Goal: Task Accomplishment & Management: Manage account settings

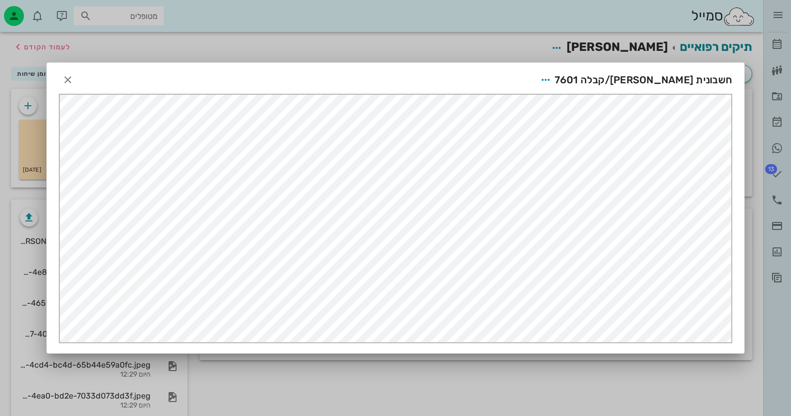
click at [780, 201] on div at bounding box center [395, 208] width 791 height 416
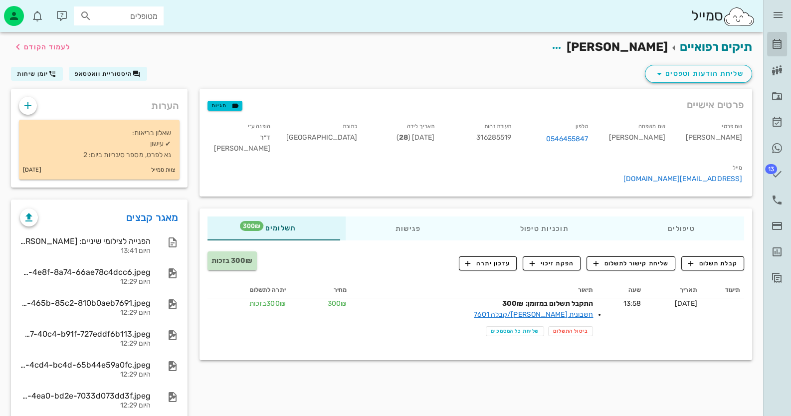
click at [778, 42] on icon at bounding box center [777, 44] width 12 height 12
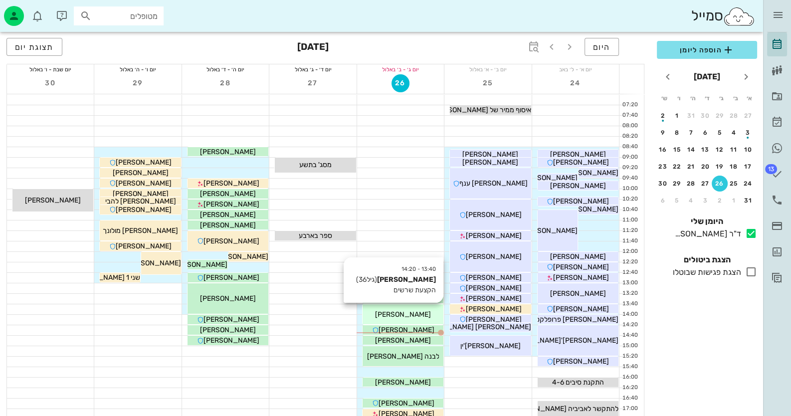
click at [427, 317] on div "[PERSON_NAME]" at bounding box center [403, 314] width 81 height 10
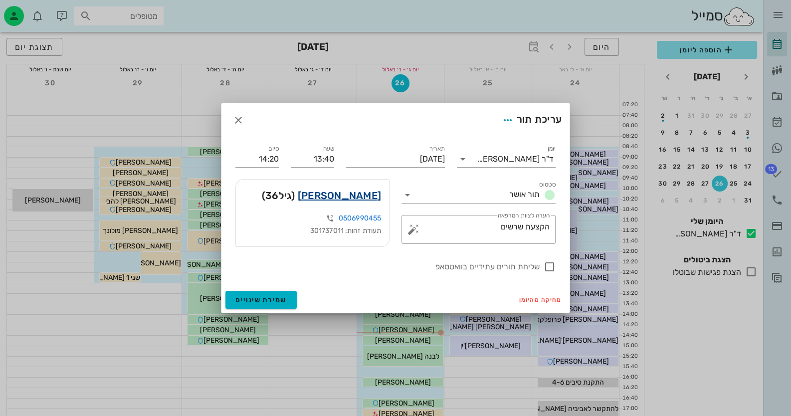
click at [351, 198] on link "[PERSON_NAME]" at bounding box center [339, 196] width 83 height 16
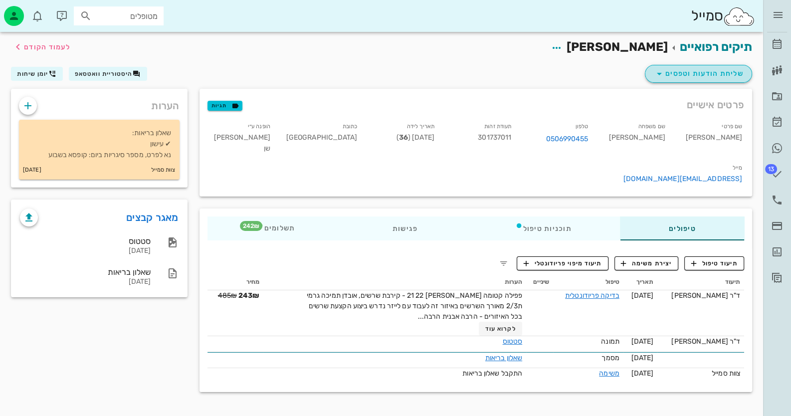
click at [734, 69] on span "שליחת הודעות וטפסים" at bounding box center [699, 74] width 90 height 12
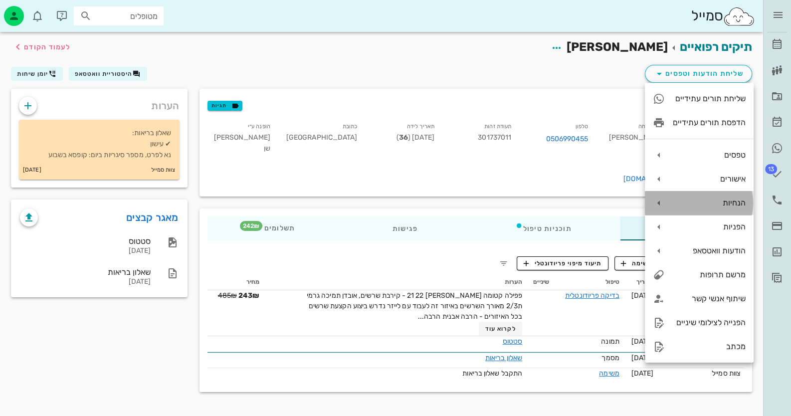
click at [719, 207] on div "הנחיות" at bounding box center [709, 202] width 73 height 9
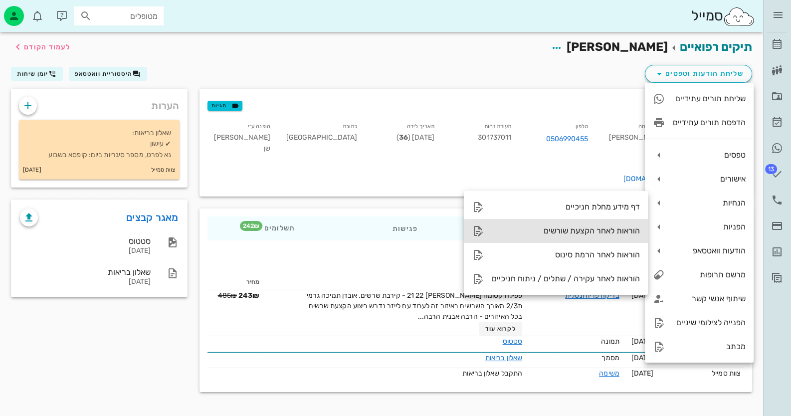
click at [597, 230] on div "הוראות לאחר הקצעת שורשים" at bounding box center [566, 230] width 148 height 9
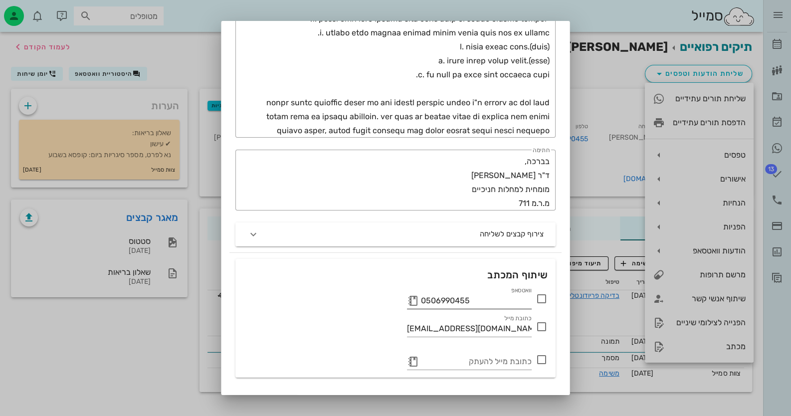
scroll to position [456, 0]
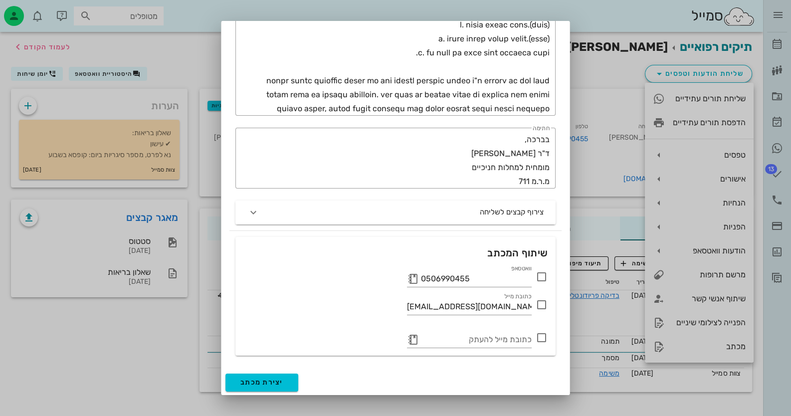
click at [541, 280] on icon at bounding box center [542, 277] width 12 height 12
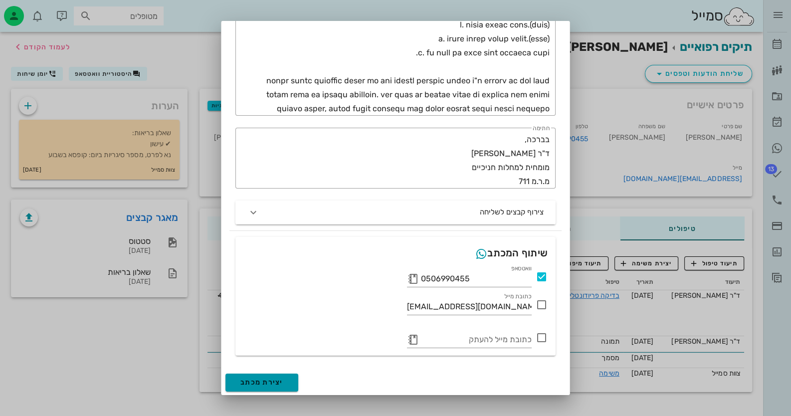
click at [271, 383] on span "יצירת מכתב" at bounding box center [262, 382] width 43 height 8
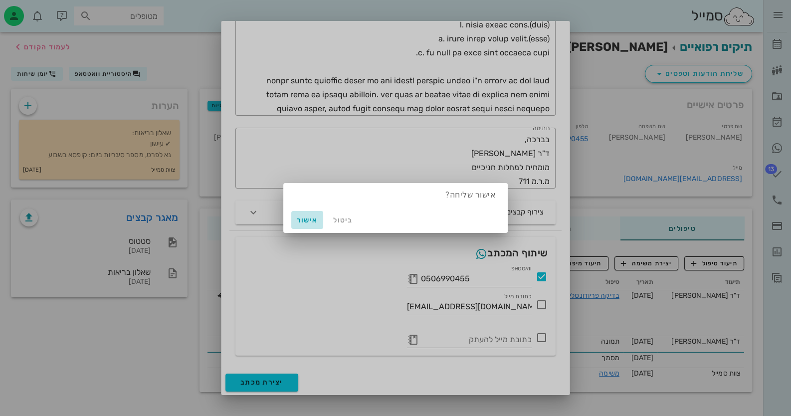
click at [311, 219] on span "אישור" at bounding box center [307, 220] width 24 height 8
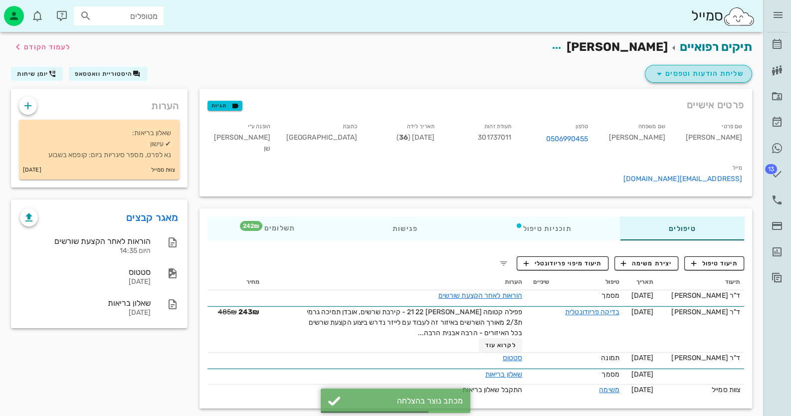
click at [733, 70] on span "שליחת הודעות וטפסים" at bounding box center [699, 74] width 90 height 12
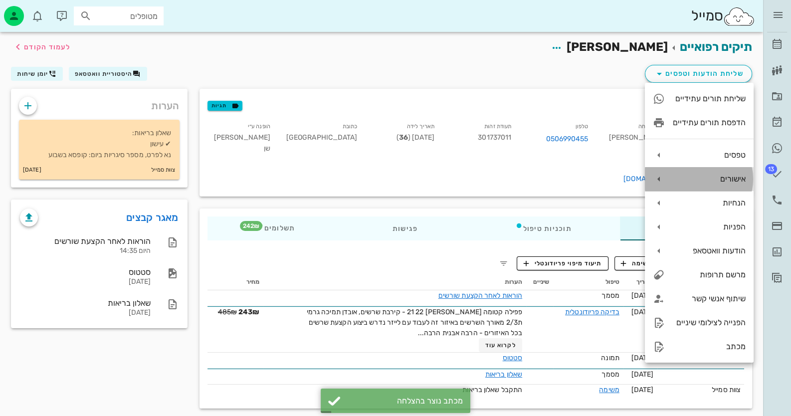
click at [719, 175] on div "אישורים" at bounding box center [709, 178] width 73 height 9
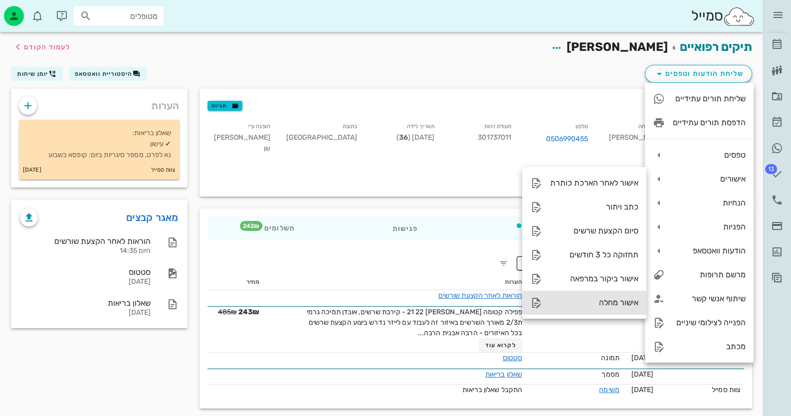
click at [613, 304] on div "אישור מחלה" at bounding box center [594, 302] width 88 height 9
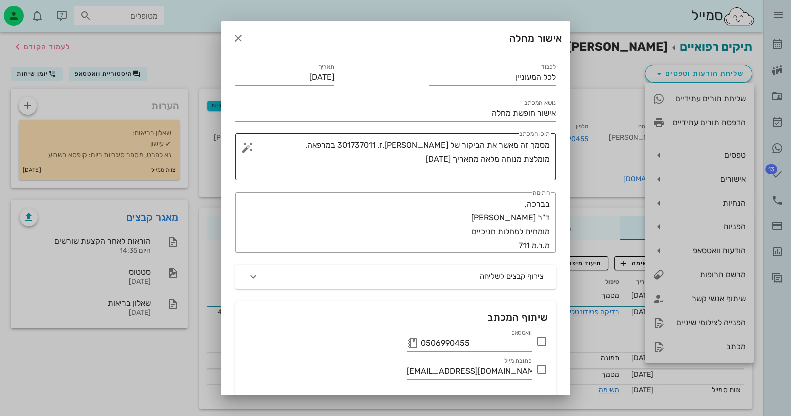
click at [397, 159] on textarea "מסמך זה מאשר את הביקור של [PERSON_NAME].ז. 301737011 במרפאה. מומלצת מנוחה מלאה …" at bounding box center [400, 159] width 300 height 42
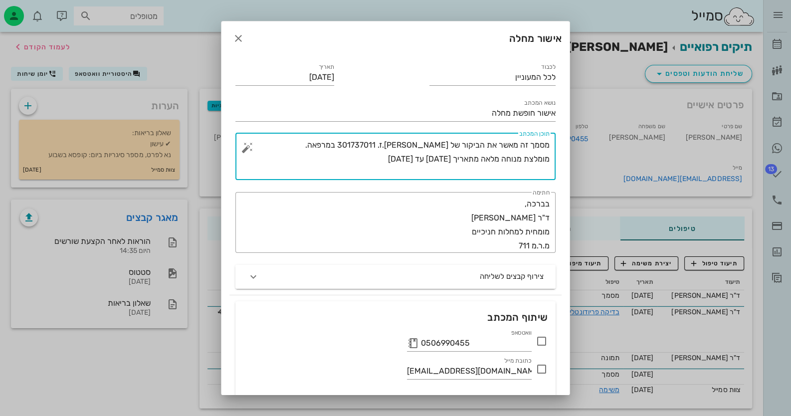
click at [479, 156] on textarea "מסמך זה מאשר את הביקור של [PERSON_NAME].ז. 301737011 במרפאה. מומלצת מנוחה מלאה …" at bounding box center [400, 159] width 300 height 42
type textarea "מסמך זה מאשר את הביקור של [PERSON_NAME].ז. 301737011 במרפאה. מומלצת מנוחה מלאה …"
click at [542, 340] on icon at bounding box center [542, 341] width 12 height 12
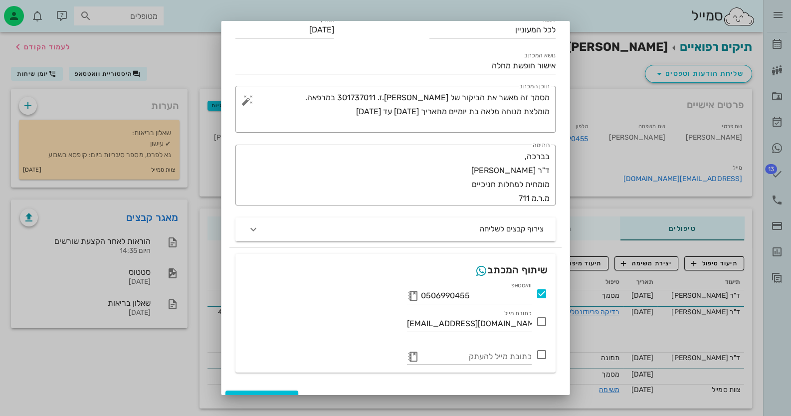
scroll to position [64, 0]
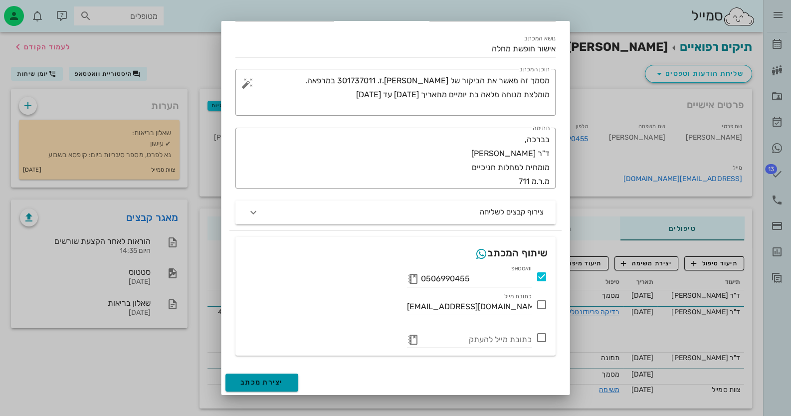
click at [266, 377] on button "יצירת מכתב" at bounding box center [262, 383] width 73 height 18
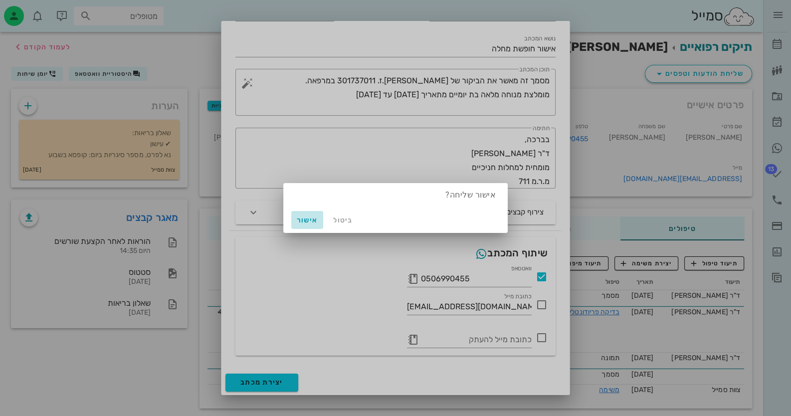
click at [303, 223] on span "אישור" at bounding box center [307, 220] width 24 height 8
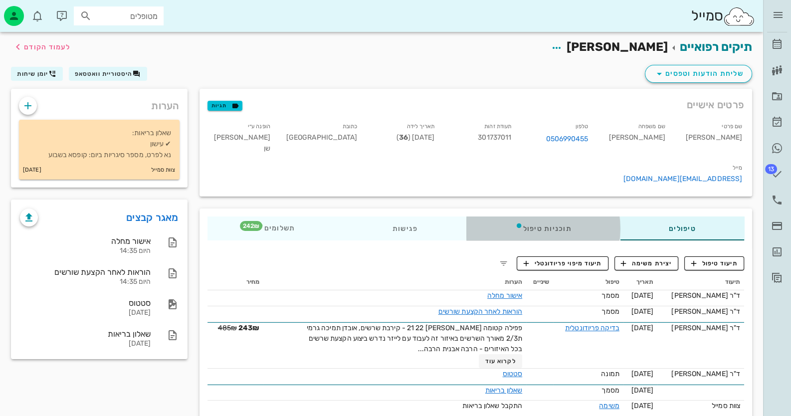
click at [544, 217] on div "תוכניות טיפול" at bounding box center [543, 229] width 154 height 24
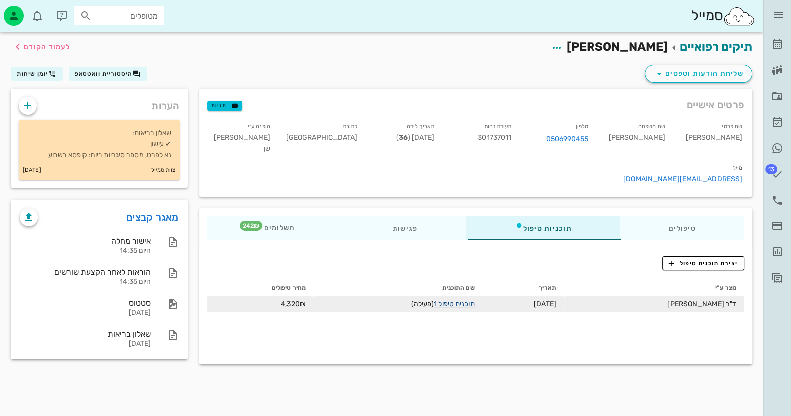
click at [462, 300] on link "תוכנית טיפול 1" at bounding box center [454, 304] width 40 height 8
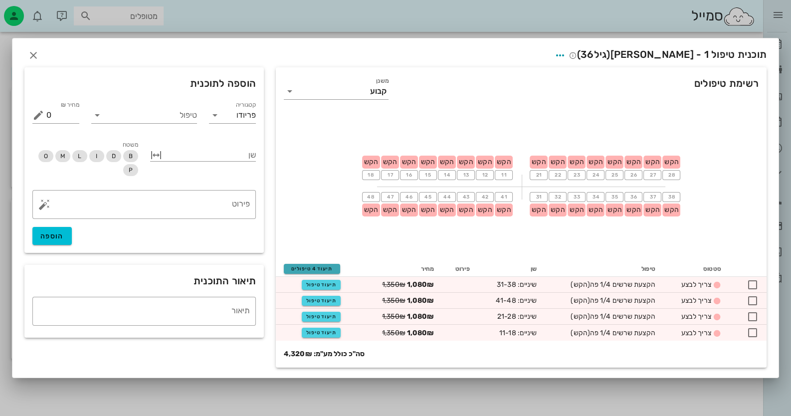
click at [327, 266] on span "תיעוד 4 טיפולים" at bounding box center [311, 269] width 47 height 6
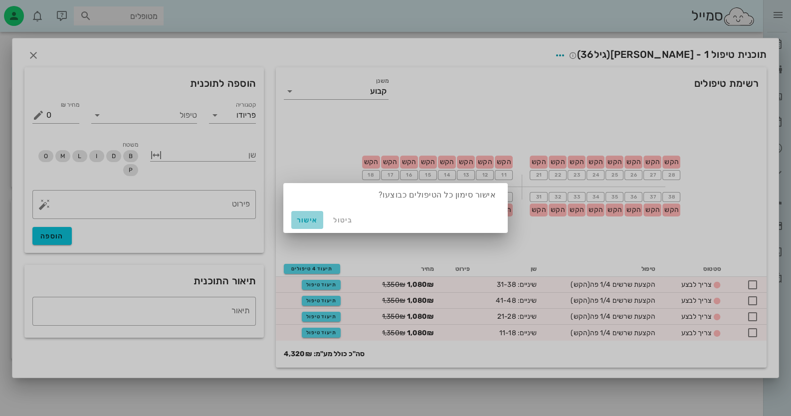
click at [309, 215] on button "אישור" at bounding box center [307, 220] width 32 height 18
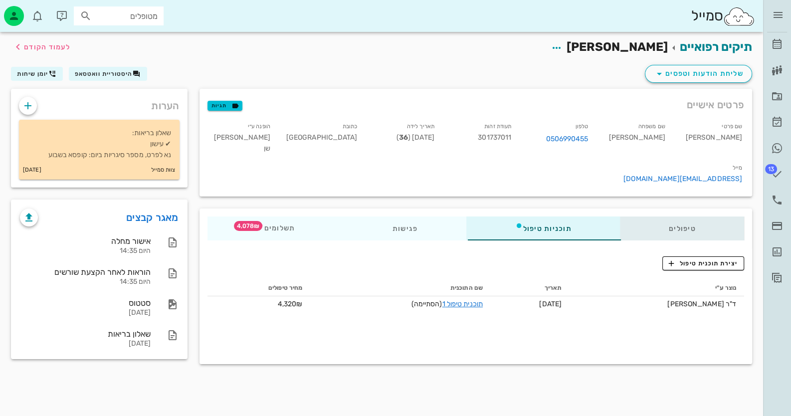
click at [697, 217] on div "טיפולים" at bounding box center [682, 229] width 124 height 24
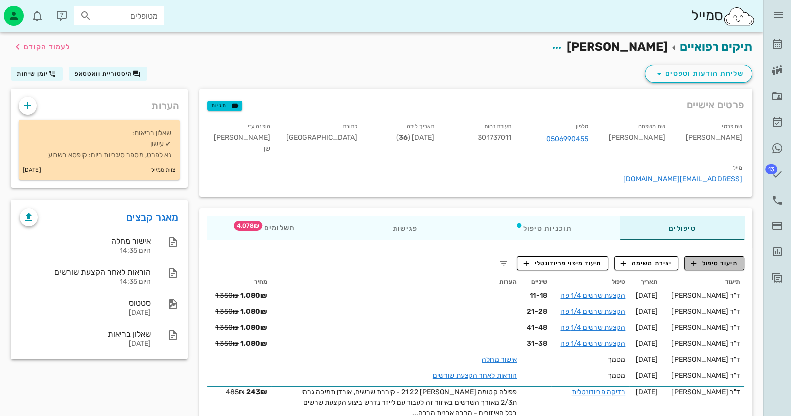
click at [714, 259] on span "תיעוד טיפול" at bounding box center [715, 263] width 46 height 9
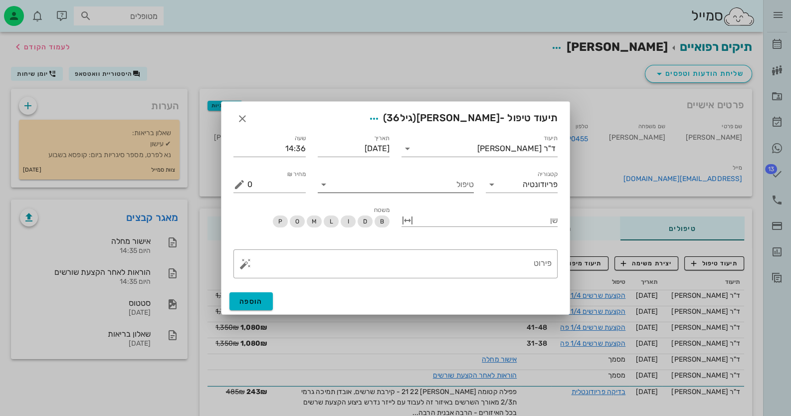
click at [438, 182] on input "טיפול" at bounding box center [403, 185] width 142 height 16
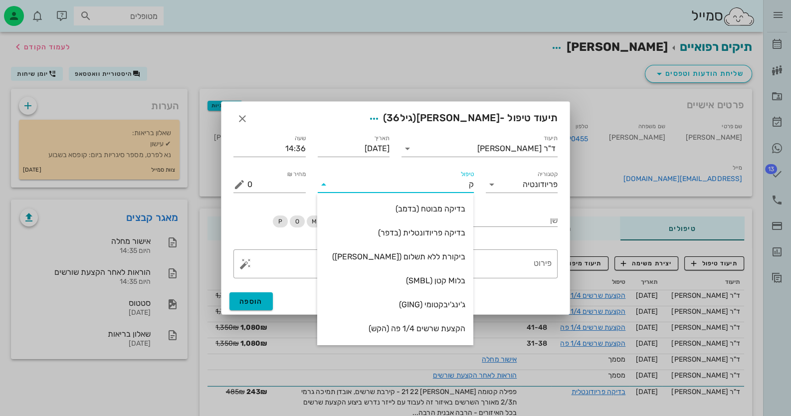
type input "קי"
click at [442, 326] on div "קיסם (KISM)" at bounding box center [395, 328] width 140 height 9
type input "60"
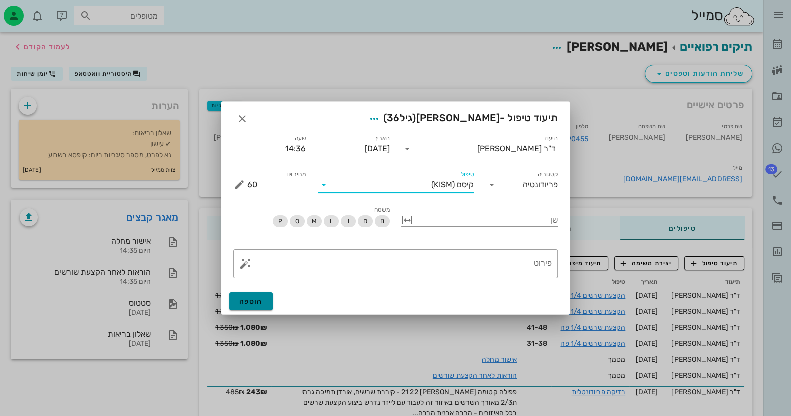
click at [254, 297] on span "הוספה" at bounding box center [251, 301] width 23 height 8
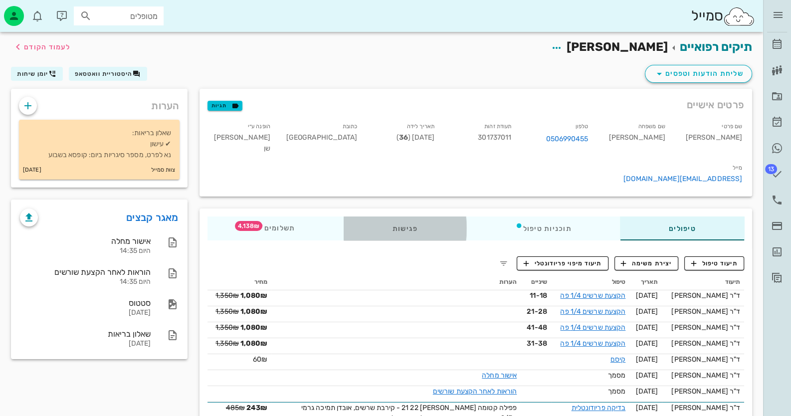
click at [421, 217] on div "פגישות" at bounding box center [405, 229] width 123 height 24
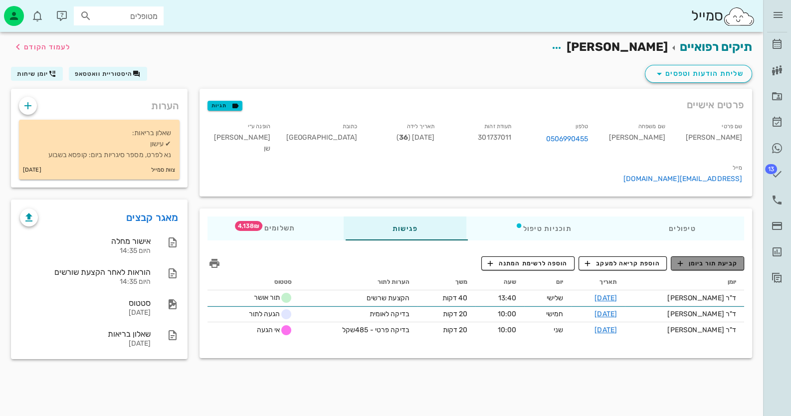
click at [700, 256] on button "קביעת תור ביומן" at bounding box center [707, 263] width 73 height 14
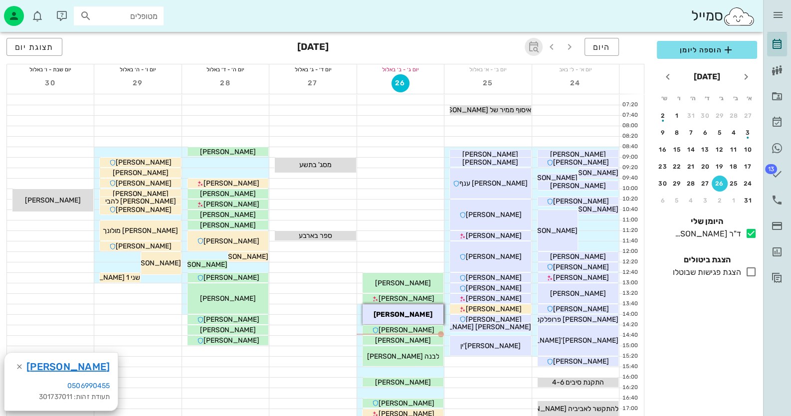
click at [541, 46] on span "button" at bounding box center [534, 47] width 18 height 12
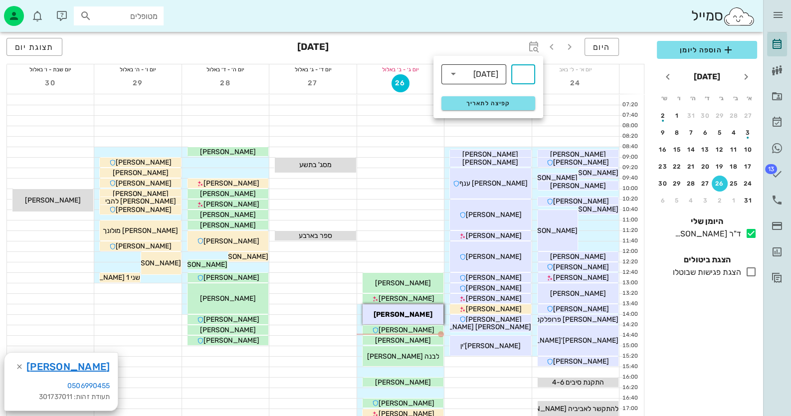
click at [499, 77] on div "[DATE]" at bounding box center [486, 74] width 25 height 9
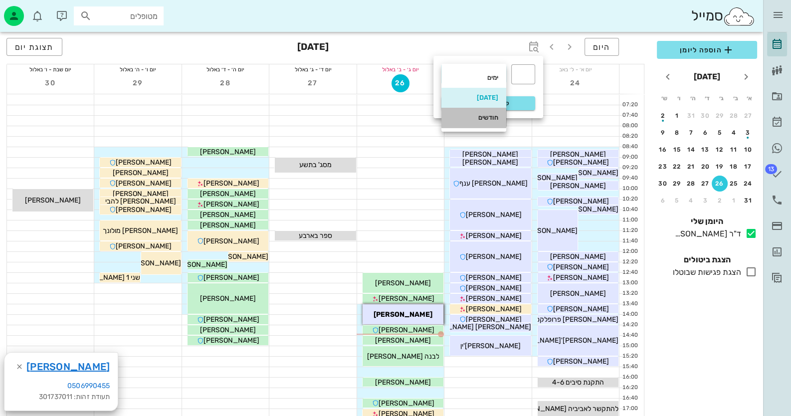
click at [479, 116] on div "חודשים" at bounding box center [474, 118] width 49 height 8
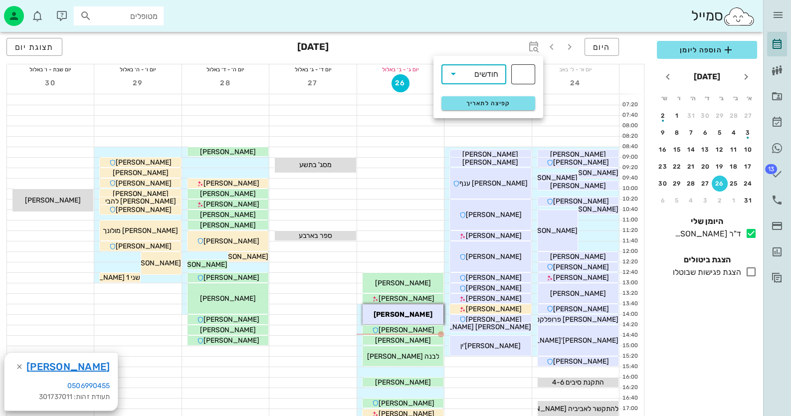
click at [522, 76] on input "text" at bounding box center [523, 74] width 12 height 16
type input "2"
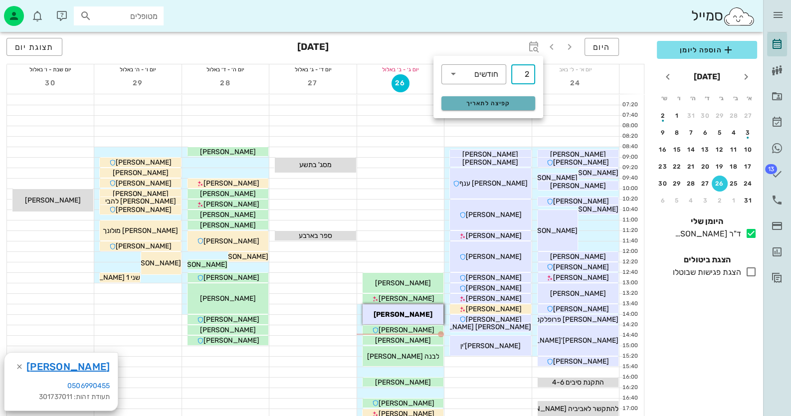
click at [508, 105] on span "קפיצה לתאריך" at bounding box center [488, 103] width 81 height 7
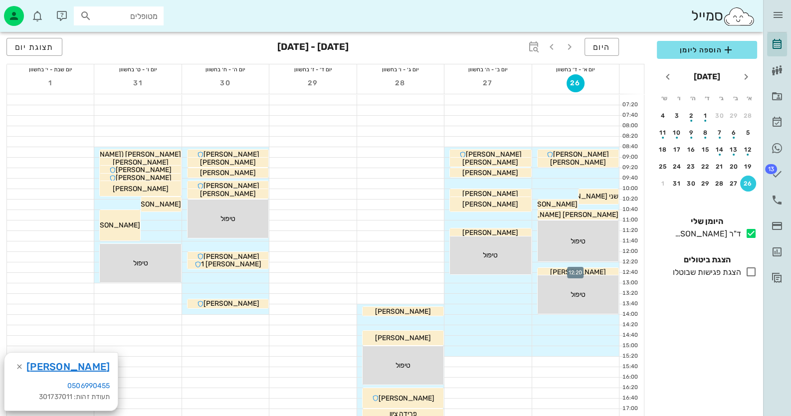
click at [609, 264] on div at bounding box center [575, 267] width 87 height 10
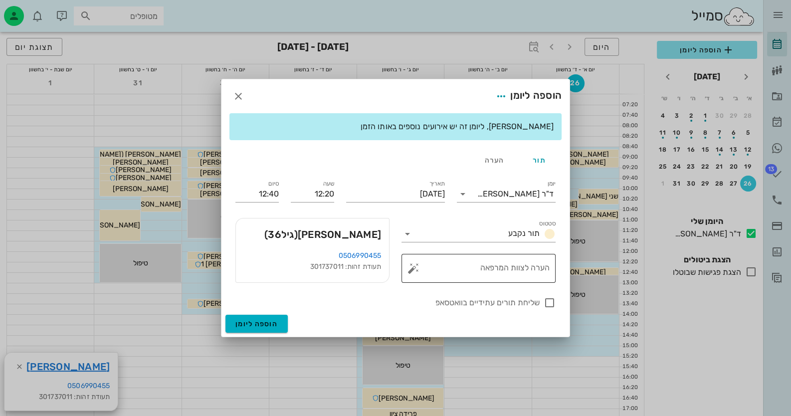
click at [416, 268] on button "button" at bounding box center [414, 268] width 12 height 12
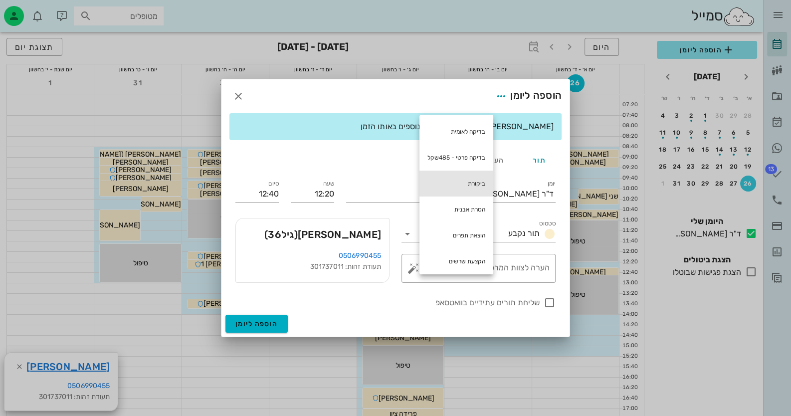
click at [459, 176] on div "ביקורת" at bounding box center [457, 184] width 74 height 26
type textarea "ביקורת"
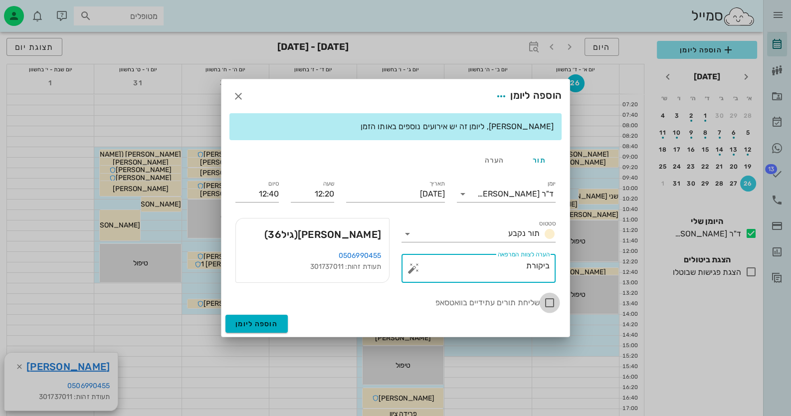
click at [550, 299] on div at bounding box center [549, 302] width 17 height 17
checkbox input "true"
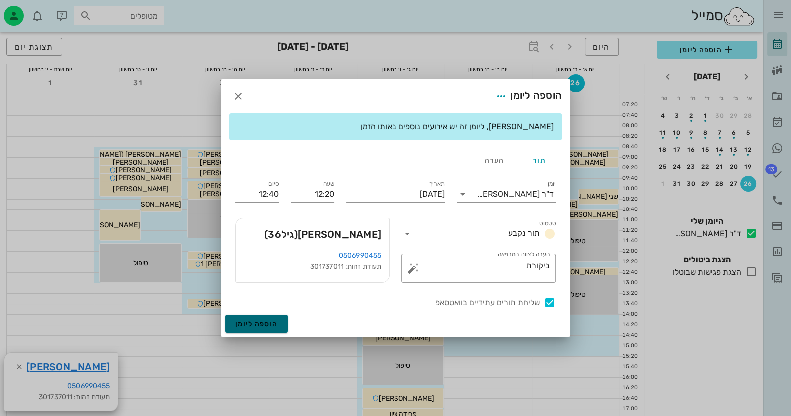
click at [254, 326] on span "הוספה ליומן" at bounding box center [257, 324] width 42 height 8
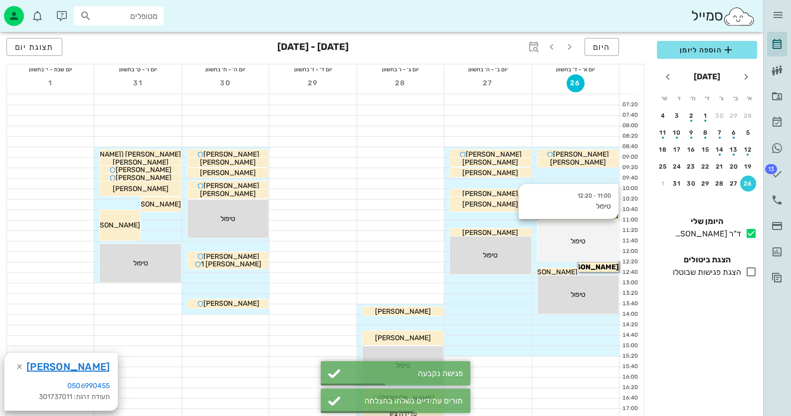
click at [595, 237] on div "טיפול" at bounding box center [578, 241] width 81 height 10
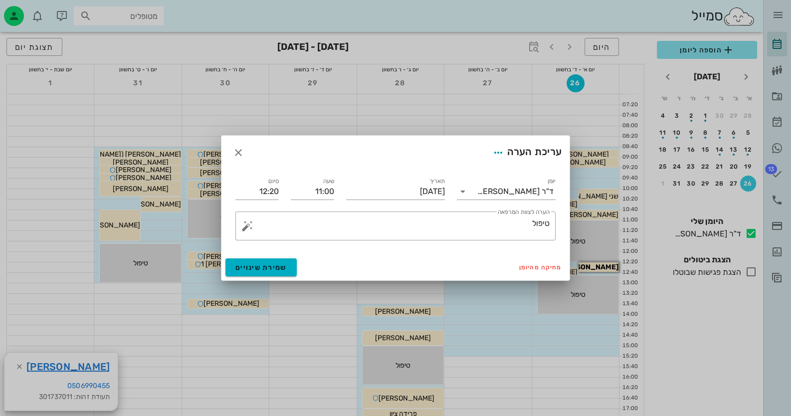
click at [307, 324] on div at bounding box center [395, 208] width 791 height 416
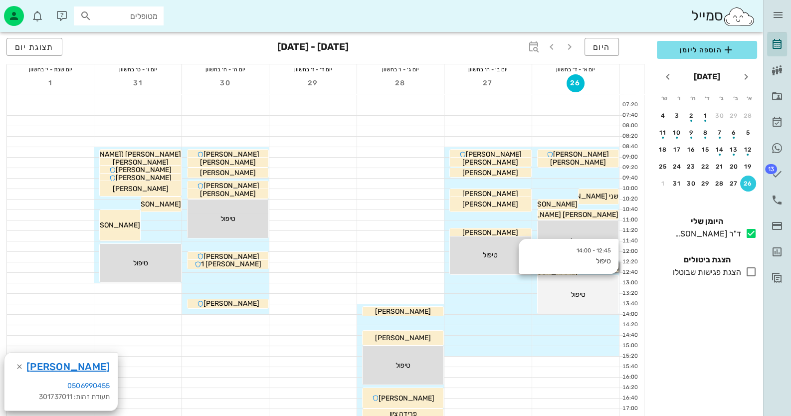
click at [586, 287] on div "12:45 - 14:00 טיפול טיפול" at bounding box center [578, 294] width 81 height 38
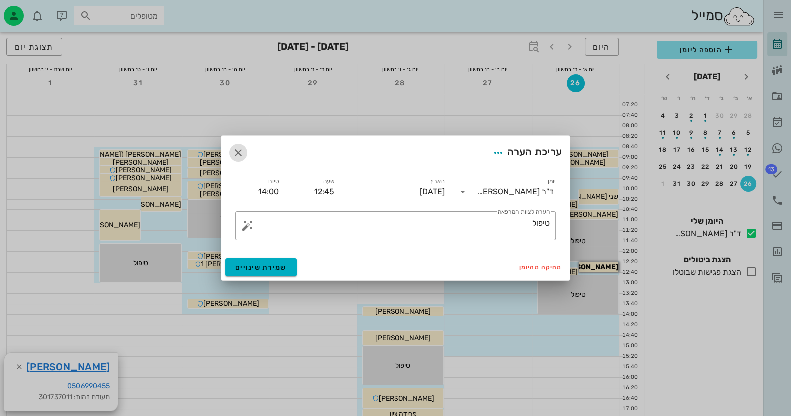
click at [235, 149] on icon "button" at bounding box center [239, 153] width 12 height 12
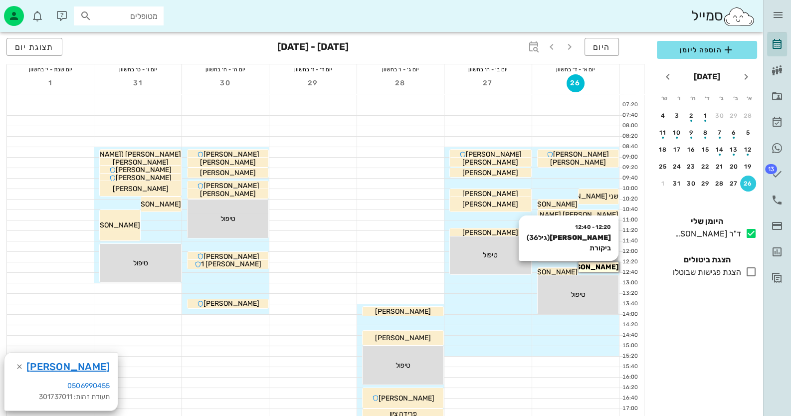
click at [596, 265] on span "[PERSON_NAME]" at bounding box center [589, 267] width 59 height 8
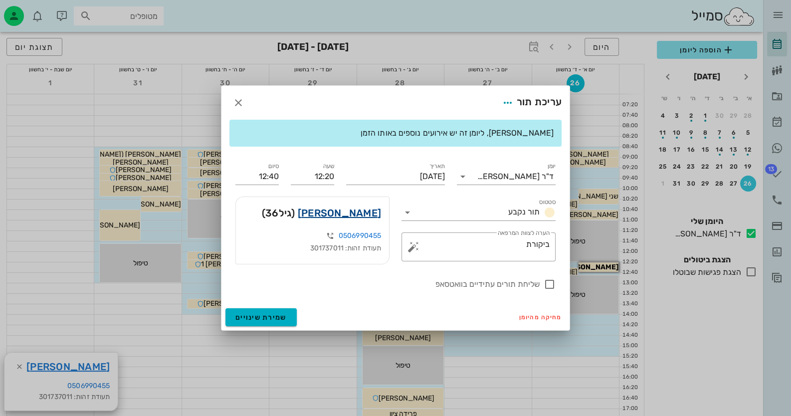
click at [343, 215] on link "[PERSON_NAME]" at bounding box center [339, 213] width 83 height 16
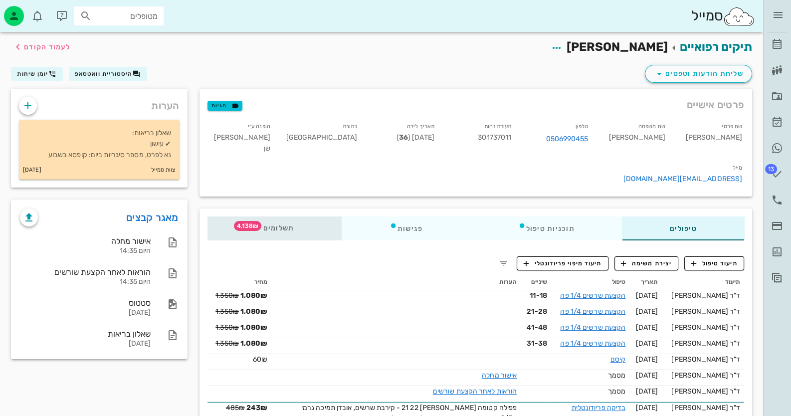
click at [262, 222] on icon at bounding box center [259, 226] width 8 height 8
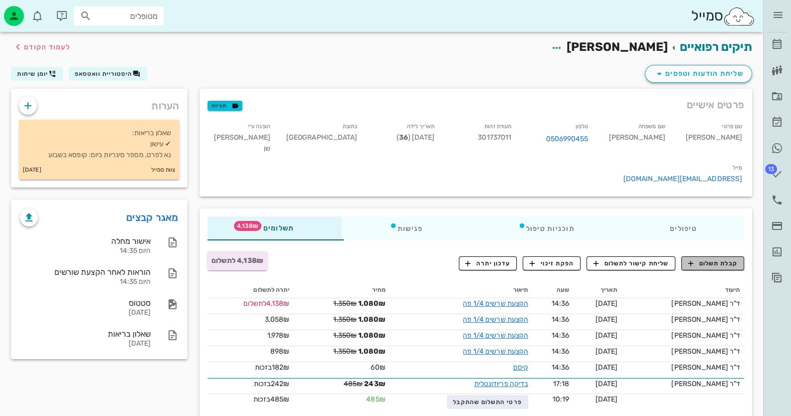
click at [716, 259] on span "קבלת תשלום" at bounding box center [713, 263] width 49 height 9
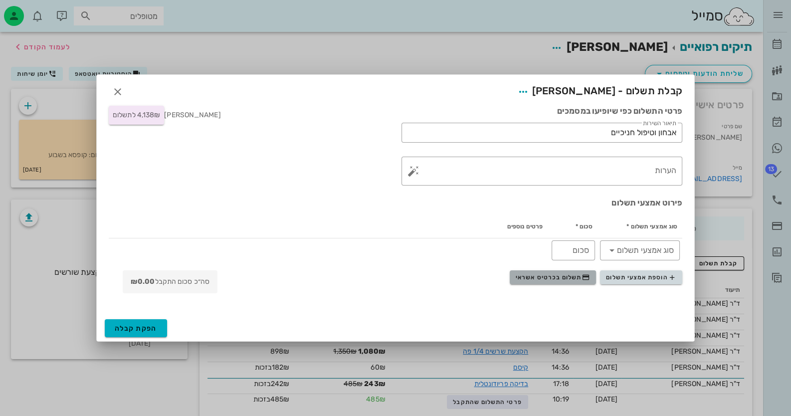
click at [559, 279] on span "תשלום בכרטיס אשראי" at bounding box center [553, 277] width 74 height 8
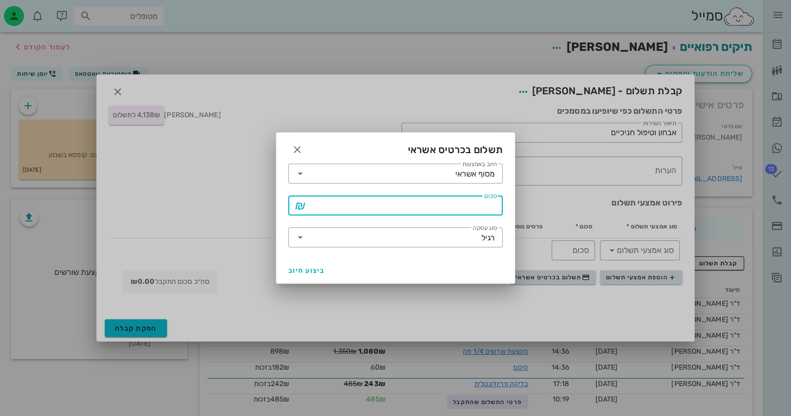
click at [464, 198] on input "סכום" at bounding box center [402, 206] width 189 height 16
type input "4138"
click at [461, 239] on input "סוג עסקה" at bounding box center [394, 238] width 173 height 16
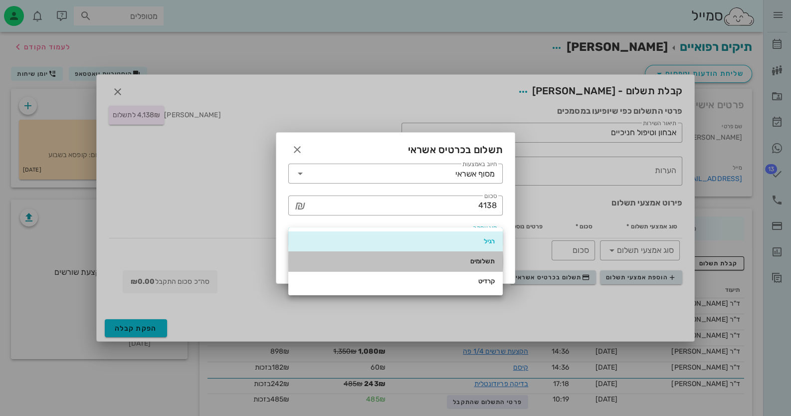
click at [477, 254] on div "תשלומים" at bounding box center [395, 262] width 199 height 16
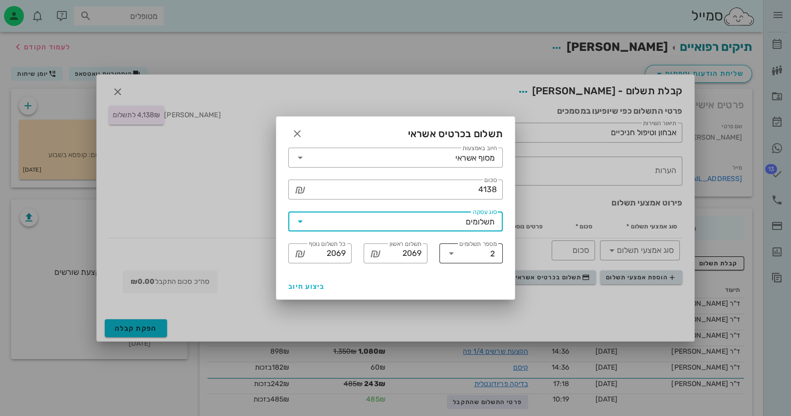
click at [479, 253] on input "מספר תשלומים" at bounding box center [475, 254] width 31 height 16
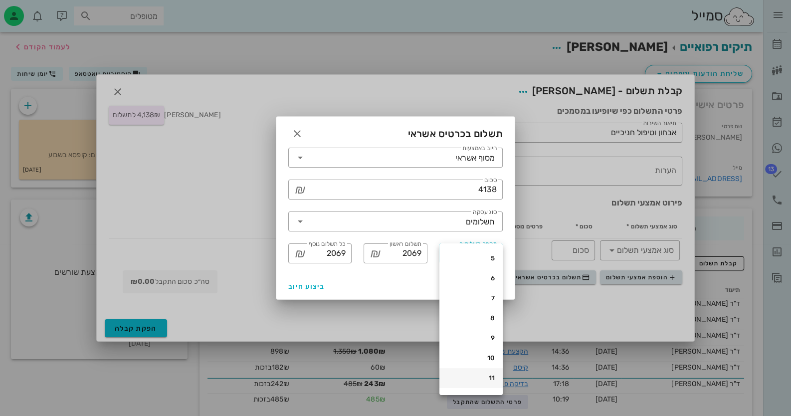
scroll to position [150, 0]
click at [488, 266] on div "10" at bounding box center [471, 267] width 47 height 8
type input "421"
type input "413"
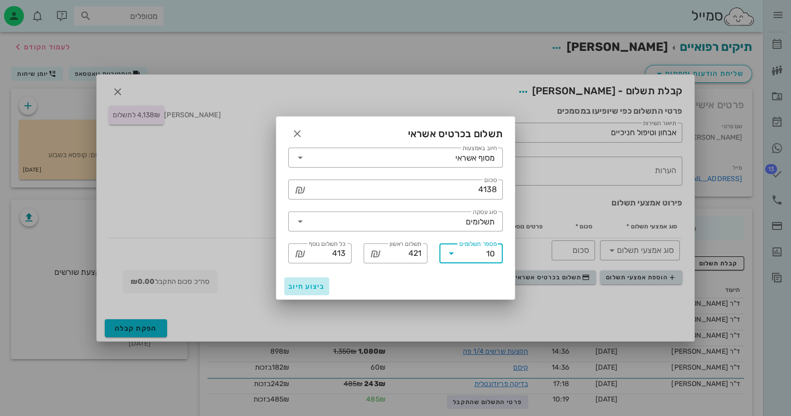
click at [302, 284] on span "ביצוע חיוב" at bounding box center [306, 286] width 37 height 8
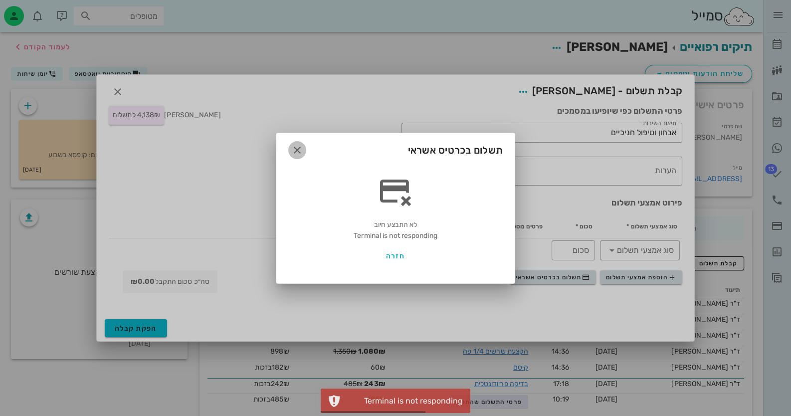
click at [299, 149] on icon "button" at bounding box center [297, 150] width 12 height 12
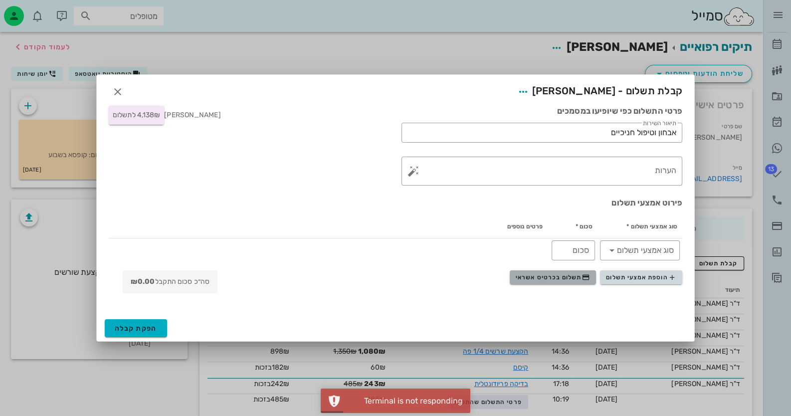
click at [574, 281] on span "תשלום בכרטיס אשראי" at bounding box center [553, 277] width 74 height 8
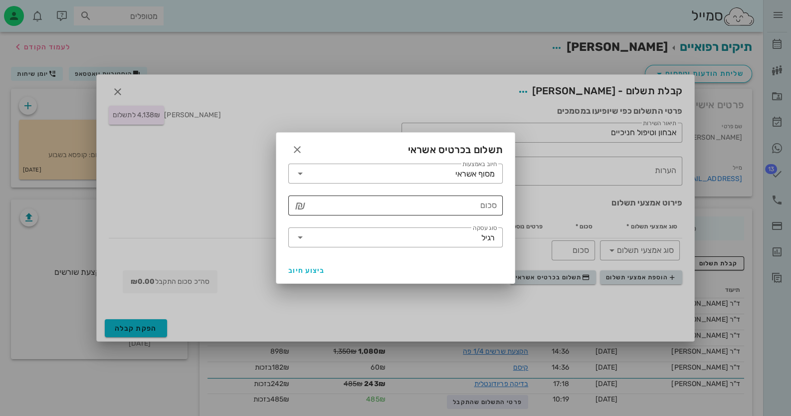
click at [479, 208] on input "סכום" at bounding box center [402, 206] width 189 height 16
type input "4138"
click at [487, 239] on div "רגיל" at bounding box center [488, 238] width 13 height 9
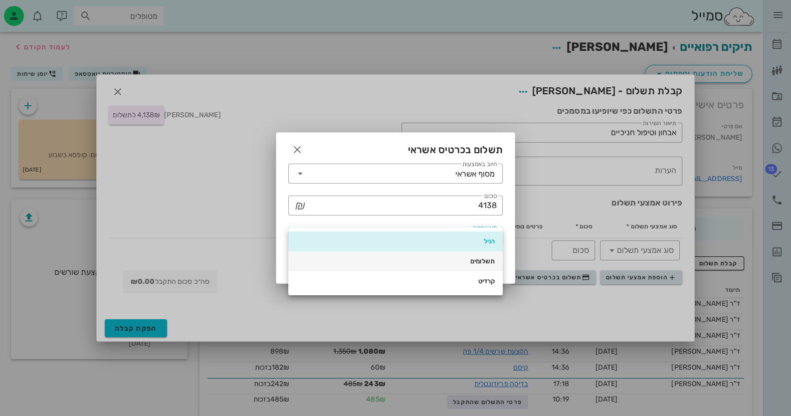
click at [487, 256] on div "תשלומים" at bounding box center [395, 262] width 199 height 16
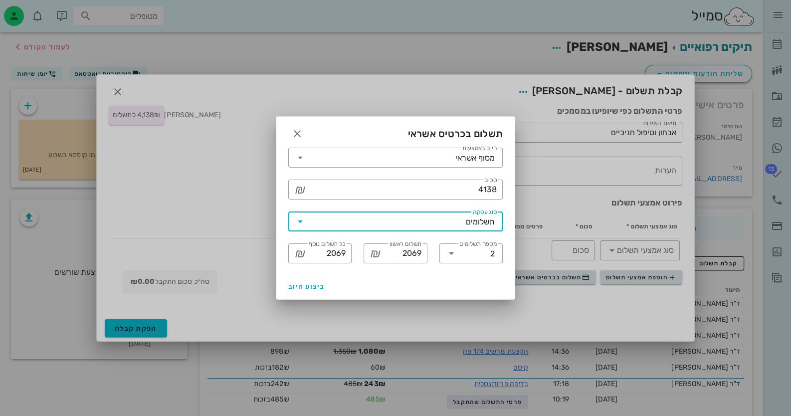
click at [487, 256] on input "מספר תשלומים" at bounding box center [475, 254] width 31 height 16
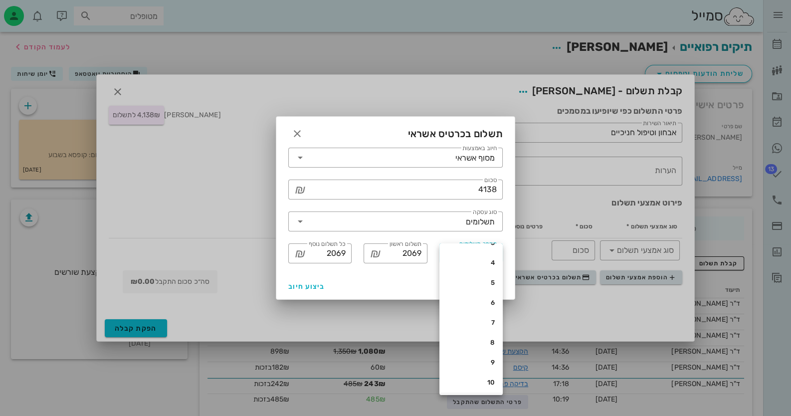
scroll to position [49, 0]
click at [494, 364] on div "10" at bounding box center [471, 368] width 47 height 8
type input "421"
type input "413"
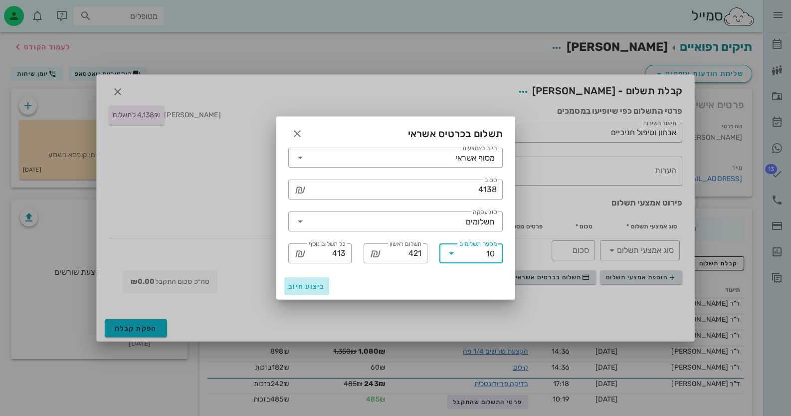
click at [302, 286] on span "ביצוע חיוב" at bounding box center [306, 286] width 37 height 8
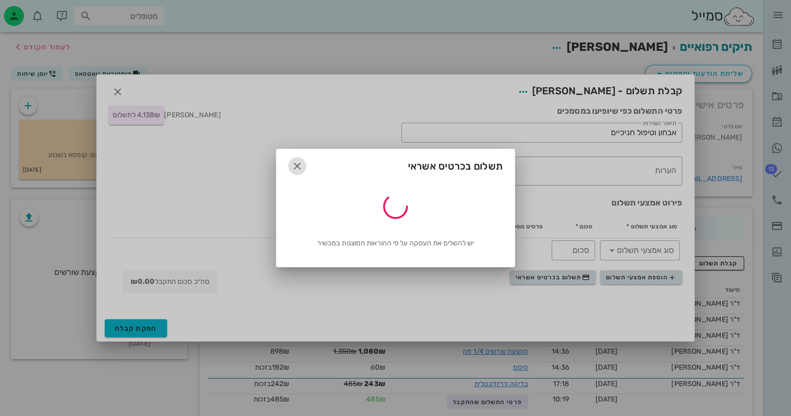
click at [292, 167] on icon "button" at bounding box center [297, 166] width 12 height 12
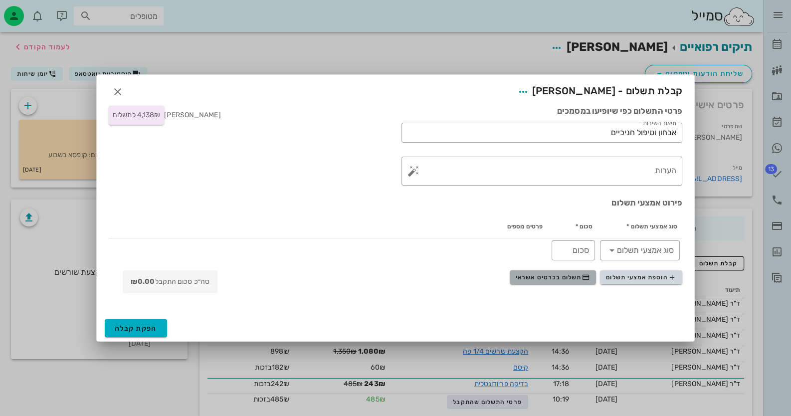
click at [572, 278] on span "תשלום בכרטיס אשראי" at bounding box center [553, 277] width 74 height 8
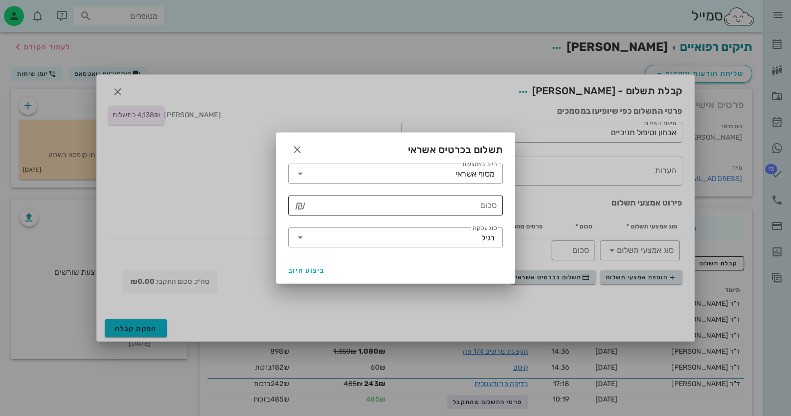
click at [438, 199] on input "סכום" at bounding box center [402, 206] width 189 height 16
type input "4138"
click at [460, 237] on input "סוג עסקה" at bounding box center [394, 238] width 173 height 16
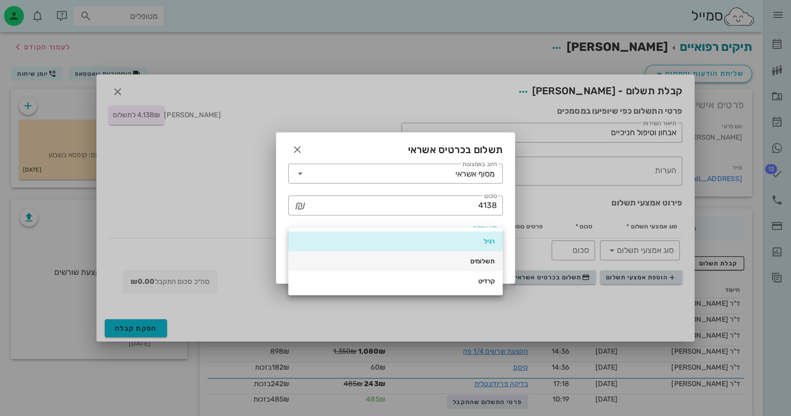
click at [465, 259] on div "תשלומים" at bounding box center [395, 261] width 199 height 8
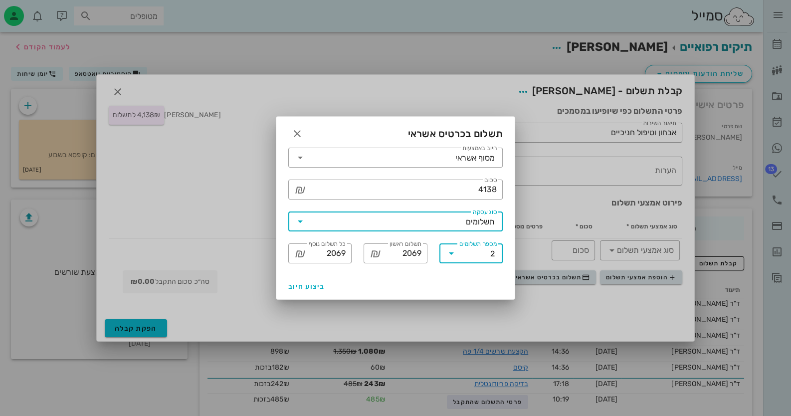
click at [464, 255] on input "מספר תשלומים" at bounding box center [475, 254] width 31 height 16
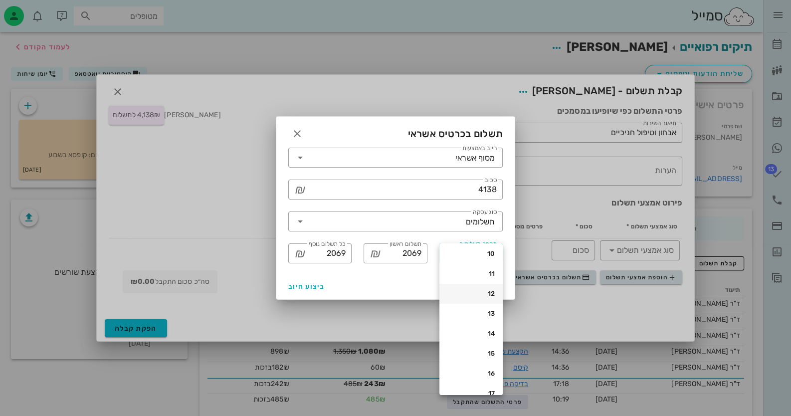
scroll to position [150, 0]
click at [486, 264] on div "10" at bounding box center [471, 267] width 47 height 8
type input "421"
type input "413"
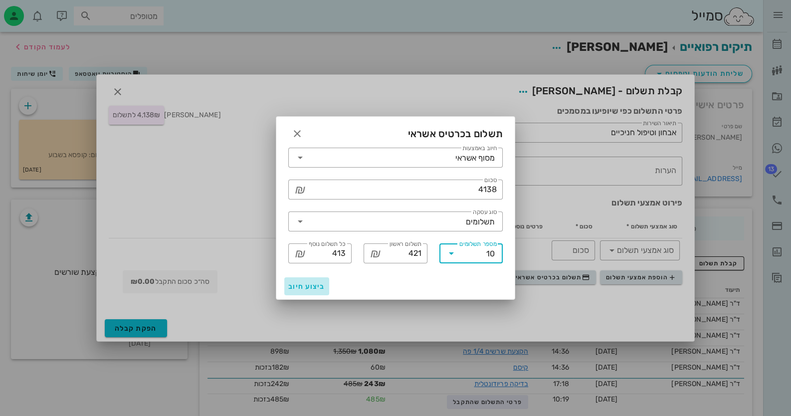
click at [302, 288] on span "ביצוע חיוב" at bounding box center [306, 286] width 37 height 8
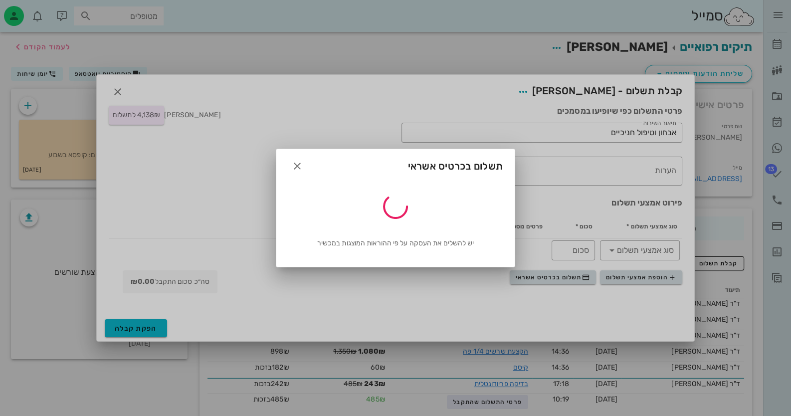
type input "4138"
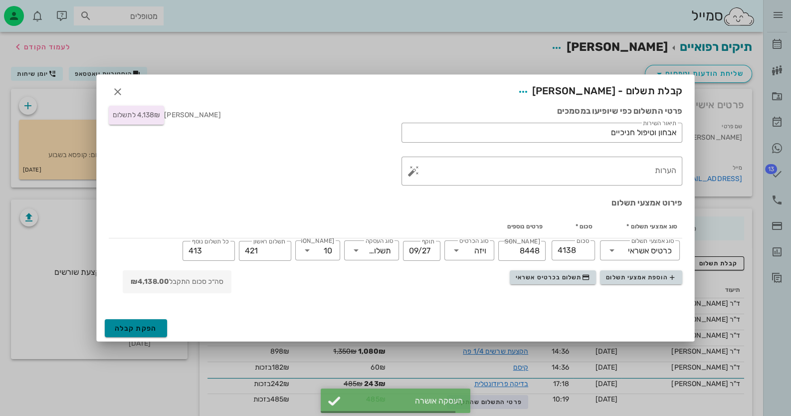
click at [138, 330] on span "הפקת קבלה" at bounding box center [136, 328] width 42 height 8
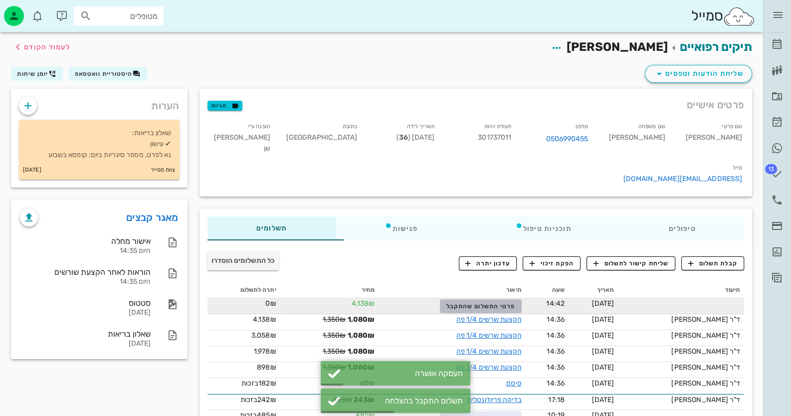
click at [493, 303] on span "פרטי התשלום שהתקבל" at bounding box center [481, 306] width 69 height 7
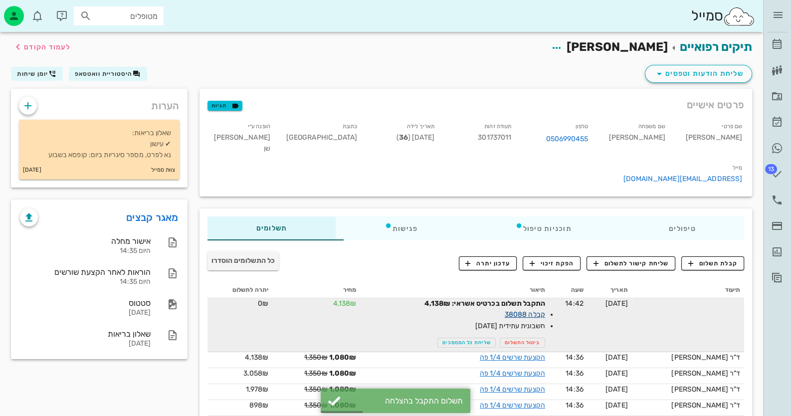
click at [536, 310] on link "קבלה 38088" at bounding box center [525, 314] width 40 height 8
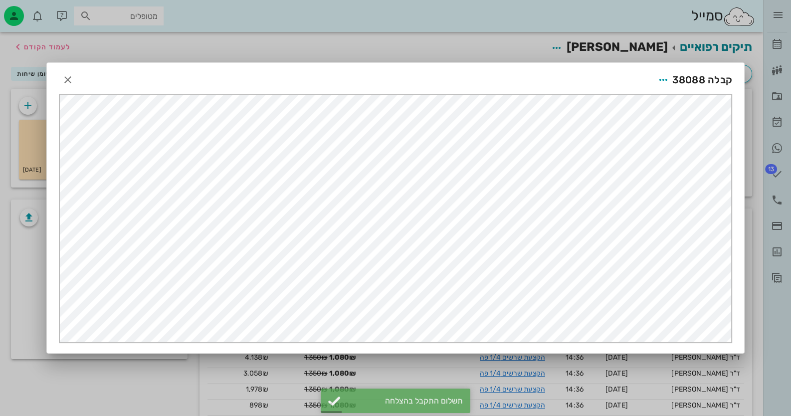
scroll to position [0, 0]
click at [669, 79] on icon "button" at bounding box center [664, 80] width 12 height 12
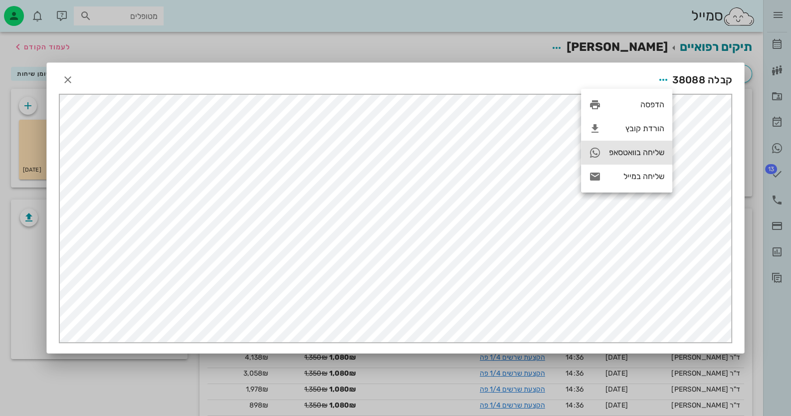
click at [646, 155] on div "שליחה בוואטסאפ" at bounding box center [636, 152] width 55 height 9
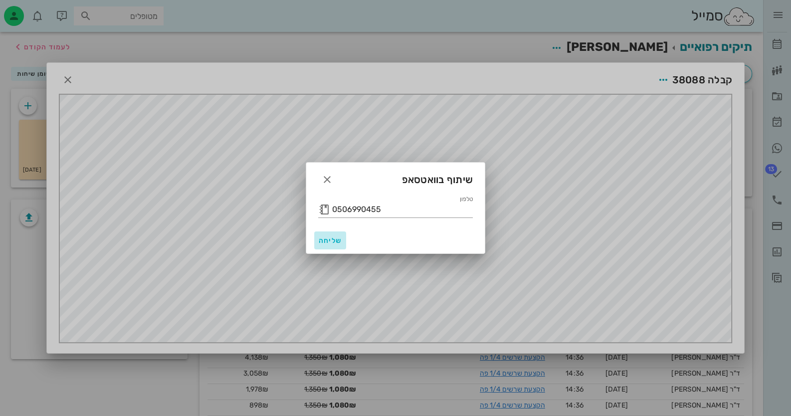
click at [327, 235] on button "שליחה" at bounding box center [330, 241] width 32 height 18
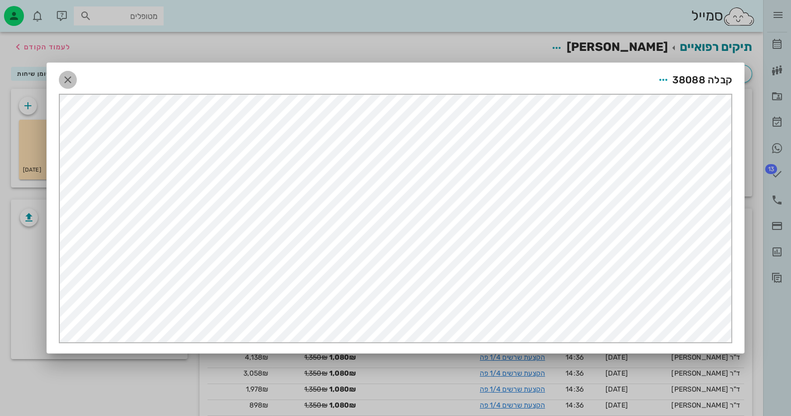
click at [73, 79] on icon "button" at bounding box center [68, 80] width 12 height 12
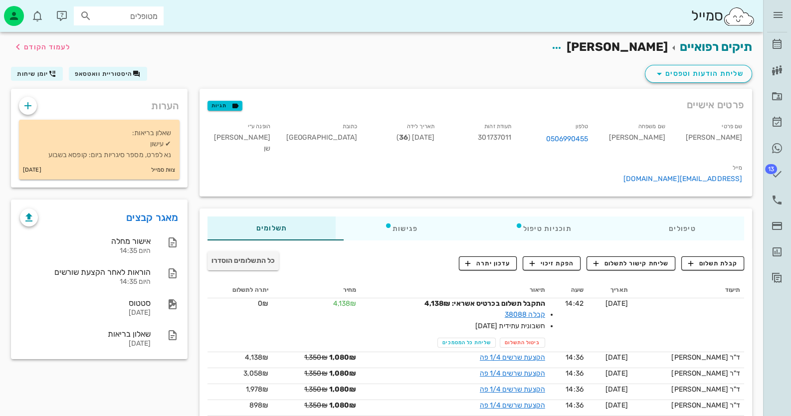
click at [788, 40] on div "ד״ר [PERSON_NAME] רשימת המתנה תיקים רפואיים אישורי הגעה היסטוריית וואטסאפ 13 מש…" at bounding box center [777, 145] width 28 height 290
click at [784, 40] on link "[PERSON_NAME]" at bounding box center [777, 44] width 20 height 24
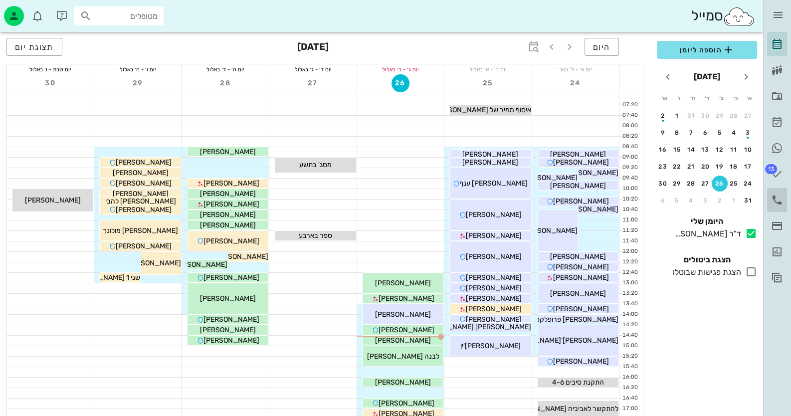
click at [783, 201] on icon at bounding box center [777, 200] width 12 height 12
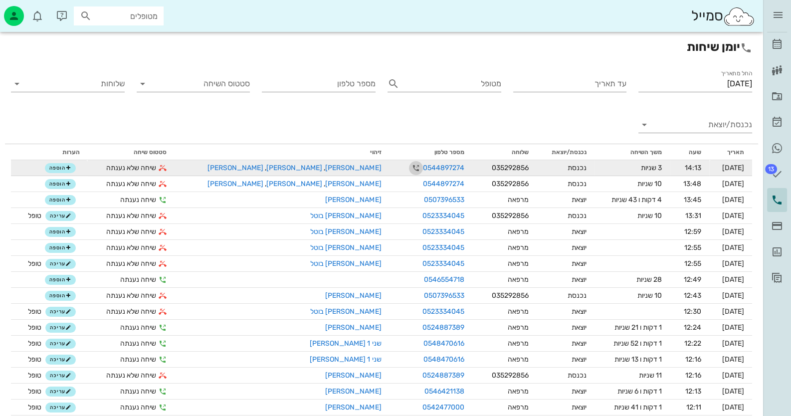
click at [410, 168] on icon "button" at bounding box center [416, 168] width 12 height 12
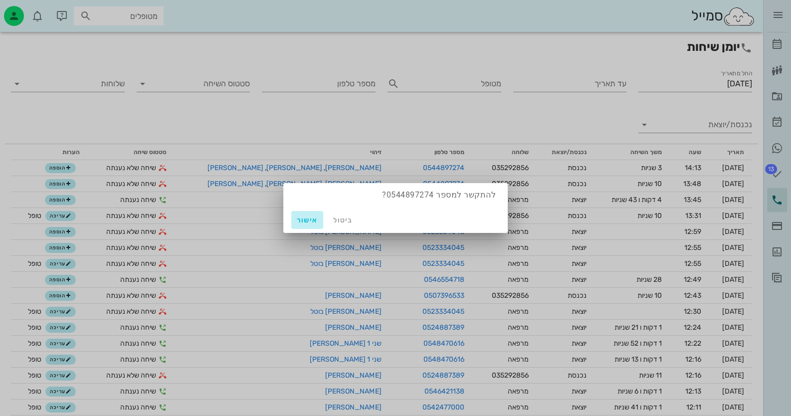
click at [301, 222] on span "אישור" at bounding box center [307, 220] width 24 height 8
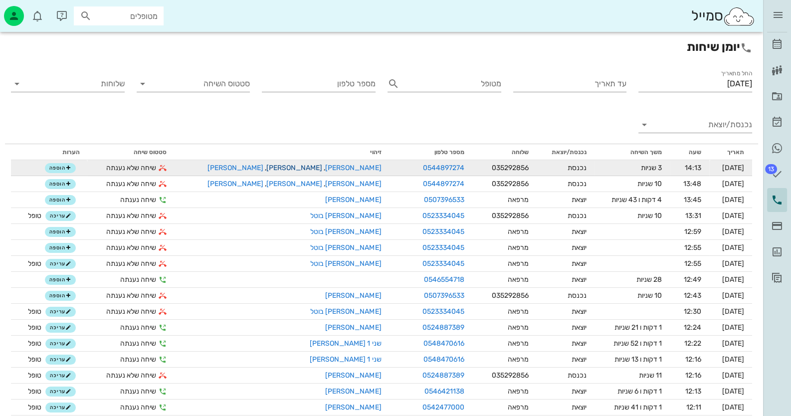
click at [305, 165] on link "[PERSON_NAME]" at bounding box center [292, 168] width 59 height 8
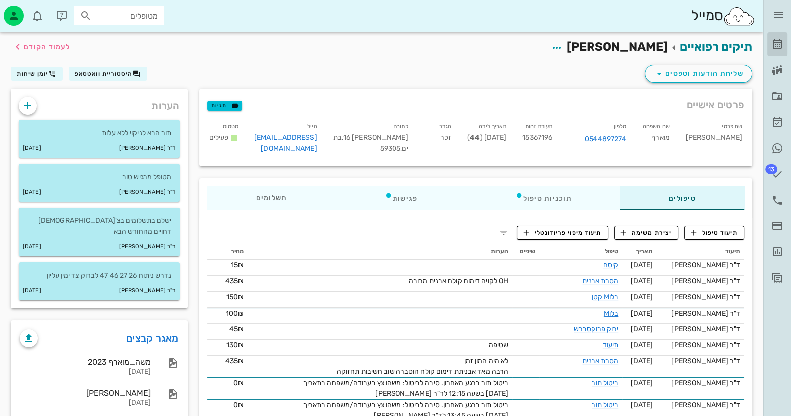
click at [780, 36] on link "[PERSON_NAME]" at bounding box center [777, 44] width 20 height 24
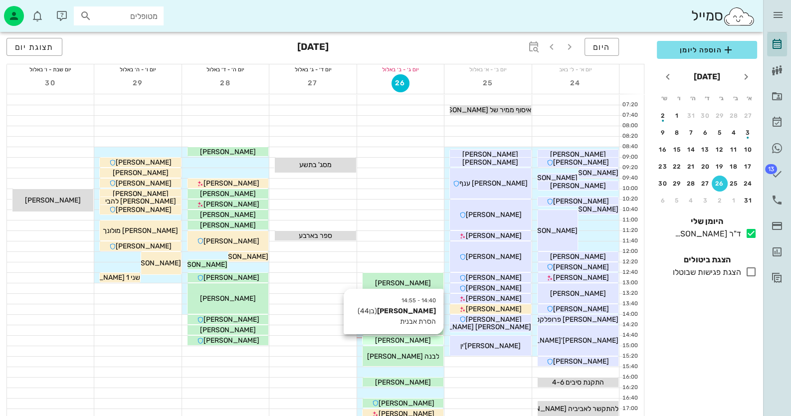
click at [410, 340] on span "[PERSON_NAME]" at bounding box center [403, 340] width 56 height 8
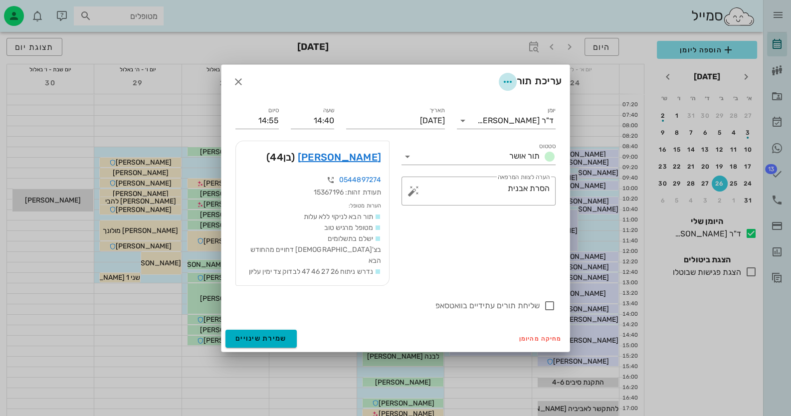
click at [503, 88] on icon "button" at bounding box center [508, 82] width 12 height 12
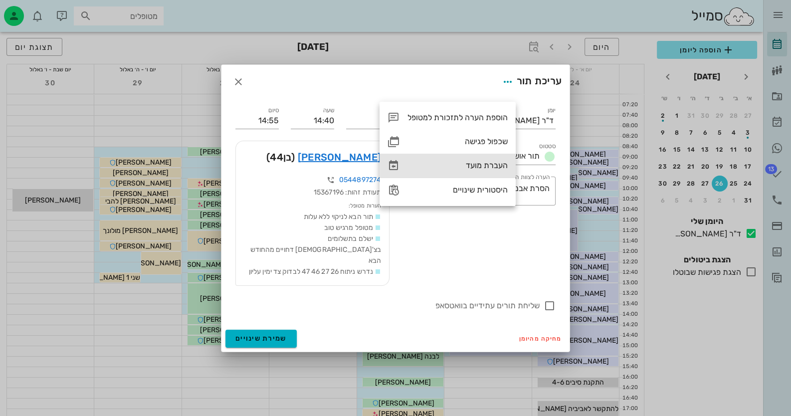
click at [479, 168] on div "העברת מועד" at bounding box center [458, 165] width 100 height 9
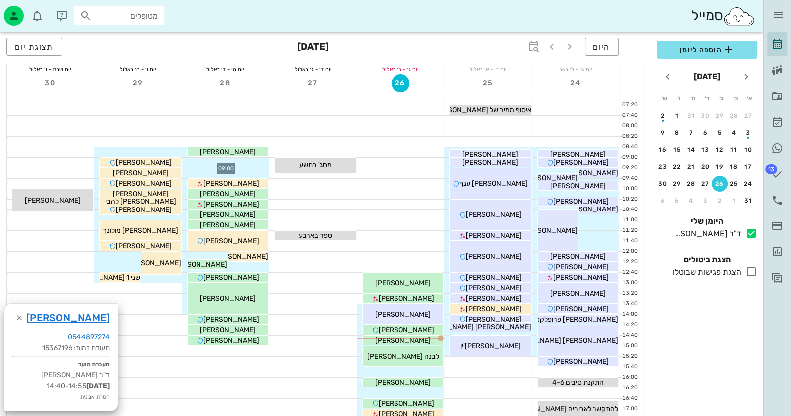
click at [259, 160] on div at bounding box center [225, 163] width 87 height 10
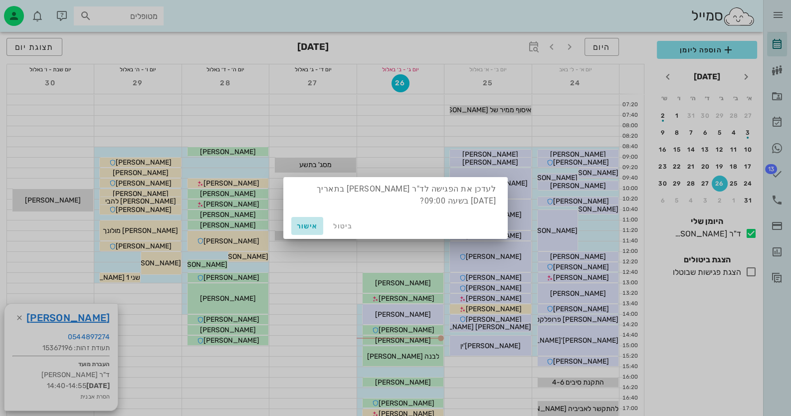
click at [303, 224] on span "אישור" at bounding box center [307, 226] width 24 height 8
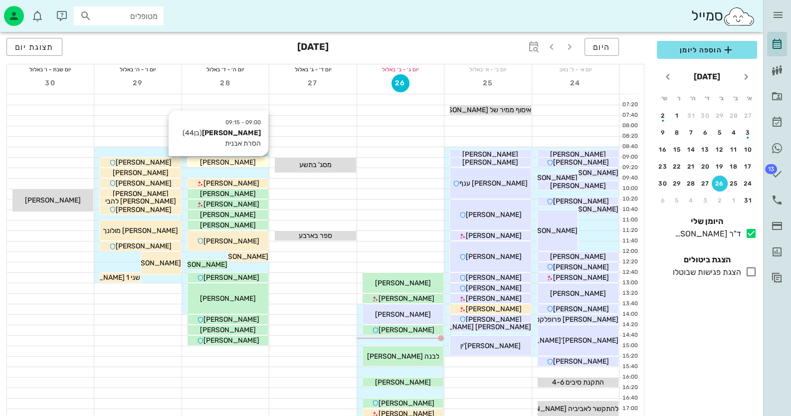
click at [254, 161] on div "[PERSON_NAME]" at bounding box center [228, 162] width 81 height 10
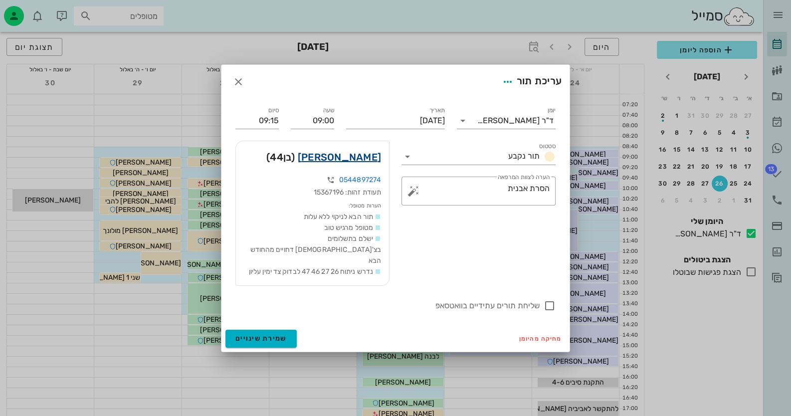
click at [354, 165] on link "[PERSON_NAME]" at bounding box center [339, 157] width 83 height 16
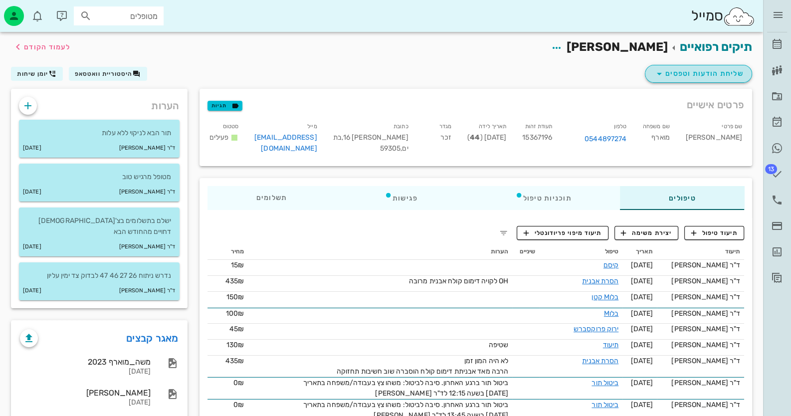
click at [669, 73] on span "שליחת הודעות וטפסים" at bounding box center [699, 74] width 90 height 12
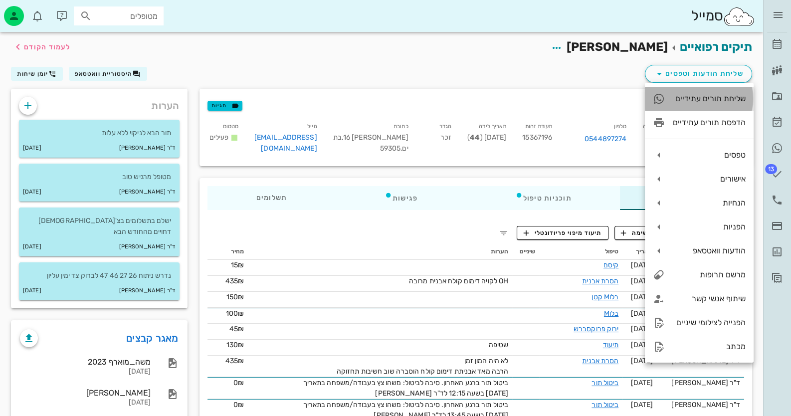
click at [713, 95] on div "שליחת תורים עתידיים" at bounding box center [709, 98] width 73 height 9
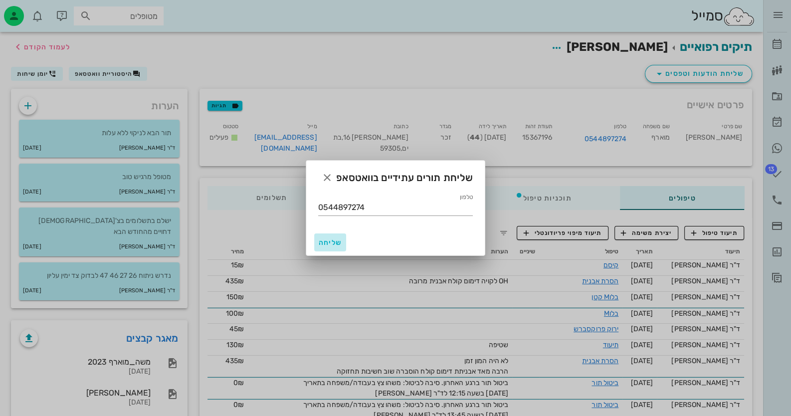
click at [331, 240] on span "שליחה" at bounding box center [330, 243] width 24 height 8
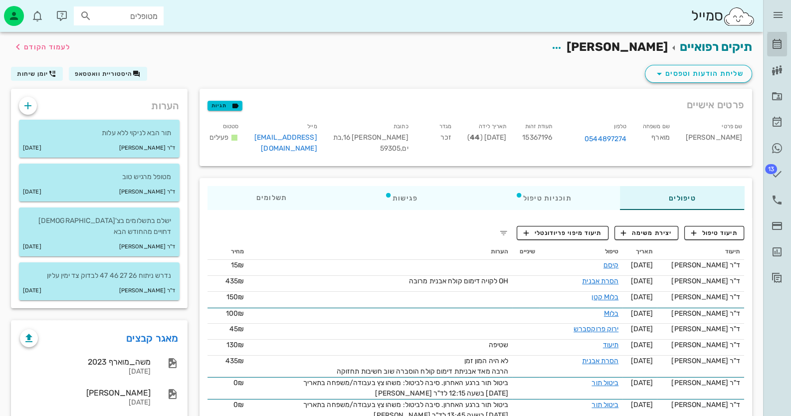
click at [786, 39] on link "[PERSON_NAME]" at bounding box center [777, 44] width 20 height 24
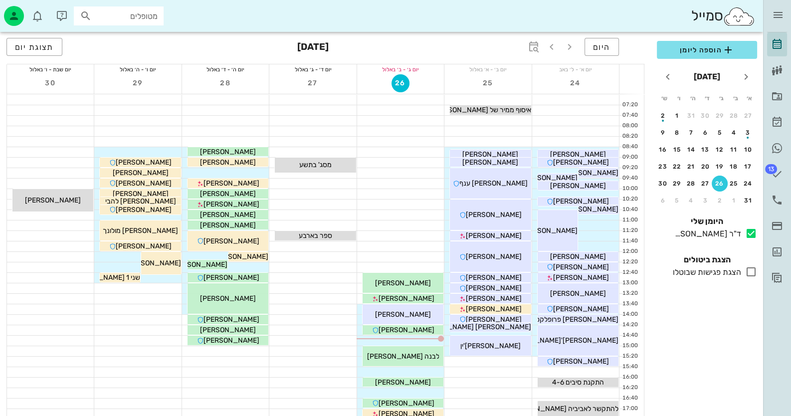
click at [788, 203] on div "ד״ר [PERSON_NAME] רשימת המתנה תיקים רפואיים אישורי הגעה היסטוריית וואטסאפ 13 מש…" at bounding box center [777, 145] width 28 height 290
click at [778, 201] on icon at bounding box center [777, 200] width 12 height 12
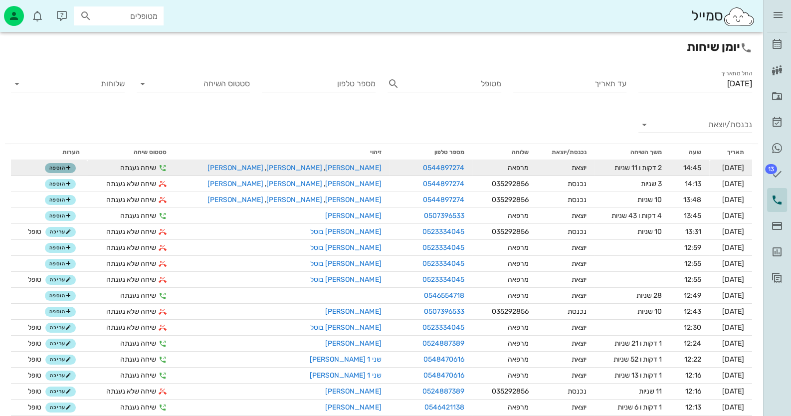
click at [76, 172] on button "הוספה" at bounding box center [60, 168] width 31 height 10
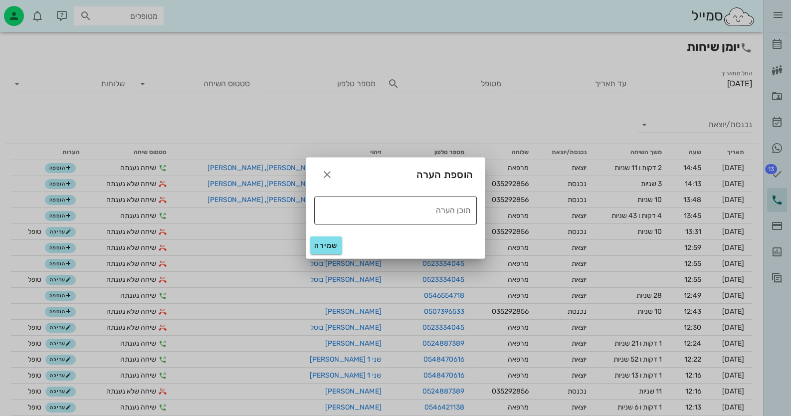
click at [427, 218] on div "תוכן הערה" at bounding box center [392, 211] width 157 height 28
type textarea "טופל"
click at [326, 239] on button "שמירה" at bounding box center [326, 246] width 32 height 18
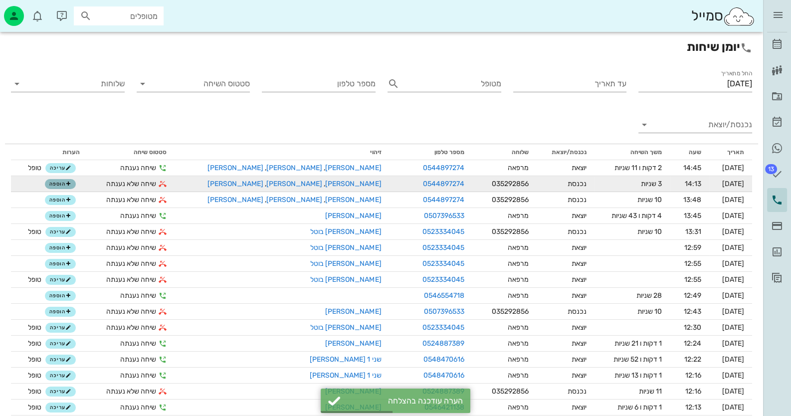
click at [62, 185] on span "הוספה" at bounding box center [60, 184] width 22 height 6
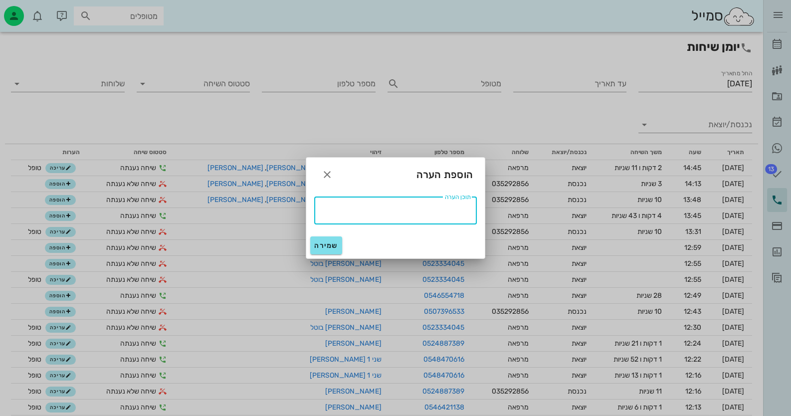
paste textarea "ט"
click at [452, 207] on textarea "תוכן הערה" at bounding box center [392, 210] width 157 height 16
drag, startPoint x: 452, startPoint y: 209, endPoint x: 490, endPoint y: 210, distance: 38.4
click at [490, 210] on div "ד״ר [PERSON_NAME] רשימת המתנה תיקים רפואיים אישורי הגעה היסטוריית וואטסאפ 13 מש…" at bounding box center [395, 355] width 791 height 711
type textarea "טופל"
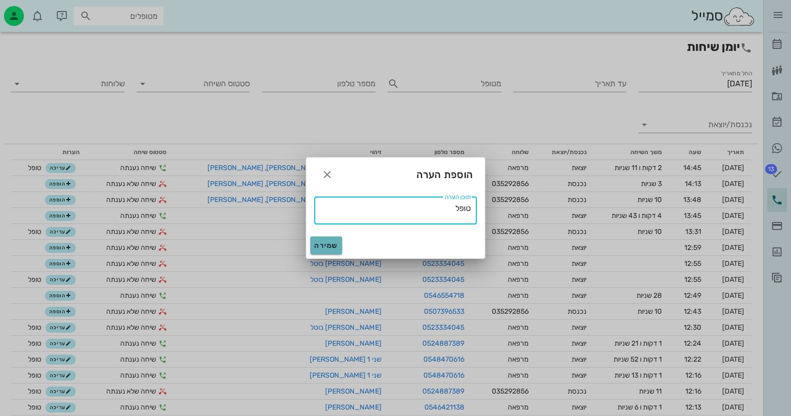
click at [320, 252] on button "שמירה" at bounding box center [326, 246] width 32 height 18
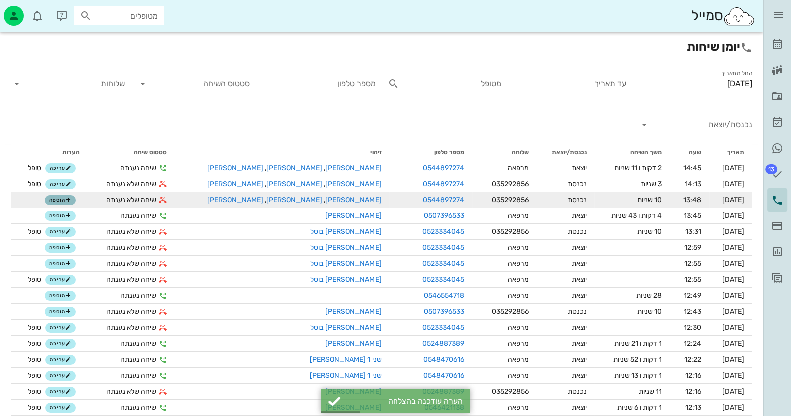
click at [62, 199] on span "הוספה" at bounding box center [60, 200] width 22 height 6
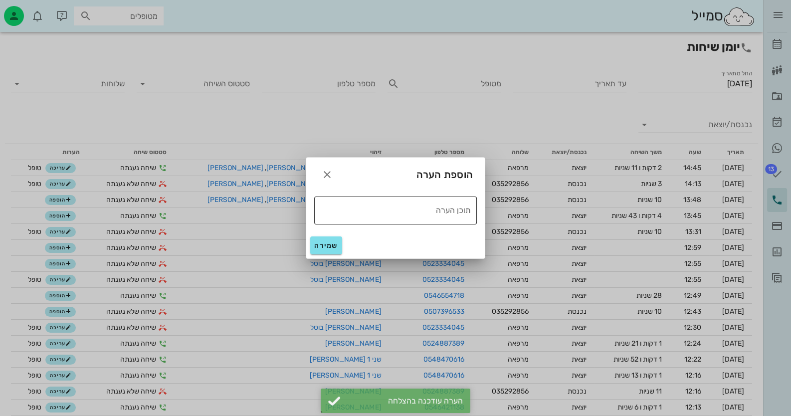
click at [398, 209] on textarea "תוכן הערה" at bounding box center [392, 210] width 157 height 16
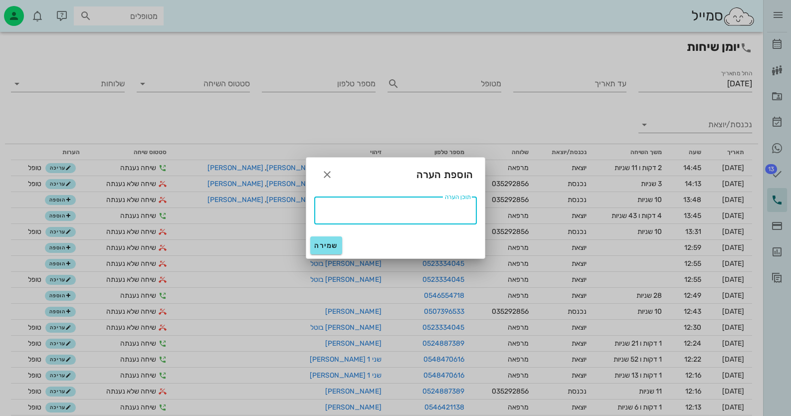
paste textarea "טופל"
type textarea "טופל"
click at [327, 242] on span "שמירה" at bounding box center [326, 246] width 24 height 8
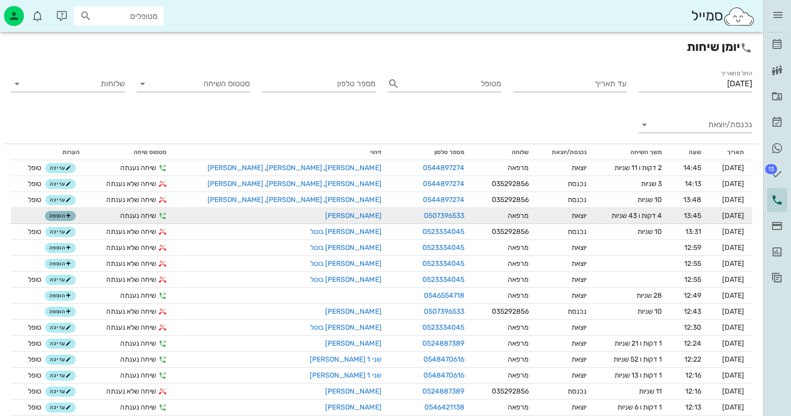
click at [64, 218] on span "הוספה" at bounding box center [60, 216] width 22 height 6
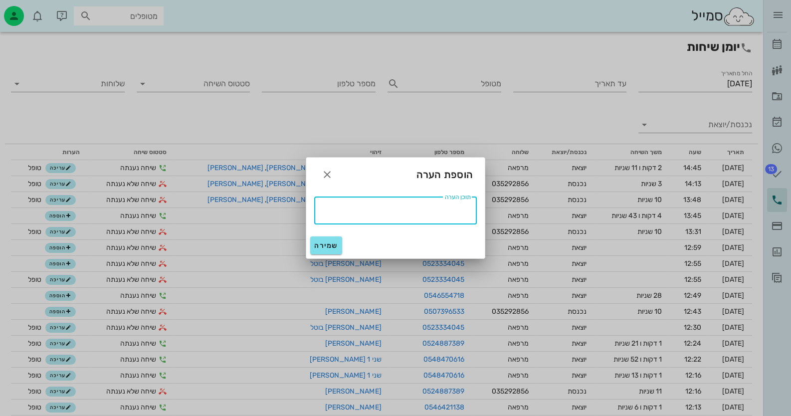
click at [422, 206] on textarea "תוכן הערה" at bounding box center [392, 210] width 157 height 16
paste textarea "טופל"
type textarea "טופל"
click at [329, 247] on span "שמירה" at bounding box center [326, 246] width 24 height 8
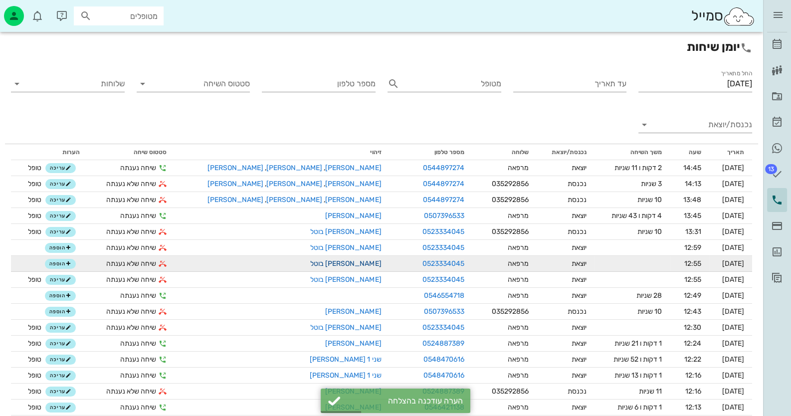
click at [311, 263] on link "[PERSON_NAME] בוטל" at bounding box center [345, 263] width 71 height 8
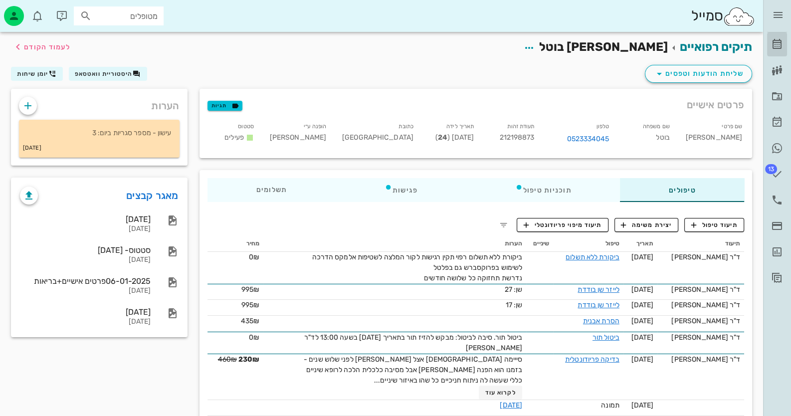
click at [780, 45] on icon at bounding box center [777, 44] width 12 height 12
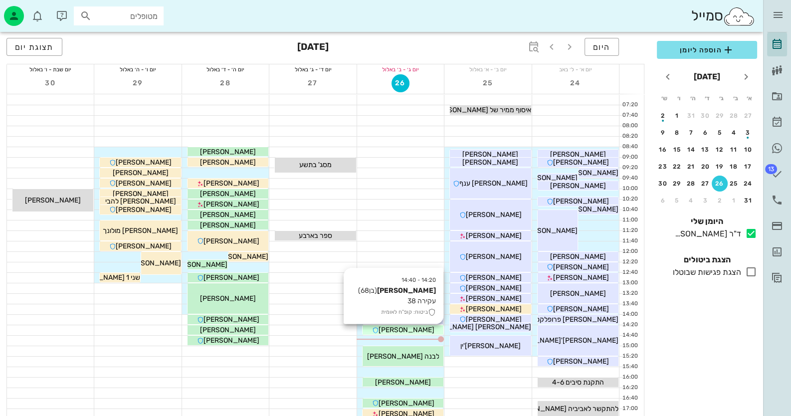
click at [416, 332] on span "[PERSON_NAME]" at bounding box center [406, 330] width 56 height 8
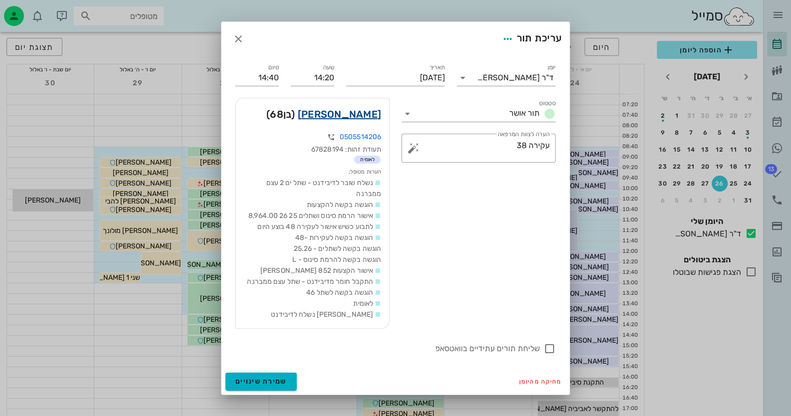
click at [354, 113] on link "[PERSON_NAME]" at bounding box center [339, 114] width 83 height 16
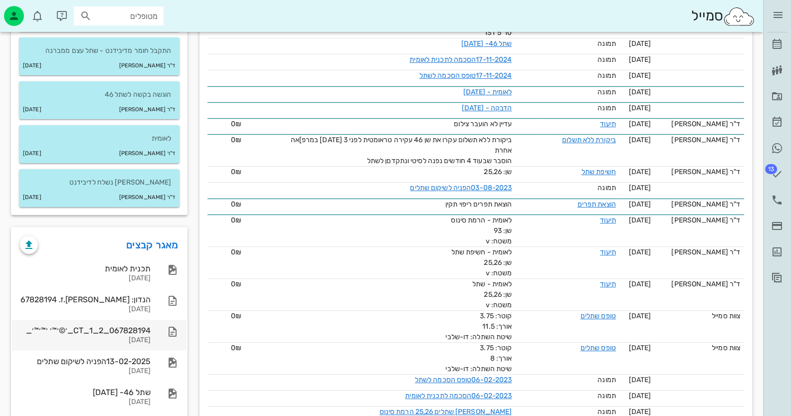
scroll to position [499, 0]
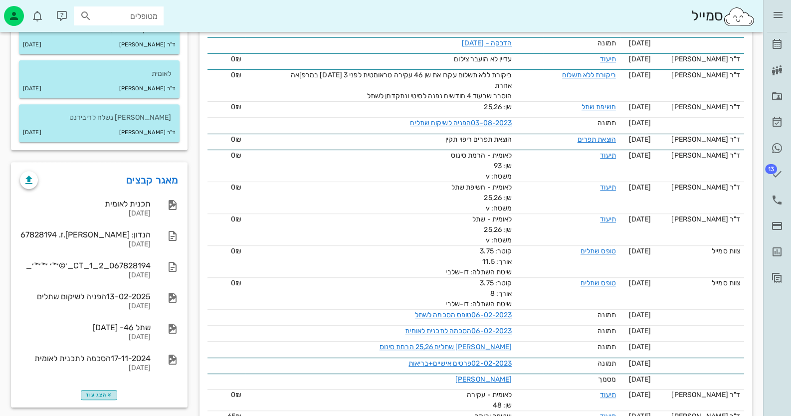
click at [98, 395] on span "הצג עוד" at bounding box center [99, 395] width 26 height 6
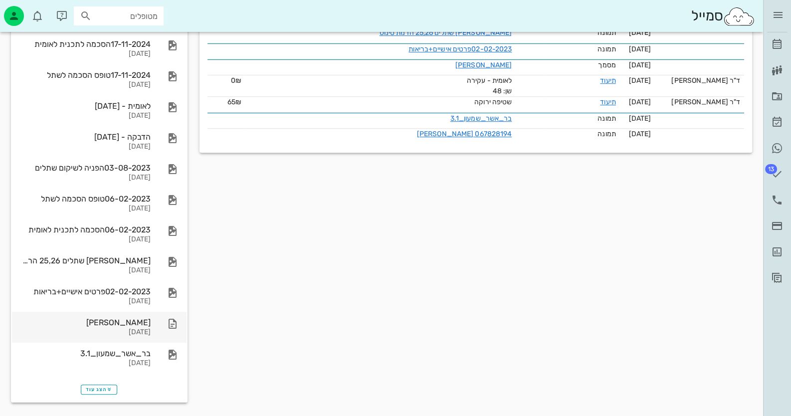
scroll to position [814, 0]
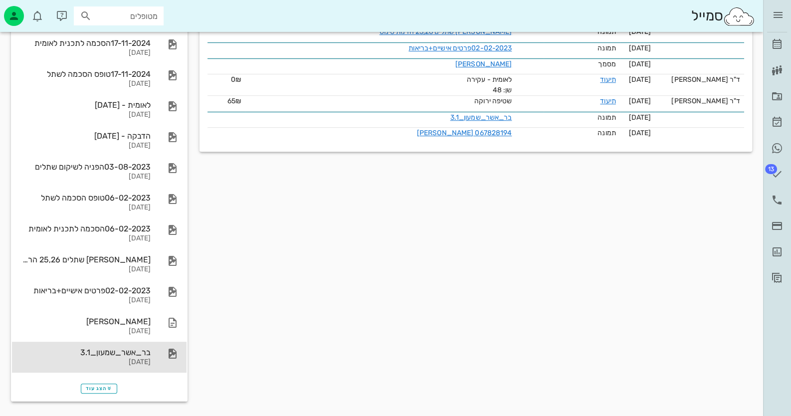
click at [141, 359] on div "[DATE]" at bounding box center [85, 362] width 131 height 8
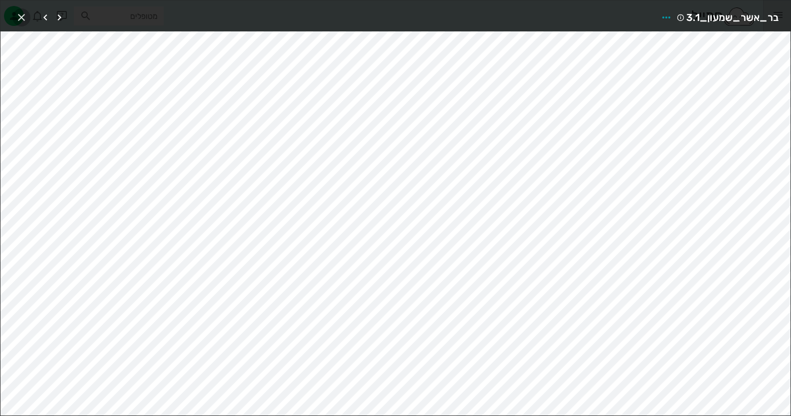
click at [27, 15] on icon "button" at bounding box center [21, 17] width 12 height 12
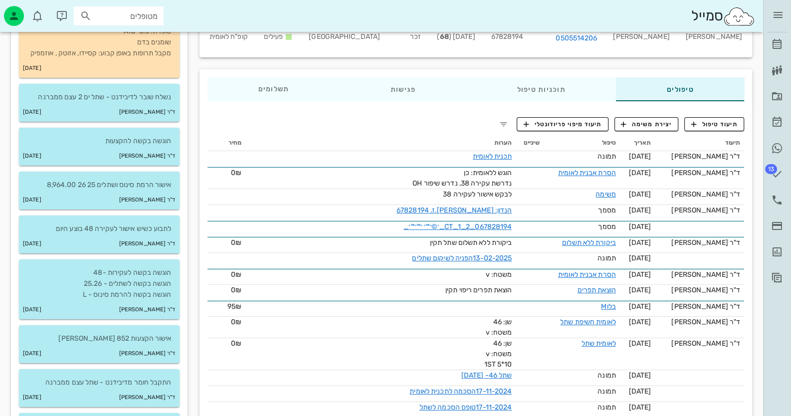
scroll to position [0, 0]
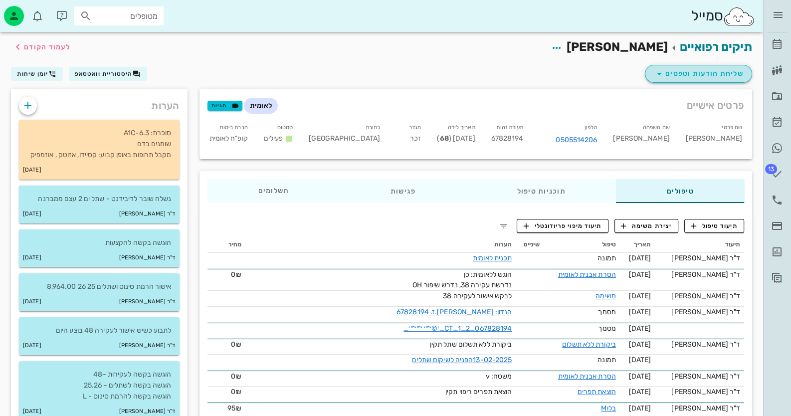
click at [734, 73] on span "שליחת הודעות וטפסים" at bounding box center [699, 74] width 90 height 12
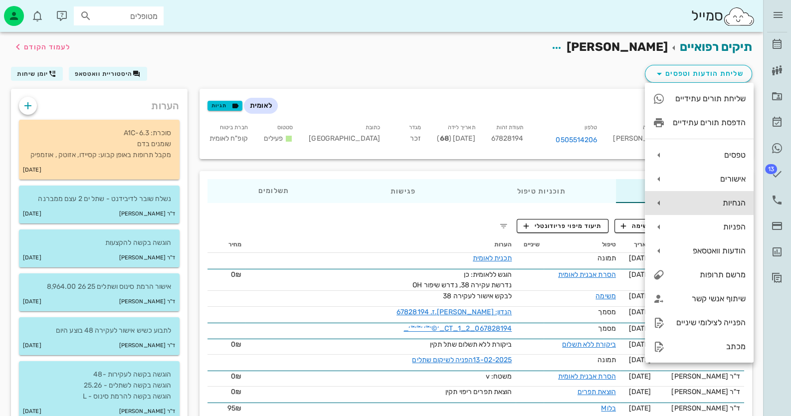
click at [721, 207] on div "הנחיות" at bounding box center [709, 202] width 73 height 9
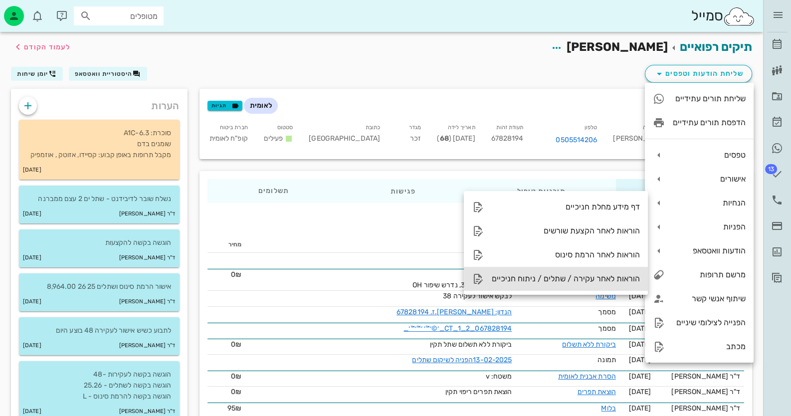
click at [607, 284] on div "הוראות לאחר עקירה / שתלים / ניתוח חניכיים" at bounding box center [556, 279] width 184 height 24
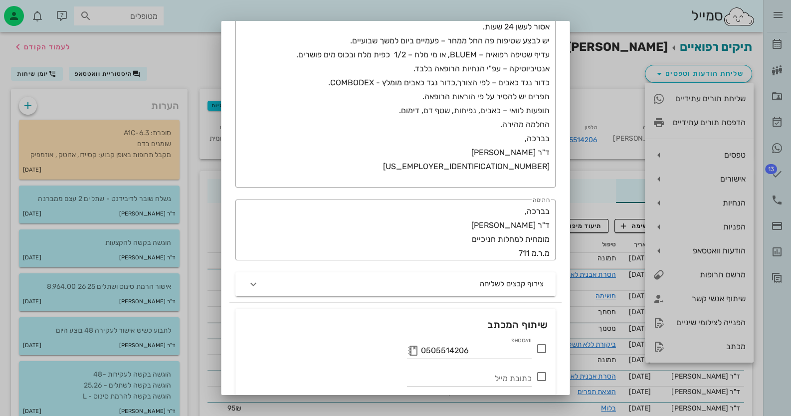
scroll to position [232, 0]
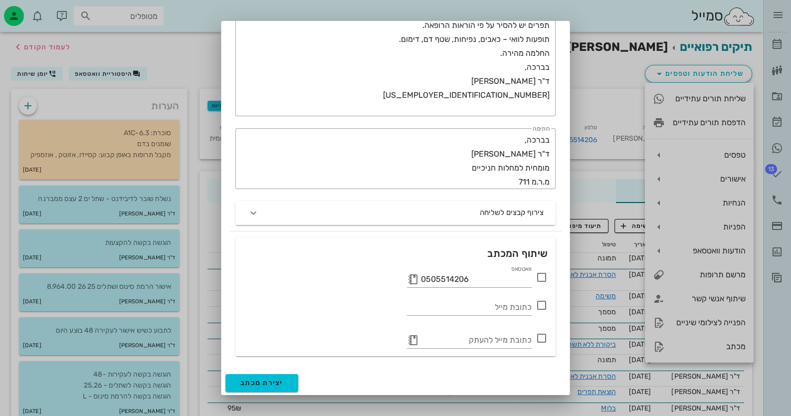
click at [544, 275] on icon at bounding box center [542, 277] width 12 height 12
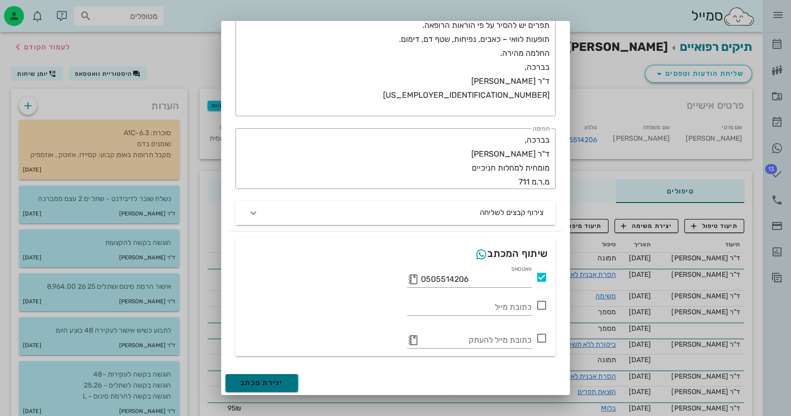
click at [283, 384] on span "יצירת מכתב" at bounding box center [262, 383] width 43 height 8
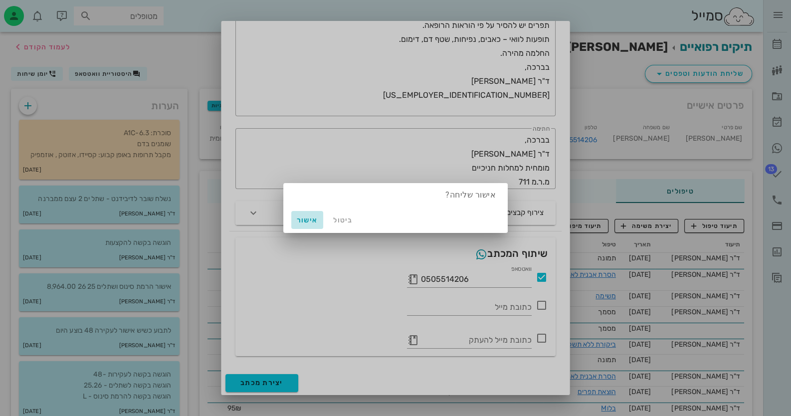
click at [314, 218] on span "אישור" at bounding box center [307, 220] width 24 height 8
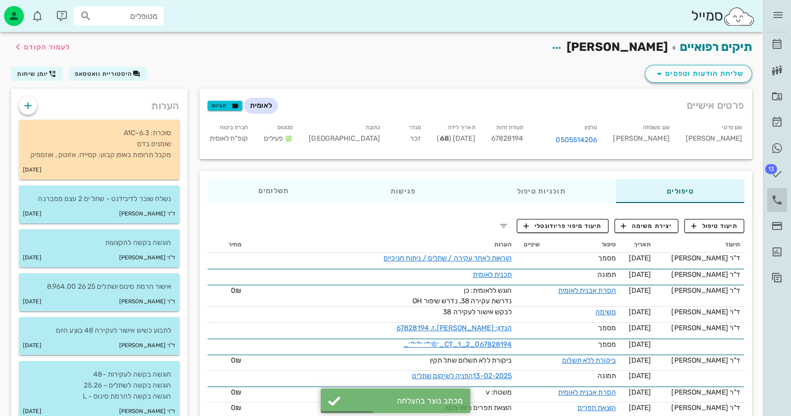
click at [777, 201] on icon at bounding box center [777, 200] width 12 height 12
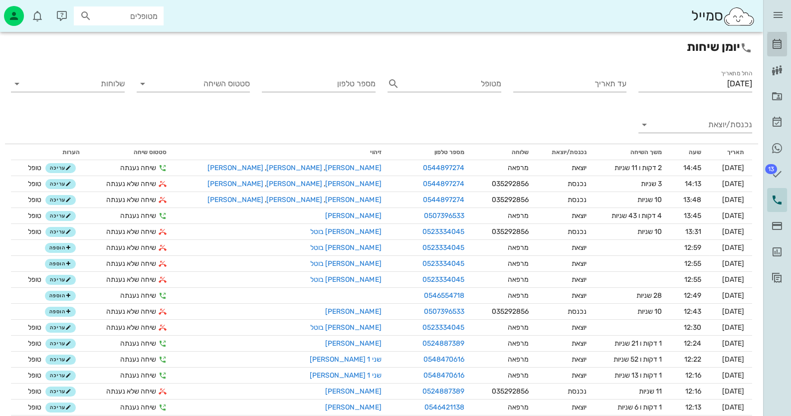
click at [770, 44] on link "[PERSON_NAME]" at bounding box center [777, 44] width 20 height 24
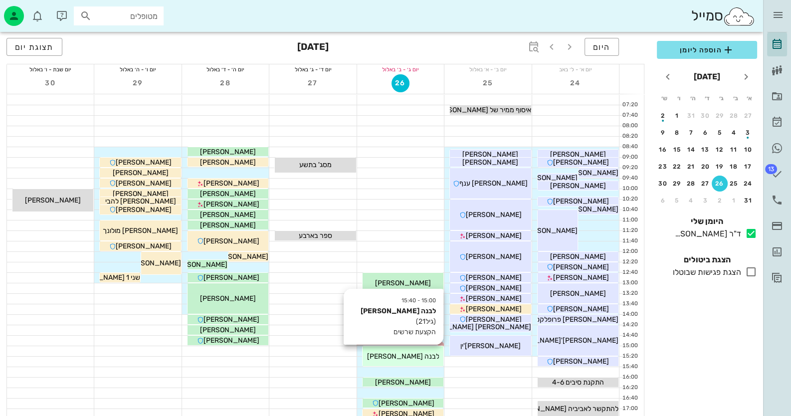
click at [424, 350] on div "15:00 - 15:40 לבנה [PERSON_NAME] (גיל 21 ) הקצעת שרשים לבנה [PERSON_NAME]" at bounding box center [403, 356] width 81 height 20
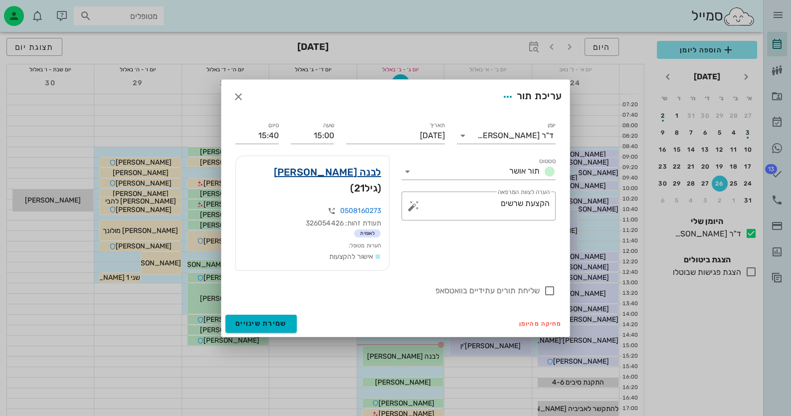
click at [345, 177] on link "לבנה [PERSON_NAME]" at bounding box center [328, 172] width 108 height 16
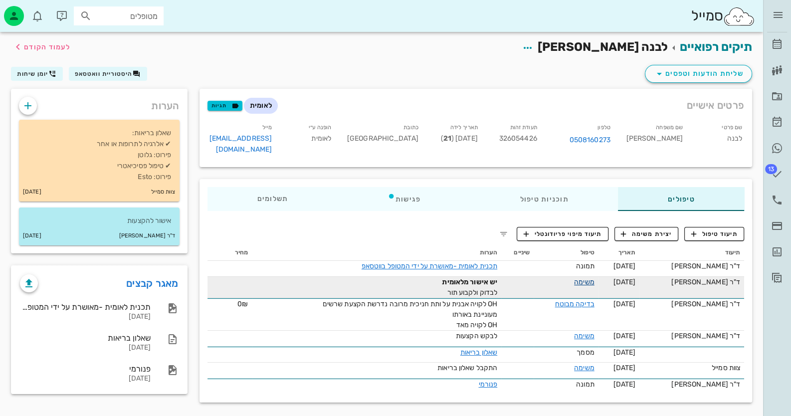
click at [590, 278] on link "משימה" at bounding box center [584, 282] width 20 height 8
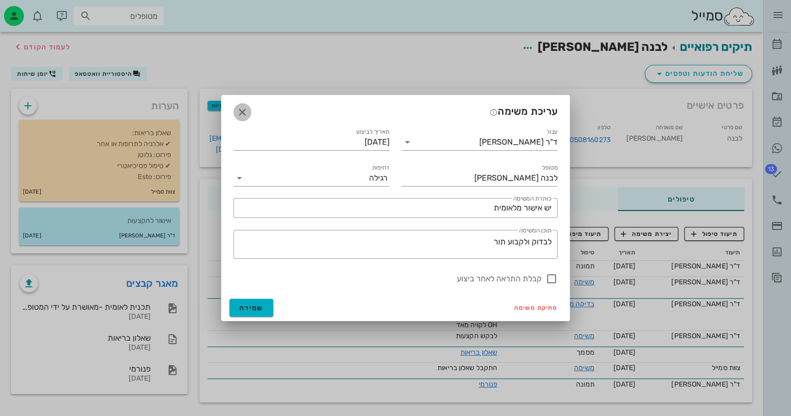
click at [245, 113] on icon "button" at bounding box center [243, 112] width 12 height 12
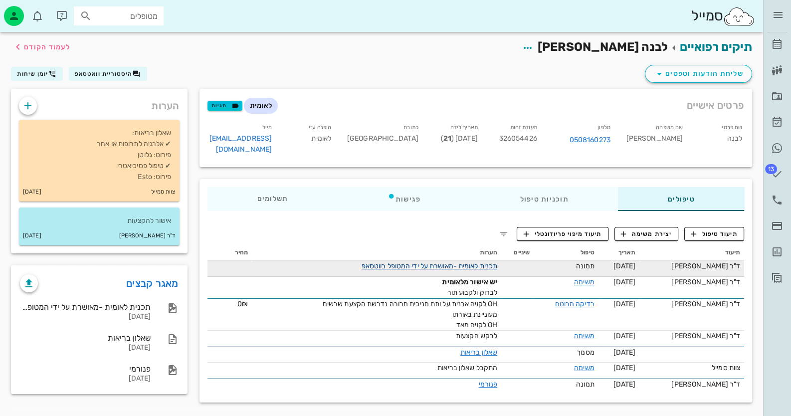
click at [434, 262] on link "תכנית לאומית -מאושרת על ידי המטופל בווטסאפ" at bounding box center [430, 266] width 136 height 8
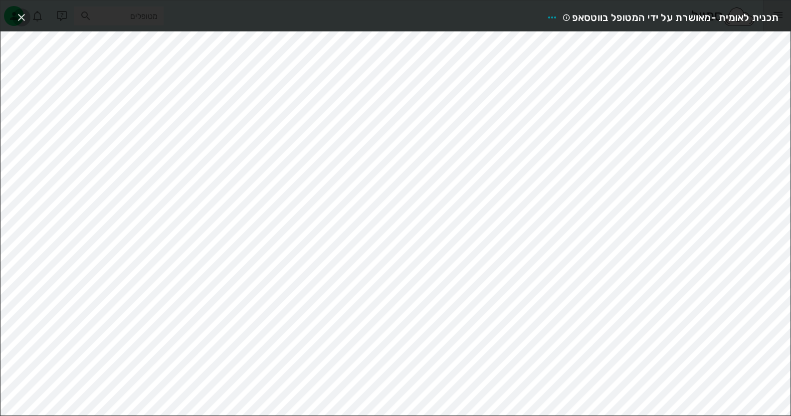
click at [21, 16] on icon "button" at bounding box center [21, 17] width 12 height 12
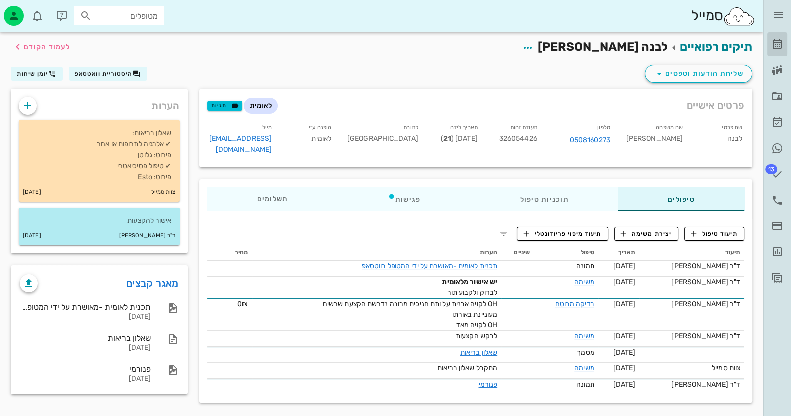
click at [784, 48] on link "[PERSON_NAME]" at bounding box center [777, 44] width 20 height 24
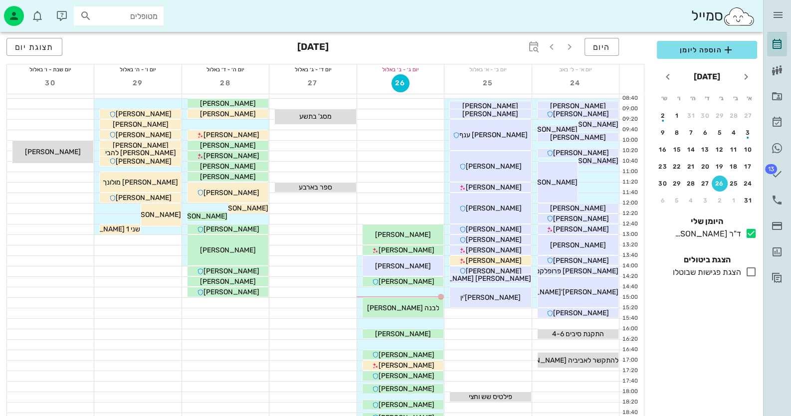
scroll to position [18, 0]
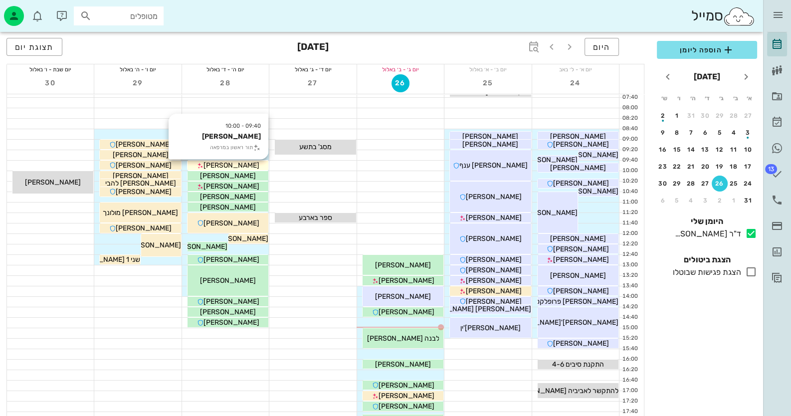
click at [253, 165] on div "[PERSON_NAME]" at bounding box center [228, 165] width 81 height 10
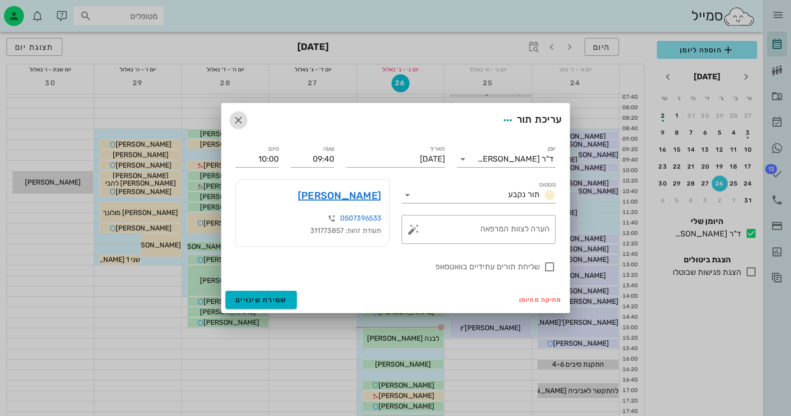
click at [242, 117] on icon "button" at bounding box center [239, 120] width 12 height 12
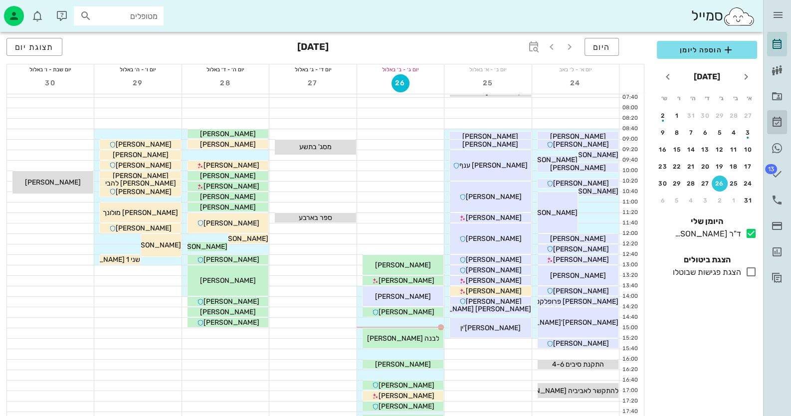
click at [776, 125] on icon at bounding box center [777, 122] width 12 height 12
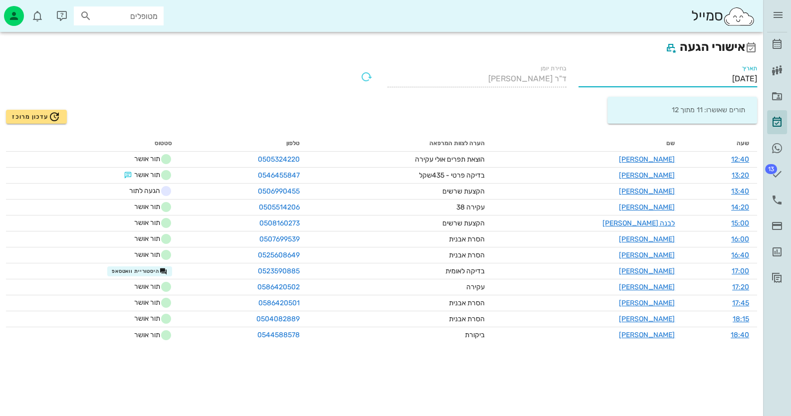
click at [678, 74] on input "[DATE]" at bounding box center [668, 79] width 179 height 16
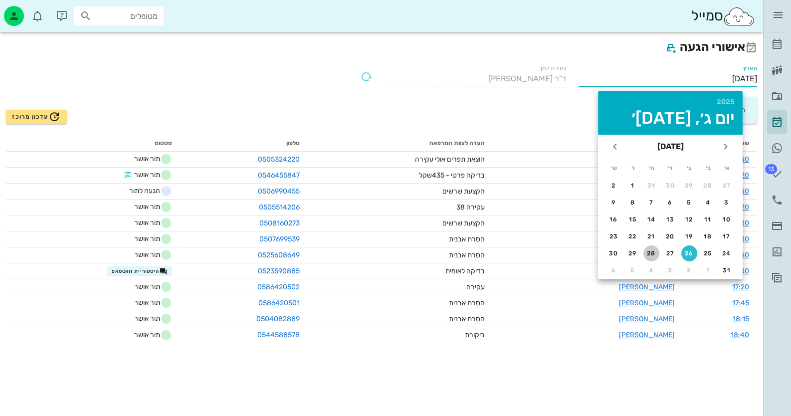
click at [648, 252] on div "28" at bounding box center [652, 253] width 16 height 7
type input "[DATE]"
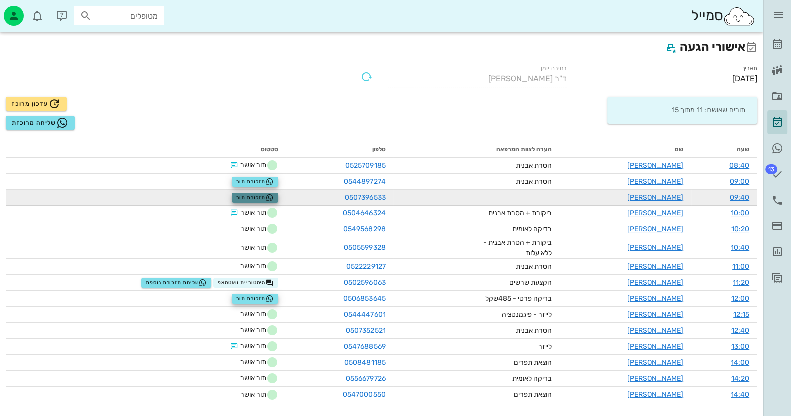
click at [247, 197] on span "תזכורת תור" at bounding box center [255, 198] width 37 height 8
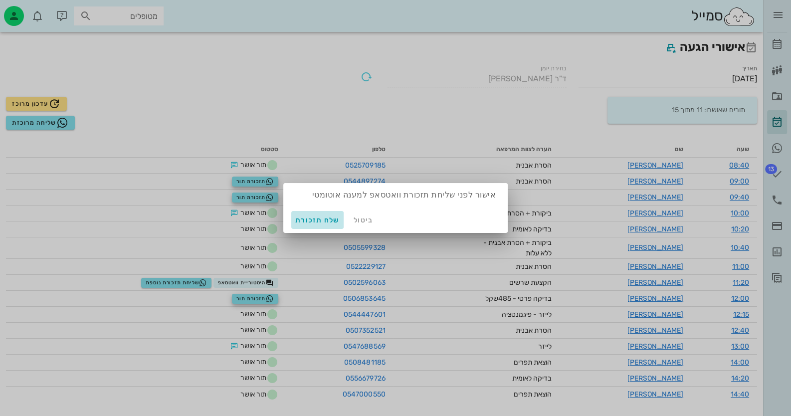
click at [312, 224] on span "שלח תזכורת" at bounding box center [317, 220] width 44 height 8
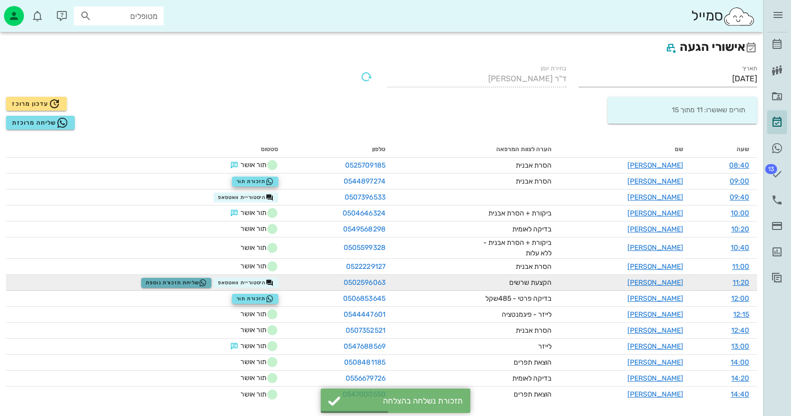
click at [196, 286] on span "שליחת תזכורת נוספת" at bounding box center [176, 283] width 61 height 8
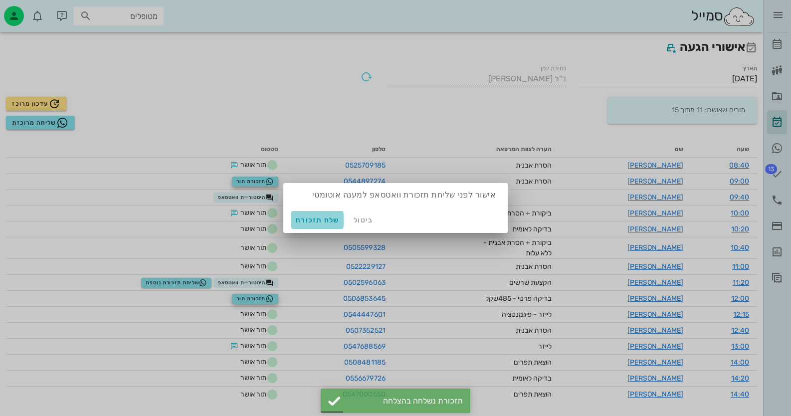
click at [330, 220] on span "שלח תזכורת" at bounding box center [317, 220] width 44 height 8
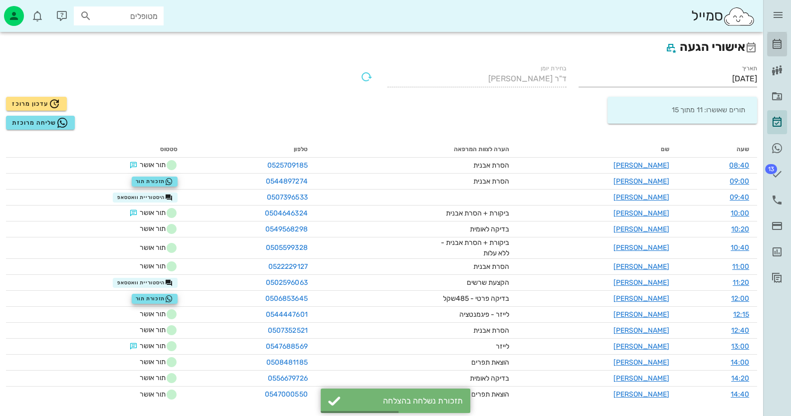
click at [781, 46] on icon at bounding box center [777, 44] width 12 height 12
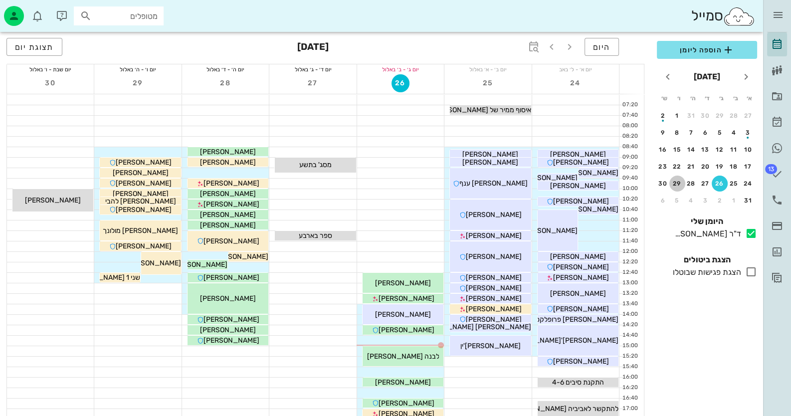
click at [683, 187] on button "29" at bounding box center [678, 184] width 16 height 16
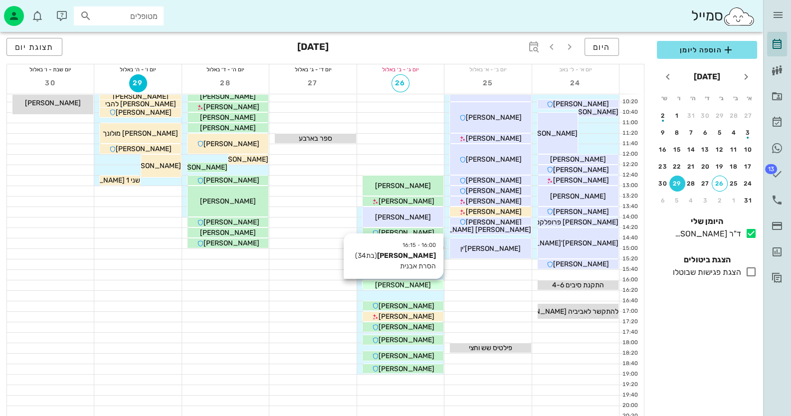
scroll to position [99, 0]
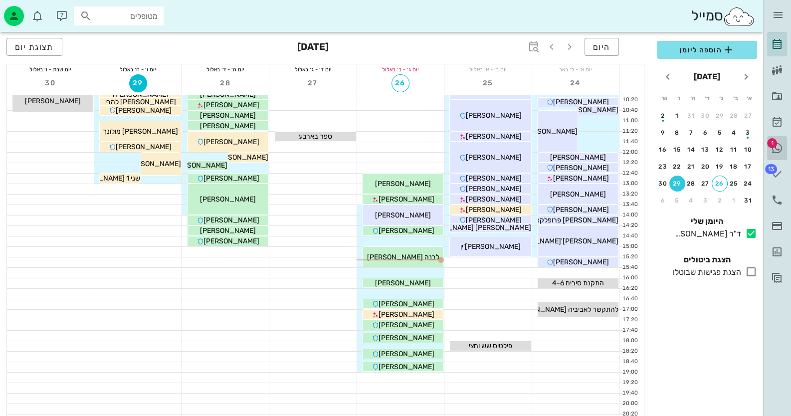
click at [780, 143] on icon at bounding box center [777, 148] width 12 height 12
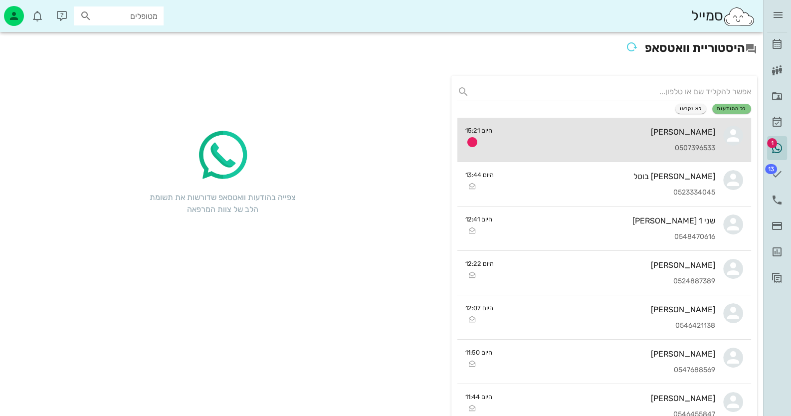
click at [693, 124] on div "[PERSON_NAME] 0507396533" at bounding box center [609, 140] width 216 height 44
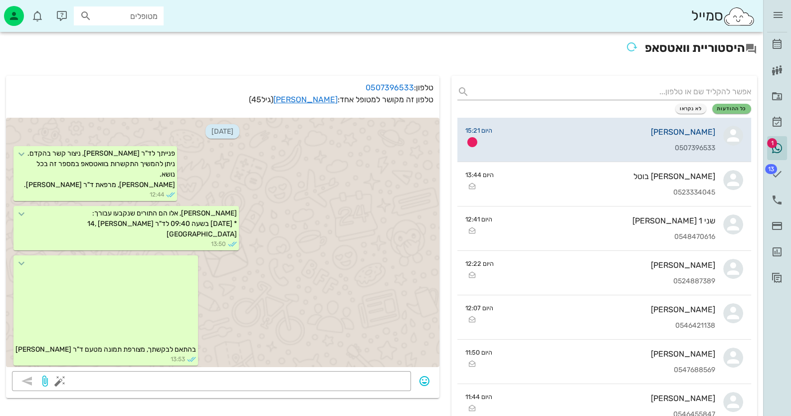
scroll to position [448, 0]
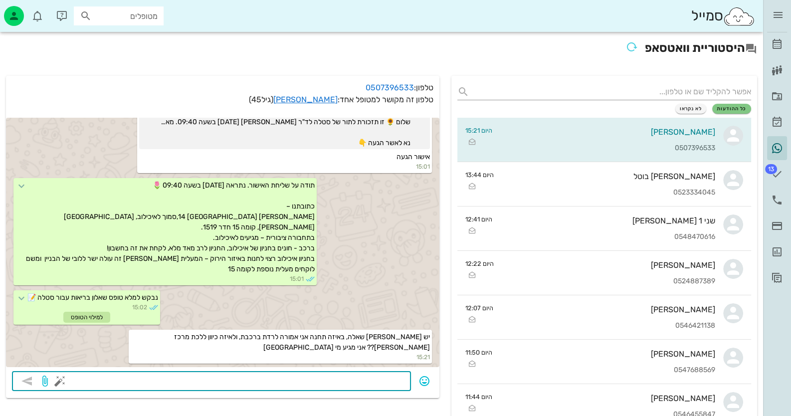
click at [352, 380] on textarea at bounding box center [233, 382] width 343 height 16
type textarea "[PERSON_NAME] מרכז."
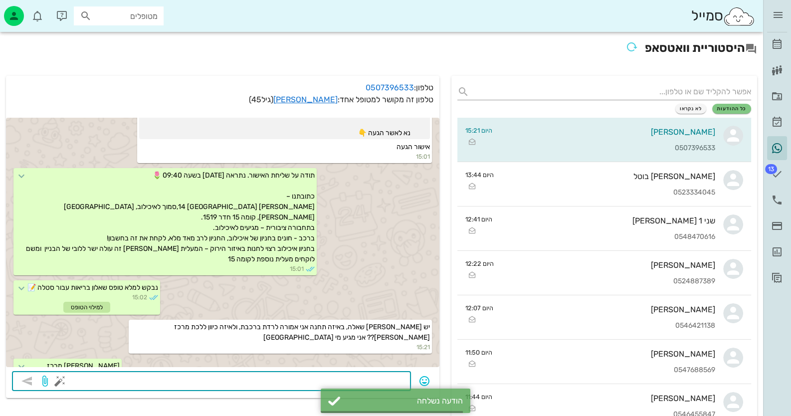
scroll to position [477, 0]
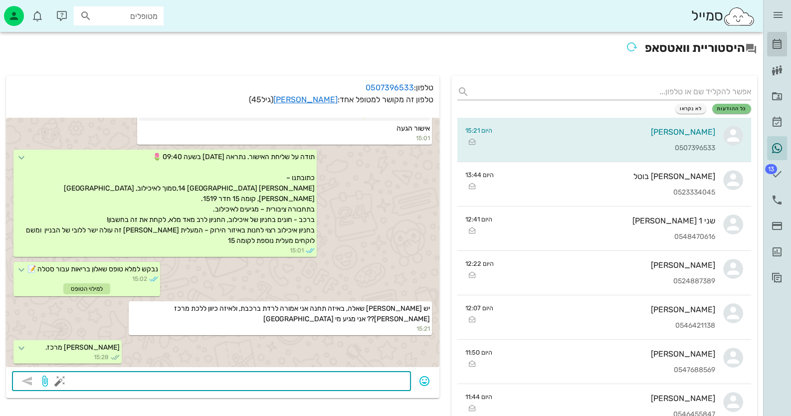
click at [779, 46] on icon at bounding box center [777, 44] width 12 height 12
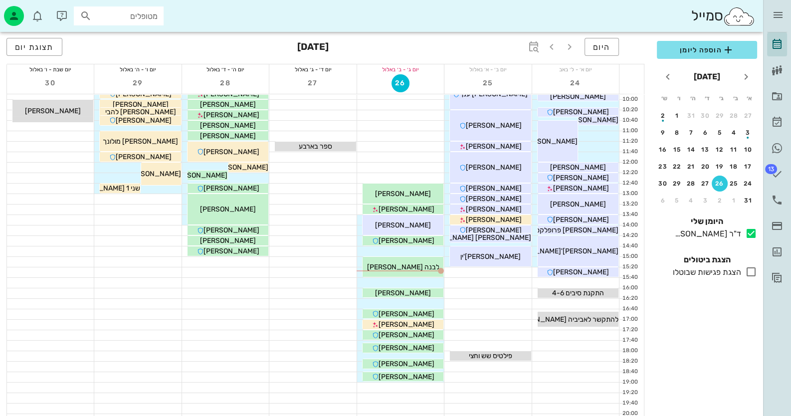
scroll to position [99, 0]
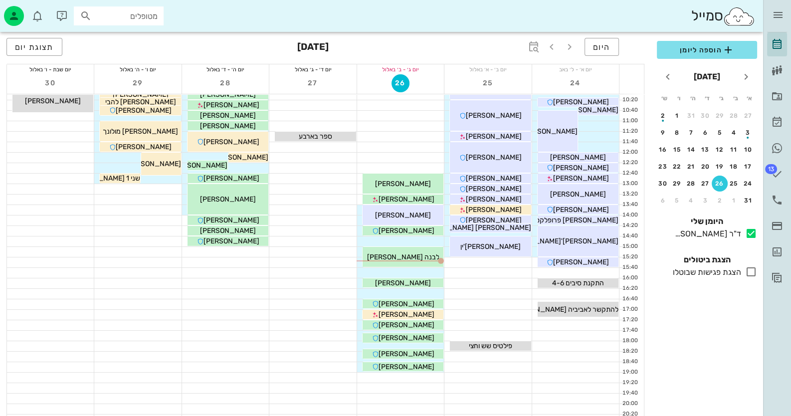
click at [110, 29] on div "סמייל מטופלים" at bounding box center [381, 16] width 763 height 32
click at [114, 14] on input "מטופלים" at bounding box center [126, 15] width 64 height 13
type input "[PERSON_NAME] י"
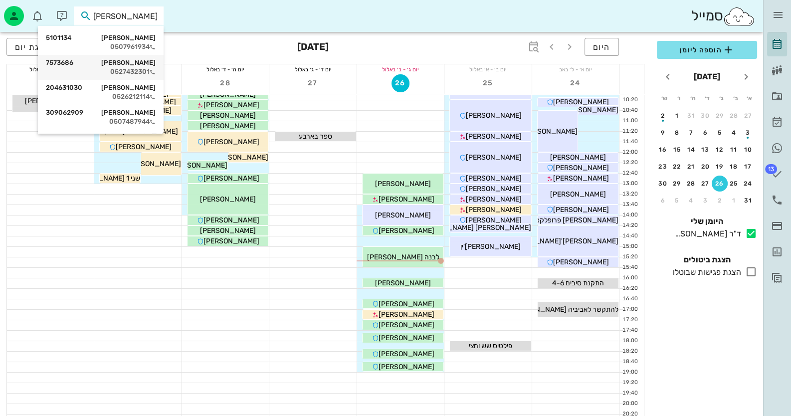
click at [133, 71] on div "0527432301" at bounding box center [101, 72] width 110 height 8
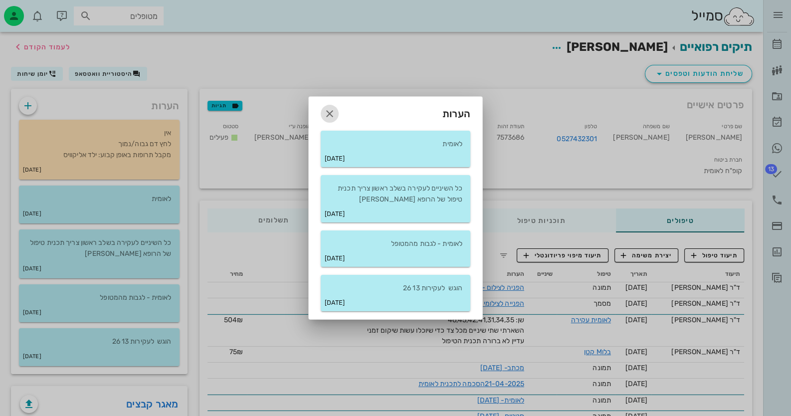
click at [329, 111] on icon "button" at bounding box center [330, 114] width 12 height 12
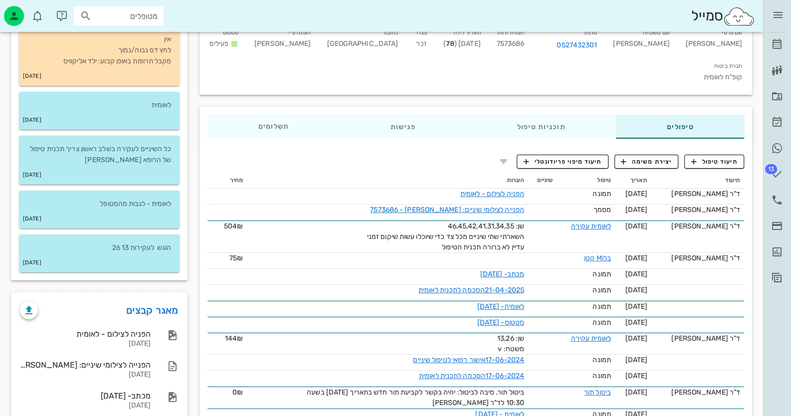
scroll to position [99, 0]
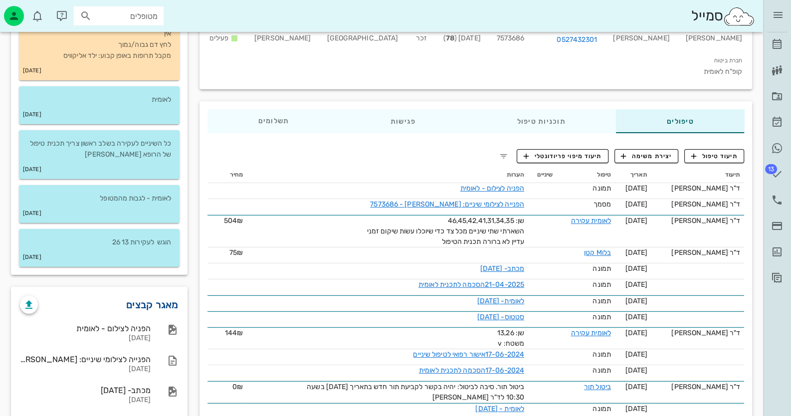
click at [146, 298] on link "מאגר קבצים" at bounding box center [152, 305] width 52 height 16
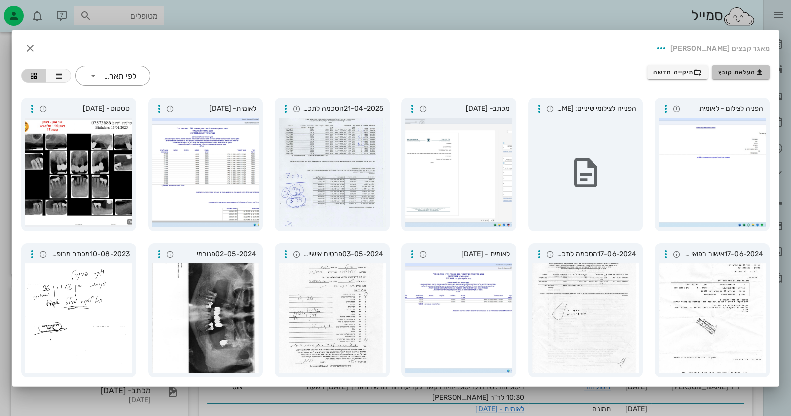
click at [743, 74] on span "העלאת קובץ" at bounding box center [741, 72] width 45 height 8
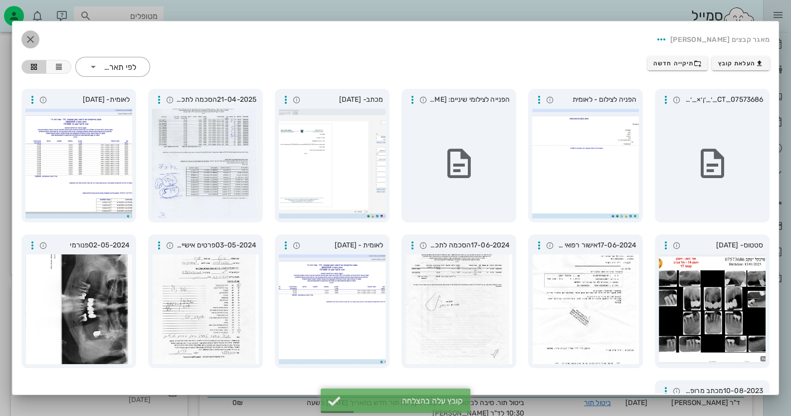
click at [36, 36] on icon "button" at bounding box center [30, 39] width 12 height 12
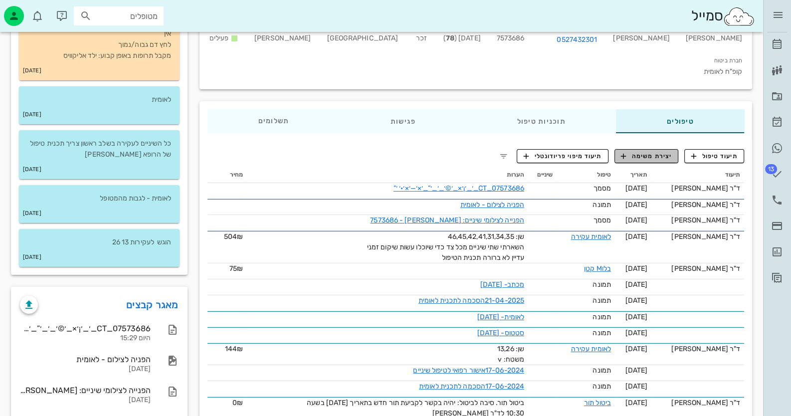
click at [657, 152] on span "יצירת משימה" at bounding box center [646, 156] width 51 height 9
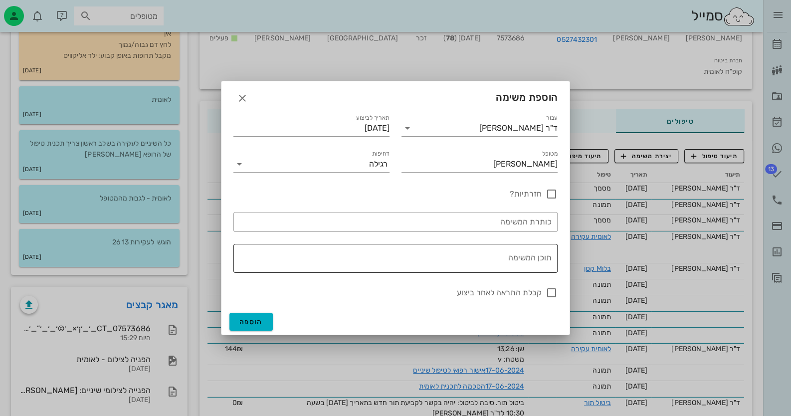
click at [482, 262] on textarea "תוכן המשימה" at bounding box center [394, 261] width 316 height 24
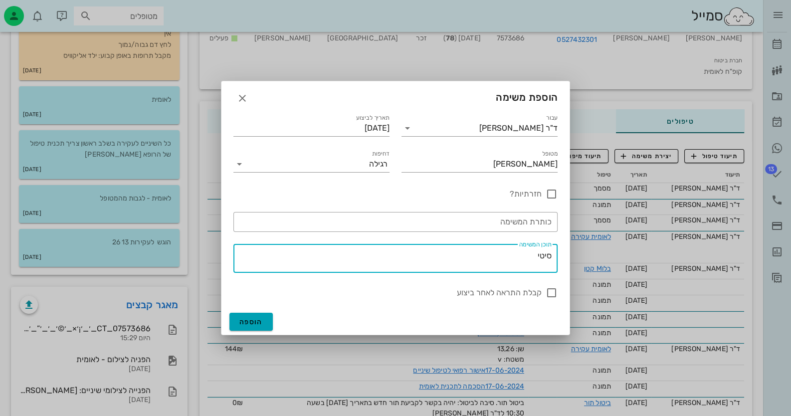
type textarea "סיטי"
click at [245, 321] on span "הוספה" at bounding box center [251, 322] width 23 height 8
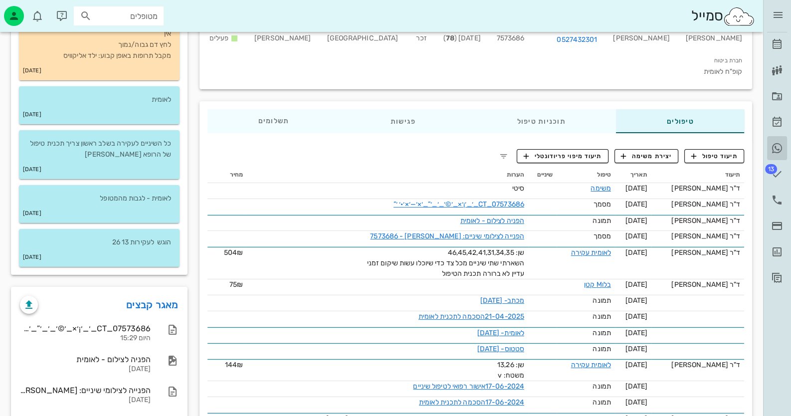
click at [780, 147] on icon at bounding box center [777, 148] width 12 height 12
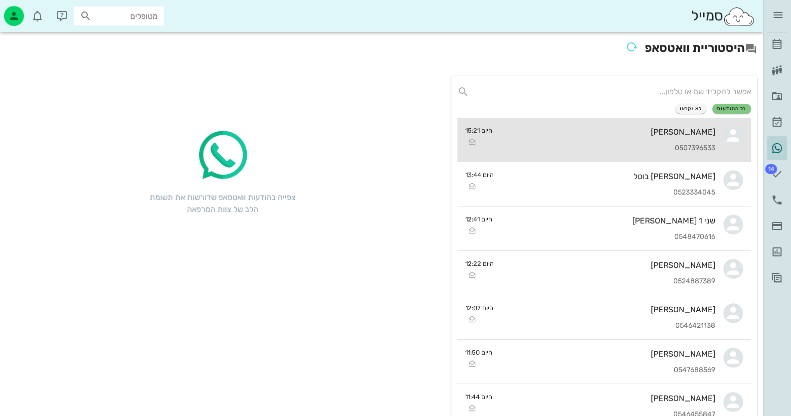
click at [696, 146] on div "0507396533" at bounding box center [609, 148] width 216 height 8
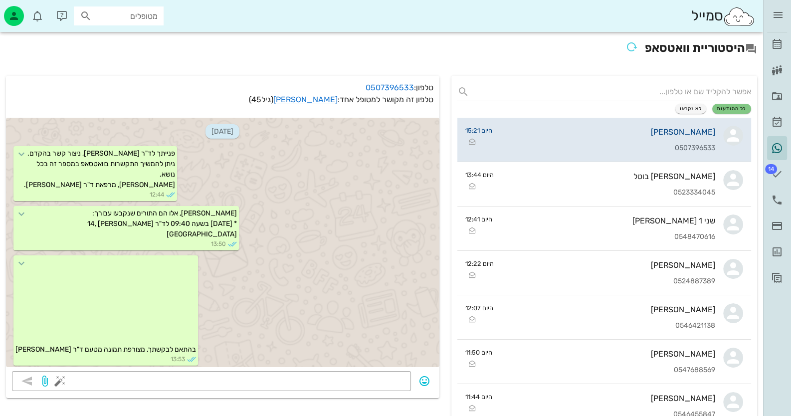
scroll to position [477, 0]
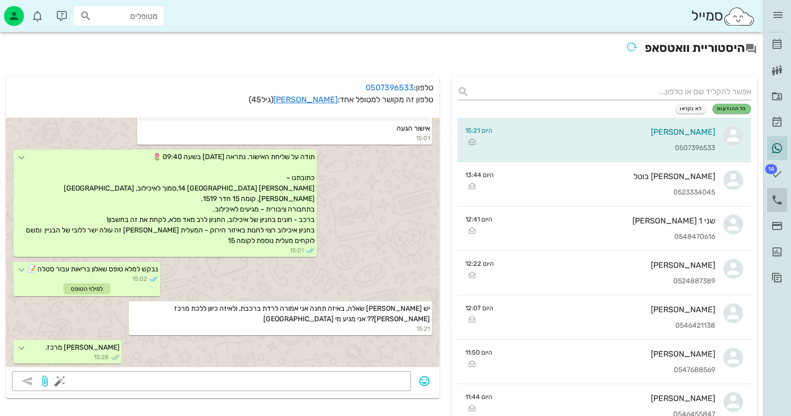
click at [777, 197] on icon at bounding box center [777, 200] width 12 height 12
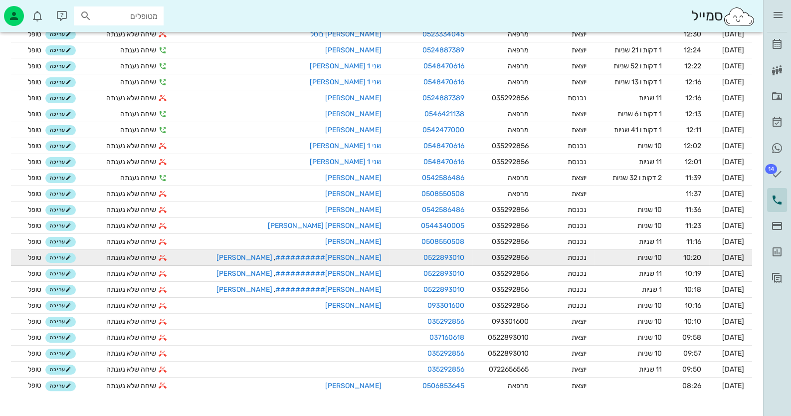
scroll to position [294, 0]
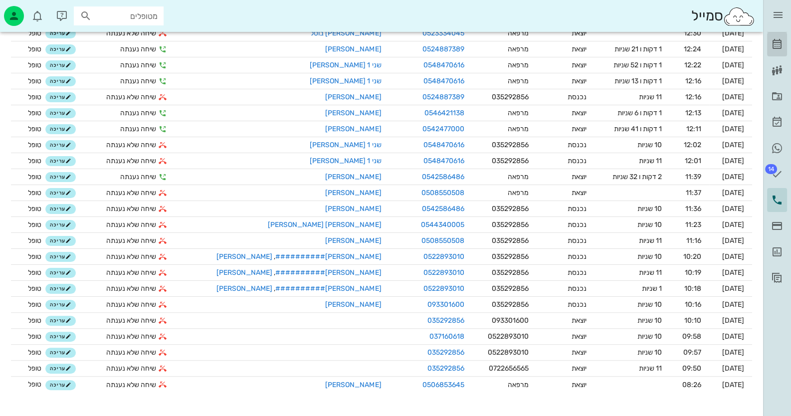
click at [776, 45] on icon at bounding box center [777, 44] width 12 height 12
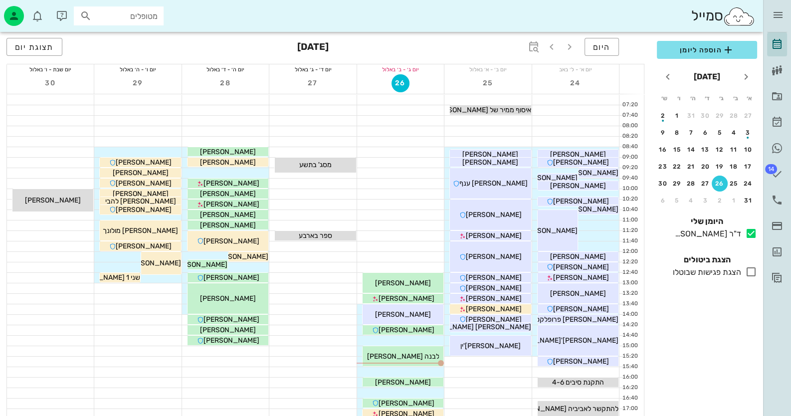
click at [151, 12] on input "מטופלים" at bounding box center [126, 15] width 64 height 13
type input "סטלה"
click at [152, 46] on icon at bounding box center [153, 47] width 6 height 6
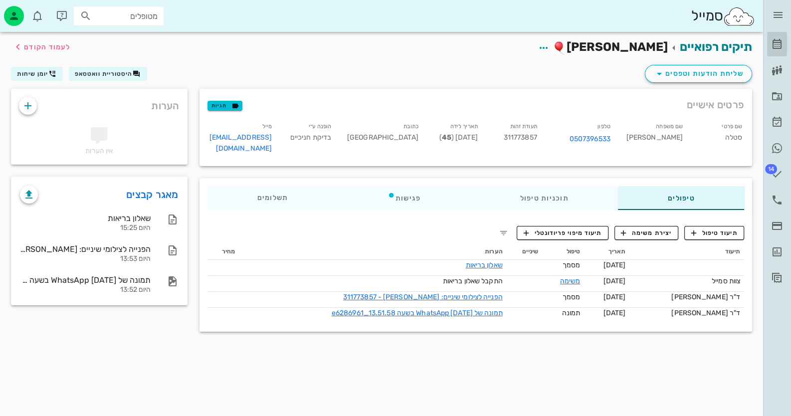
click at [773, 42] on icon at bounding box center [777, 44] width 12 height 12
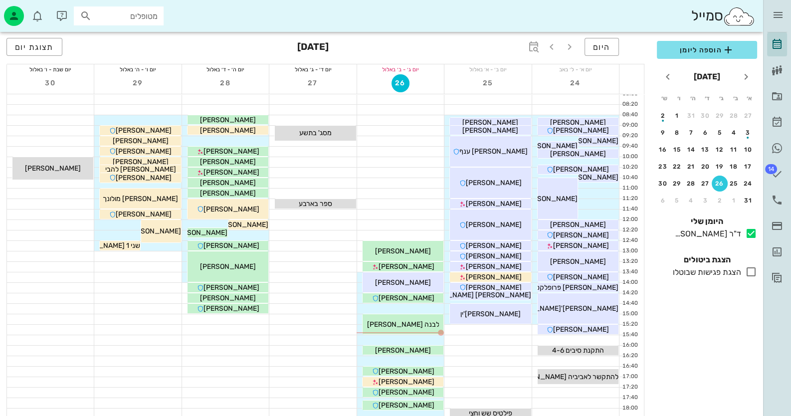
scroll to position [49, 0]
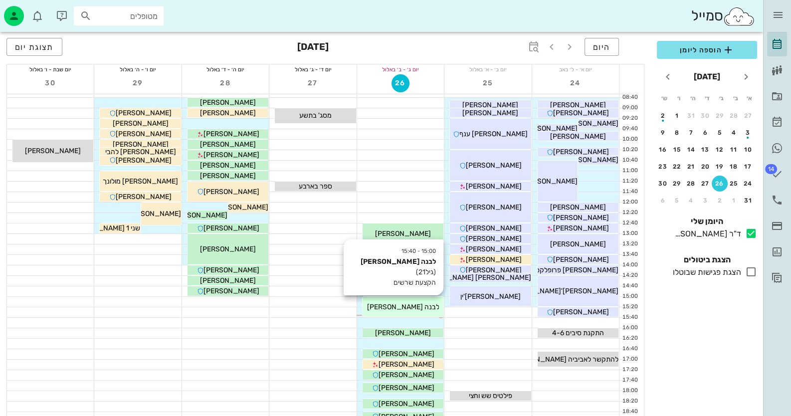
click at [416, 299] on div "15:00 - 15:40 לבנה [PERSON_NAME] (גיל 21 ) הקצעת שרשים לבנה [PERSON_NAME]" at bounding box center [403, 307] width 81 height 20
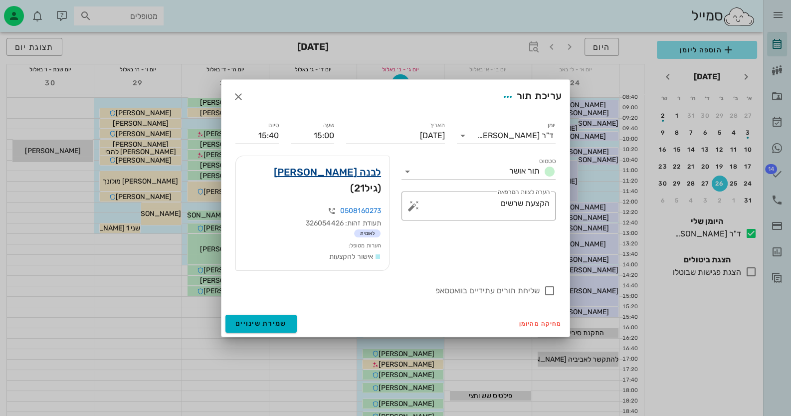
click at [366, 176] on link "לבנה [PERSON_NAME]" at bounding box center [328, 172] width 108 height 16
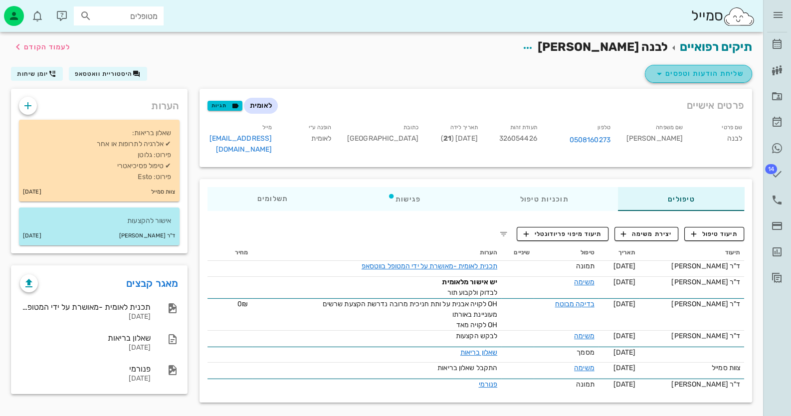
click at [687, 74] on span "שליחת הודעות וטפסים" at bounding box center [699, 74] width 90 height 12
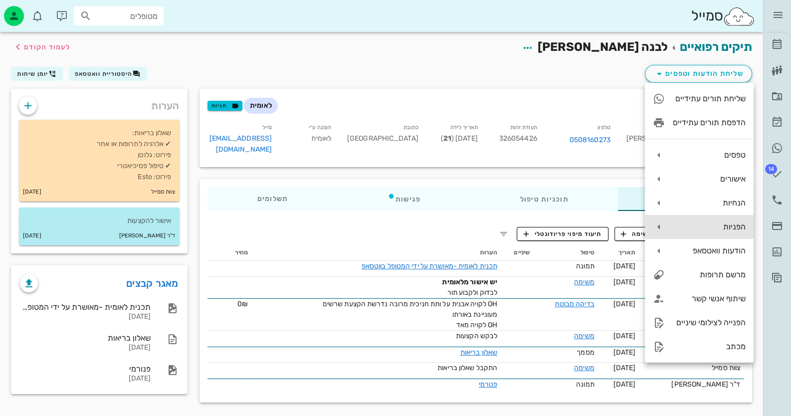
click at [733, 224] on div "הפניות" at bounding box center [709, 226] width 73 height 9
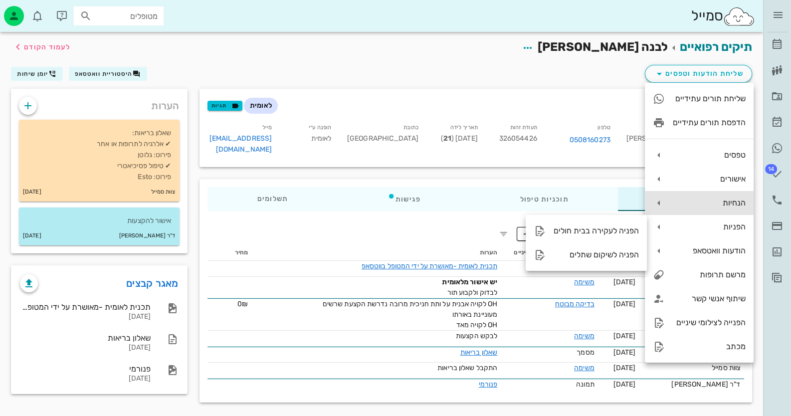
click at [717, 206] on div "הנחיות" at bounding box center [709, 202] width 73 height 9
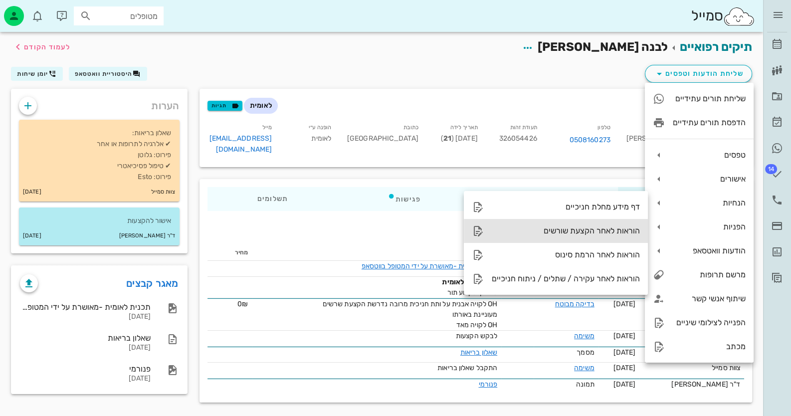
click at [609, 233] on div "הוראות לאחר הקצעת שורשים" at bounding box center [566, 230] width 148 height 9
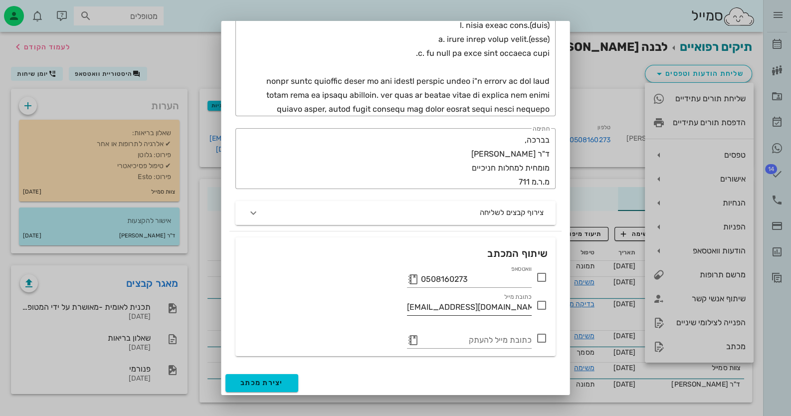
scroll to position [456, 0]
click at [544, 280] on icon at bounding box center [542, 277] width 12 height 12
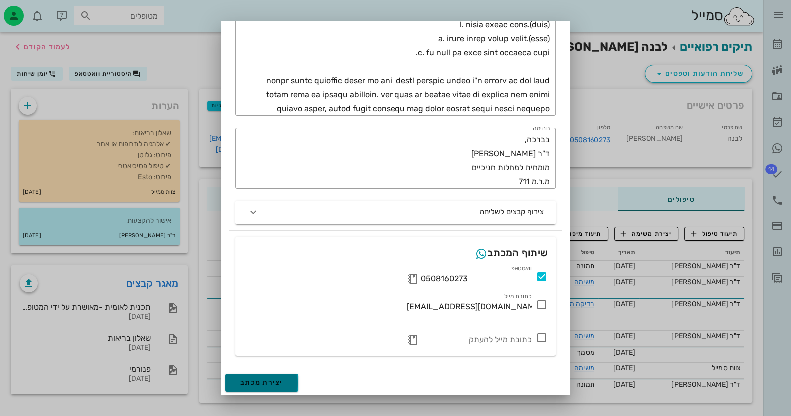
click at [282, 378] on span "יצירת מכתב" at bounding box center [262, 382] width 43 height 8
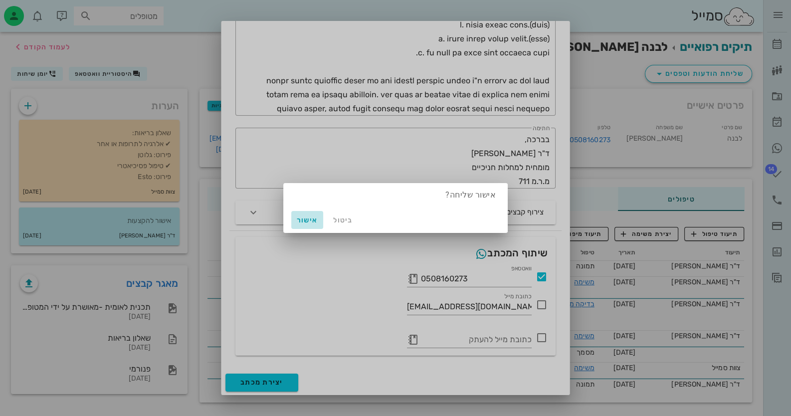
click at [304, 219] on span "אישור" at bounding box center [307, 220] width 24 height 8
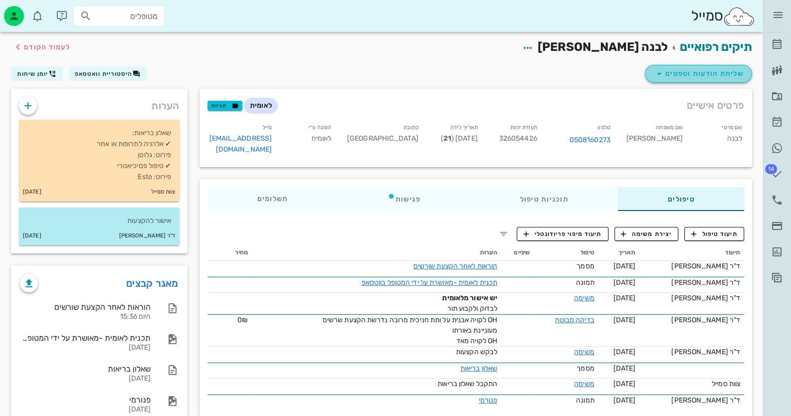
click at [711, 74] on span "שליחת הודעות וטפסים" at bounding box center [699, 74] width 90 height 12
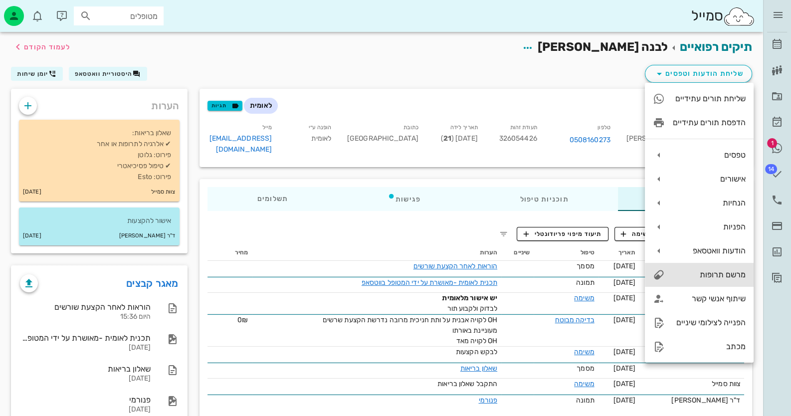
click at [727, 279] on div "מרשם תרופות" at bounding box center [709, 274] width 73 height 9
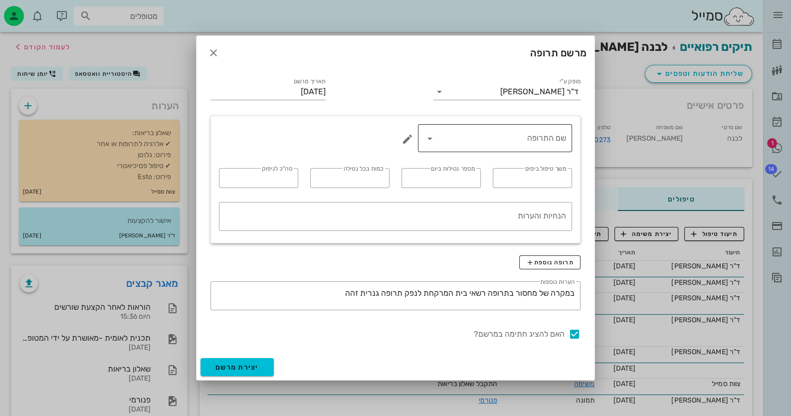
click at [499, 140] on input "שם התרופה" at bounding box center [502, 138] width 128 height 16
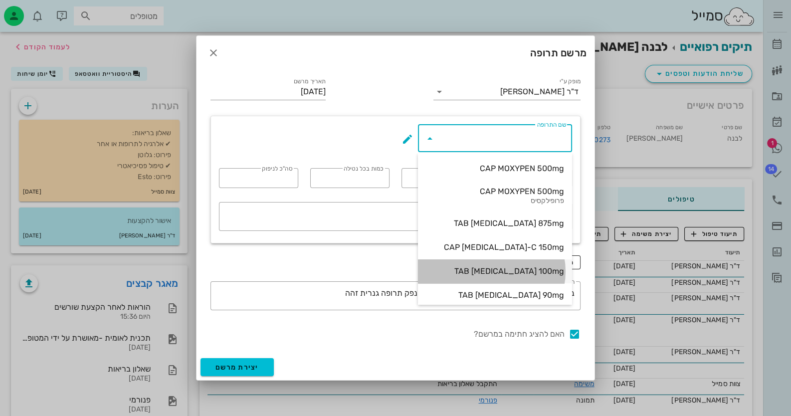
click at [510, 266] on div "TAB [MEDICAL_DATA] 100mg" at bounding box center [495, 270] width 138 height 9
type input "TAB [MEDICAL_DATA] 100mg"
type input "14"
type input "1"
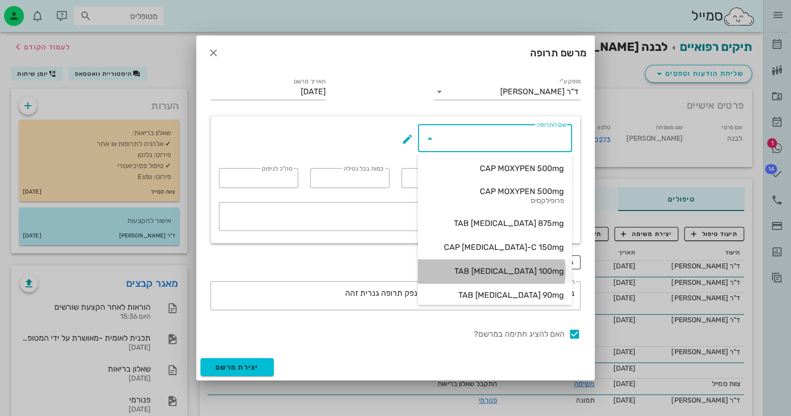
type input "14"
type textarea "כדור אחד ביום עם האוכל, לא לפני השינה"
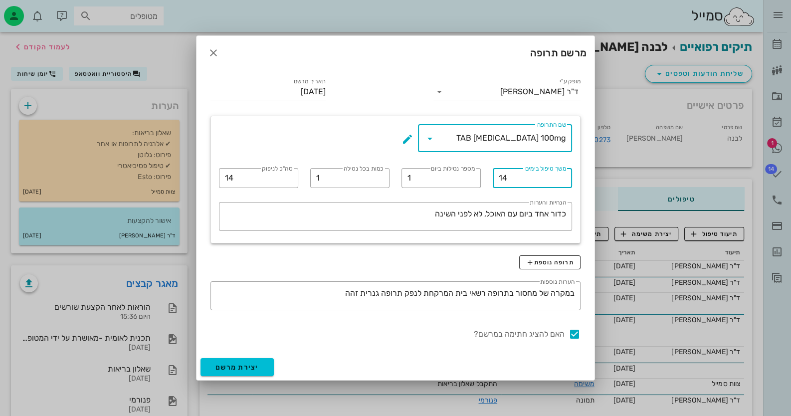
drag, startPoint x: 509, startPoint y: 180, endPoint x: 497, endPoint y: 179, distance: 11.5
click at [497, 179] on div "​ משך טיפול בימים 14" at bounding box center [532, 178] width 79 height 20
type input "10"
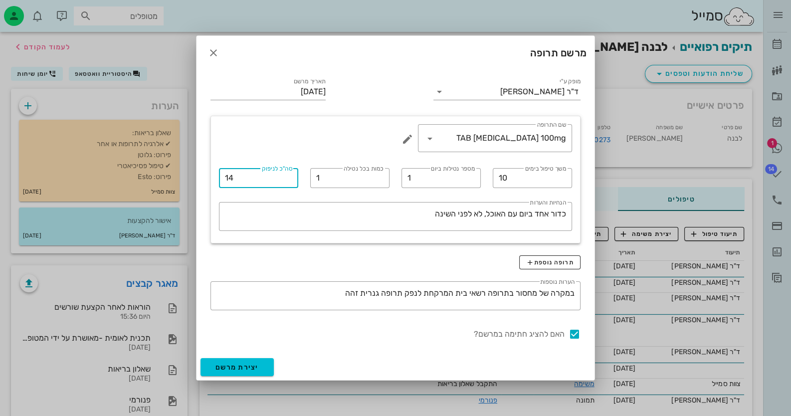
drag, startPoint x: 245, startPoint y: 181, endPoint x: 206, endPoint y: 180, distance: 38.4
click at [206, 180] on div "​ שם התרופה TAB [MEDICAL_DATA] 100mg ​ משך טיפול בימים 10 ​ מספר נטילות ביום 1 …" at bounding box center [396, 180] width 382 height 140
type input "10"
click at [247, 362] on button "יצירת מרשם" at bounding box center [237, 367] width 73 height 18
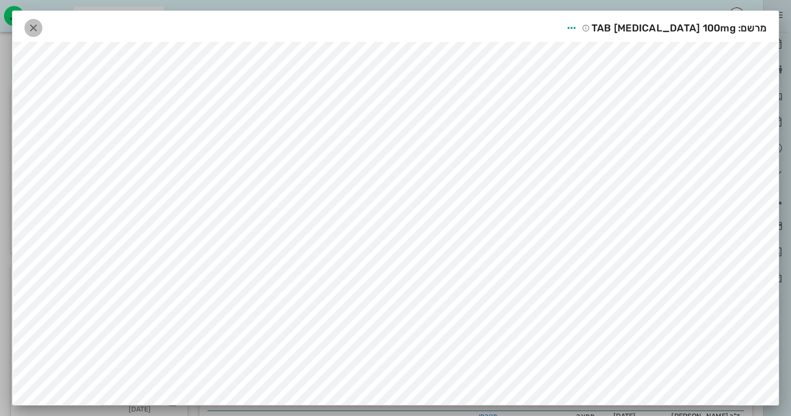
click at [39, 24] on icon "button" at bounding box center [33, 28] width 12 height 12
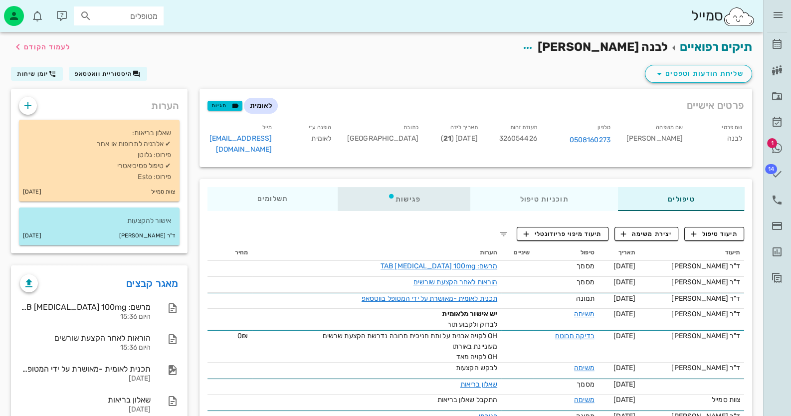
click at [424, 195] on div "פגישות" at bounding box center [404, 199] width 133 height 24
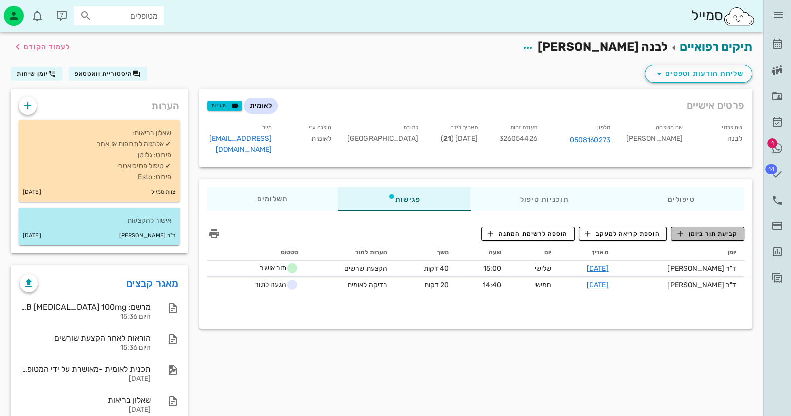
click at [714, 230] on span "קביעת תור ביומן" at bounding box center [708, 234] width 60 height 9
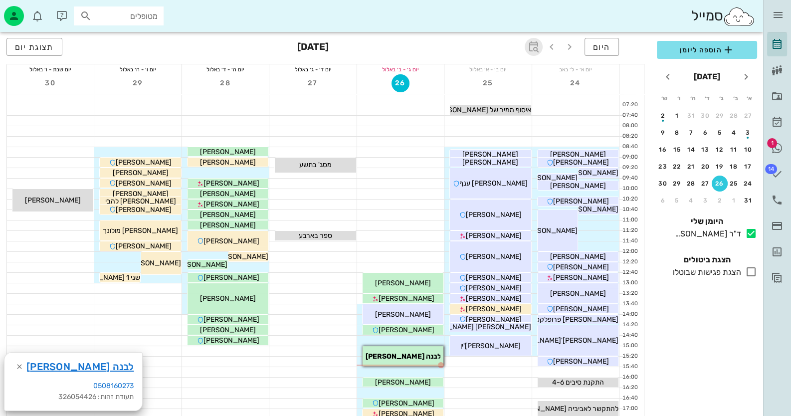
click at [531, 42] on icon "button" at bounding box center [534, 47] width 12 height 12
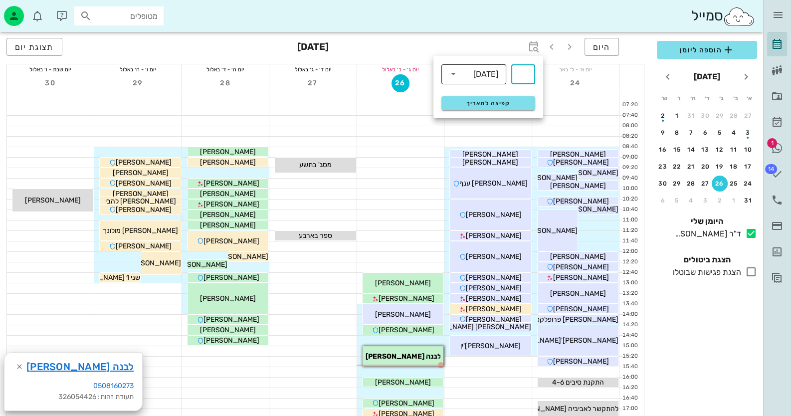
click at [482, 80] on div "[DATE]" at bounding box center [481, 74] width 39 height 20
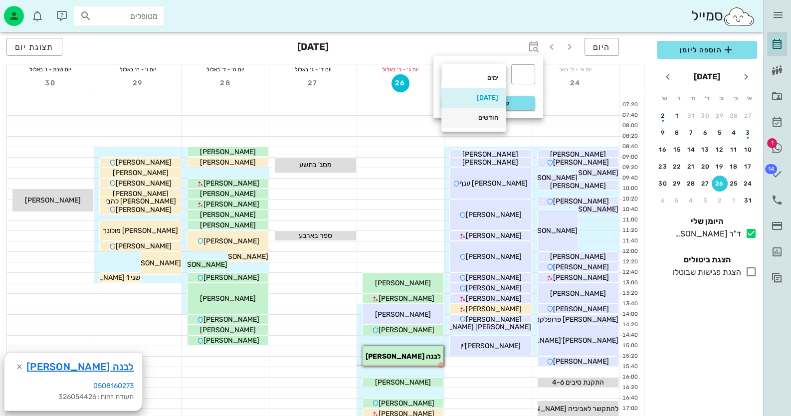
click at [475, 119] on div "חודשים" at bounding box center [474, 118] width 49 height 8
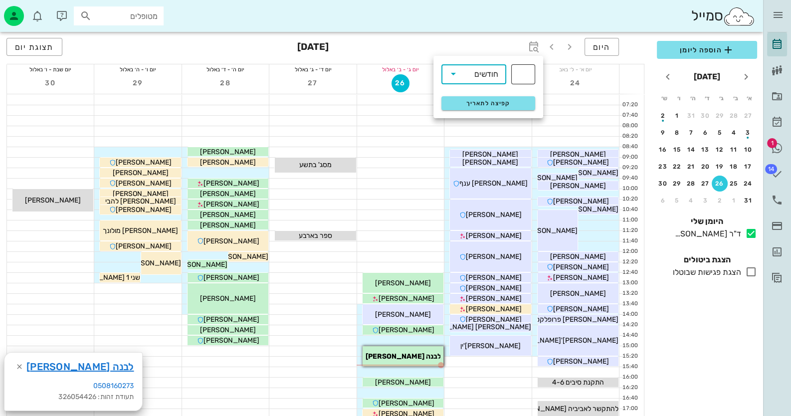
click at [527, 72] on input "text" at bounding box center [523, 74] width 12 height 16
type input "2"
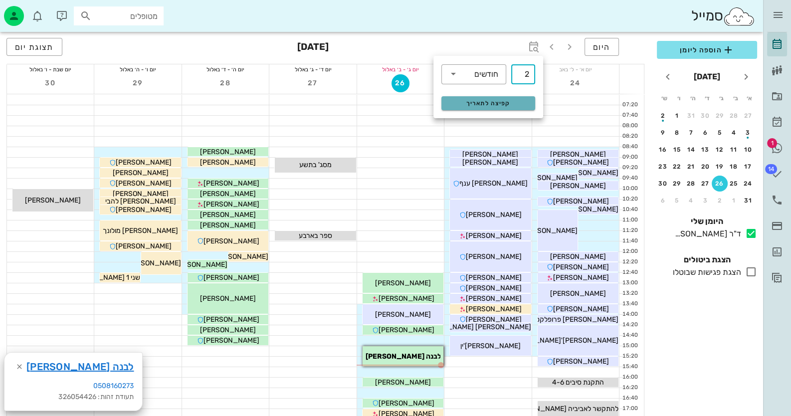
click at [524, 101] on span "קפיצה לתאריך" at bounding box center [488, 103] width 81 height 7
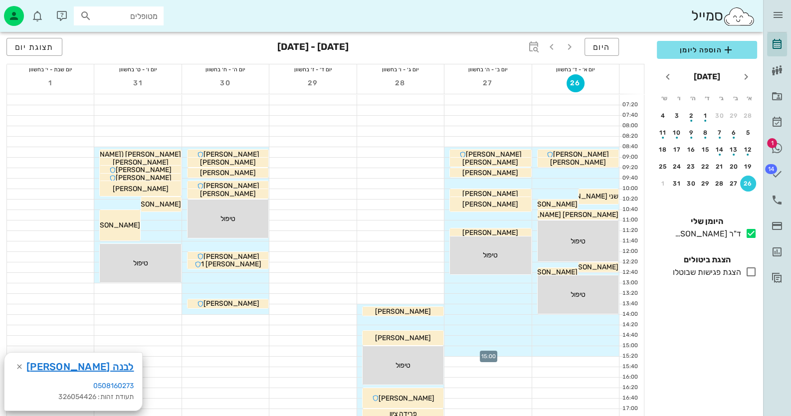
click at [506, 350] on div at bounding box center [488, 351] width 87 height 10
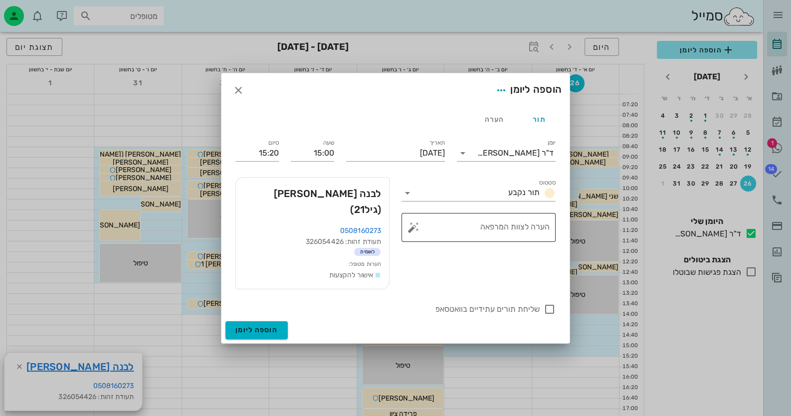
click at [418, 233] on button "button" at bounding box center [414, 228] width 12 height 12
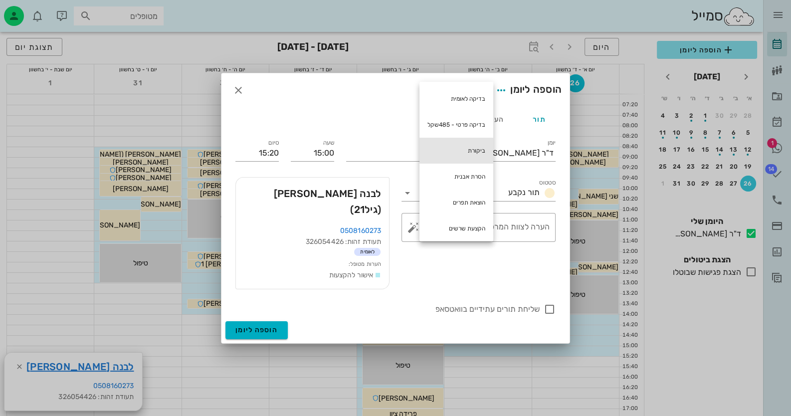
click at [464, 142] on div "ביקורת" at bounding box center [457, 151] width 74 height 26
type textarea "ביקורת"
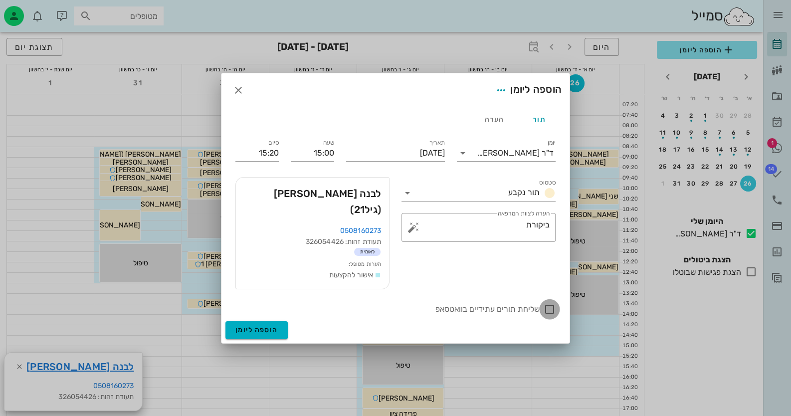
click at [549, 301] on div at bounding box center [549, 309] width 17 height 17
checkbox input "true"
click at [268, 326] on span "הוספה ליומן" at bounding box center [257, 330] width 42 height 8
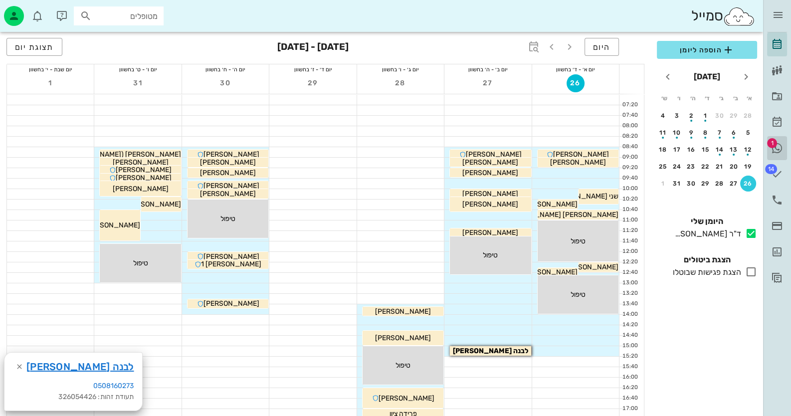
click at [780, 142] on icon at bounding box center [777, 148] width 12 height 12
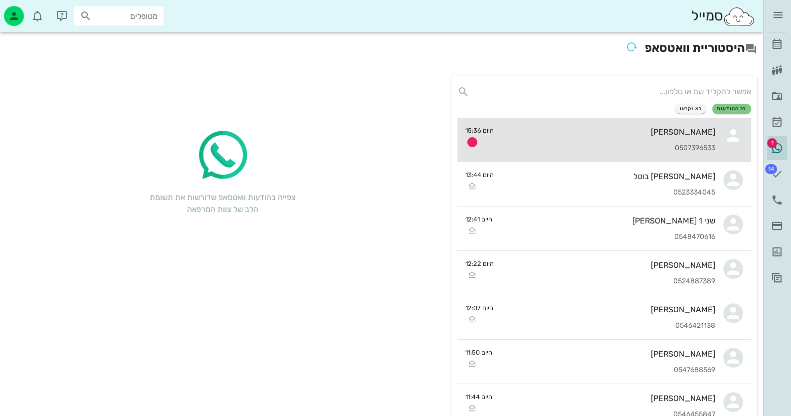
click at [664, 126] on div "[PERSON_NAME] 0507396533" at bounding box center [609, 140] width 214 height 44
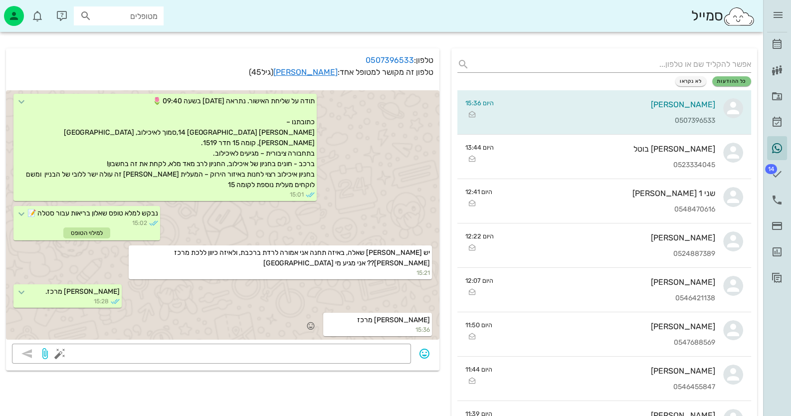
scroll to position [99, 0]
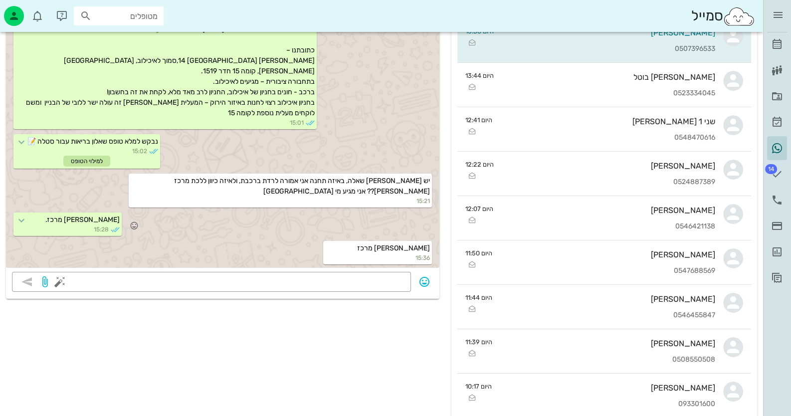
click at [289, 231] on div "[PERSON_NAME] מרכז. 15:28" at bounding box center [223, 225] width 434 height 28
click at [778, 50] on link "[PERSON_NAME]" at bounding box center [777, 44] width 20 height 24
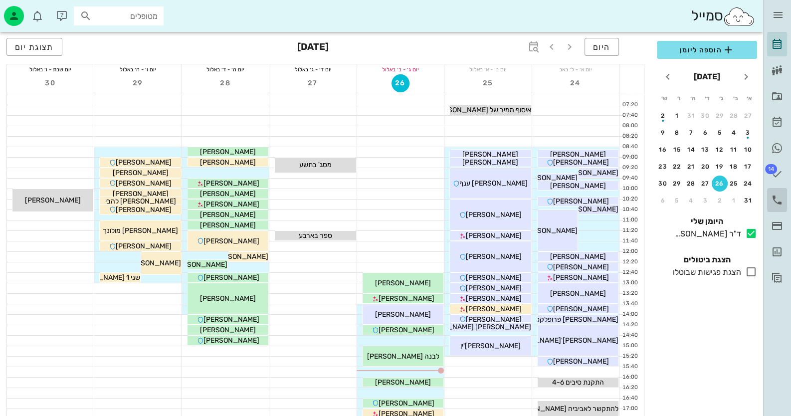
click at [775, 201] on icon at bounding box center [777, 200] width 12 height 12
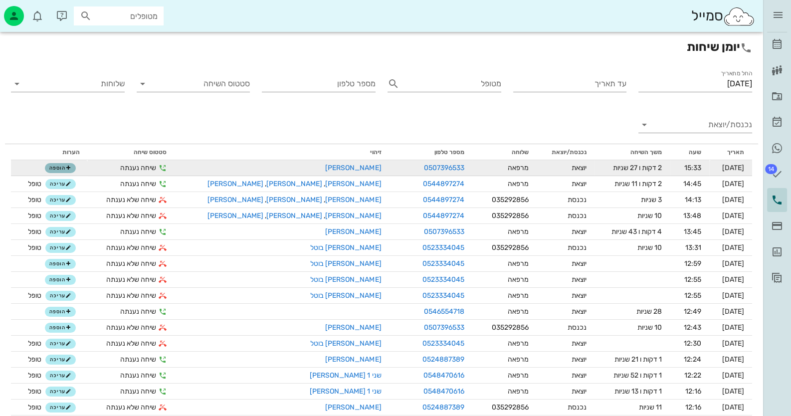
click at [62, 167] on span "הוספה" at bounding box center [60, 168] width 22 height 6
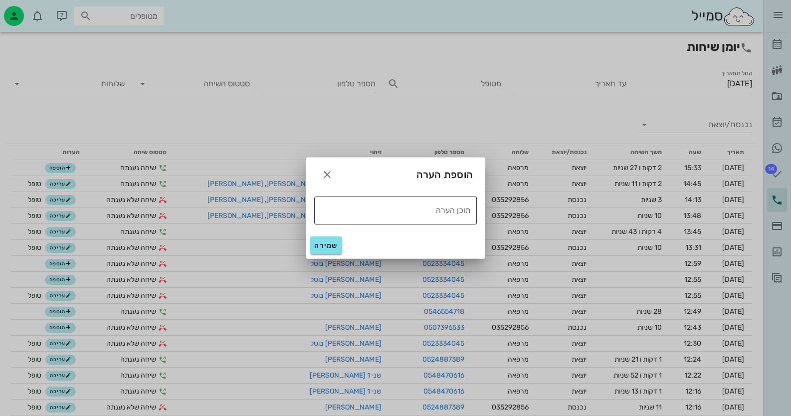
click at [393, 217] on textarea "תוכן הערה" at bounding box center [392, 210] width 157 height 16
type textarea "טופל"
click at [323, 243] on span "שמירה" at bounding box center [326, 246] width 24 height 8
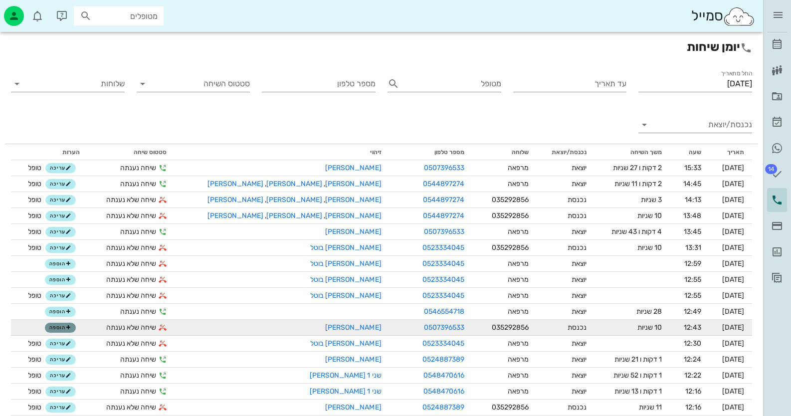
click at [63, 325] on span "הוספה" at bounding box center [60, 328] width 22 height 6
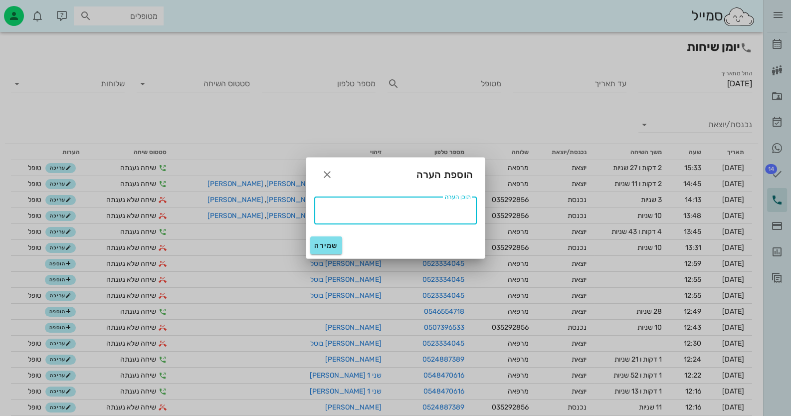
click at [428, 210] on textarea "תוכן הערה" at bounding box center [392, 210] width 157 height 16
drag, startPoint x: 457, startPoint y: 207, endPoint x: 484, endPoint y: 207, distance: 27.5
click at [484, 207] on div "​ תוכן הערה טופל" at bounding box center [395, 211] width 179 height 44
type textarea "טופל"
click at [323, 239] on button "שמירה" at bounding box center [326, 246] width 32 height 18
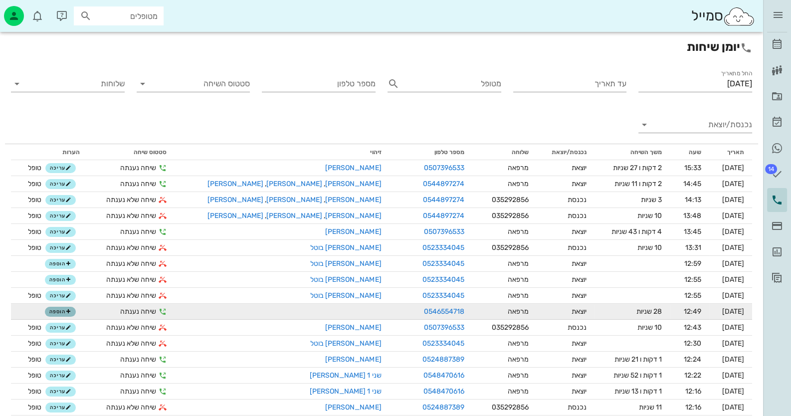
click at [68, 311] on span "הוספה" at bounding box center [60, 312] width 22 height 6
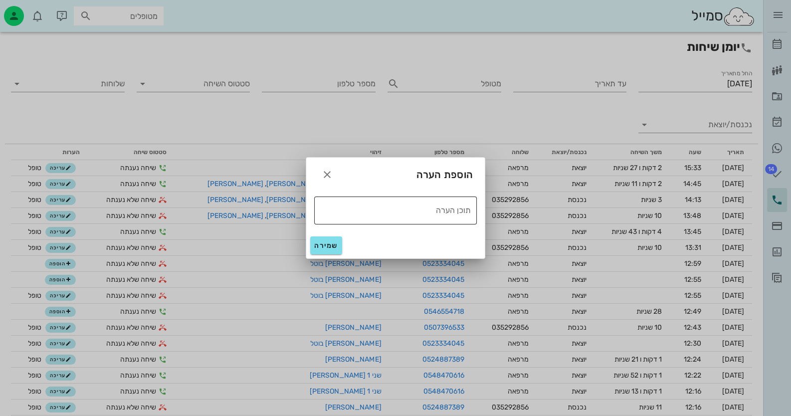
click at [399, 205] on textarea "תוכן הערה" at bounding box center [392, 210] width 157 height 16
paste textarea "טופל"
type textarea "טופל"
click at [329, 235] on div "שמירה" at bounding box center [395, 246] width 179 height 26
click at [324, 248] on span "שמירה" at bounding box center [326, 246] width 24 height 8
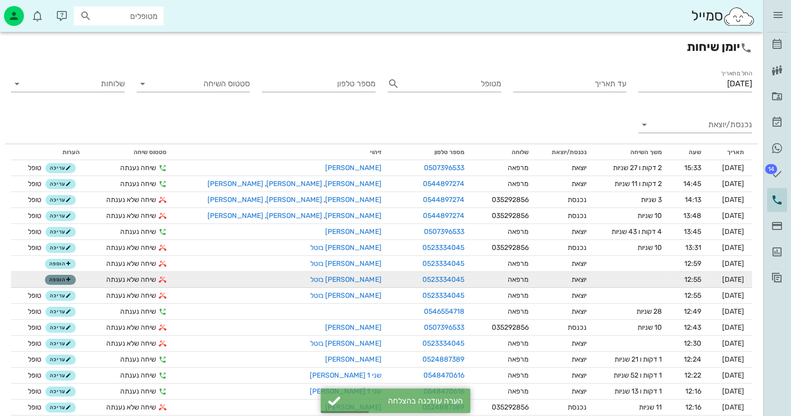
click at [69, 283] on button "הוספה" at bounding box center [60, 280] width 31 height 10
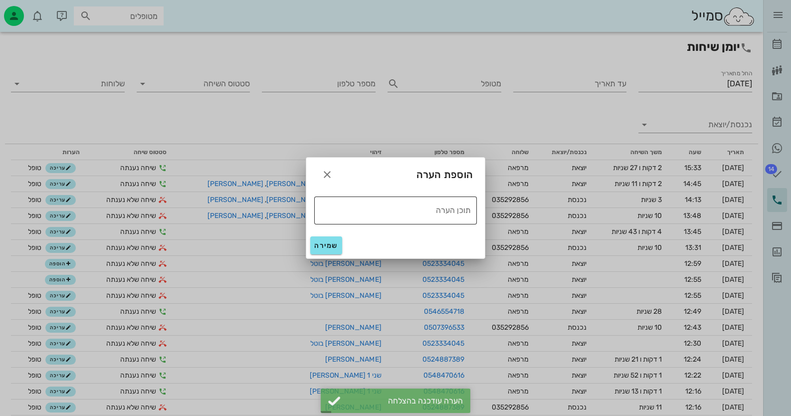
click at [436, 211] on textarea "תוכן הערה" at bounding box center [392, 210] width 157 height 16
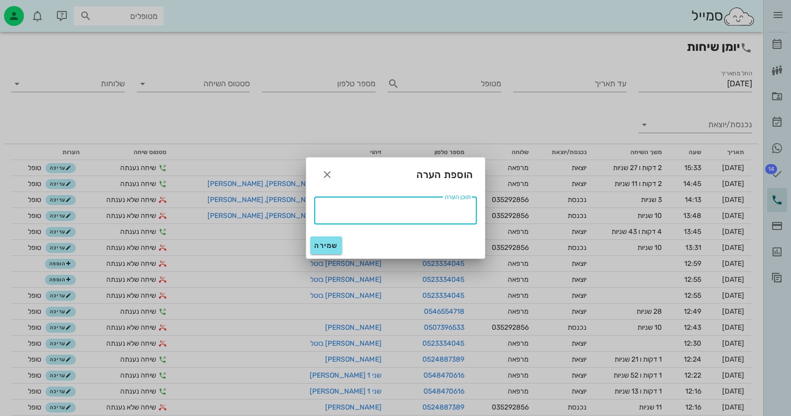
paste textarea "טופל"
type textarea "טופל"
click at [323, 244] on span "שמירה" at bounding box center [326, 246] width 24 height 8
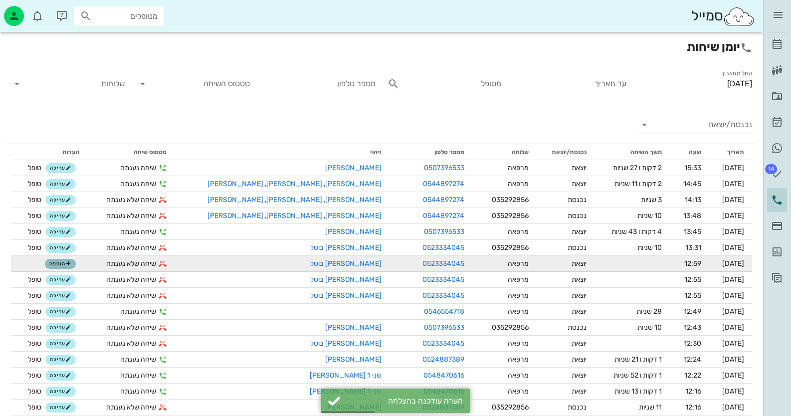
click at [71, 262] on icon "button" at bounding box center [68, 264] width 6 height 6
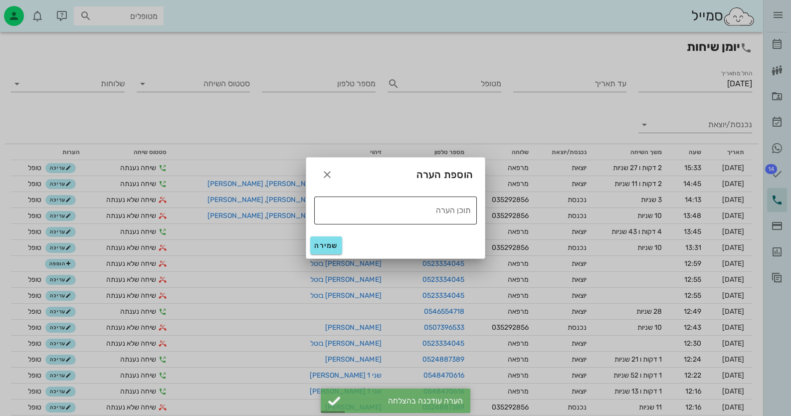
click at [383, 214] on textarea "תוכן הערה" at bounding box center [392, 210] width 157 height 16
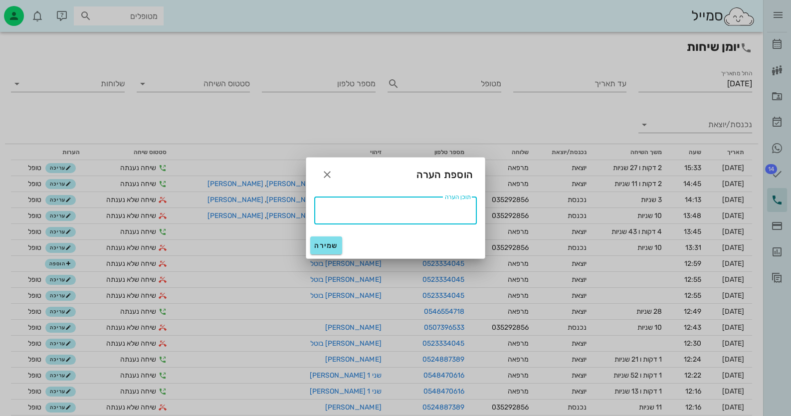
paste textarea "טופל"
type textarea "טופל"
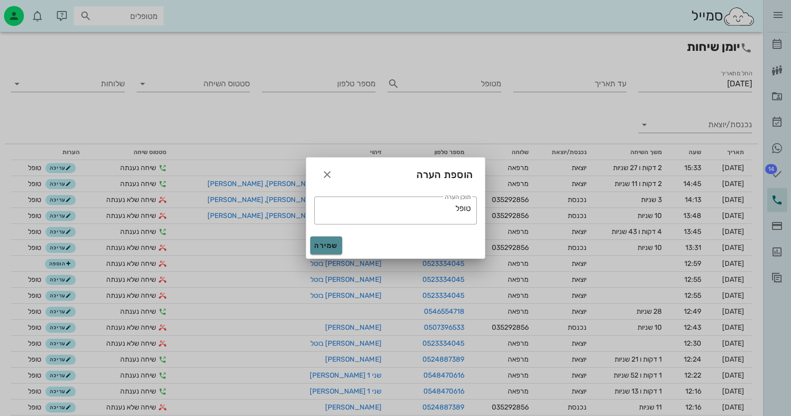
click at [319, 244] on span "שמירה" at bounding box center [326, 246] width 24 height 8
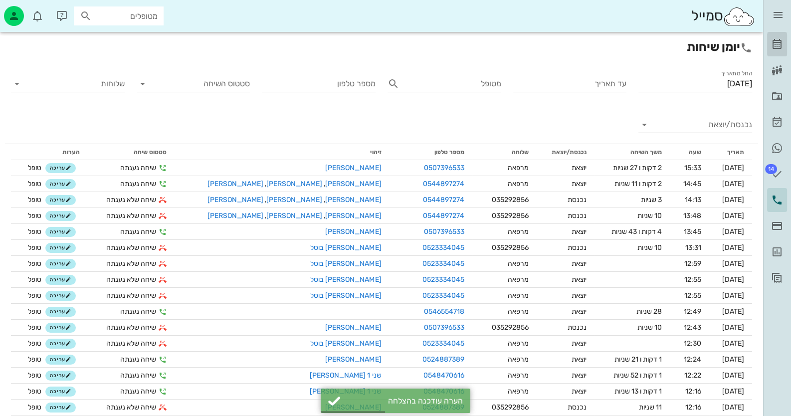
click at [779, 48] on icon at bounding box center [777, 44] width 12 height 12
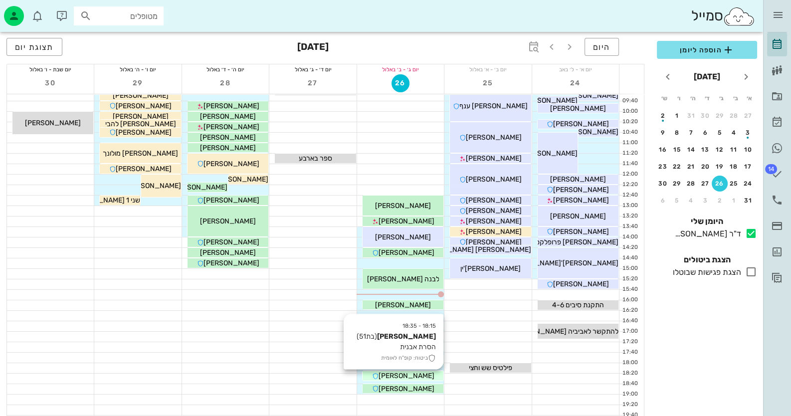
scroll to position [99, 0]
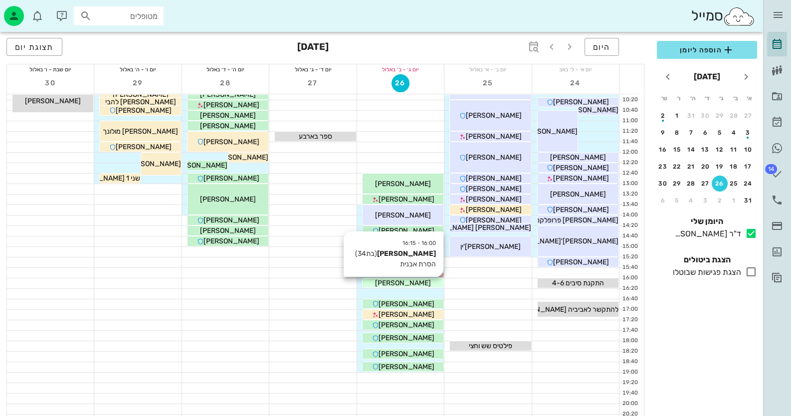
click at [429, 282] on div "[PERSON_NAME]" at bounding box center [403, 283] width 81 height 10
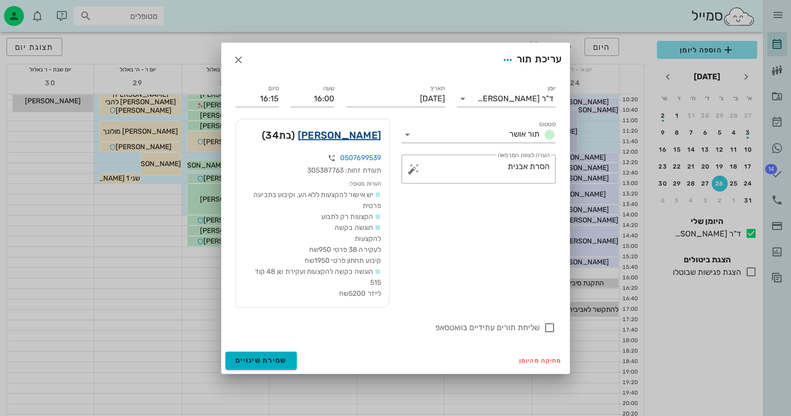
click at [367, 135] on link "[PERSON_NAME]" at bounding box center [339, 135] width 83 height 16
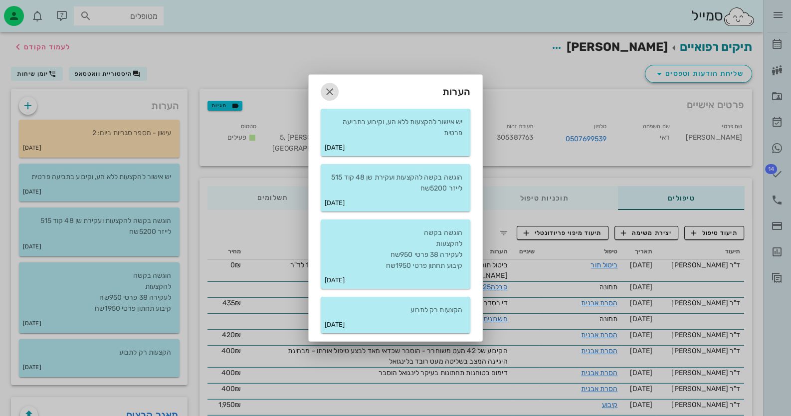
click at [328, 94] on icon "button" at bounding box center [330, 92] width 12 height 12
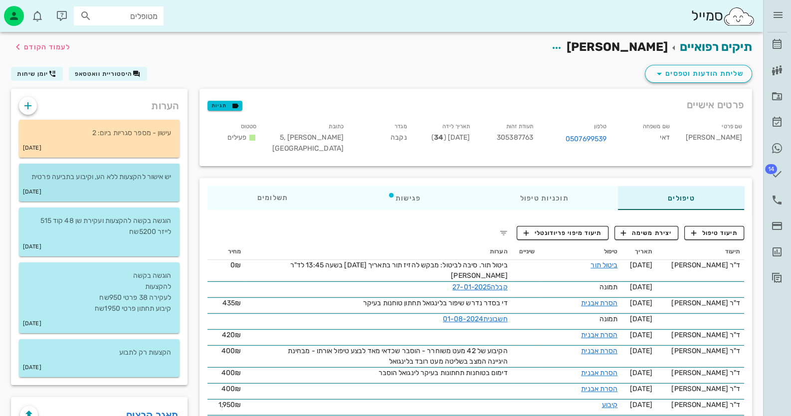
click at [148, 190] on div "[DATE]" at bounding box center [99, 192] width 161 height 19
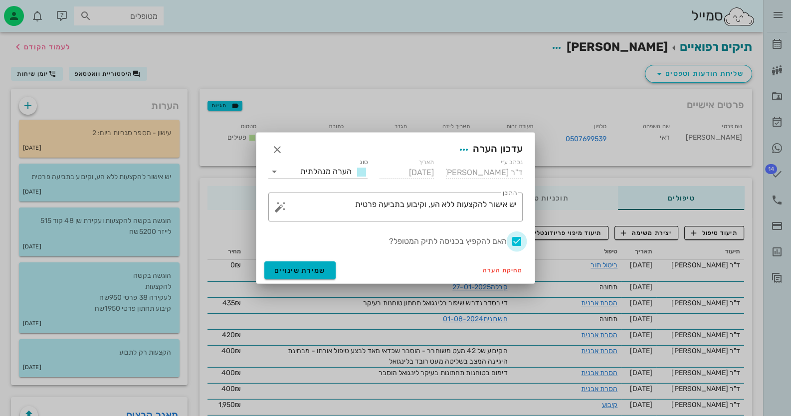
click at [515, 240] on div at bounding box center [517, 241] width 17 height 17
checkbox input "false"
click at [299, 270] on span "שמירת שינויים" at bounding box center [299, 270] width 51 height 8
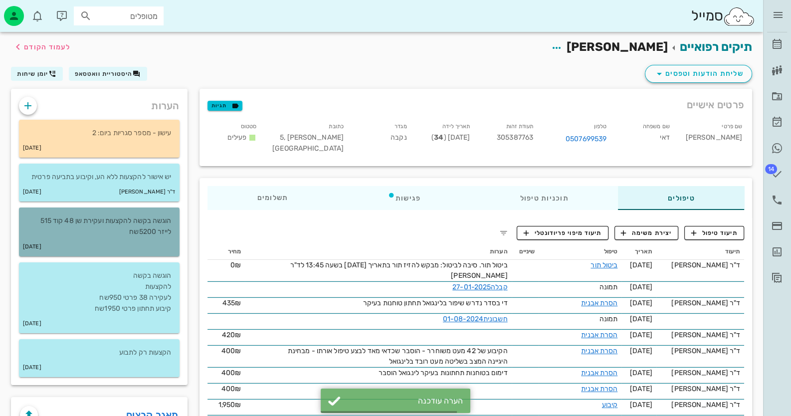
click at [137, 228] on p "הוגשה בקשה להקצעות ועקירת שן 48 קוד 515 לייזר 5200שח" at bounding box center [99, 227] width 145 height 22
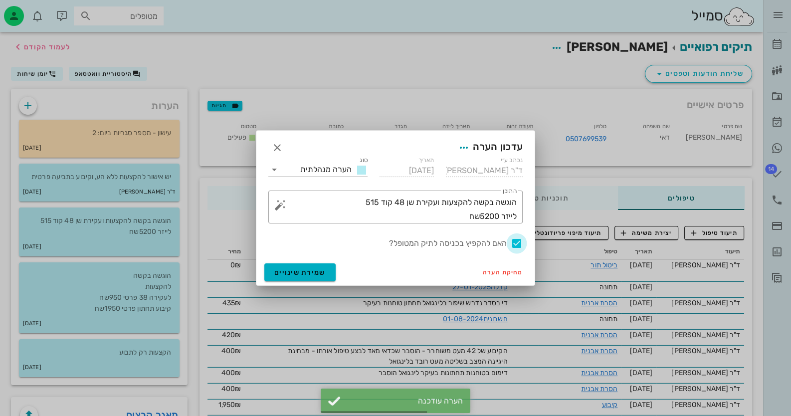
click at [518, 241] on div at bounding box center [517, 243] width 17 height 17
checkbox input "false"
click at [326, 267] on button "שמירת שינויים" at bounding box center [299, 272] width 71 height 18
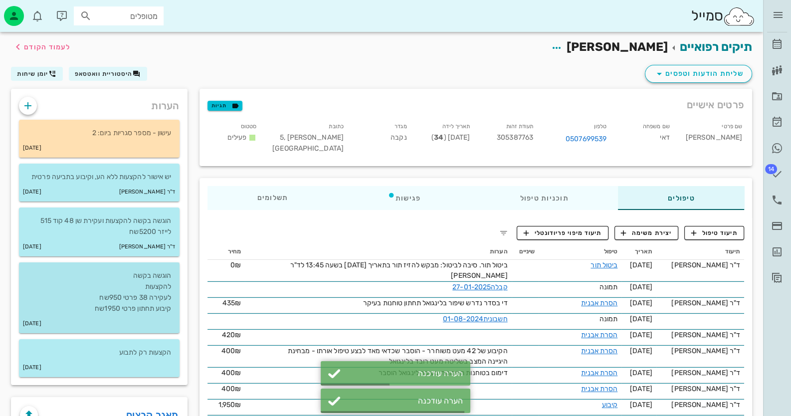
click at [148, 281] on p "הוגשה בקשה להקצעות לעקירה 38 פרטי 950שח קיבוע תחתון פרטי 1950שח" at bounding box center [99, 292] width 145 height 44
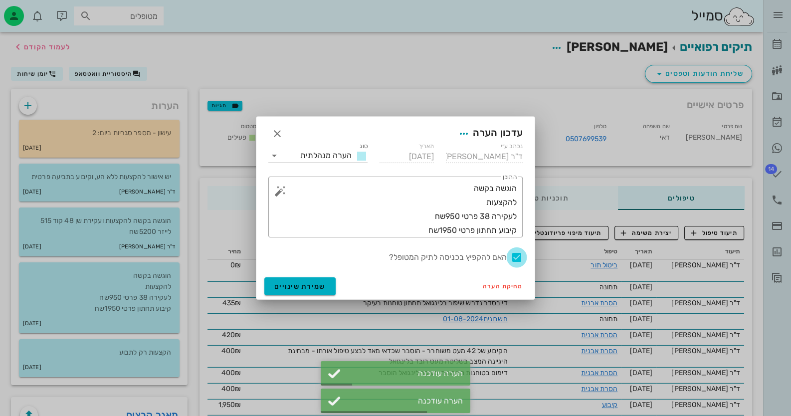
click at [514, 254] on div at bounding box center [517, 257] width 17 height 17
checkbox input "false"
click at [325, 286] on button "שמירת שינויים" at bounding box center [299, 286] width 71 height 18
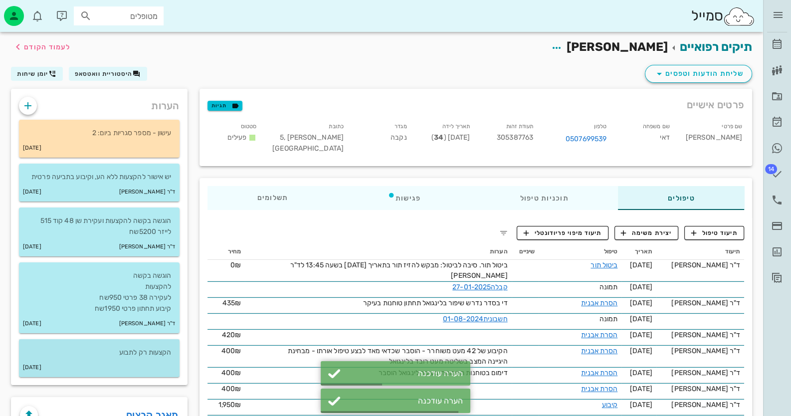
click at [127, 345] on div "הקצעות רק לתבוע" at bounding box center [99, 348] width 161 height 19
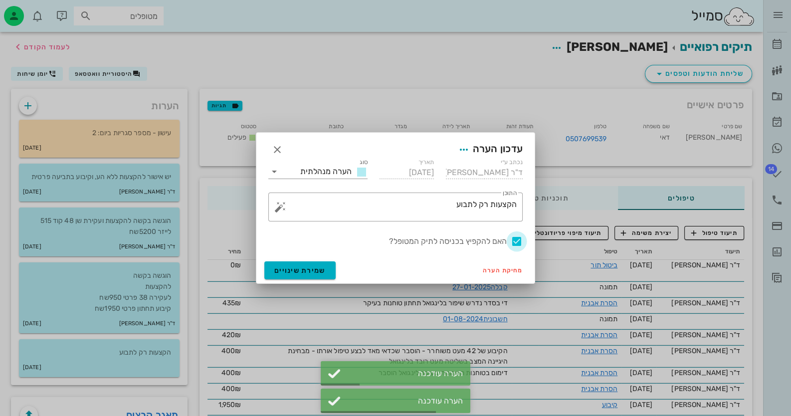
click at [515, 238] on div at bounding box center [517, 241] width 17 height 17
checkbox input "false"
click at [293, 275] on button "שמירת שינויים" at bounding box center [299, 270] width 71 height 18
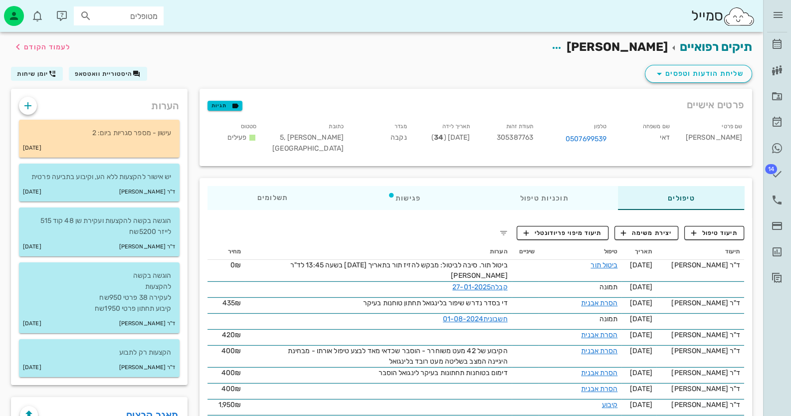
click at [120, 9] on div "מטופלים" at bounding box center [119, 15] width 90 height 19
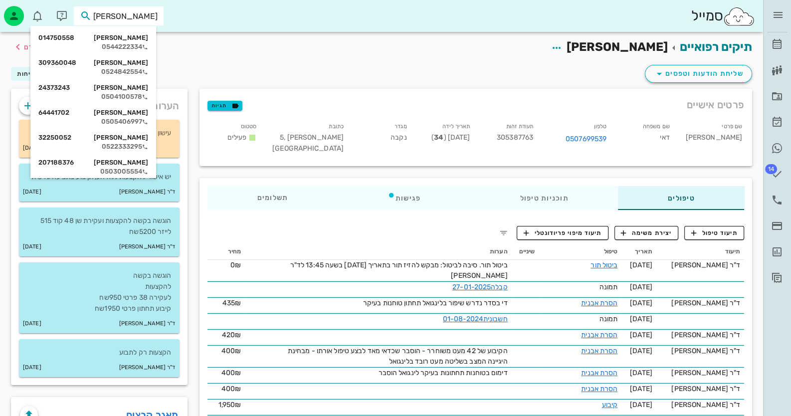
type input "[PERSON_NAME]"
click at [132, 43] on div "0544222334" at bounding box center [93, 47] width 110 height 8
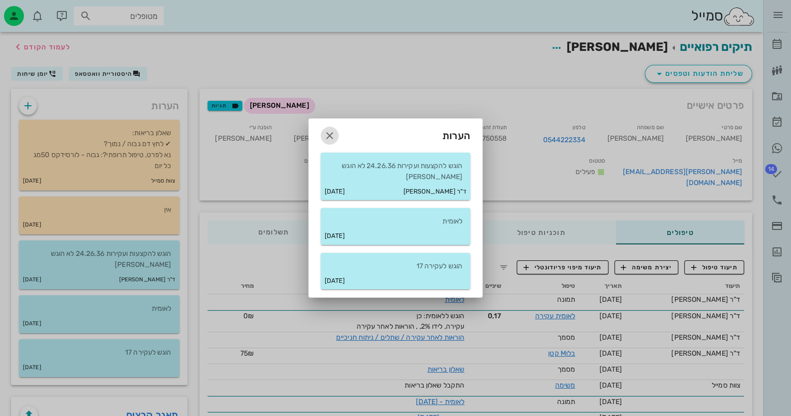
click at [327, 138] on icon "button" at bounding box center [330, 136] width 12 height 12
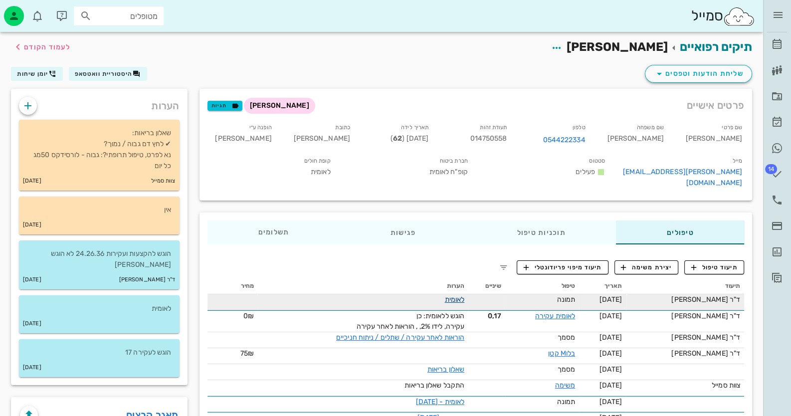
click at [458, 295] on link "לאומית" at bounding box center [455, 299] width 20 height 8
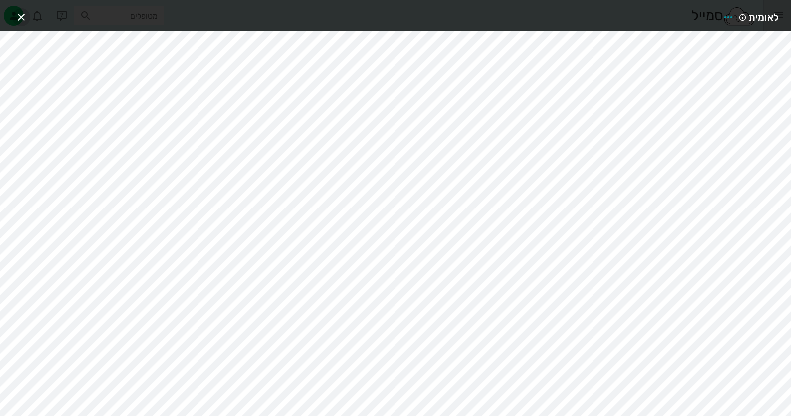
click at [19, 16] on icon "button" at bounding box center [21, 17] width 12 height 12
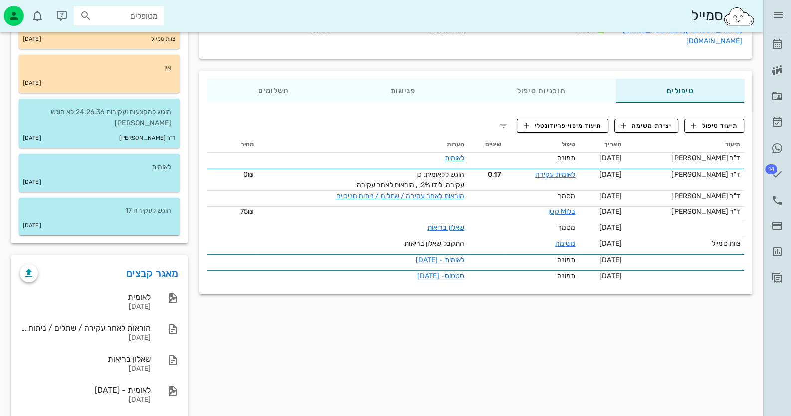
scroll to position [150, 0]
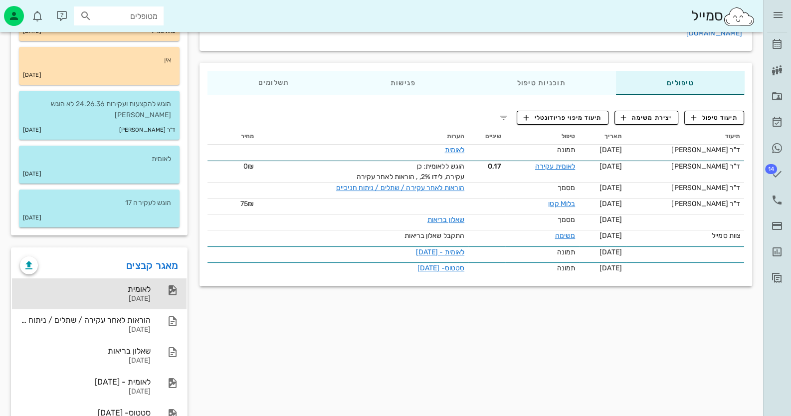
click at [152, 290] on div "לאומית [DATE]" at bounding box center [99, 293] width 175 height 31
click at [146, 284] on div "לאומית" at bounding box center [85, 288] width 131 height 9
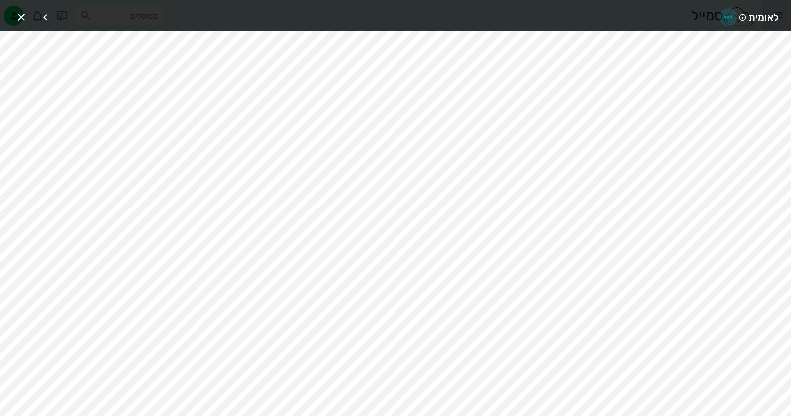
click at [730, 16] on icon "button" at bounding box center [729, 17] width 12 height 12
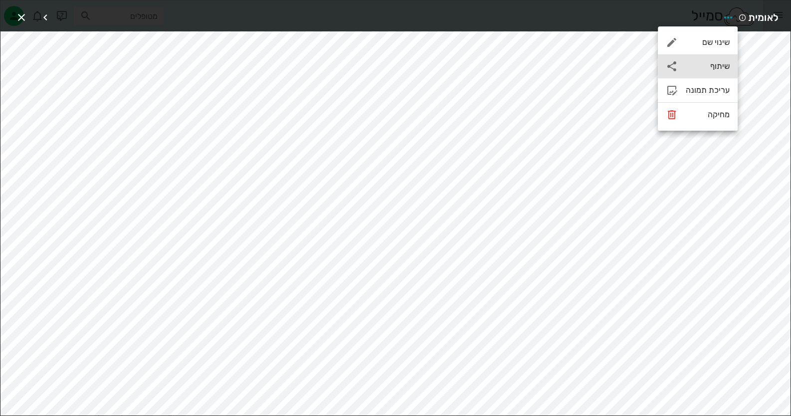
click at [716, 65] on div "שיתוף" at bounding box center [708, 65] width 44 height 9
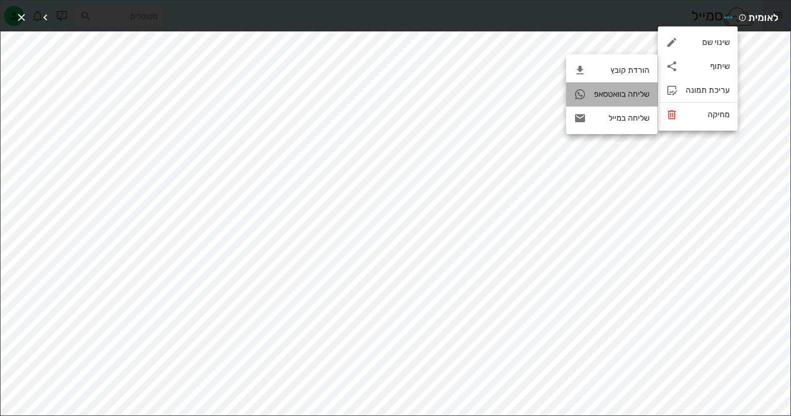
click at [603, 99] on div "שליחה בוואטסאפ" at bounding box center [621, 93] width 55 height 9
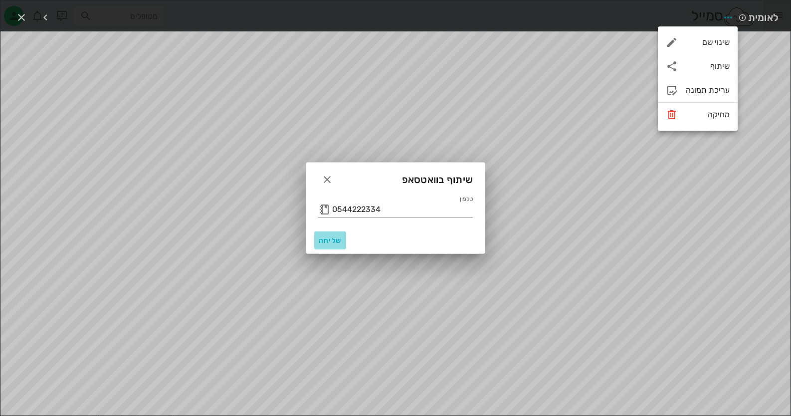
click at [329, 239] on span "שליחה" at bounding box center [330, 241] width 24 height 8
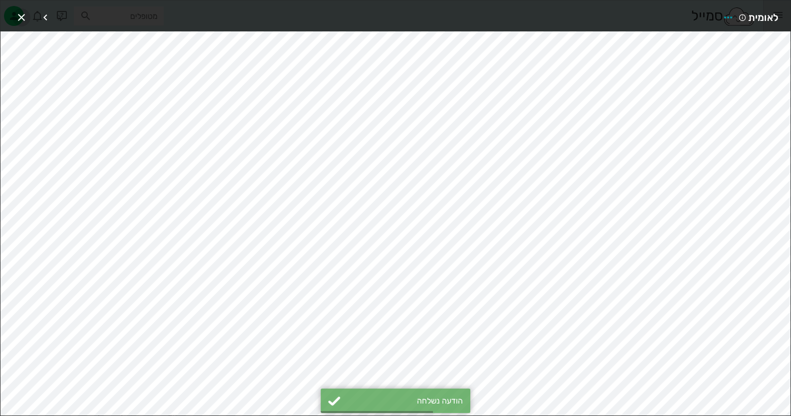
click at [22, 15] on icon "button" at bounding box center [21, 17] width 12 height 12
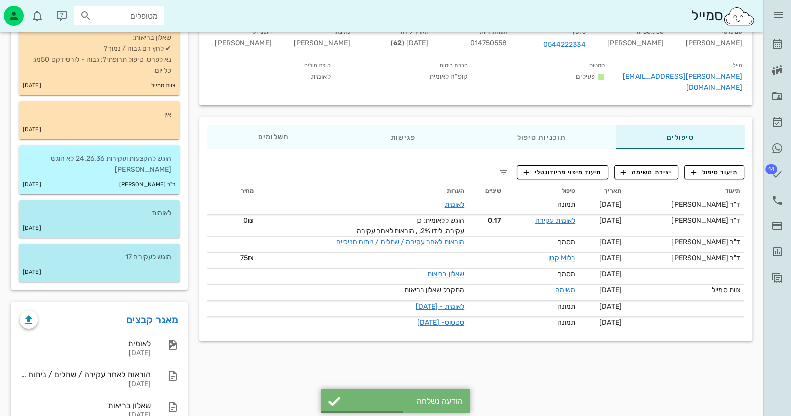
scroll to position [0, 0]
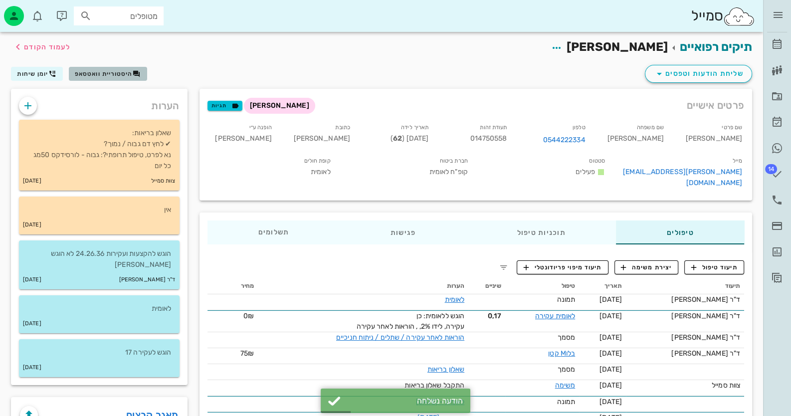
click at [101, 74] on span "היסטוריית וואטסאפ" at bounding box center [104, 73] width 58 height 7
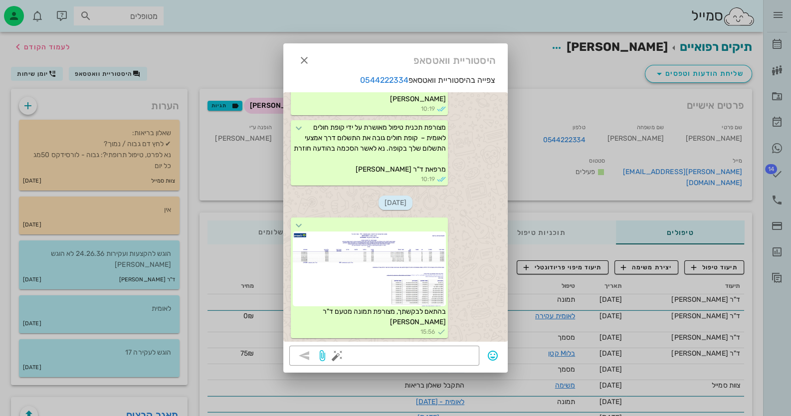
scroll to position [493, 0]
click at [339, 355] on button "button" at bounding box center [337, 356] width 12 height 12
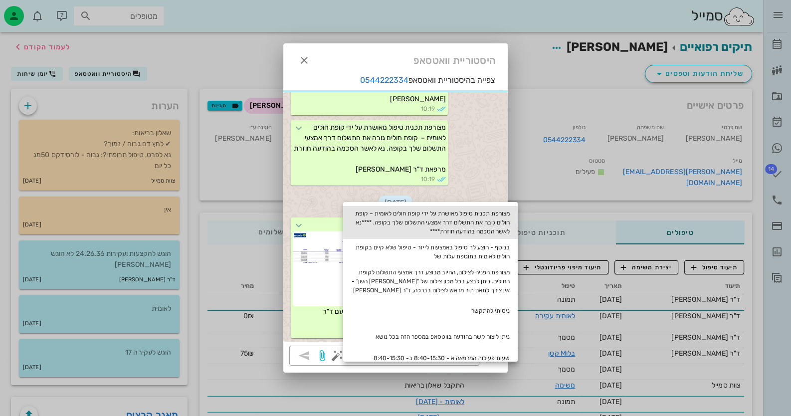
click at [493, 227] on div "מצורפת תכנית טיפול מאושרת על ידי קופת חולים לאומית – קופת חולים גובה את התשלום …" at bounding box center [430, 222] width 175 height 33
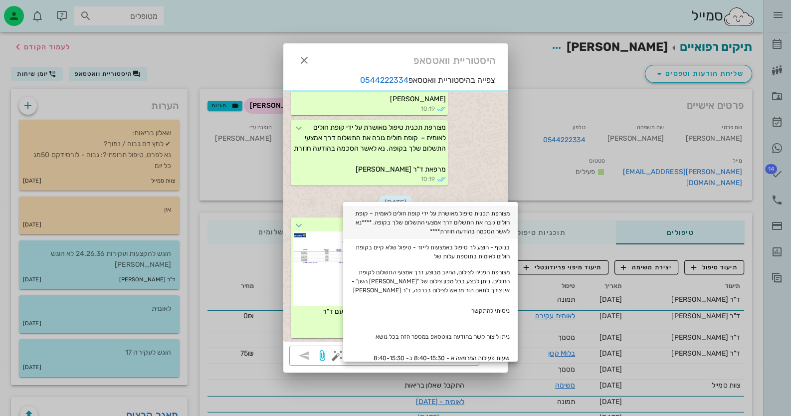
type textarea "מצורפת תכנית טיפול מאושרת על ידי קופת חולים לאומית – קופת חולים גובה את התשלום …"
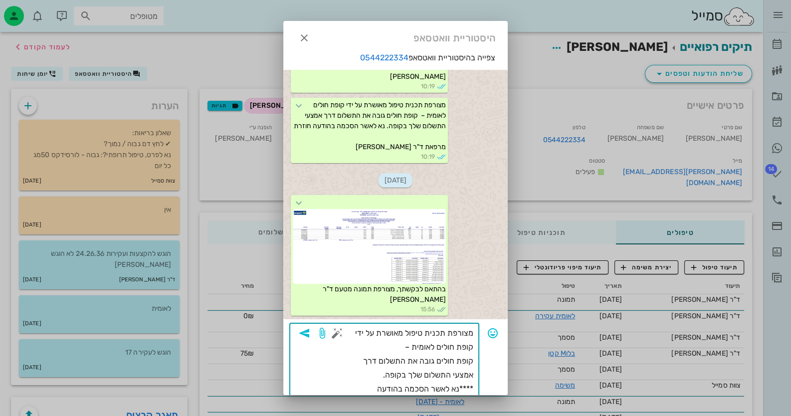
scroll to position [20, 0]
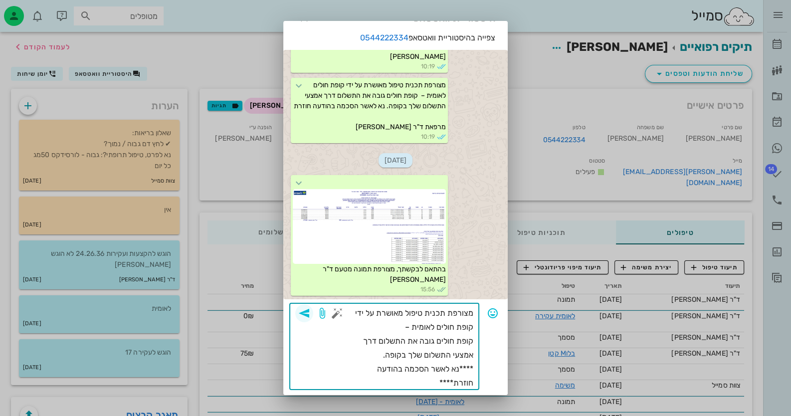
click at [310, 313] on icon "button" at bounding box center [304, 313] width 12 height 12
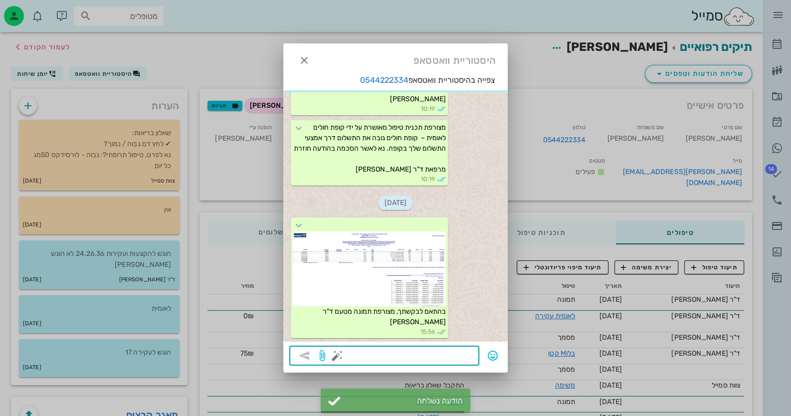
scroll to position [574, 0]
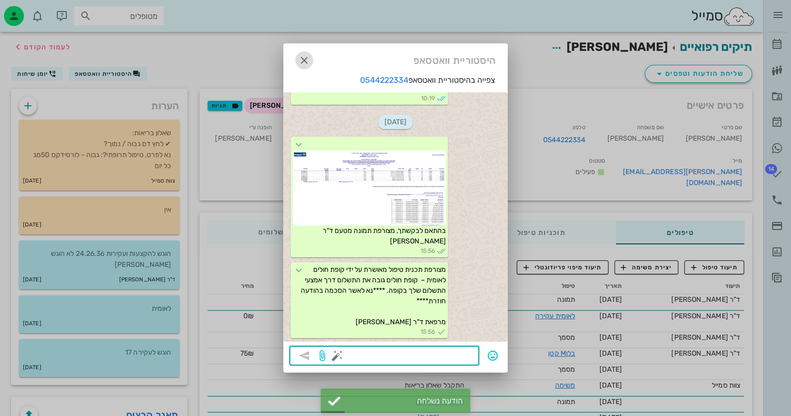
click at [301, 64] on icon "button" at bounding box center [304, 60] width 12 height 12
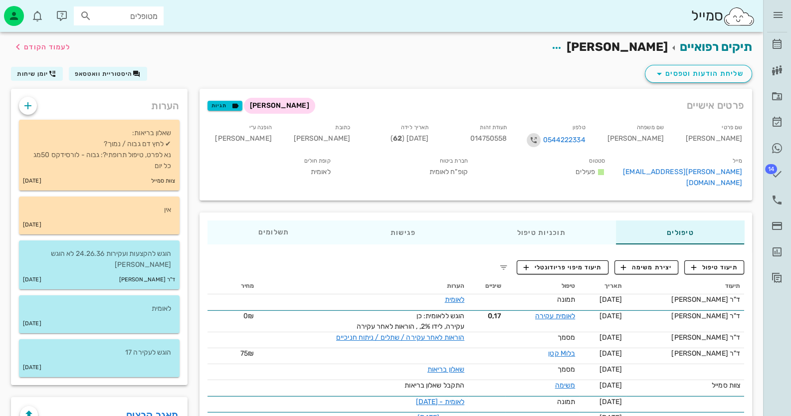
click at [540, 138] on icon "button" at bounding box center [534, 140] width 12 height 12
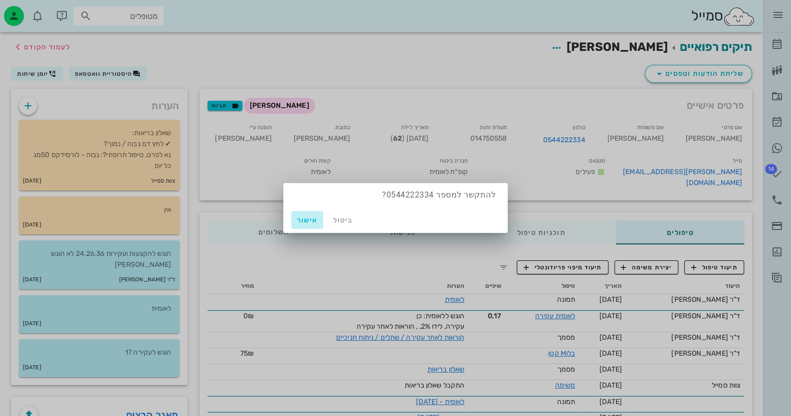
click at [305, 225] on button "אישור" at bounding box center [307, 220] width 32 height 18
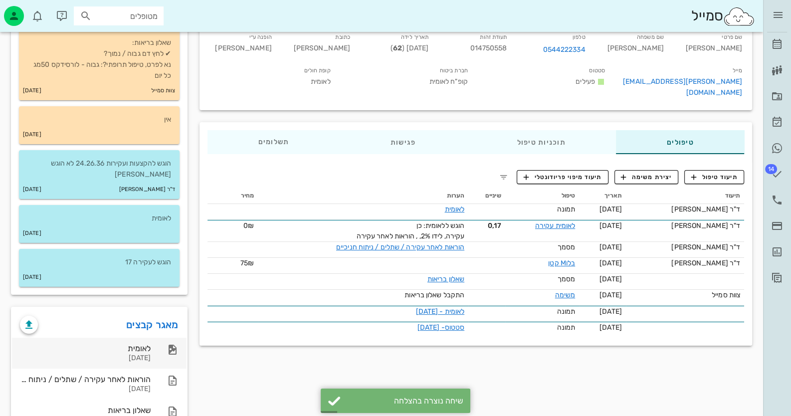
scroll to position [176, 0]
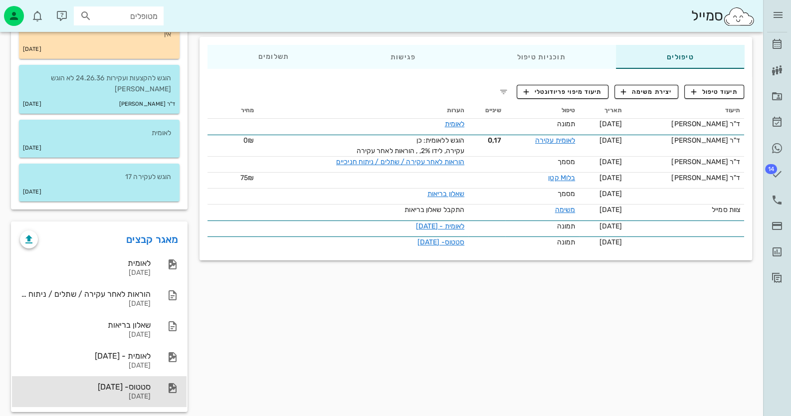
click at [132, 393] on div "[DATE]" at bounding box center [85, 397] width 131 height 8
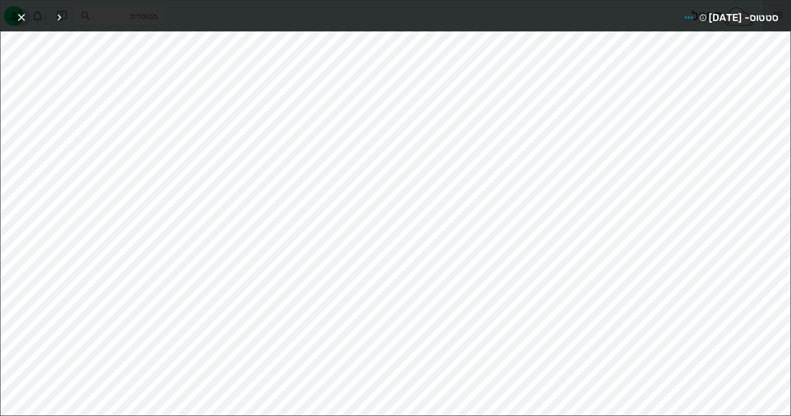
click at [20, 18] on icon "button" at bounding box center [21, 17] width 12 height 12
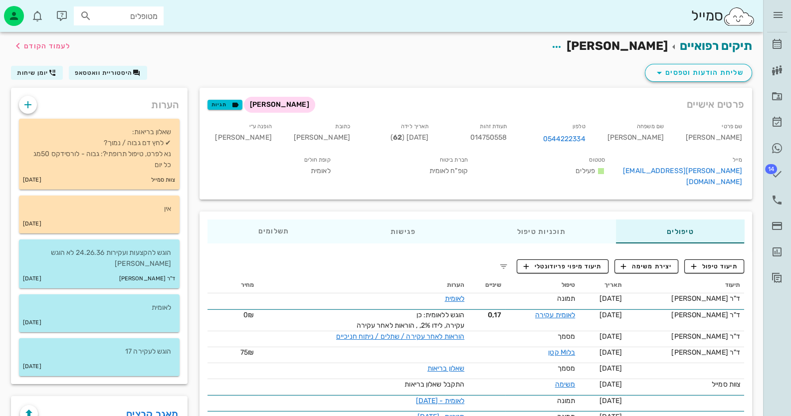
scroll to position [0, 0]
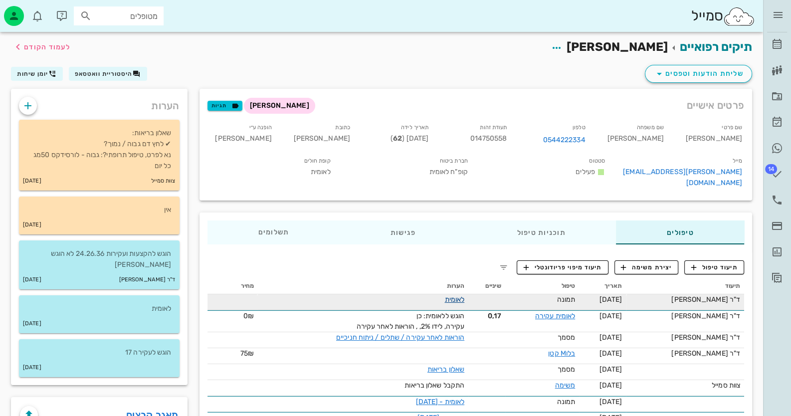
click at [465, 296] on link "לאומית" at bounding box center [455, 299] width 20 height 8
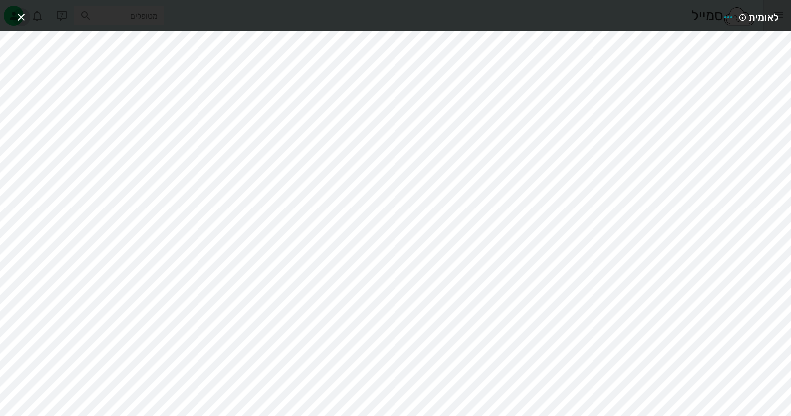
click at [25, 12] on icon "button" at bounding box center [21, 17] width 12 height 12
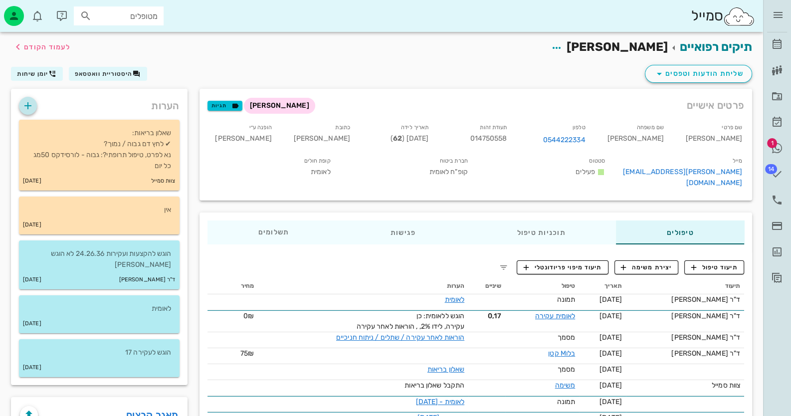
click at [28, 109] on icon "button" at bounding box center [28, 106] width 12 height 12
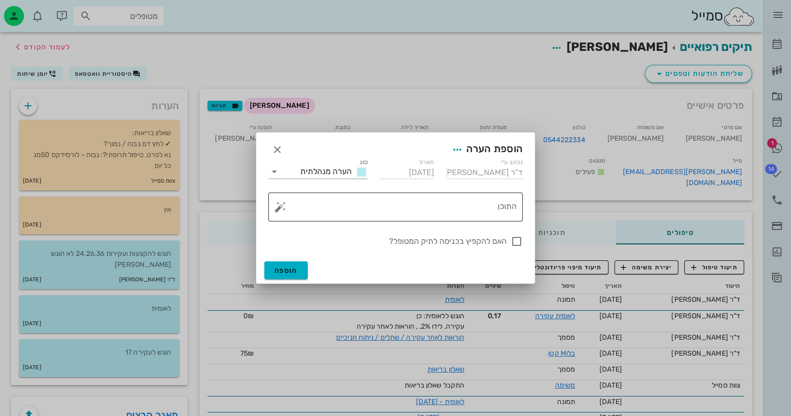
drag, startPoint x: 468, startPoint y: 198, endPoint x: 474, endPoint y: 202, distance: 7.2
click at [471, 199] on textarea "התוכן" at bounding box center [399, 210] width 235 height 24
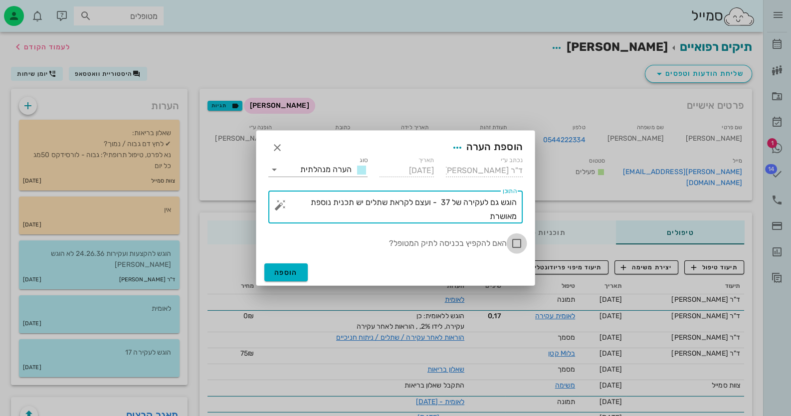
type textarea "הוגש גם לעקירה של 37 - ועצם לקראת שתלים יש תכנית נוספת מאושרת"
click at [518, 239] on div at bounding box center [517, 243] width 17 height 17
checkbox input "true"
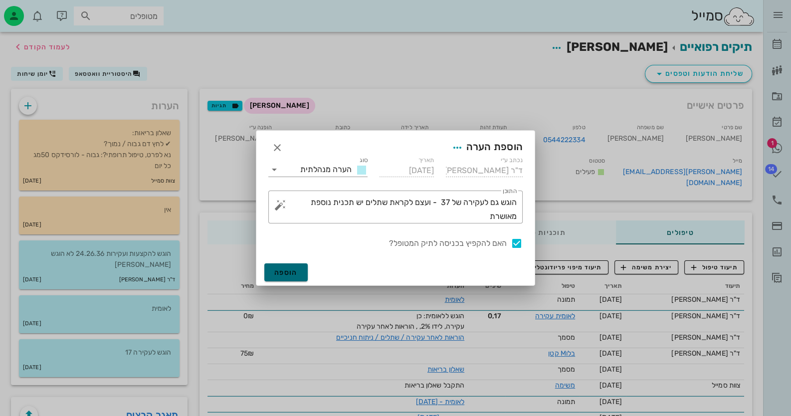
click at [282, 271] on span "הוספה" at bounding box center [285, 272] width 23 height 8
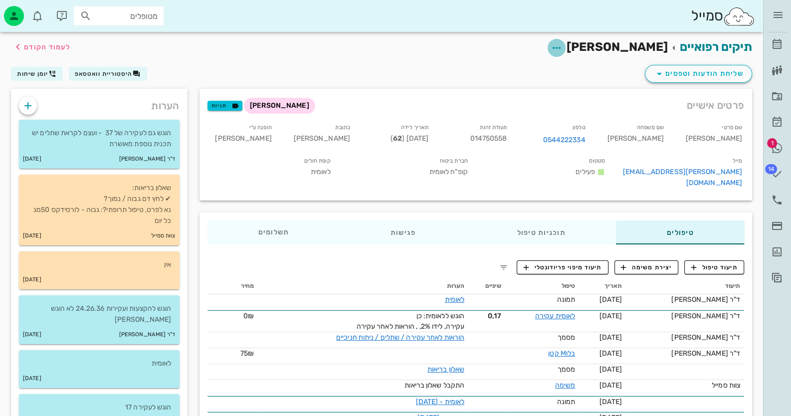
click at [563, 44] on icon "button" at bounding box center [557, 48] width 12 height 12
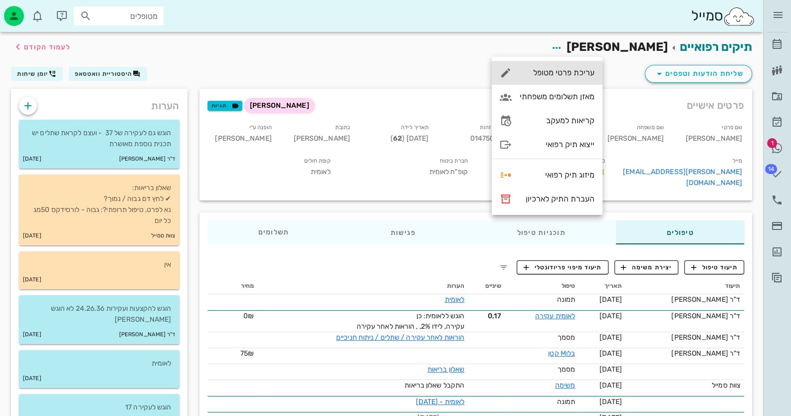
click at [562, 74] on div "עריכת פרטי מטופל" at bounding box center [557, 72] width 75 height 9
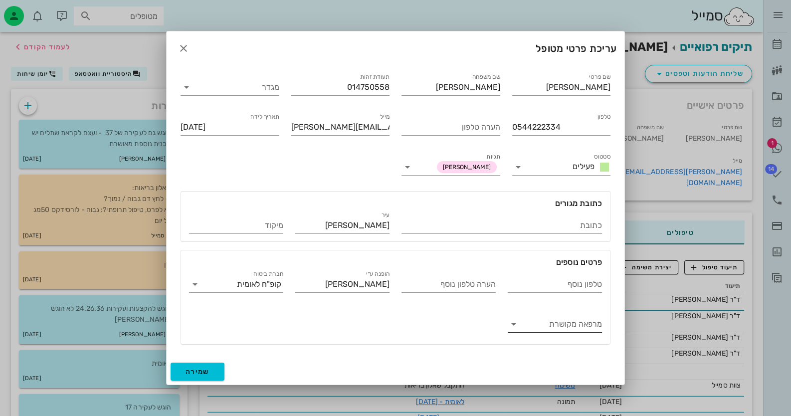
click at [575, 330] on input "מרפאה מקושרת" at bounding box center [563, 324] width 78 height 16
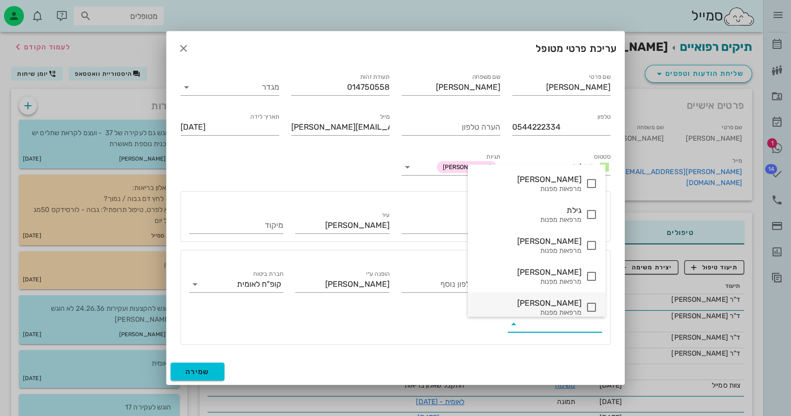
scroll to position [72, 0]
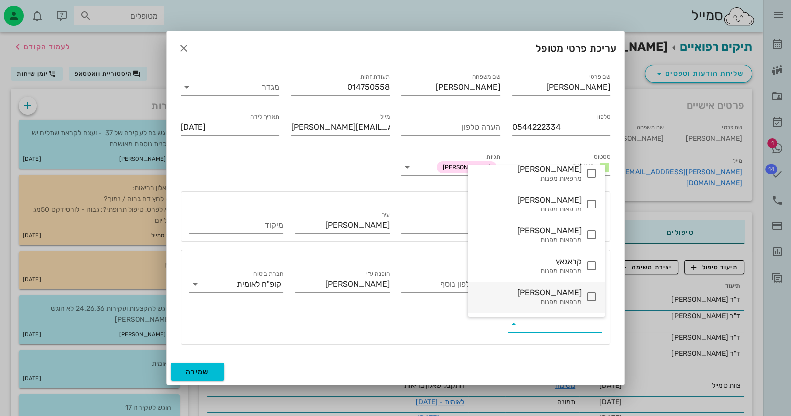
click at [589, 291] on icon at bounding box center [592, 297] width 12 height 12
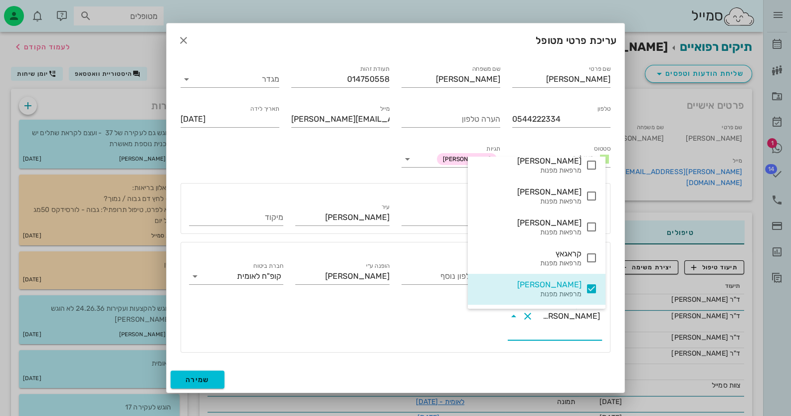
click at [382, 328] on div "טלפון נוסף הערה טלפון נוסף הופנה ע״[PERSON_NAME] חברת ביטוח קופ"ח לאומית מרפאה …" at bounding box center [395, 302] width 425 height 96
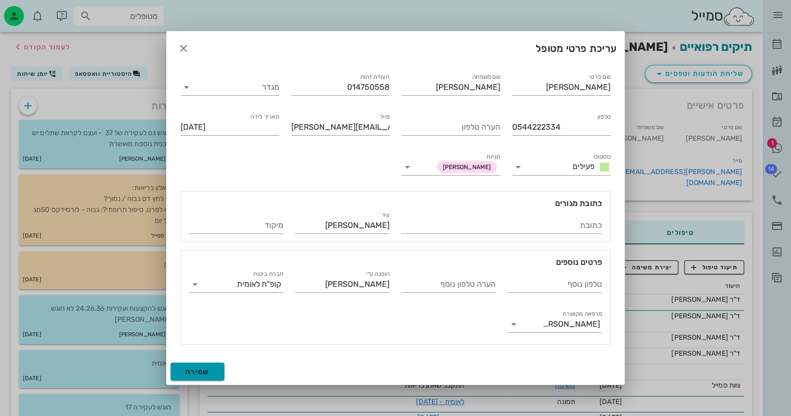
click at [209, 371] on span "שמירה" at bounding box center [198, 372] width 24 height 8
type input "[DATE]"
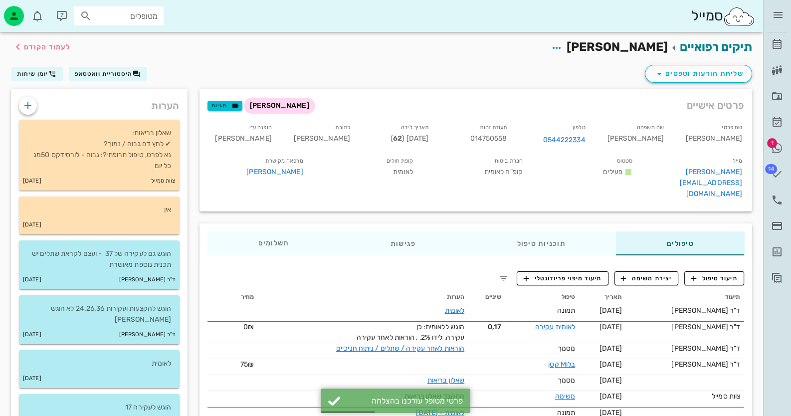
click at [507, 137] on span "014750558" at bounding box center [488, 138] width 37 height 8
copy span "014750558"
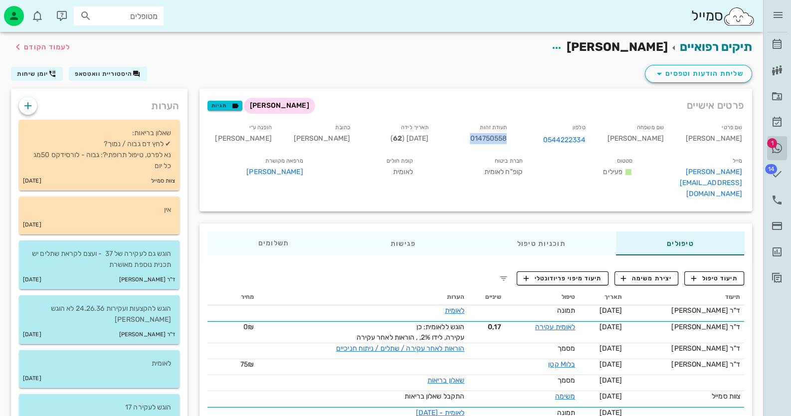
click at [774, 146] on span "1" at bounding box center [772, 143] width 10 height 10
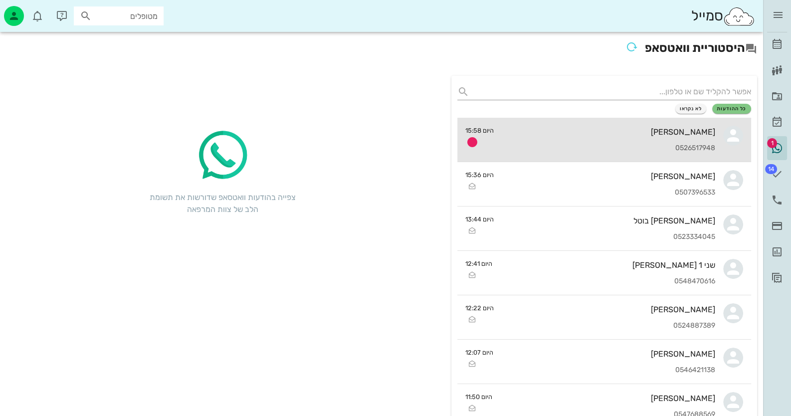
click at [663, 147] on div "0526517948" at bounding box center [609, 148] width 214 height 8
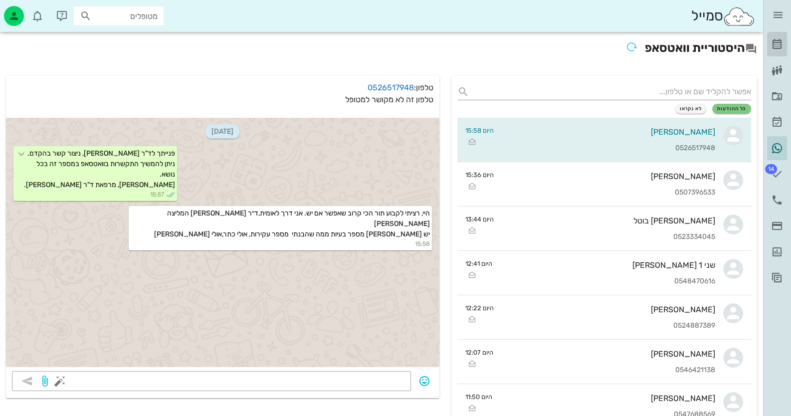
click at [781, 43] on icon at bounding box center [777, 44] width 12 height 12
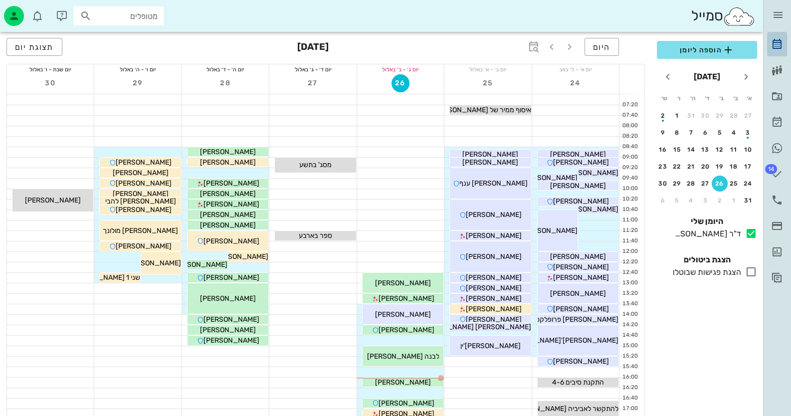
click at [771, 46] on link "[PERSON_NAME]" at bounding box center [777, 44] width 20 height 24
click at [721, 199] on div "2" at bounding box center [720, 200] width 16 height 7
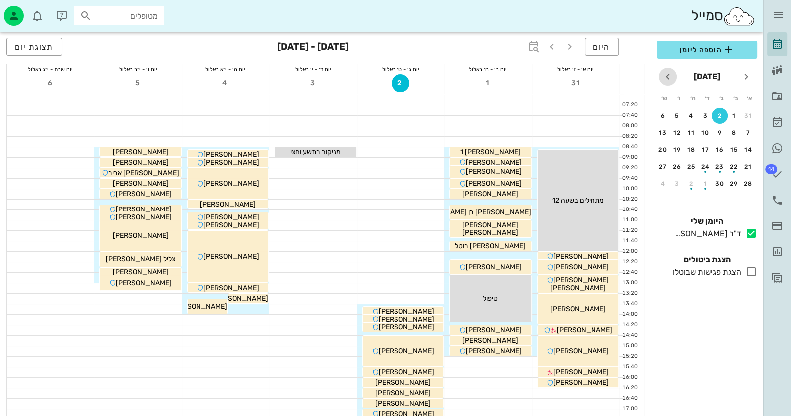
click at [667, 78] on icon "חודש הבא" at bounding box center [668, 77] width 12 height 12
click at [601, 52] on button "היום" at bounding box center [602, 47] width 34 height 18
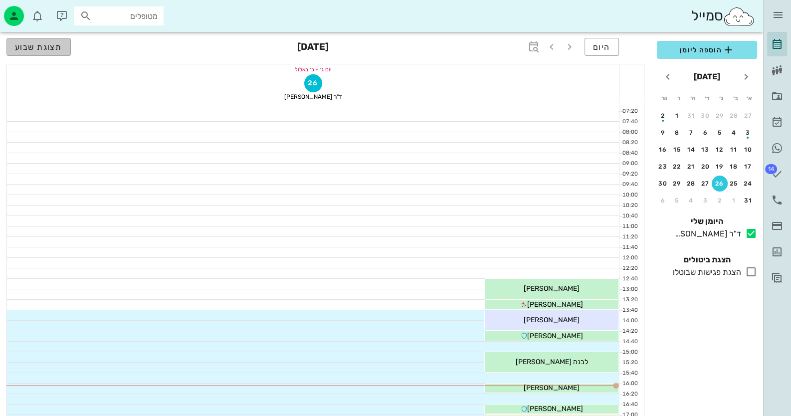
click at [30, 44] on span "תצוגת שבוע" at bounding box center [38, 46] width 47 height 9
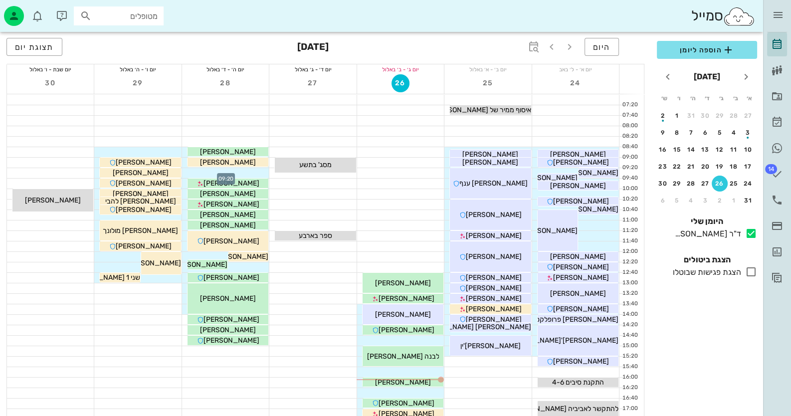
click at [252, 172] on div at bounding box center [225, 173] width 87 height 10
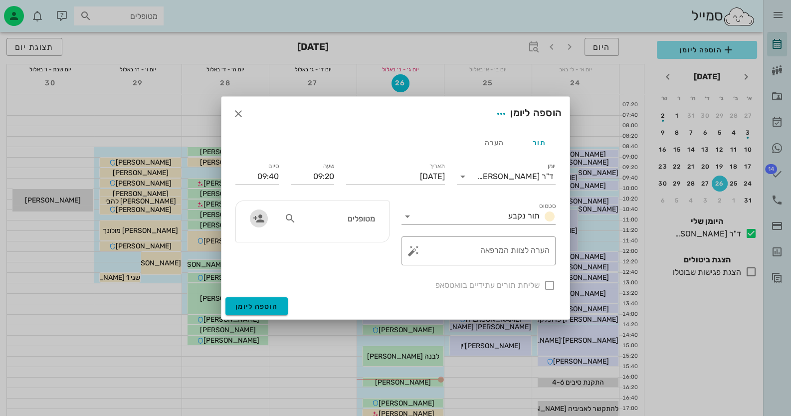
click at [261, 219] on icon "button" at bounding box center [259, 219] width 12 height 12
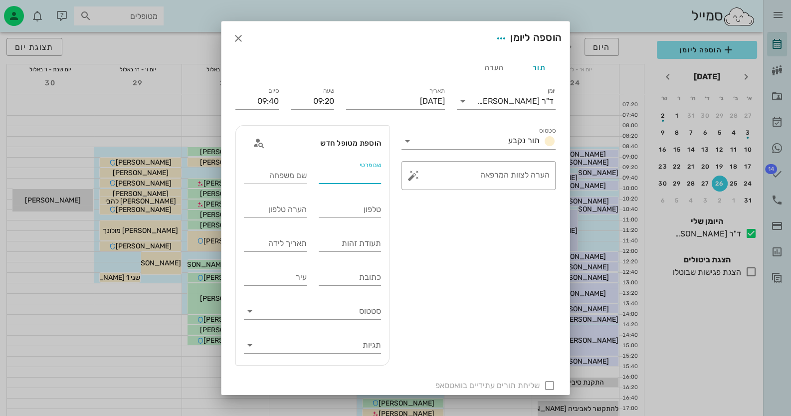
click at [370, 177] on input "שם פרטי" at bounding box center [350, 176] width 63 height 16
type input "ש"
type input "[PERSON_NAME]"
click at [297, 176] on input "שם משפחה" at bounding box center [275, 176] width 63 height 16
type input "[PERSON_NAME]"
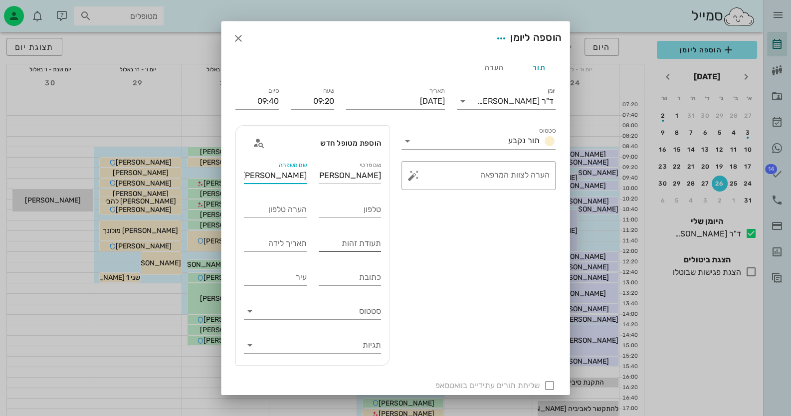
click at [379, 243] on div "תעודת זהות" at bounding box center [350, 244] width 63 height 16
type input "208064253"
click at [334, 212] on input "טלפון" at bounding box center [350, 210] width 63 height 16
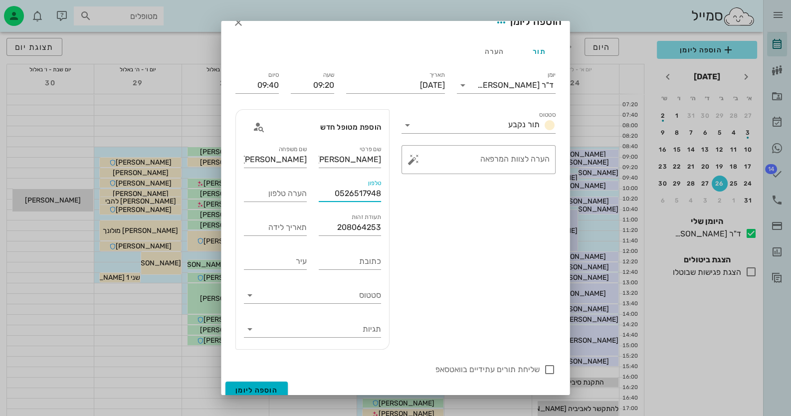
scroll to position [24, 0]
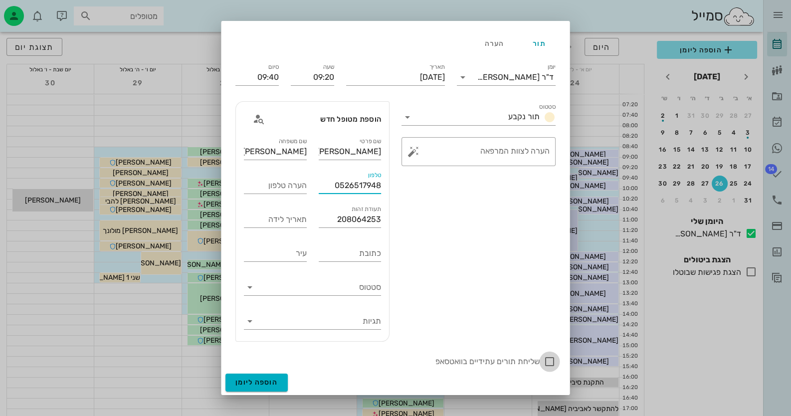
type input "0526517948"
click at [549, 362] on div at bounding box center [549, 361] width 17 height 17
checkbox input "true"
click at [266, 386] on span "הוספה ליומן" at bounding box center [257, 382] width 42 height 8
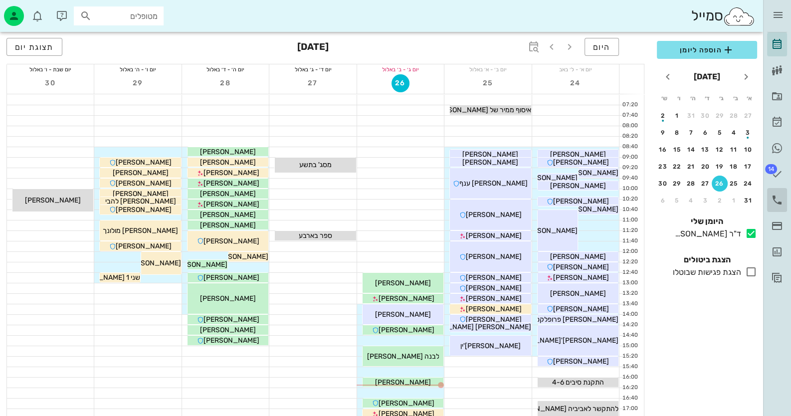
click at [771, 202] on link "יומן שיחות" at bounding box center [777, 200] width 20 height 24
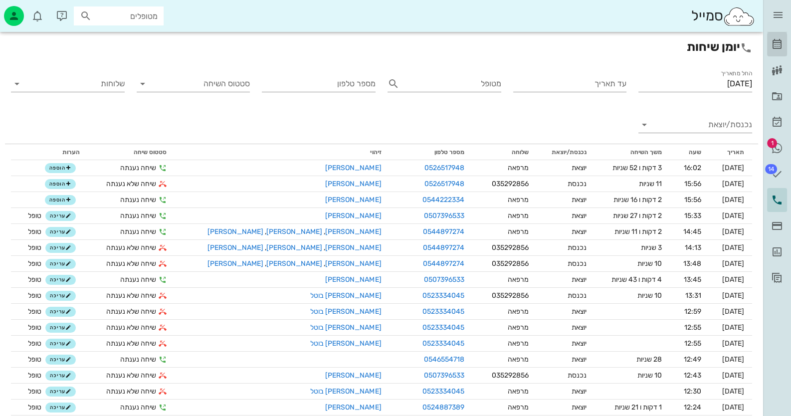
click at [786, 40] on link "[PERSON_NAME]" at bounding box center [777, 44] width 20 height 24
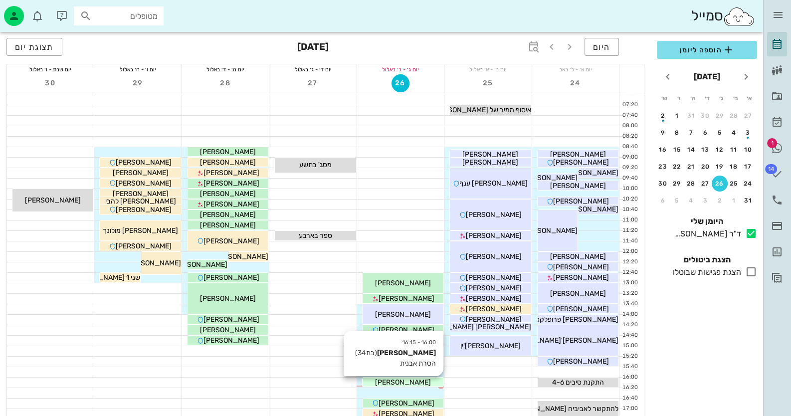
click at [417, 379] on div "[PERSON_NAME]" at bounding box center [403, 382] width 81 height 10
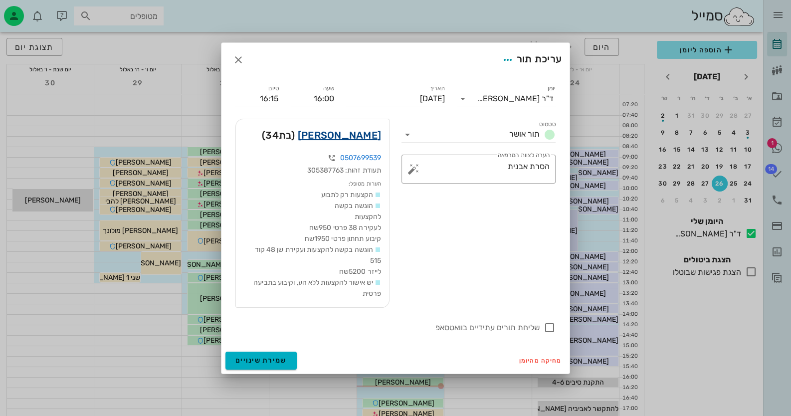
click at [372, 132] on link "[PERSON_NAME]" at bounding box center [339, 135] width 83 height 16
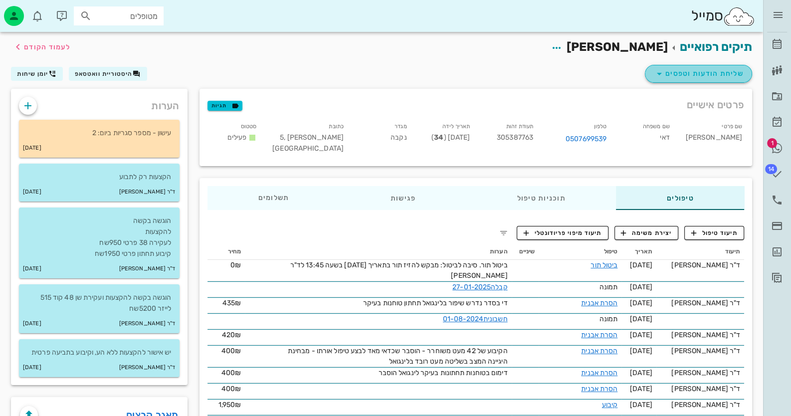
click at [734, 75] on span "שליחת הודעות וטפסים" at bounding box center [699, 74] width 90 height 12
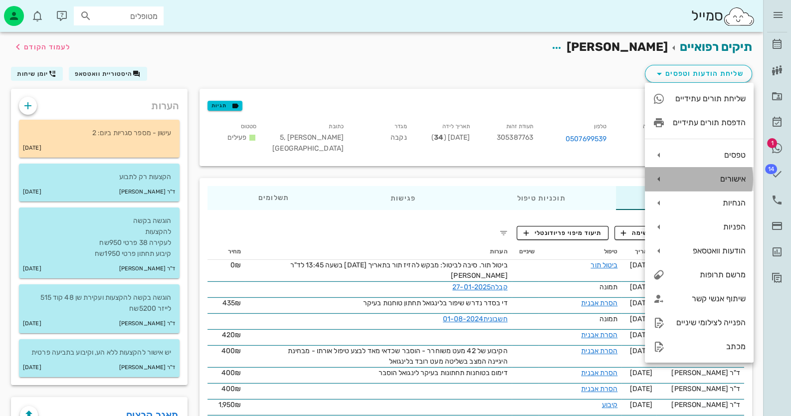
click at [726, 184] on div "אישורים" at bounding box center [699, 179] width 109 height 24
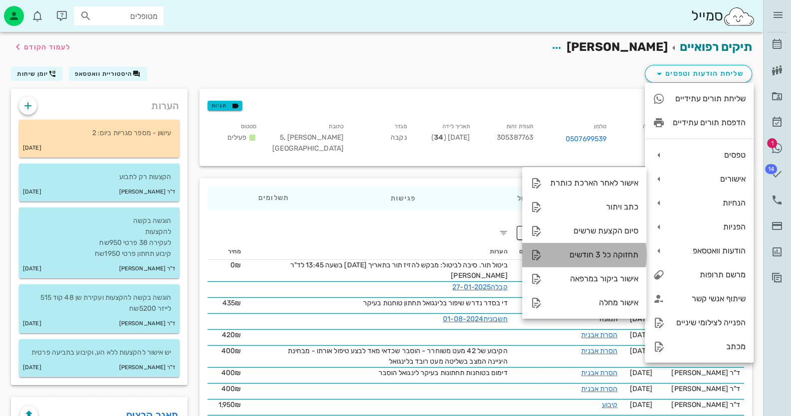
click at [582, 247] on div "תחזוקה כל 3 חודשים" at bounding box center [584, 255] width 124 height 24
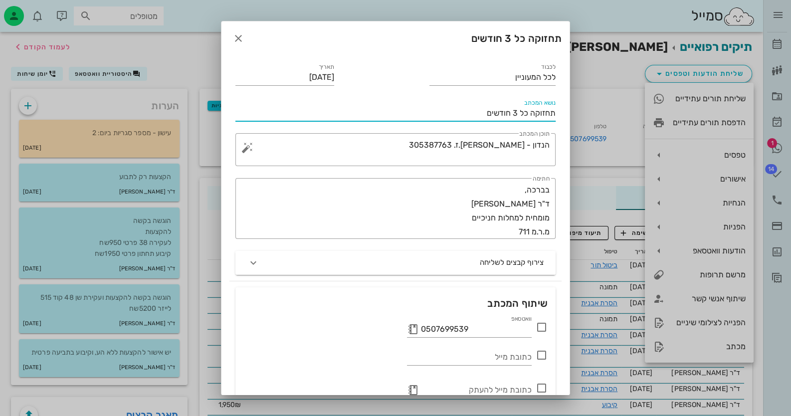
click at [554, 110] on input "תחזוקה כל 3 חודשים" at bounding box center [396, 113] width 320 height 16
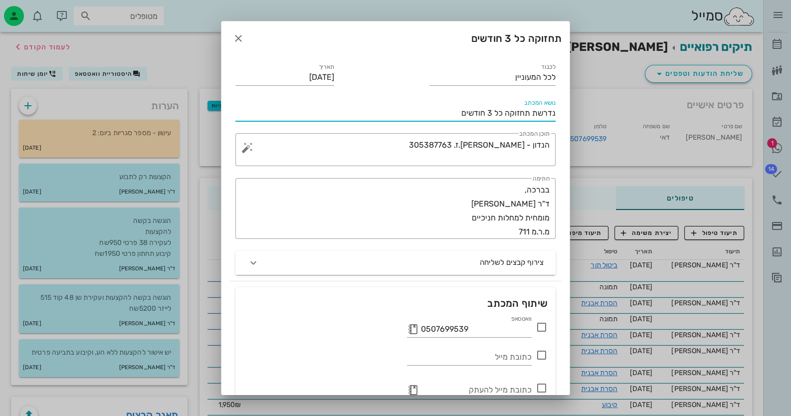
drag, startPoint x: 530, startPoint y: 114, endPoint x: 561, endPoint y: 114, distance: 30.9
click at [561, 114] on div "נושא המכתב נדרשת תחזוקה כל 3 חודשים" at bounding box center [396, 109] width 332 height 36
type input "תחזוקה כל 3 חודשים"
click at [254, 147] on button "button" at bounding box center [248, 148] width 12 height 12
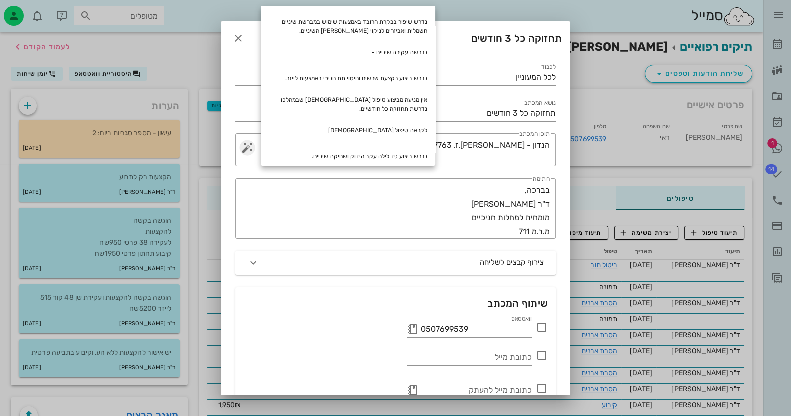
scroll to position [114, 0]
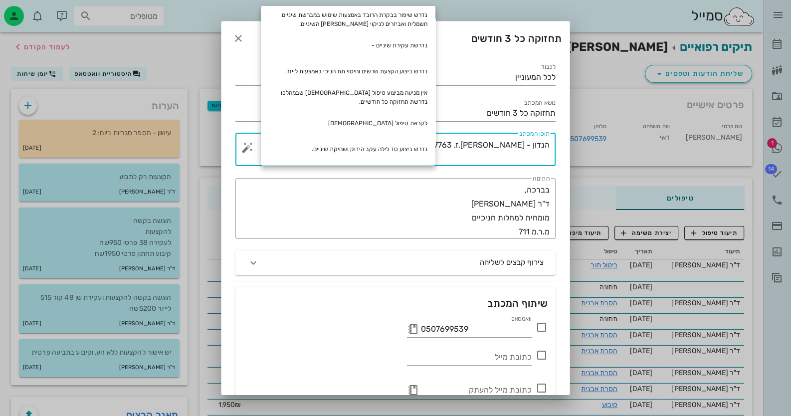
drag, startPoint x: 520, startPoint y: 162, endPoint x: 528, endPoint y: 162, distance: 8.0
click at [521, 163] on textarea "הנדון - [PERSON_NAME].ז. 305387763" at bounding box center [400, 152] width 300 height 28
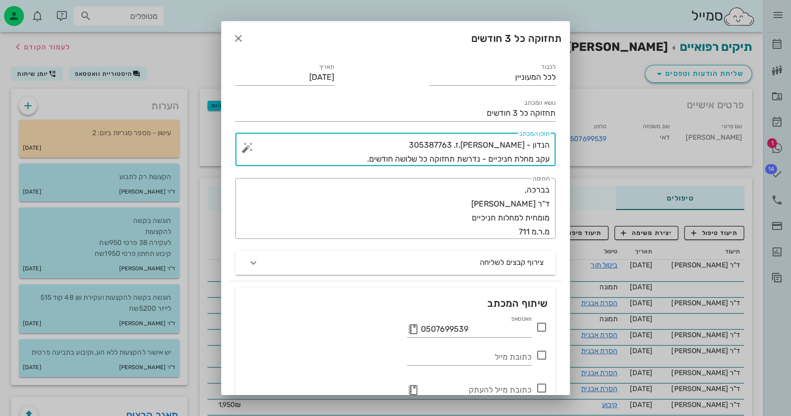
type textarea "הנדון - [PERSON_NAME].ז. 305387763 עקב מחלת חניכיים - נדרשת תחזוקה כל שלושה חוד…"
click at [541, 326] on icon at bounding box center [542, 327] width 12 height 12
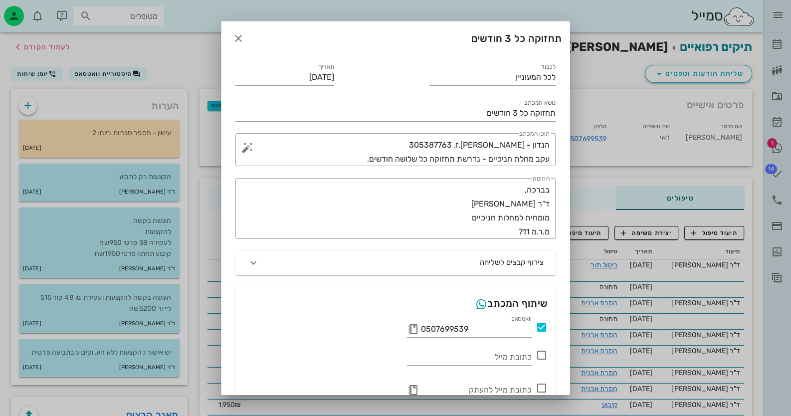
scroll to position [50, 0]
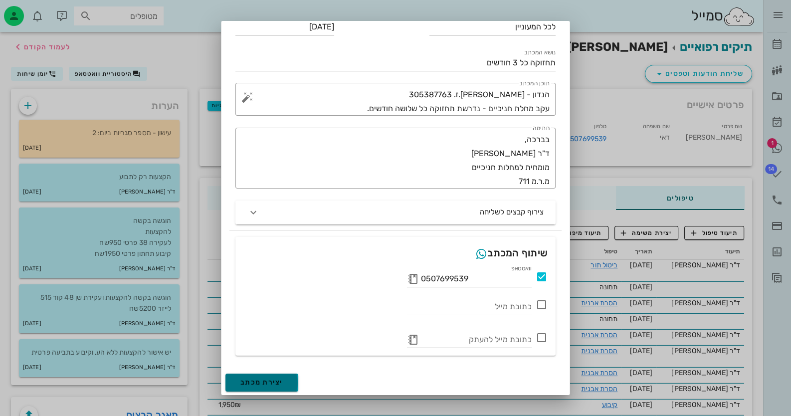
click at [293, 381] on button "יצירת מכתב" at bounding box center [262, 383] width 73 height 18
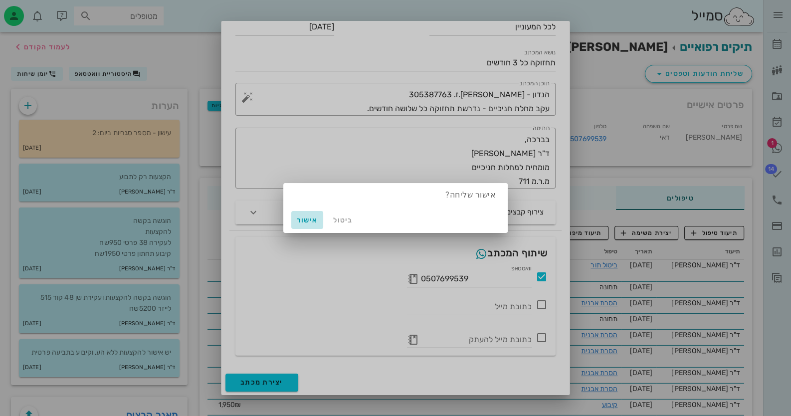
click at [312, 215] on button "אישור" at bounding box center [307, 220] width 32 height 18
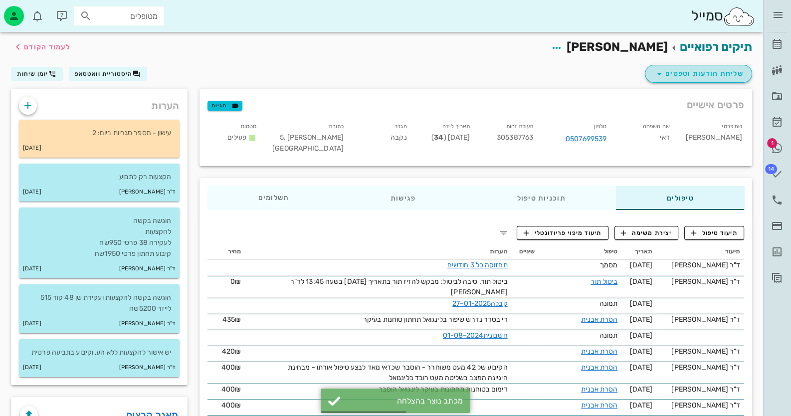
click at [692, 69] on span "שליחת הודעות וטפסים" at bounding box center [699, 74] width 90 height 12
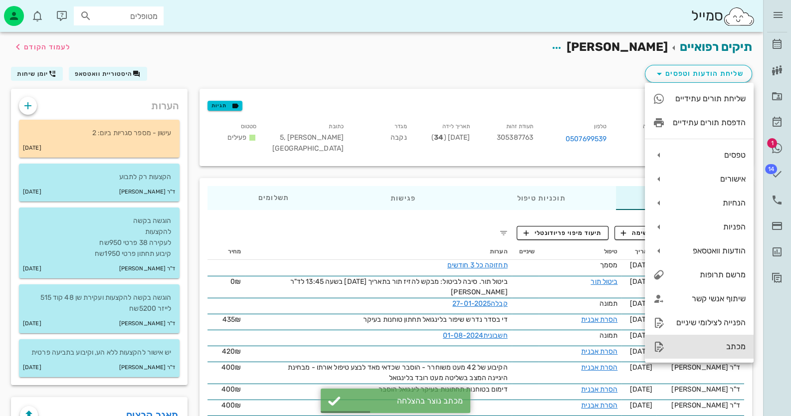
click at [704, 355] on div "מכתב" at bounding box center [699, 347] width 109 height 24
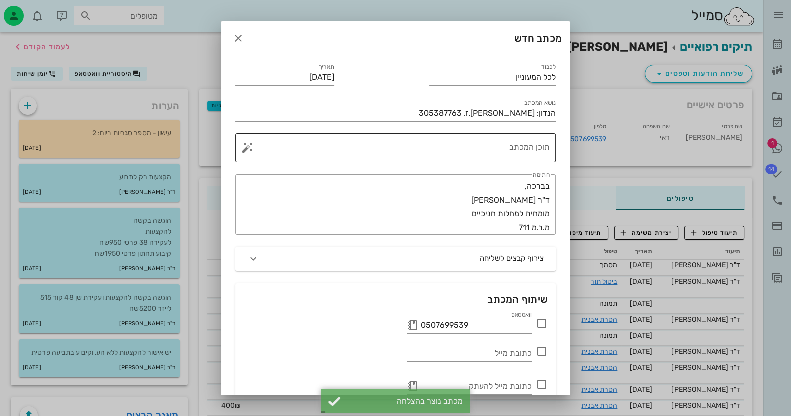
click at [510, 142] on textarea "תוכן המכתב" at bounding box center [400, 150] width 300 height 24
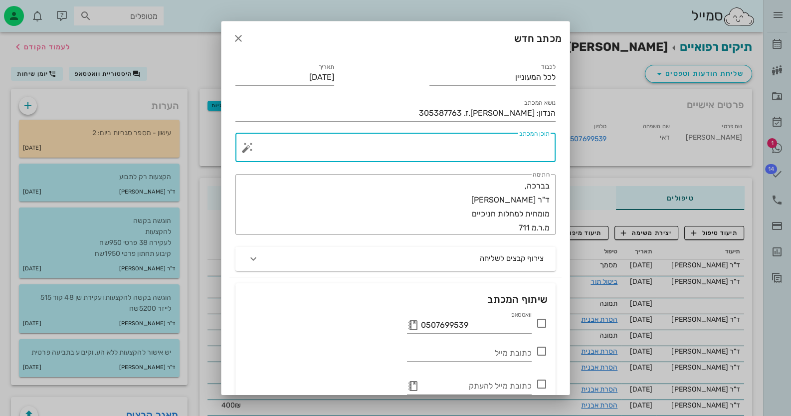
click at [250, 147] on button "button" at bounding box center [248, 148] width 12 height 12
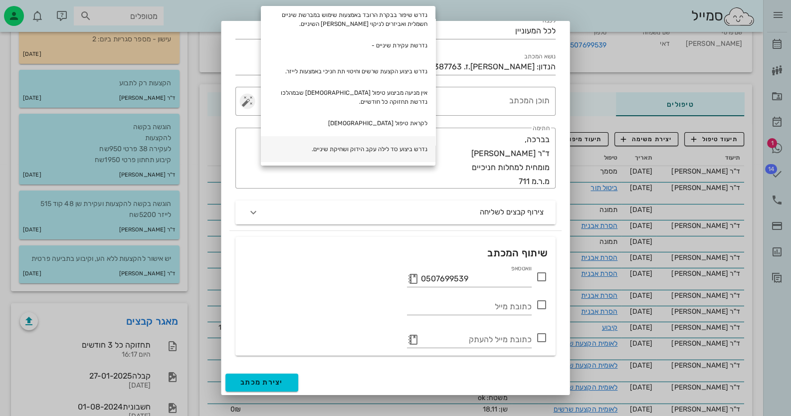
scroll to position [199, 0]
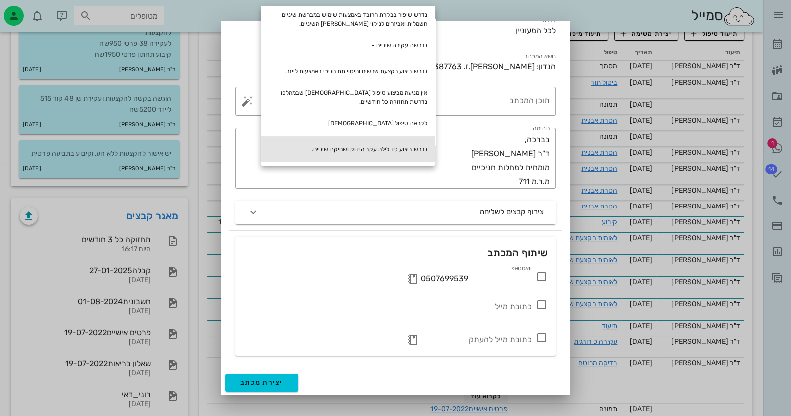
click at [402, 144] on div "נדרש ביצוע סד לילה עקב הידוק ושחיקת שיניים." at bounding box center [348, 149] width 175 height 26
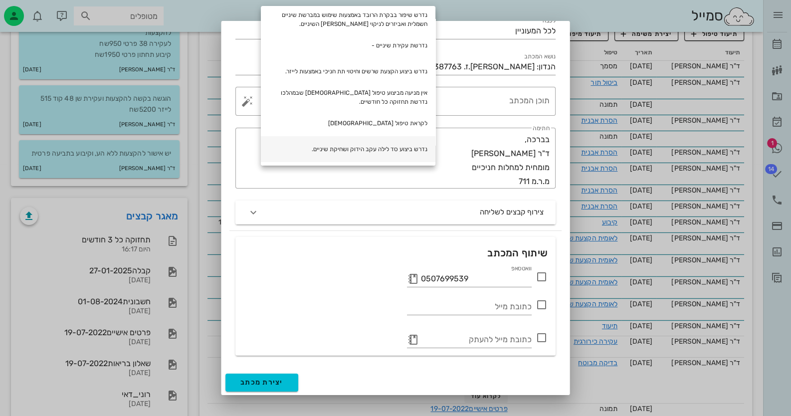
type textarea "נדרש ביצוע סד לילה עקב הידוק ושחיקת שיניים."
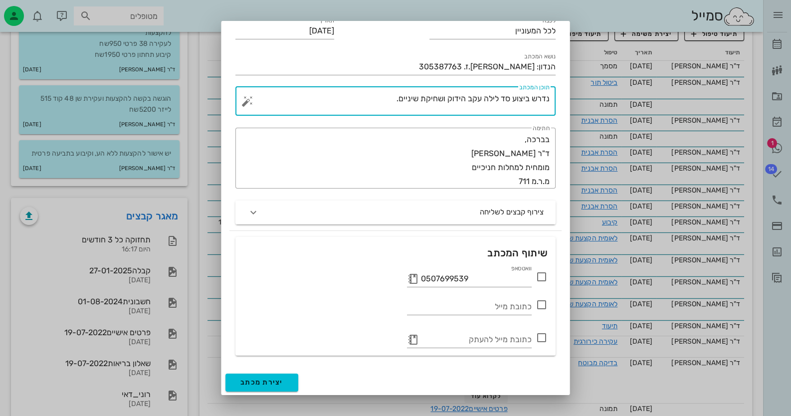
click at [542, 273] on icon at bounding box center [542, 277] width 12 height 12
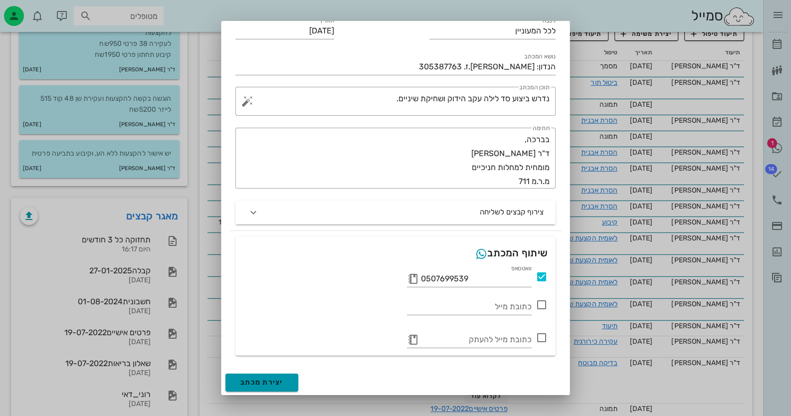
click at [269, 380] on span "יצירת מכתב" at bounding box center [262, 382] width 43 height 8
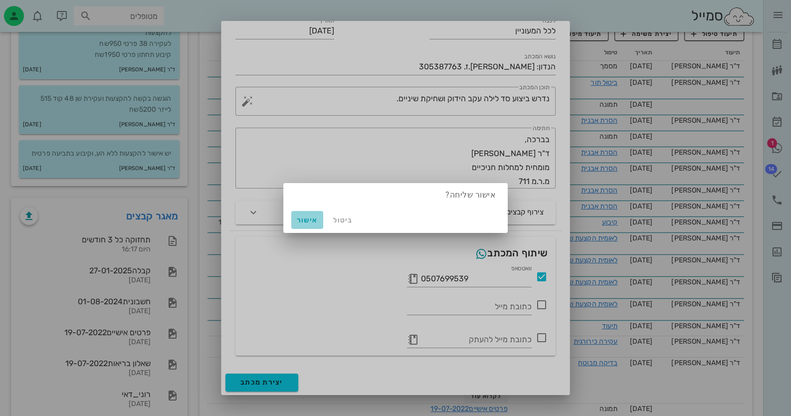
click at [314, 216] on span "אישור" at bounding box center [307, 220] width 24 height 8
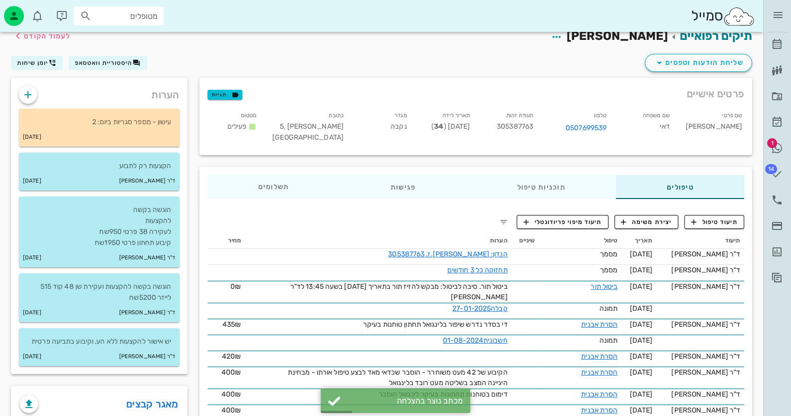
scroll to position [0, 0]
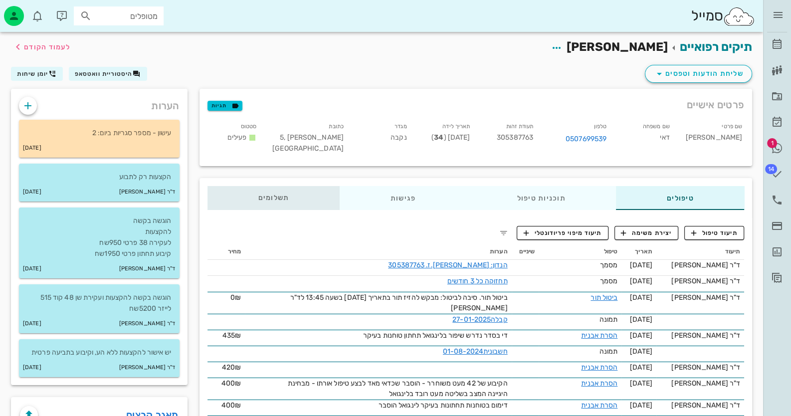
click at [283, 190] on div "תשלומים 0₪" at bounding box center [274, 198] width 132 height 24
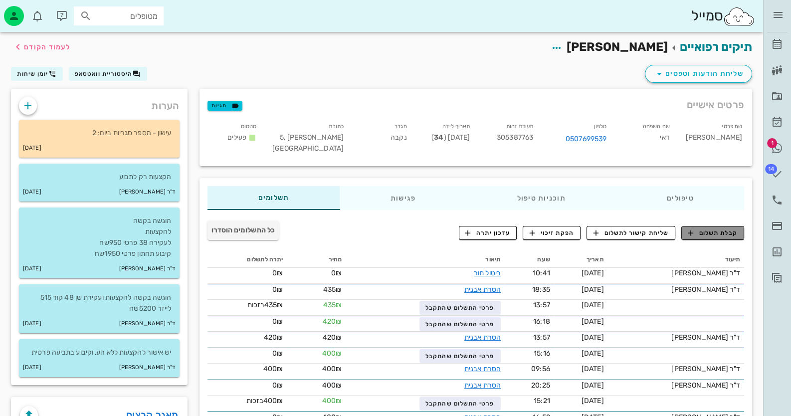
click at [701, 229] on span "קבלת תשלום" at bounding box center [713, 233] width 49 height 9
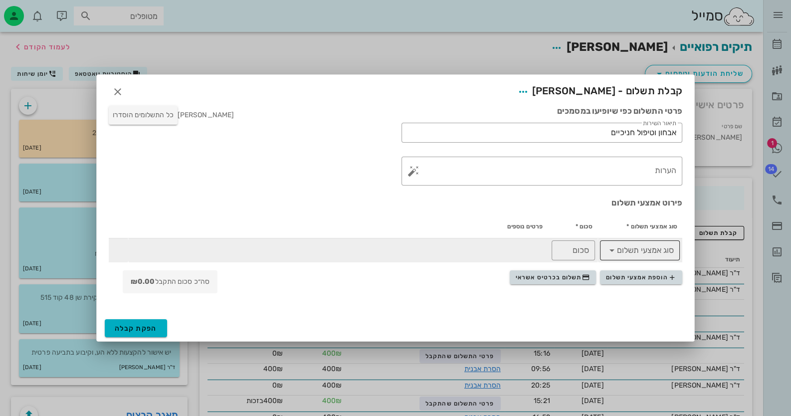
click at [609, 251] on icon at bounding box center [612, 251] width 12 height 12
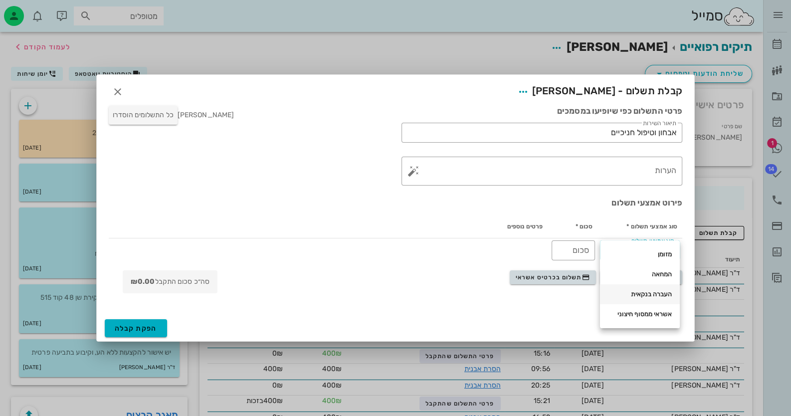
click at [650, 291] on div "העברה בנקאית" at bounding box center [640, 294] width 64 height 8
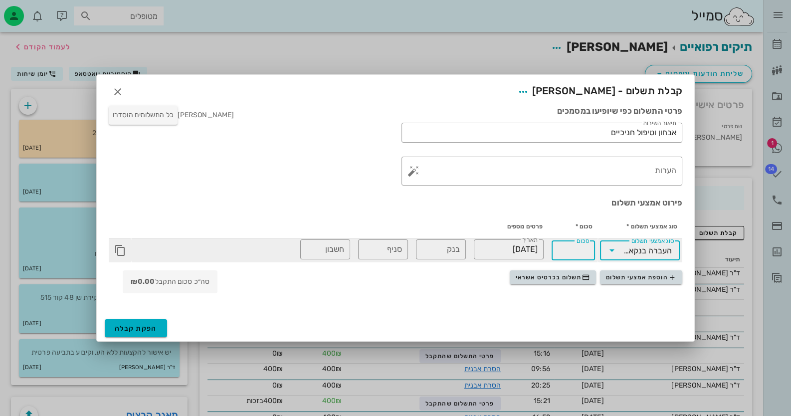
click at [573, 254] on input "סכום" at bounding box center [573, 251] width 31 height 16
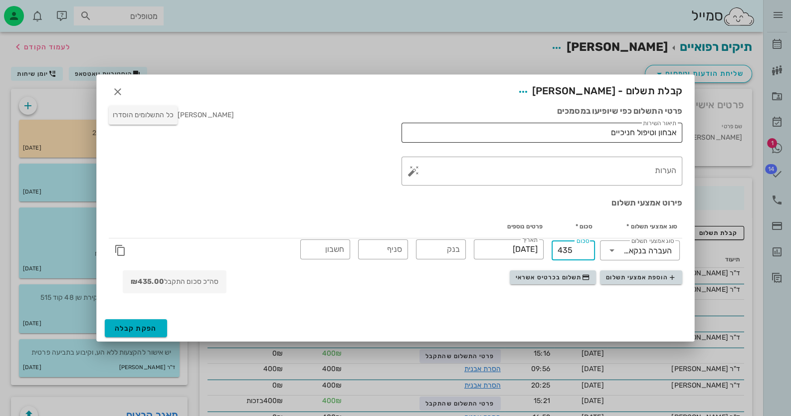
type input "435"
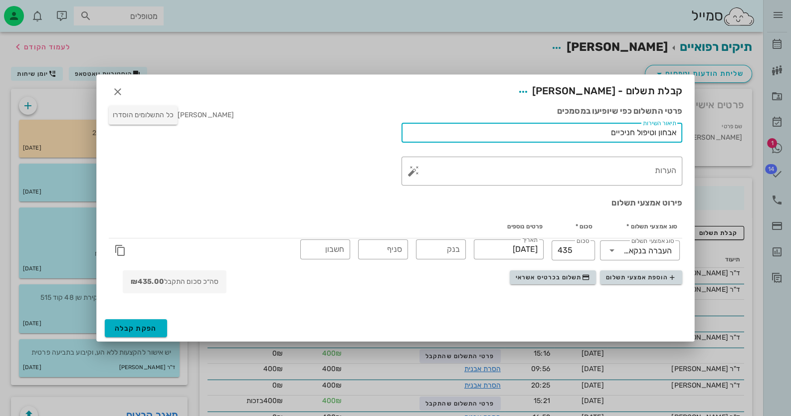
drag, startPoint x: 596, startPoint y: 129, endPoint x: 709, endPoint y: 123, distance: 112.5
click at [709, 123] on div "ד״ר [PERSON_NAME] רשימת המתנה תיקים רפואיים אישורי הגעה 1 היסטוריית וואטסאפ 14 …" at bounding box center [395, 329] width 791 height 659
click at [413, 170] on button "button" at bounding box center [414, 171] width 12 height 12
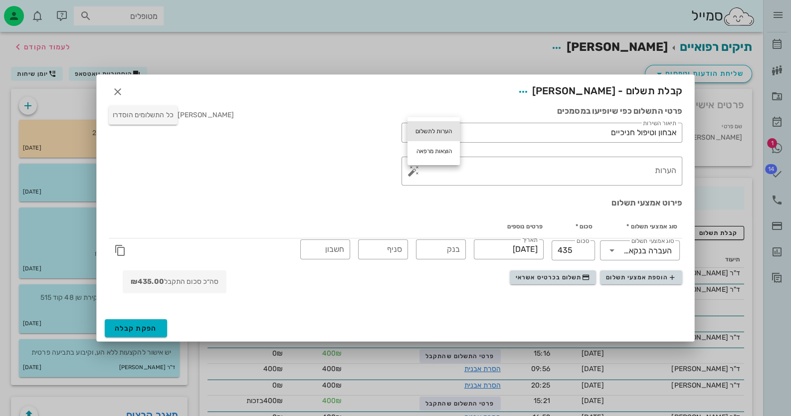
click at [439, 127] on div "הערות לתשלום" at bounding box center [434, 131] width 52 height 20
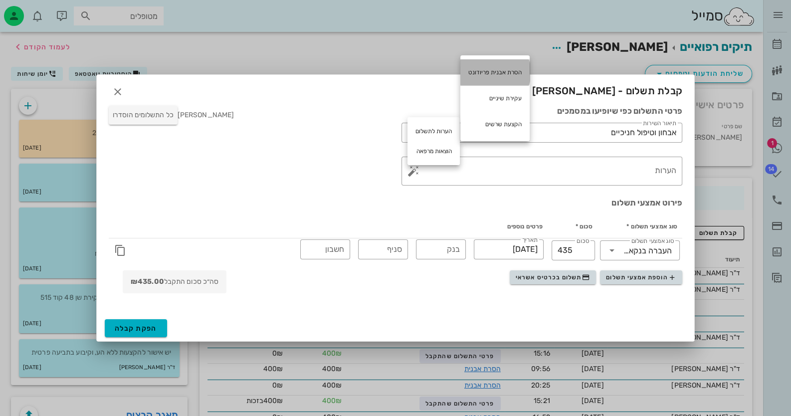
click at [488, 71] on div "הסרת אבנית פריודונט" at bounding box center [495, 72] width 69 height 26
type textarea "הסרת אבנית פריודונט"
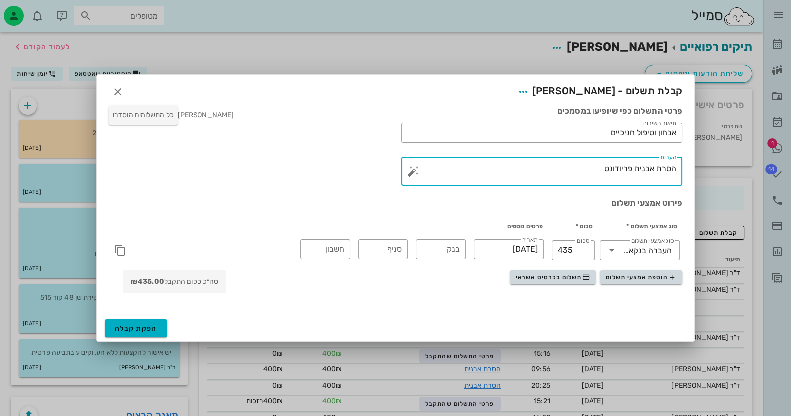
drag, startPoint x: 599, startPoint y: 169, endPoint x: 741, endPoint y: 170, distance: 141.7
click at [741, 170] on div "ד״ר [PERSON_NAME] רשימת המתנה תיקים רפואיים אישורי הגעה 1 היסטוריית וואטסאפ 14 …" at bounding box center [395, 329] width 791 height 659
click at [629, 123] on div "תיאור השירות אבחון וטיפול חניכיים" at bounding box center [542, 133] width 269 height 20
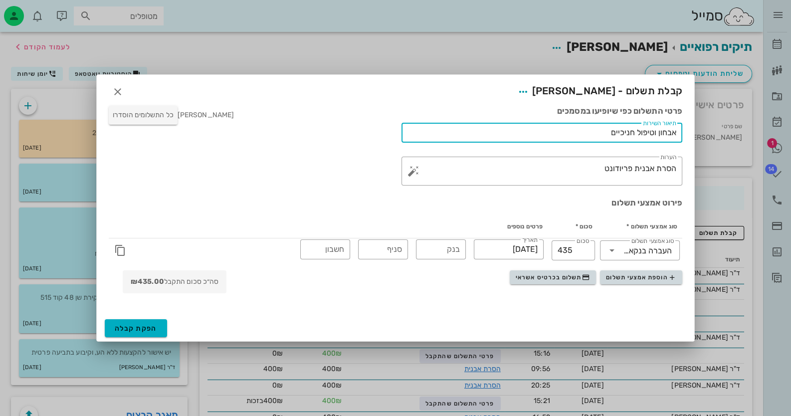
paste input "סרת אבנית פריודונט"
type input "הסרת אבנית פריודונט"
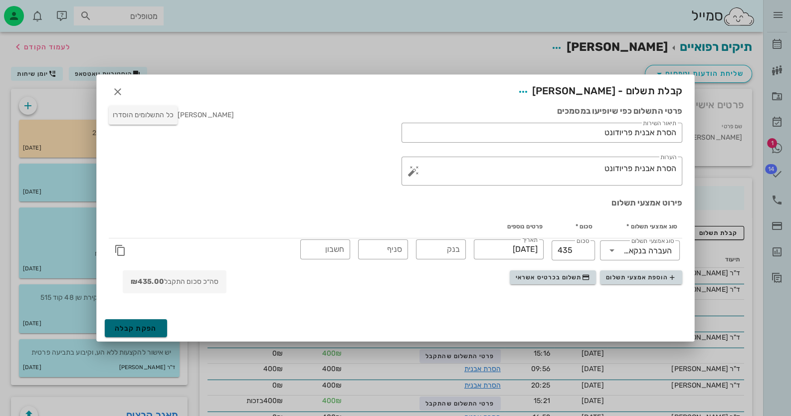
click at [145, 324] on span "הפקת קבלה" at bounding box center [136, 328] width 42 height 8
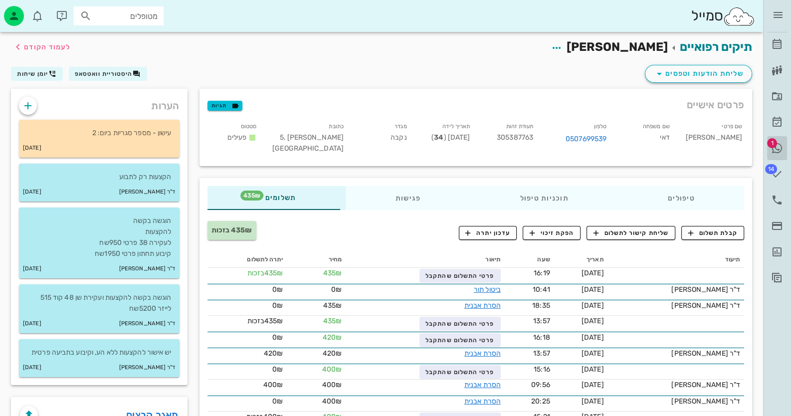
click at [778, 144] on icon at bounding box center [777, 148] width 12 height 12
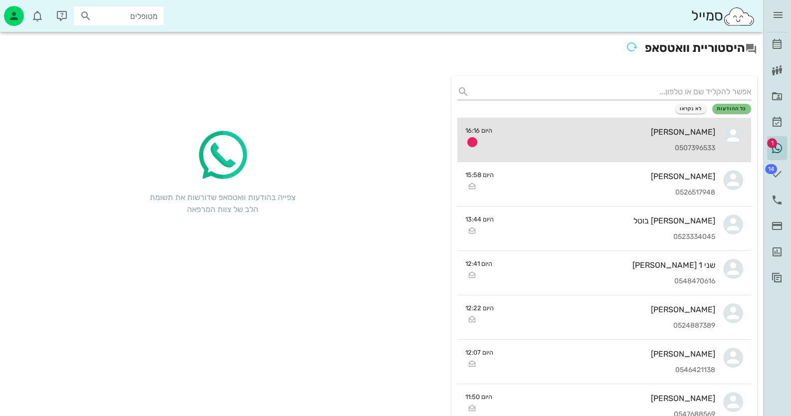
click at [719, 135] on link "[PERSON_NAME] 0507396533 היום 16:16" at bounding box center [605, 140] width 294 height 44
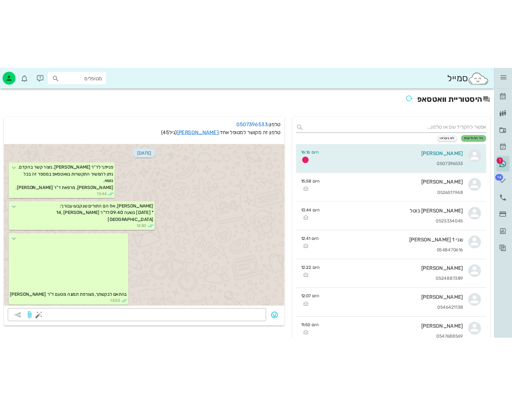
scroll to position [533, 0]
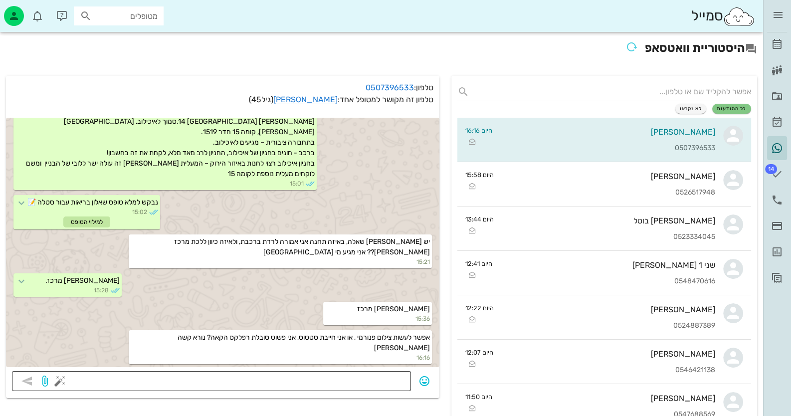
click at [322, 374] on textarea at bounding box center [233, 382] width 343 height 16
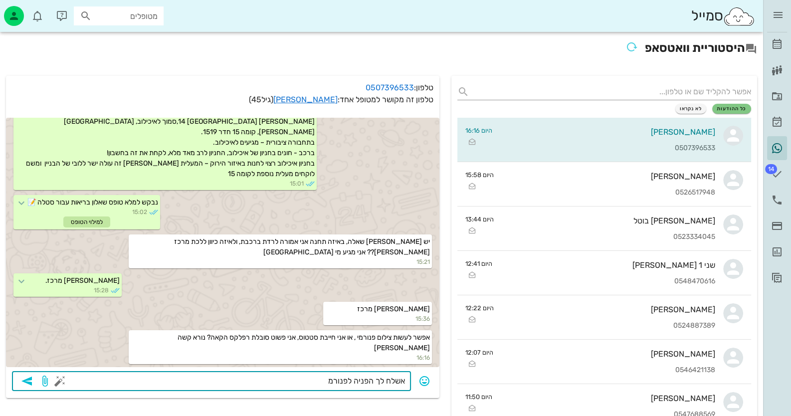
type textarea "אשלח לך הפניה לפנורמי"
click at [331, 99] on link "[PERSON_NAME]" at bounding box center [305, 99] width 64 height 9
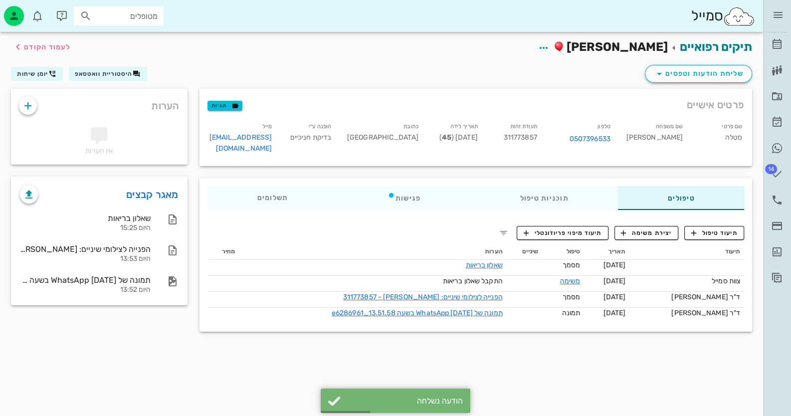
click at [523, 136] on span "311773857" at bounding box center [520, 137] width 33 height 8
copy span "311773857"
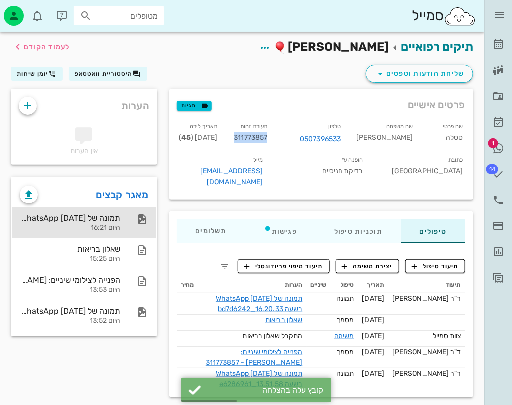
click at [115, 217] on div "תמונה של WhatsApp [DATE] בשעה 16.20.33_bd7d6242" at bounding box center [70, 218] width 100 height 9
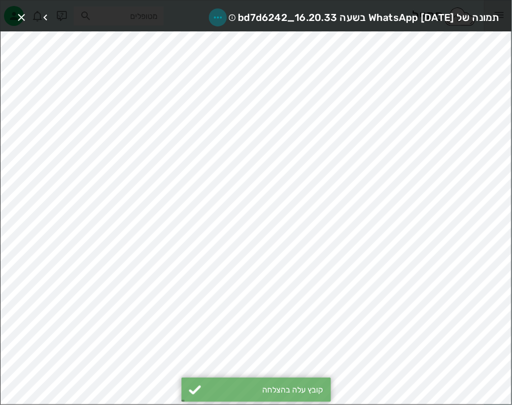
click at [212, 15] on icon "button" at bounding box center [218, 17] width 12 height 12
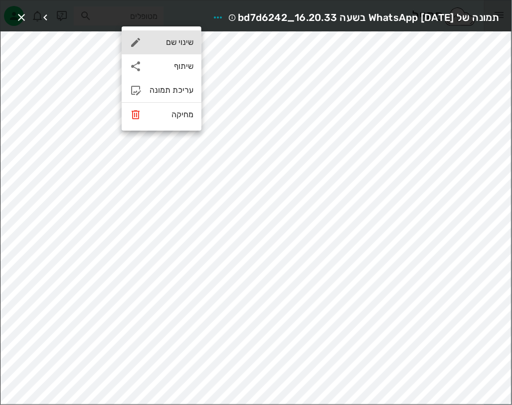
click at [180, 43] on div "שינוי שם" at bounding box center [172, 41] width 44 height 9
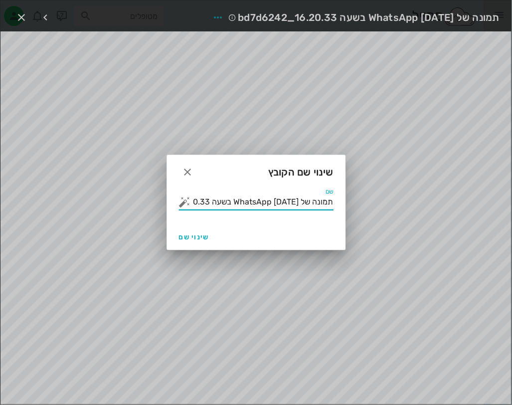
click at [284, 205] on input "תמונה של WhatsApp [DATE] בשעה 16.20.33_bd7d6242" at bounding box center [263, 202] width 141 height 16
click at [187, 200] on button "button" at bounding box center [185, 202] width 12 height 12
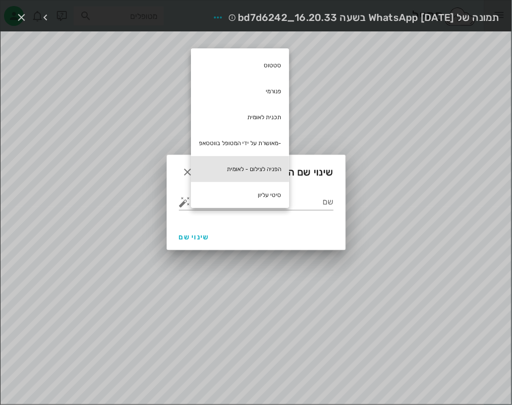
click at [248, 169] on div "הפניה לצילום - לאומית" at bounding box center [240, 169] width 98 height 26
type input "הפניה לצילום - לאומית"
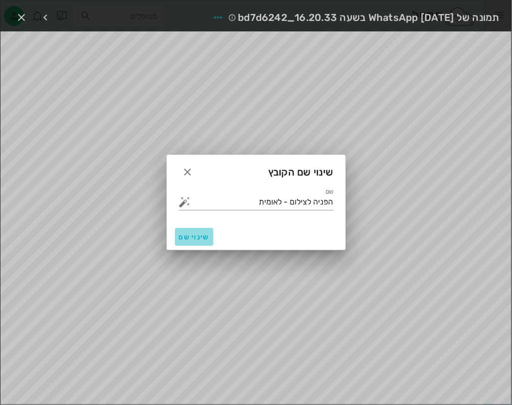
click at [202, 240] on span "שינוי שם" at bounding box center [194, 237] width 30 height 8
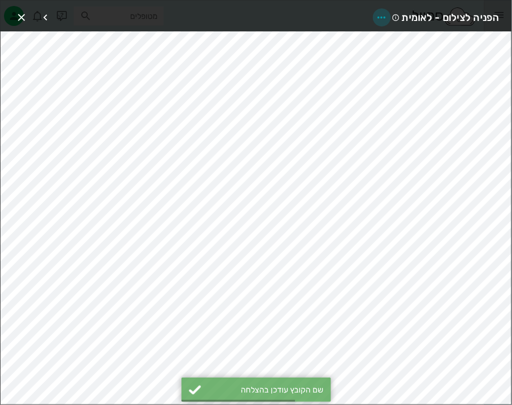
click at [386, 14] on icon "button" at bounding box center [382, 17] width 12 height 12
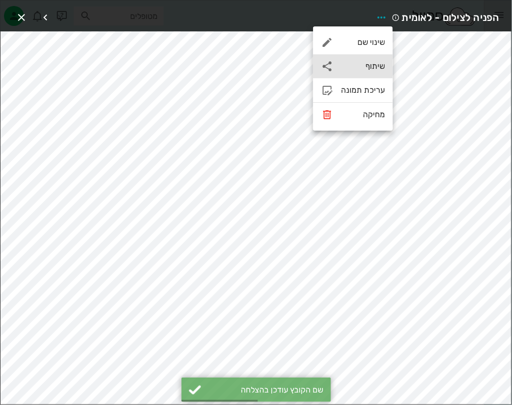
click at [369, 69] on div "שיתוף" at bounding box center [363, 65] width 44 height 9
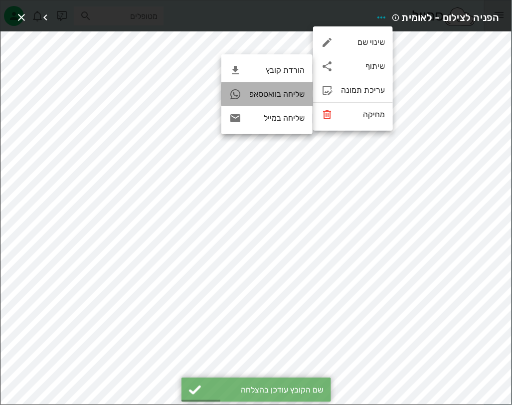
click at [288, 96] on div "שליחה בוואטסאפ" at bounding box center [277, 93] width 55 height 9
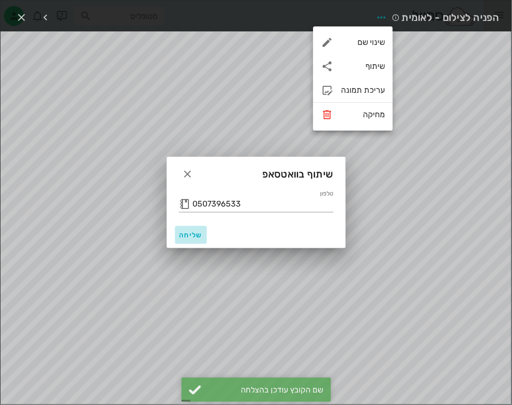
click at [197, 240] on button "שליחה" at bounding box center [191, 235] width 32 height 18
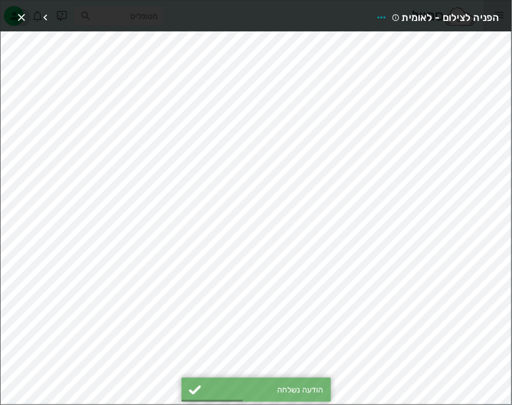
click at [17, 12] on icon "button" at bounding box center [21, 17] width 12 height 12
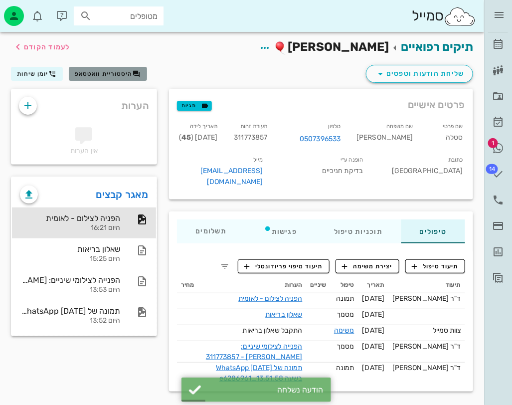
click at [119, 76] on span "היסטוריית וואטסאפ" at bounding box center [104, 73] width 58 height 7
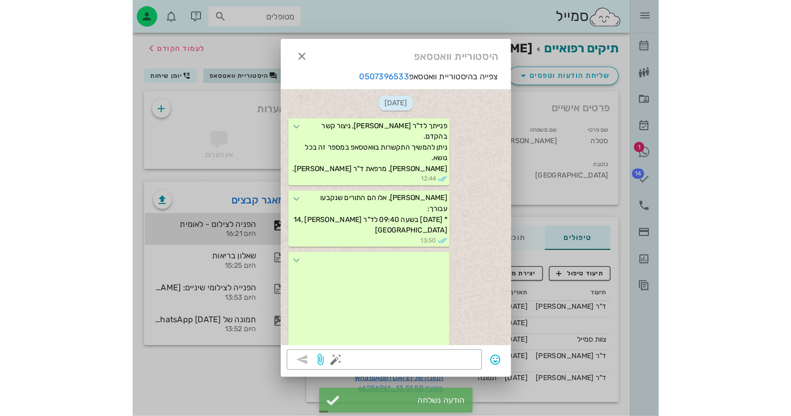
scroll to position [842, 0]
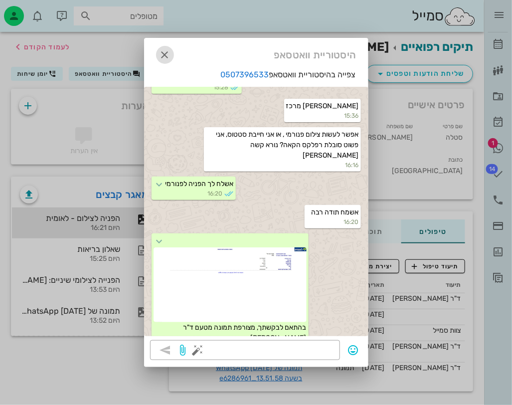
click at [168, 52] on icon "button" at bounding box center [165, 55] width 12 height 12
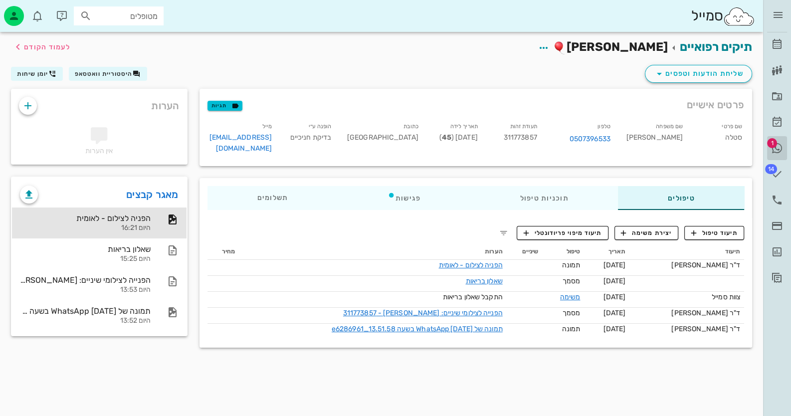
click at [775, 143] on span "1" at bounding box center [772, 143] width 10 height 10
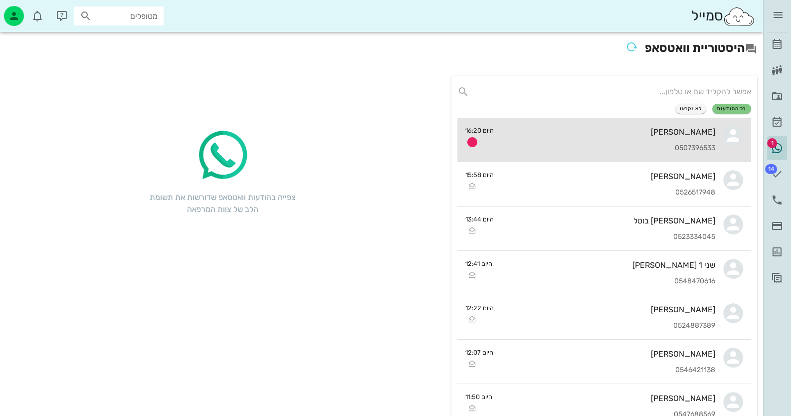
click at [650, 137] on div "[PERSON_NAME] 0507396533" at bounding box center [609, 140] width 214 height 44
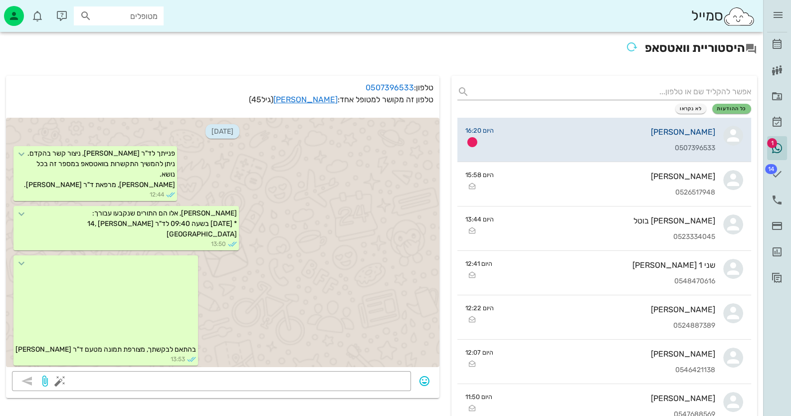
scroll to position [706, 0]
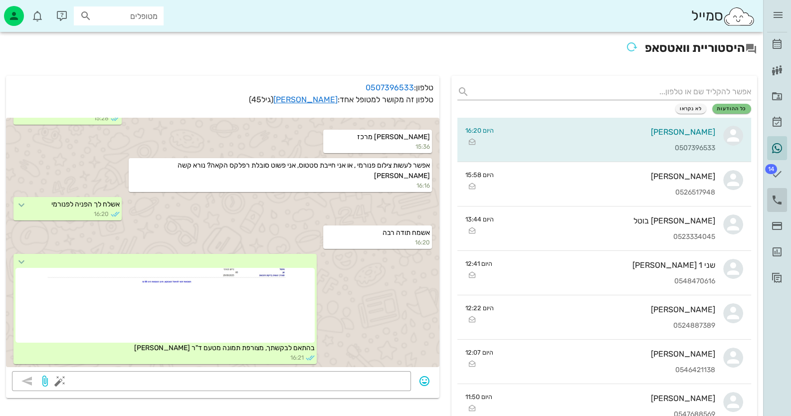
click at [781, 191] on link "יומן שיחות" at bounding box center [777, 200] width 20 height 24
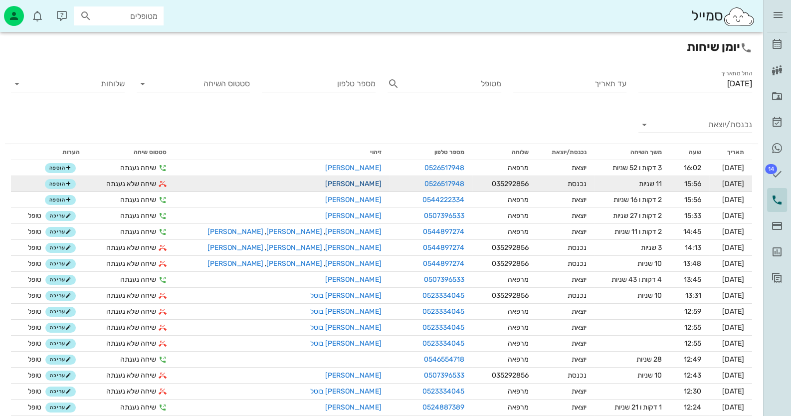
click at [325, 183] on link "[PERSON_NAME]" at bounding box center [353, 184] width 56 height 8
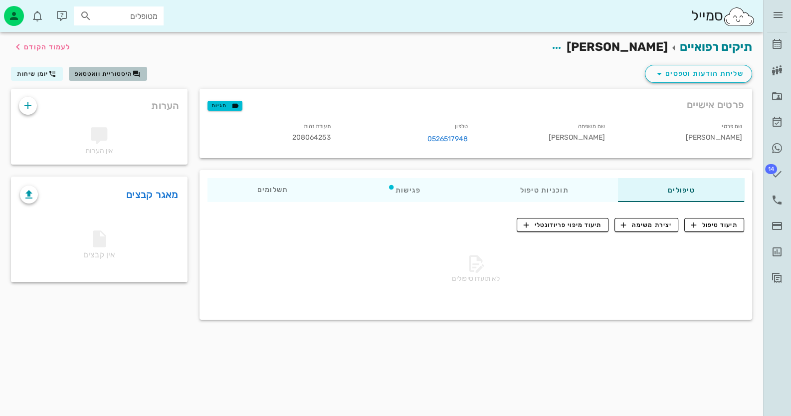
click at [131, 78] on button "היסטוריית וואטסאפ" at bounding box center [108, 74] width 78 height 14
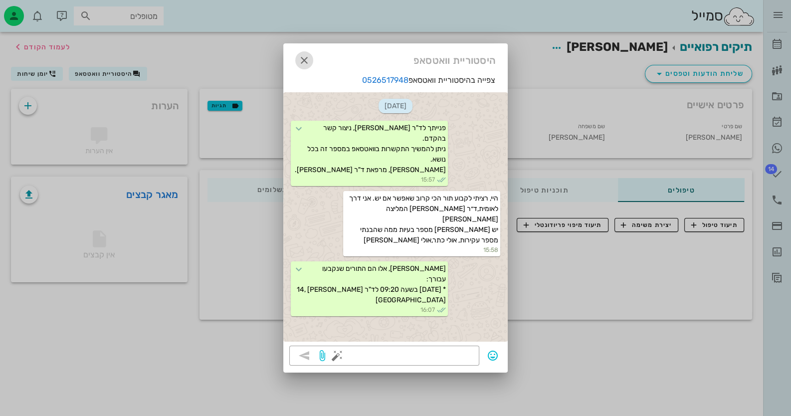
click at [304, 56] on icon "button" at bounding box center [304, 60] width 12 height 12
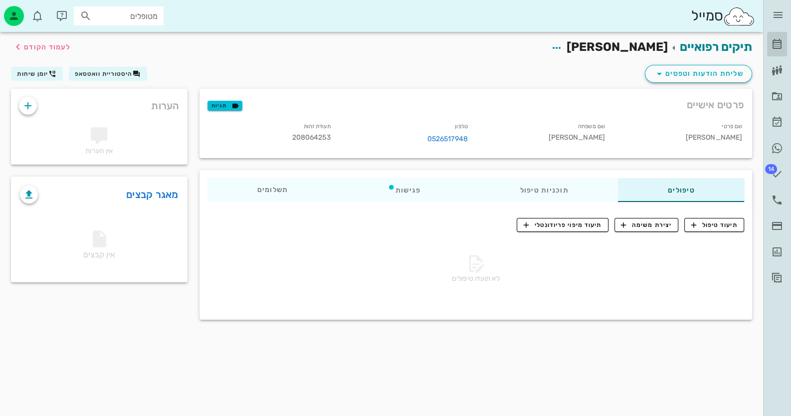
click at [781, 43] on icon at bounding box center [777, 44] width 12 height 12
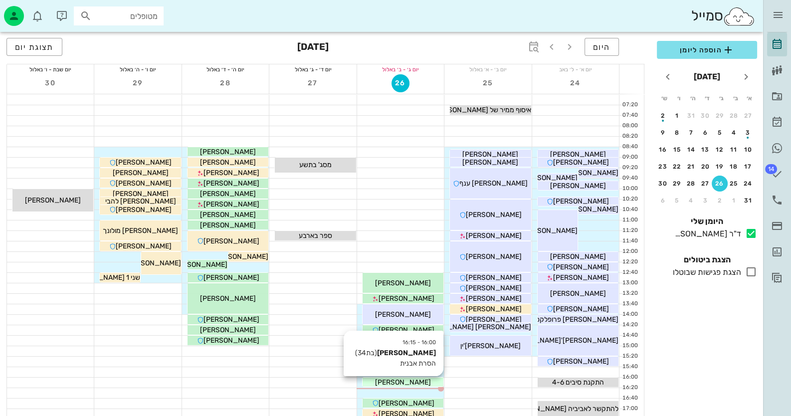
click at [422, 383] on div "[PERSON_NAME]" at bounding box center [403, 382] width 81 height 10
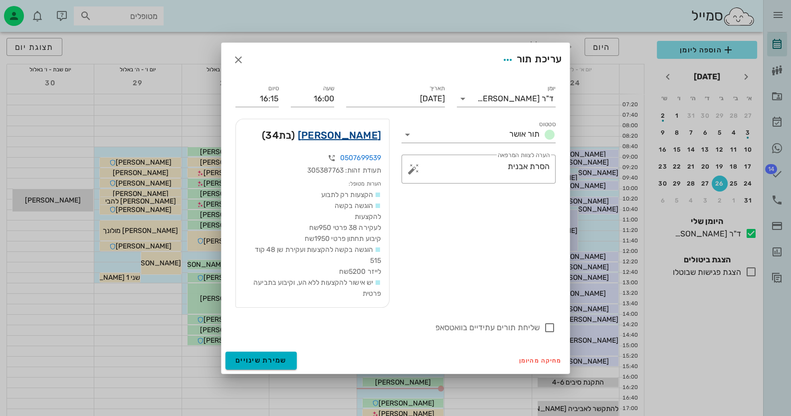
click at [366, 137] on link "[PERSON_NAME]" at bounding box center [339, 135] width 83 height 16
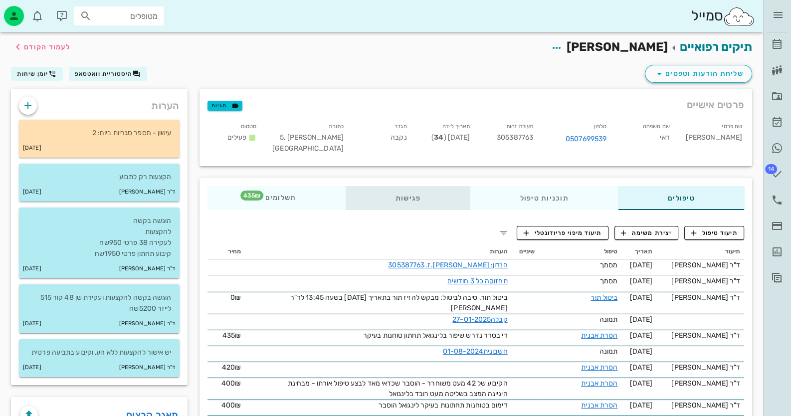
click at [416, 204] on div "פגישות" at bounding box center [408, 198] width 125 height 24
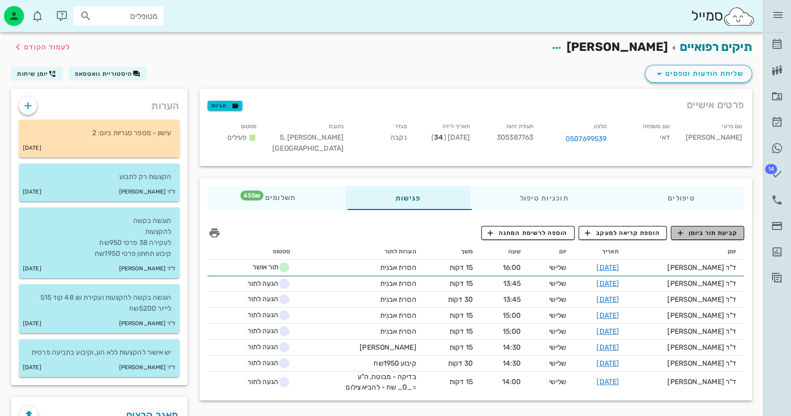
click at [713, 234] on span "קביעת תור ביומן" at bounding box center [708, 233] width 60 height 9
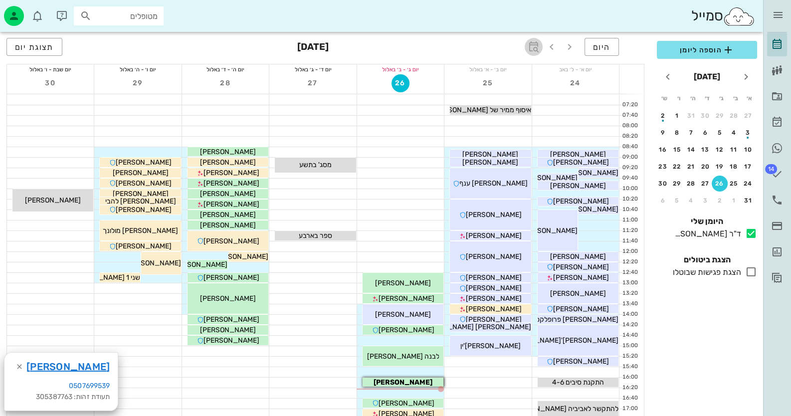
click at [533, 46] on icon "button" at bounding box center [534, 47] width 12 height 12
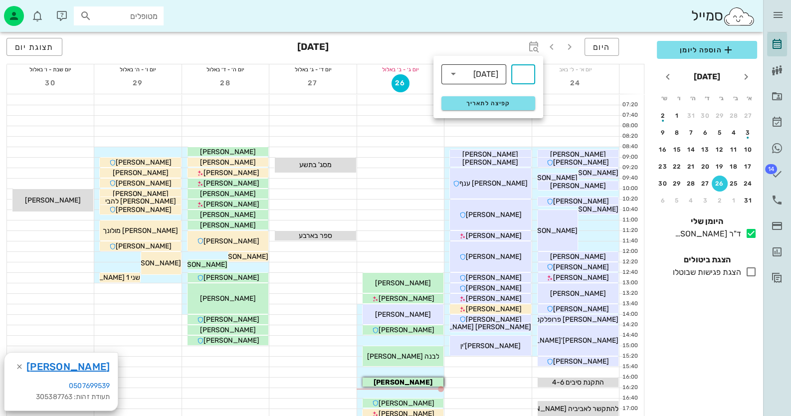
click at [497, 71] on div "[DATE]" at bounding box center [486, 74] width 25 height 9
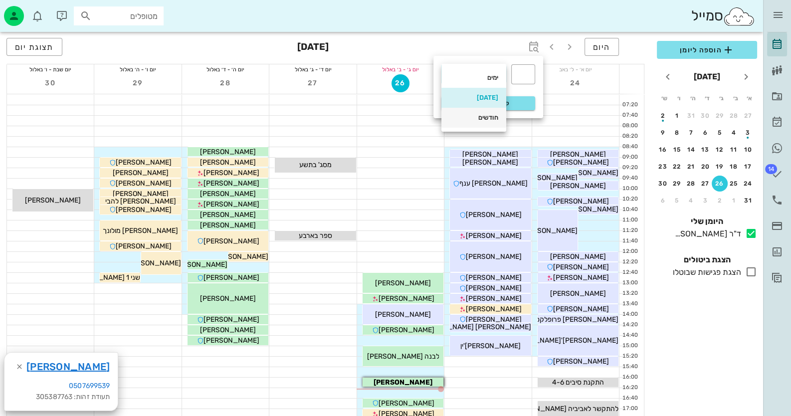
click at [475, 115] on div "חודשים" at bounding box center [474, 118] width 49 height 8
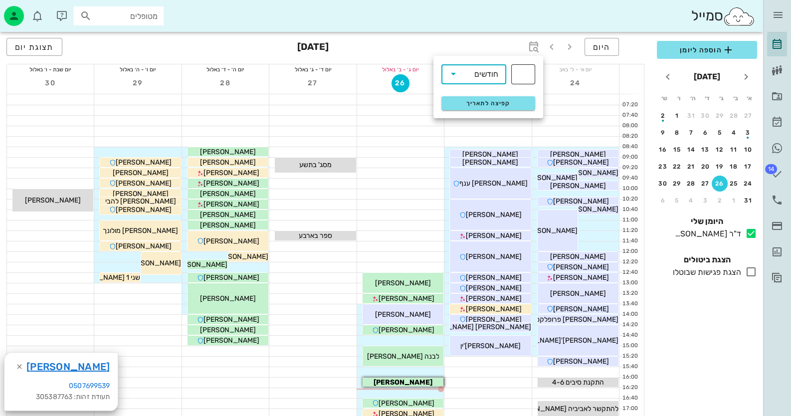
click at [527, 74] on input "text" at bounding box center [523, 74] width 12 height 16
type input "6"
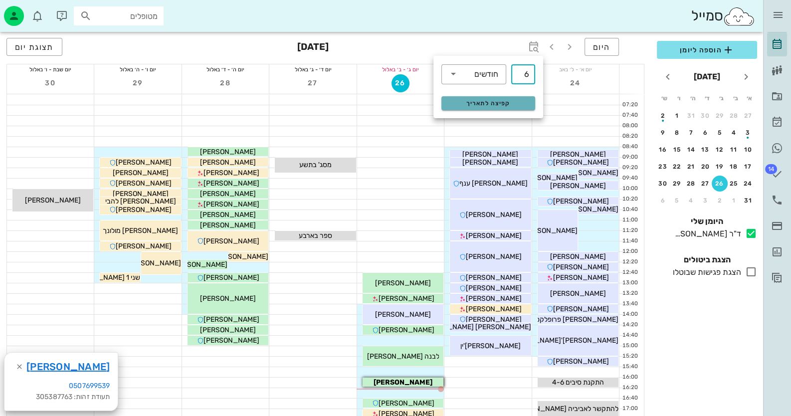
click at [505, 101] on span "קפיצה לתאריך" at bounding box center [488, 103] width 81 height 7
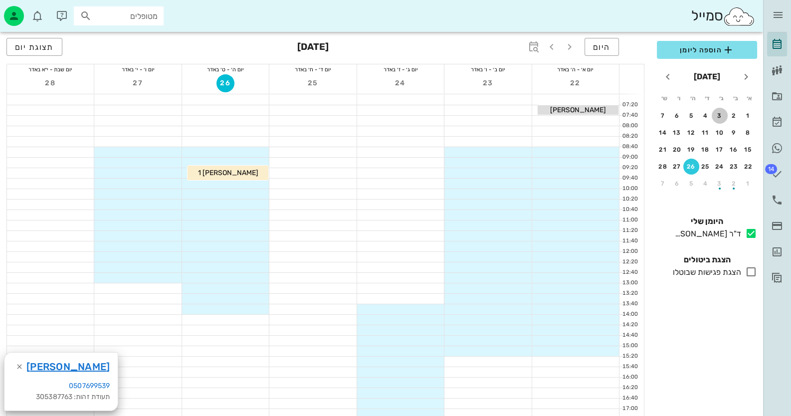
click at [723, 113] on div "3" at bounding box center [720, 115] width 16 height 7
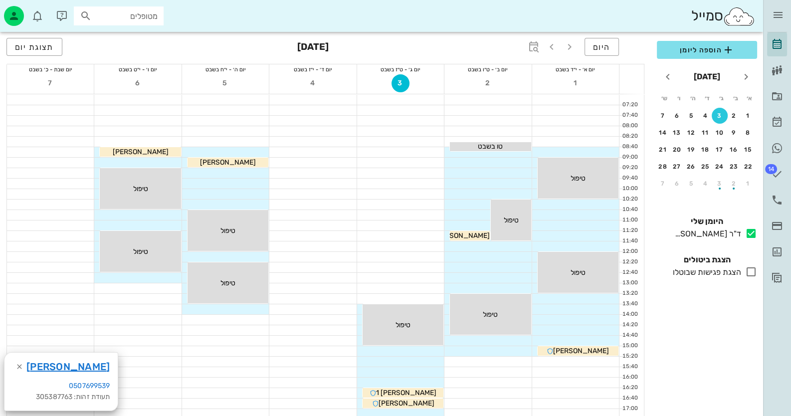
scroll to position [150, 0]
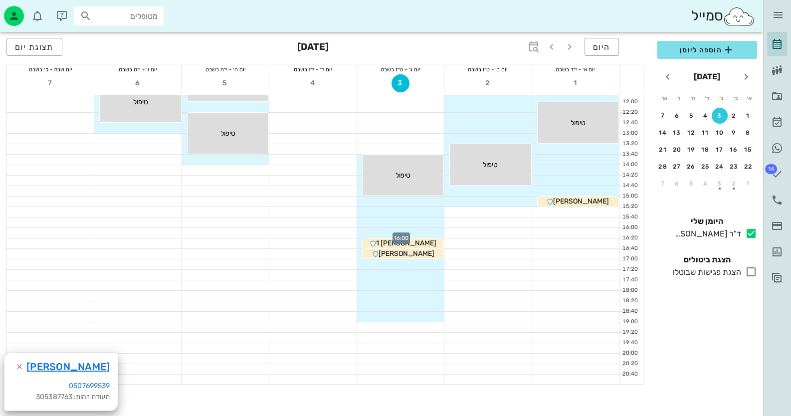
click at [439, 230] on div at bounding box center [400, 233] width 87 height 10
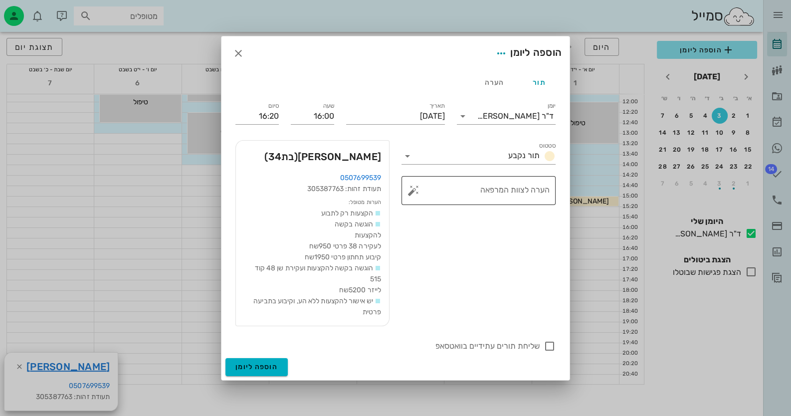
click at [416, 191] on button "button" at bounding box center [414, 191] width 12 height 12
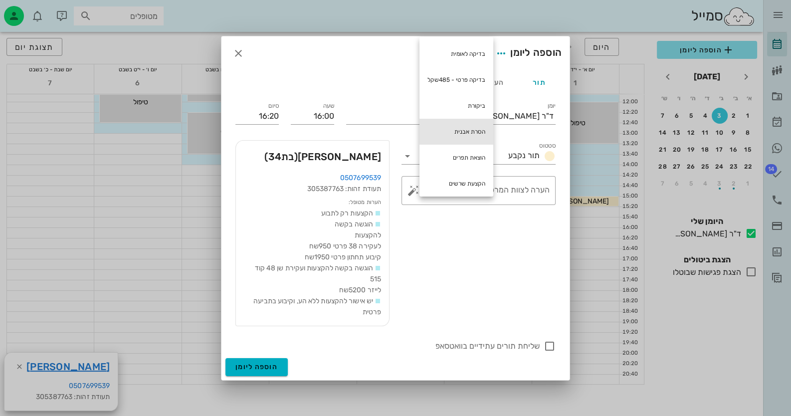
click at [448, 134] on div "הסרת אבנית" at bounding box center [457, 132] width 74 height 26
type textarea "הסרת אבנית"
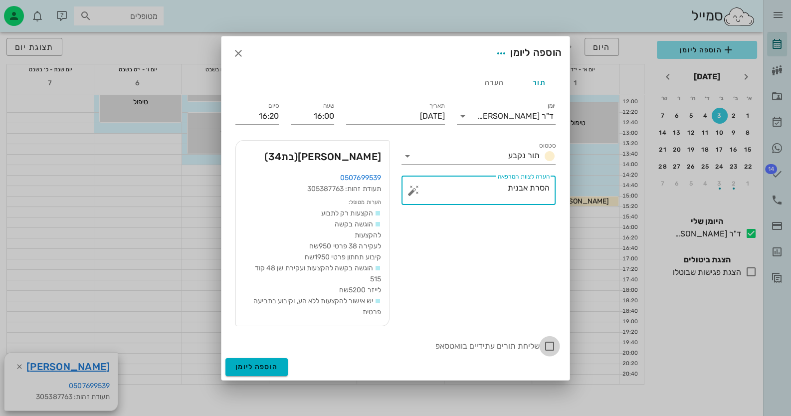
click at [551, 344] on div at bounding box center [549, 346] width 17 height 17
checkbox input "true"
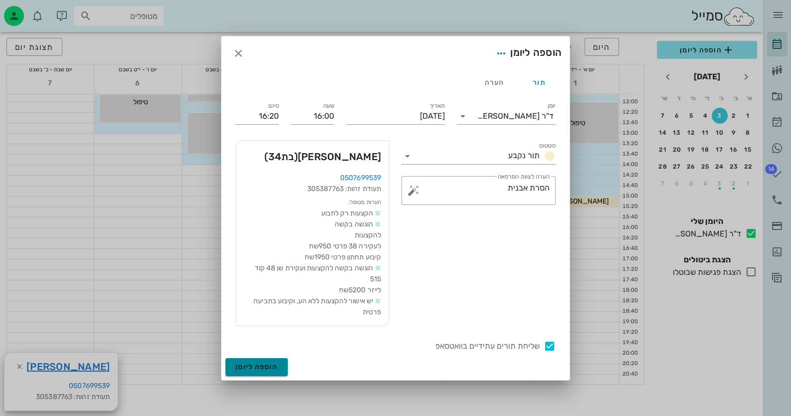
click at [267, 366] on span "הוספה ליומן" at bounding box center [257, 367] width 42 height 8
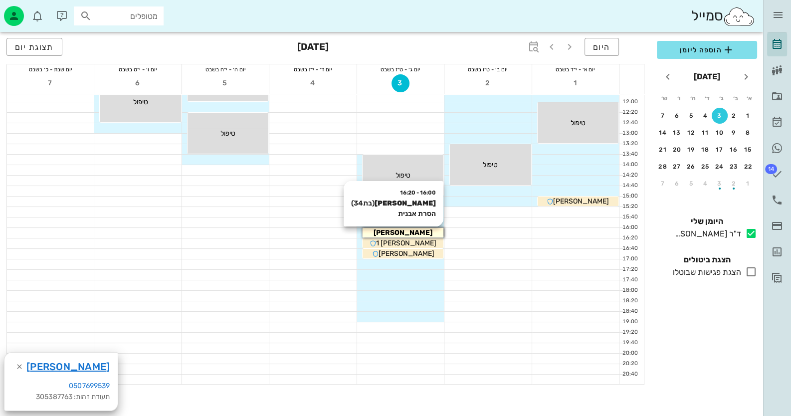
click at [435, 231] on div "[PERSON_NAME]" at bounding box center [403, 233] width 81 height 10
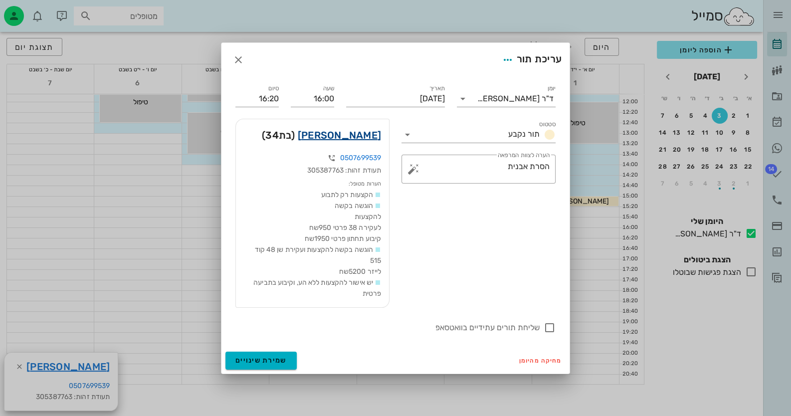
click at [361, 136] on link "[PERSON_NAME]" at bounding box center [339, 135] width 83 height 16
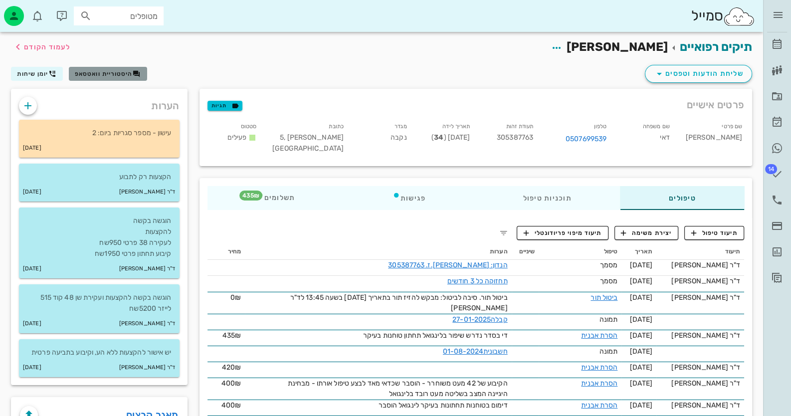
click at [97, 72] on span "היסטוריית וואטסאפ" at bounding box center [104, 73] width 58 height 7
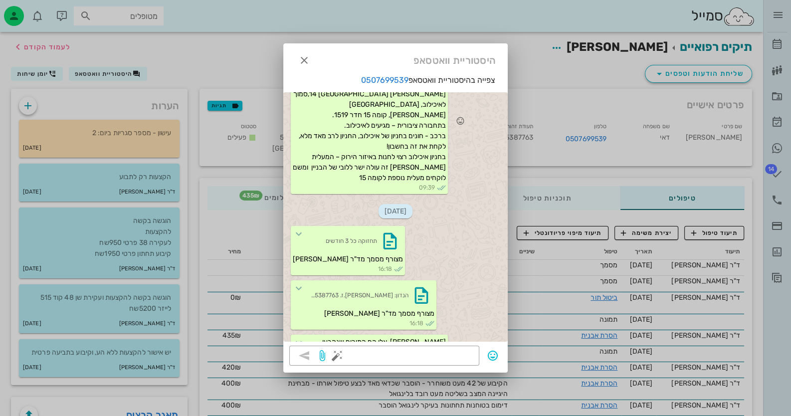
scroll to position [268, 0]
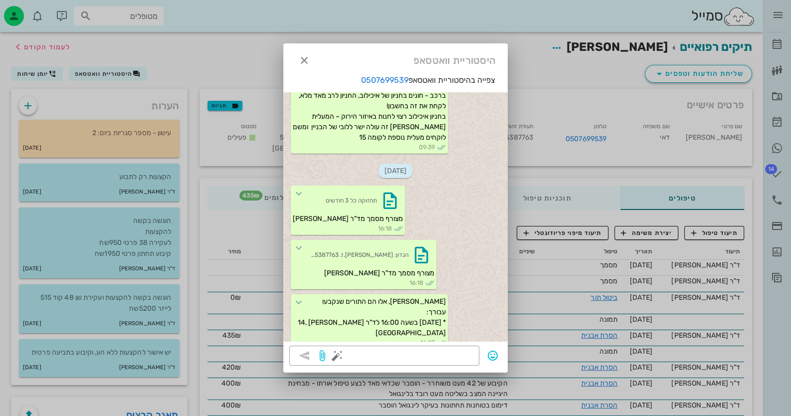
click at [264, 203] on div at bounding box center [395, 208] width 791 height 416
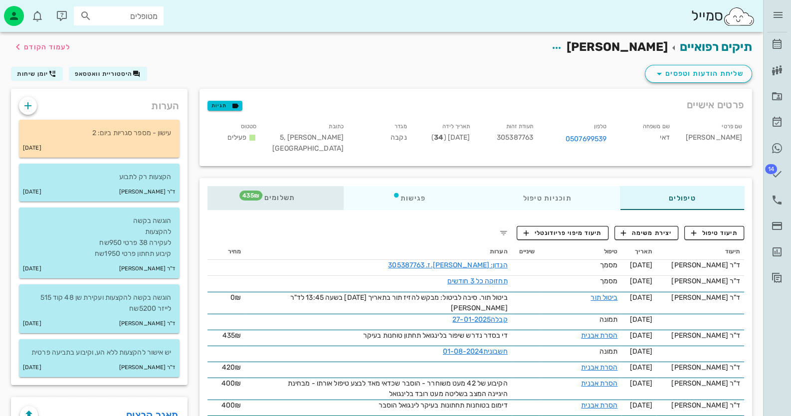
click at [272, 195] on span "תשלומים 435₪" at bounding box center [275, 198] width 39 height 7
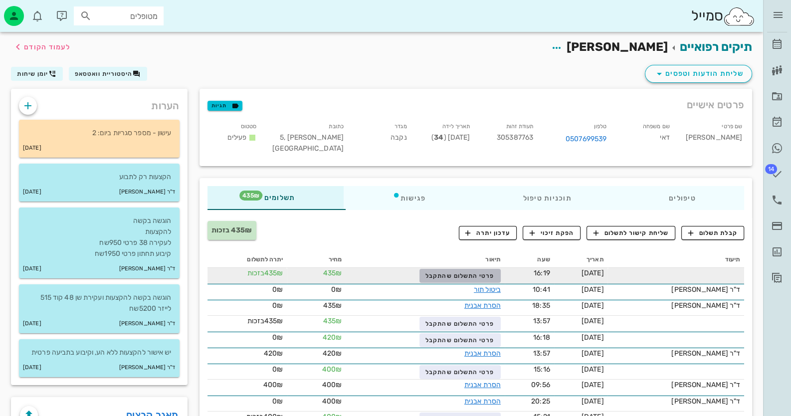
click at [493, 271] on button "פרטי התשלום שהתקבל" at bounding box center [460, 276] width 81 height 14
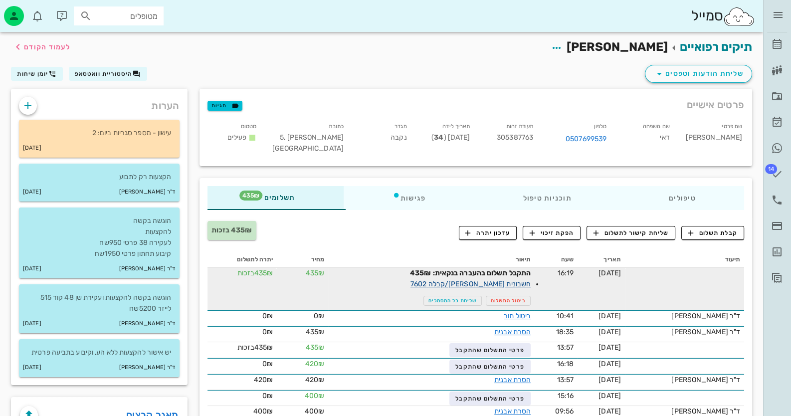
click at [516, 281] on link "חשבונית [PERSON_NAME]/קבלה 7602" at bounding box center [471, 284] width 120 height 8
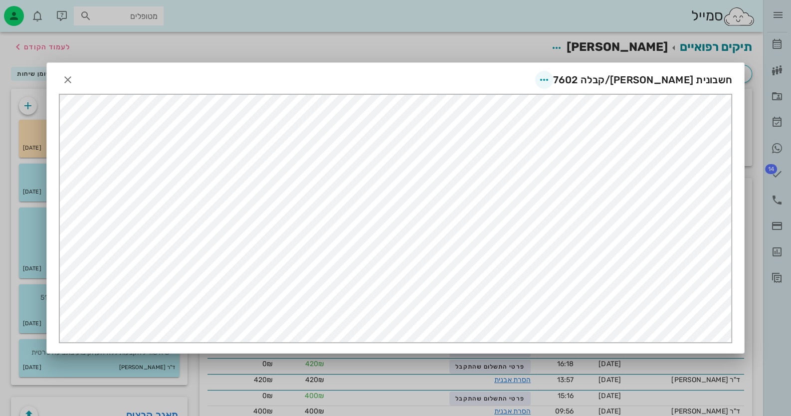
scroll to position [0, 0]
click at [550, 76] on icon "button" at bounding box center [544, 80] width 12 height 12
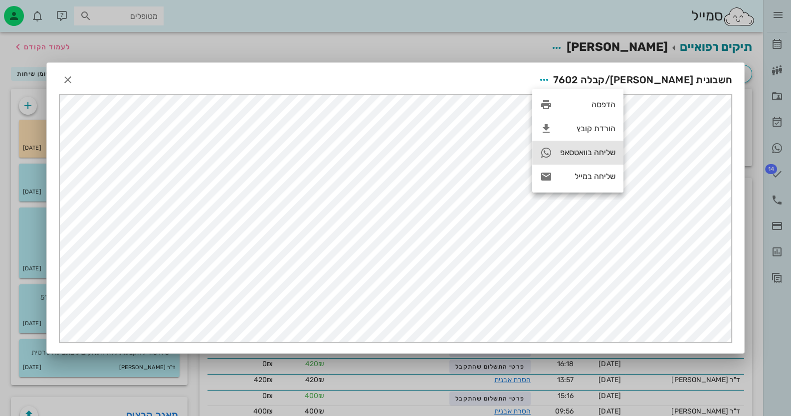
click at [584, 145] on div "שליחה בוואטסאפ" at bounding box center [577, 153] width 91 height 24
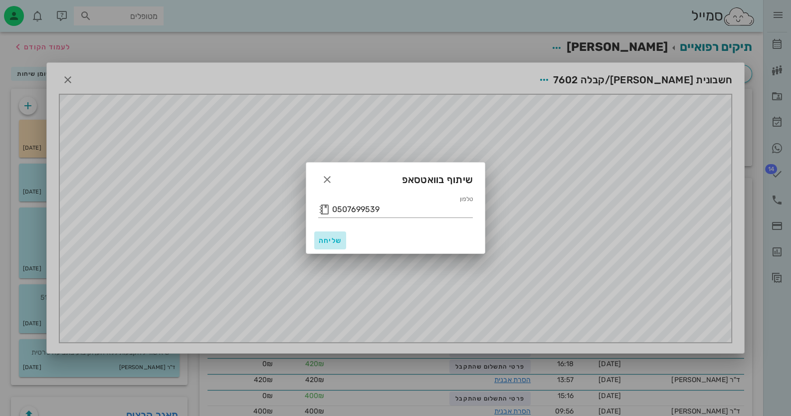
click at [339, 240] on span "שליחה" at bounding box center [330, 241] width 24 height 8
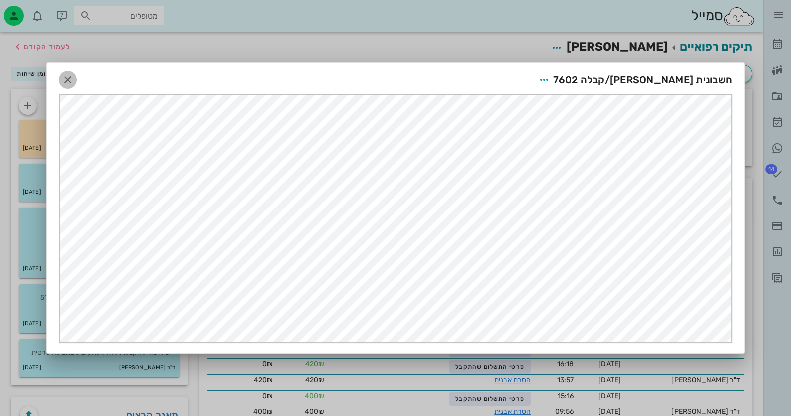
click at [68, 79] on icon "button" at bounding box center [68, 80] width 12 height 12
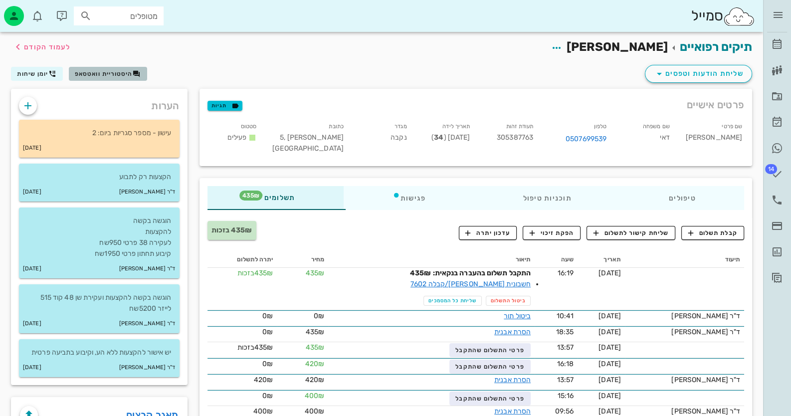
click at [125, 74] on span "היסטוריית וואטסאפ" at bounding box center [104, 73] width 58 height 7
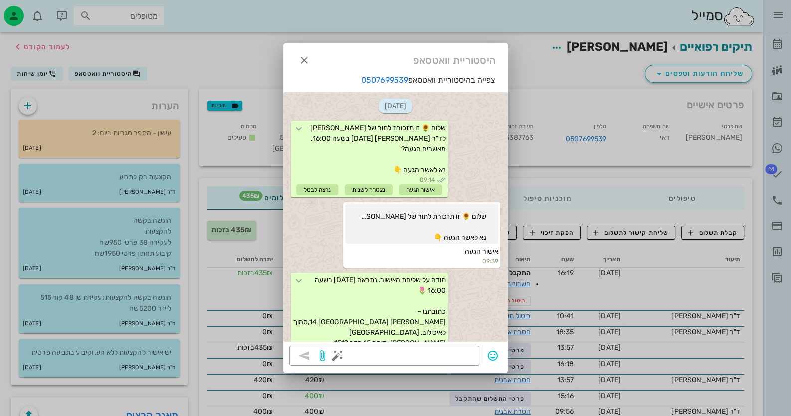
scroll to position [323, 0]
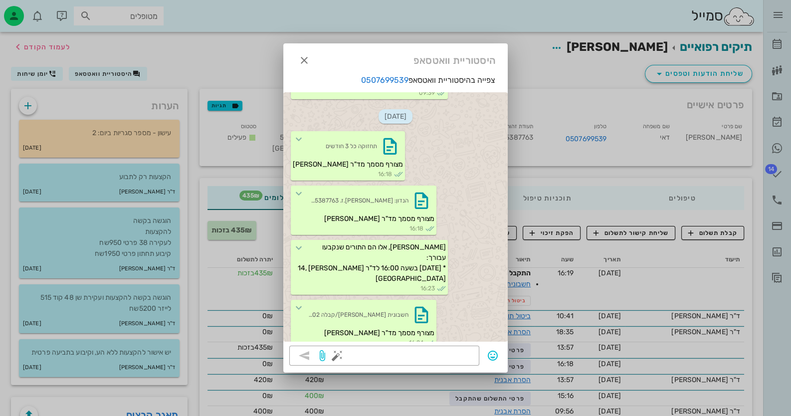
click at [442, 345] on div "צפייה בהיסטוריית וואטסאפ 0507699539 [DATE] שלום 🌻 זו תזכורת לתור של [PERSON_NAM…" at bounding box center [395, 209] width 225 height 271
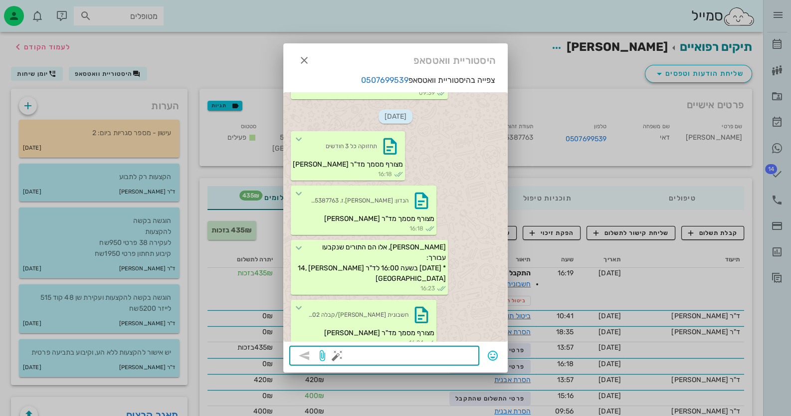
click at [465, 354] on textarea at bounding box center [406, 357] width 134 height 16
type textarea "שטיפת אלמקס עדיף תווית ירוקה"
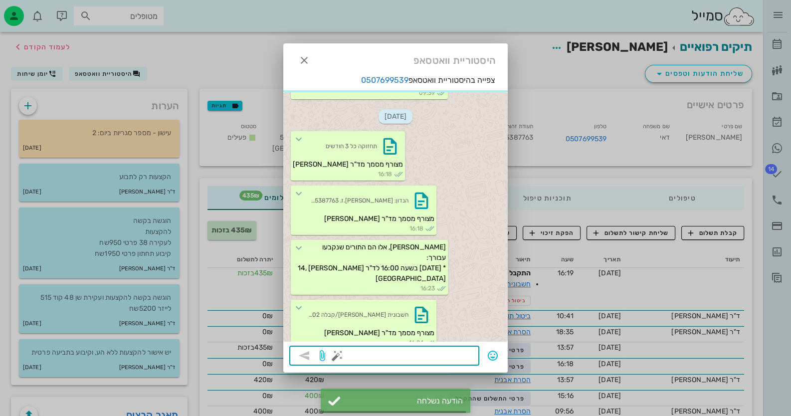
scroll to position [372, 0]
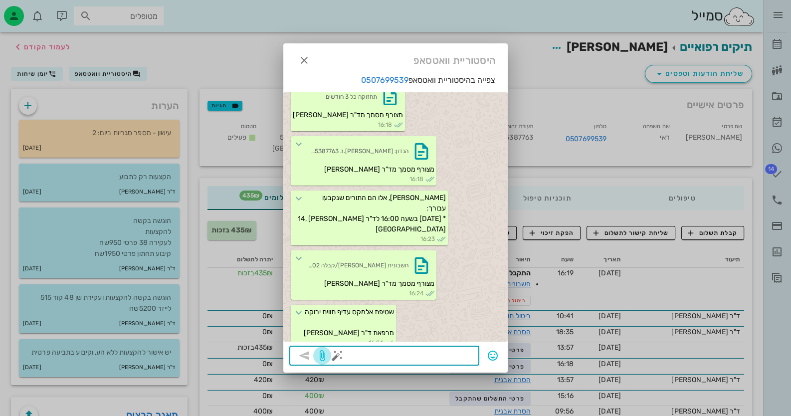
click at [323, 357] on icon "button" at bounding box center [322, 356] width 12 height 12
click at [321, 357] on icon "button" at bounding box center [322, 356] width 12 height 12
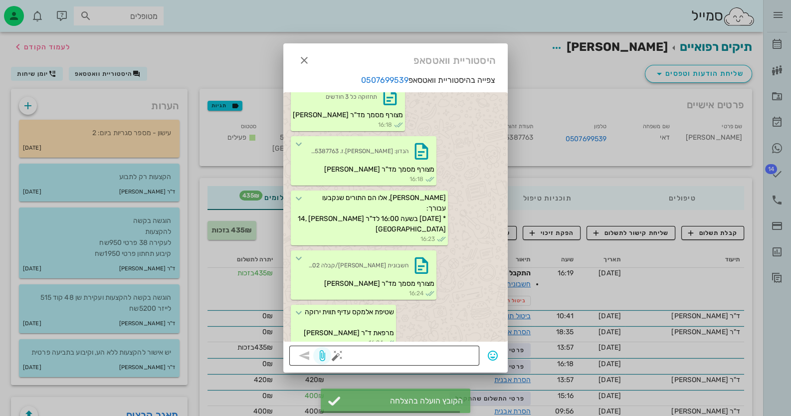
scroll to position [498, 0]
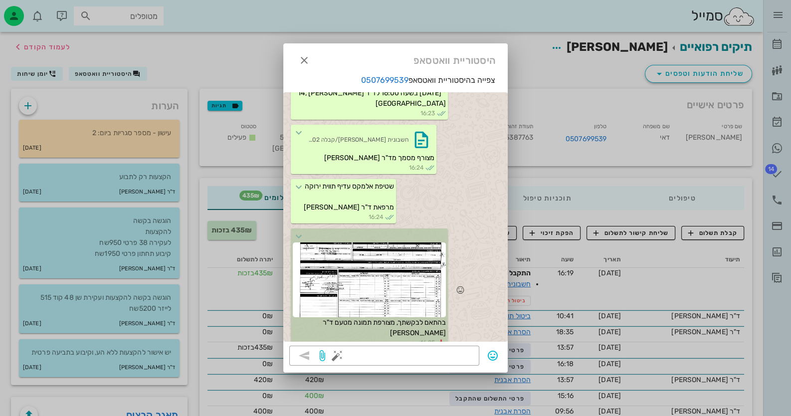
click at [442, 338] on icon at bounding box center [441, 342] width 9 height 9
click at [432, 272] on div at bounding box center [369, 280] width 153 height 75
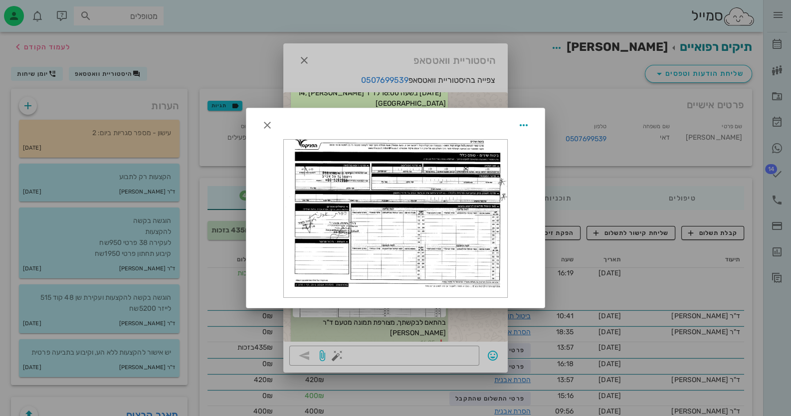
click at [433, 270] on div at bounding box center [396, 219] width 224 height 158
click at [268, 353] on div at bounding box center [395, 208] width 791 height 416
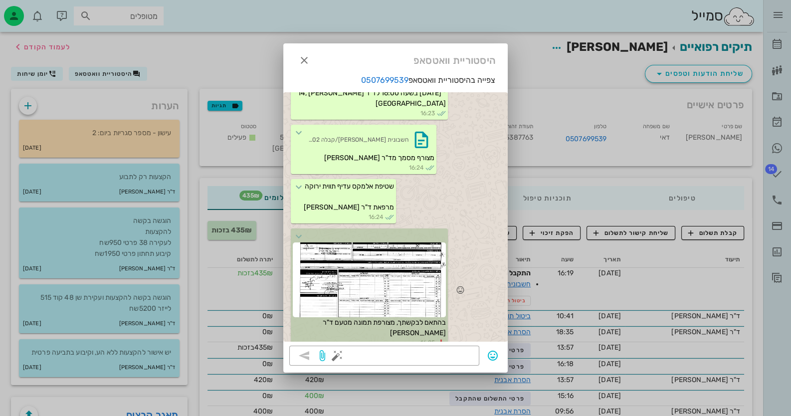
click at [421, 286] on div at bounding box center [369, 280] width 153 height 75
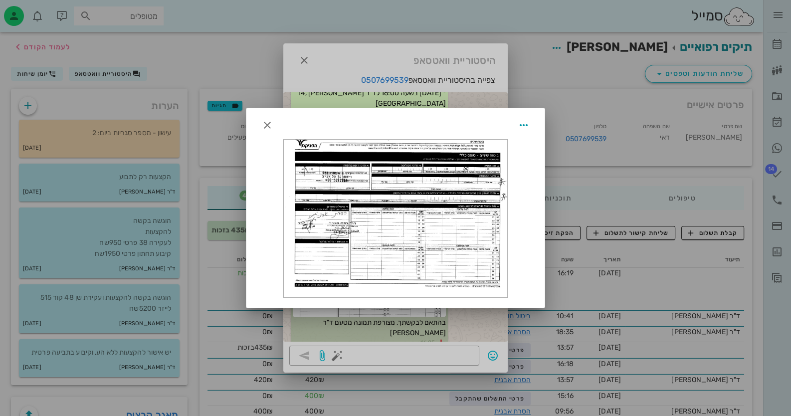
click at [421, 172] on div at bounding box center [396, 219] width 224 height 158
click at [522, 122] on icon "button" at bounding box center [524, 125] width 12 height 12
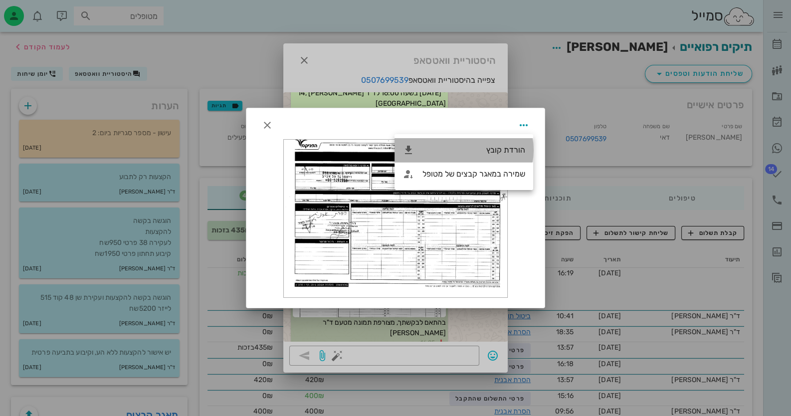
click at [511, 151] on div "הורדת קובץ" at bounding box center [474, 149] width 103 height 9
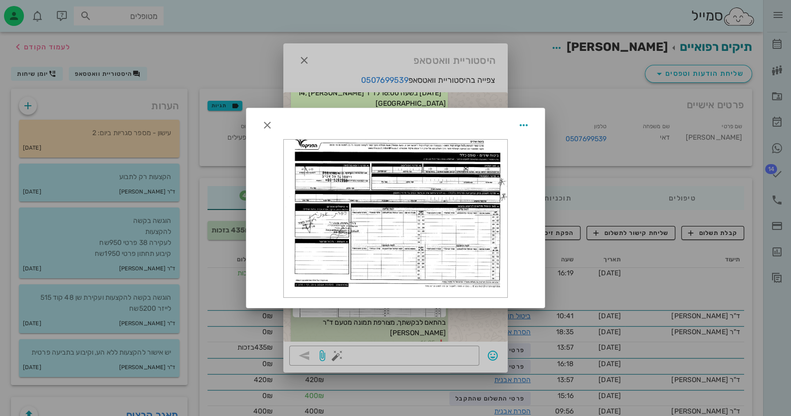
drag, startPoint x: 556, startPoint y: 371, endPoint x: 559, endPoint y: 366, distance: 5.6
click at [556, 371] on div at bounding box center [395, 208] width 791 height 416
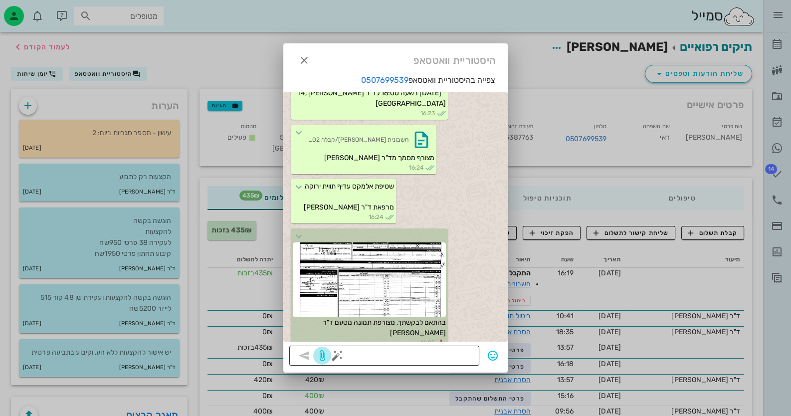
click at [326, 353] on icon "button" at bounding box center [322, 356] width 12 height 12
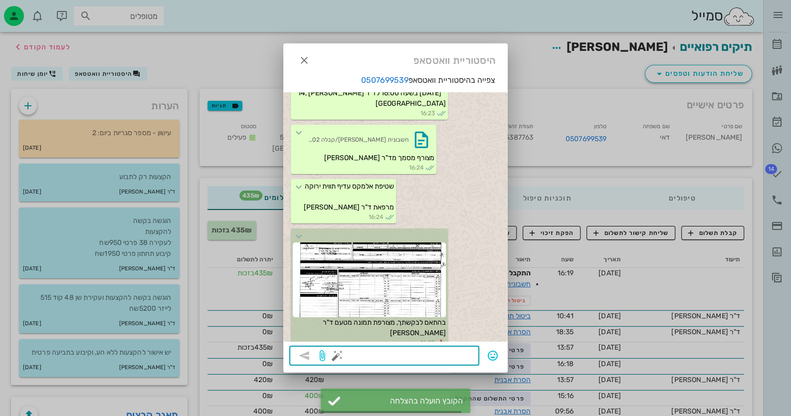
scroll to position [624, 0]
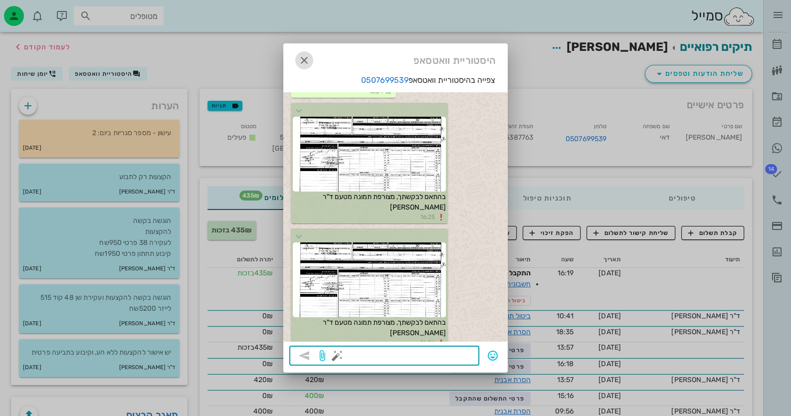
click at [308, 56] on icon "button" at bounding box center [304, 60] width 12 height 12
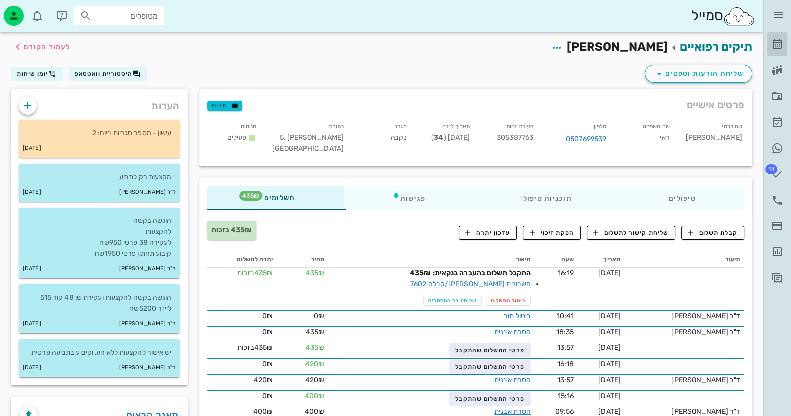
click at [783, 46] on link "[PERSON_NAME]" at bounding box center [777, 44] width 20 height 24
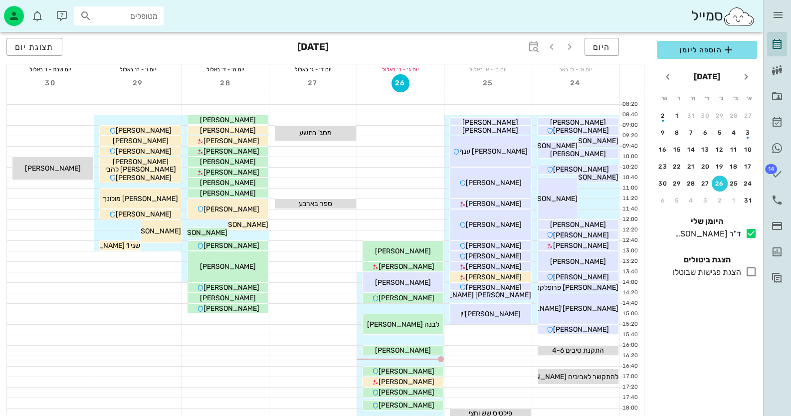
scroll to position [49, 0]
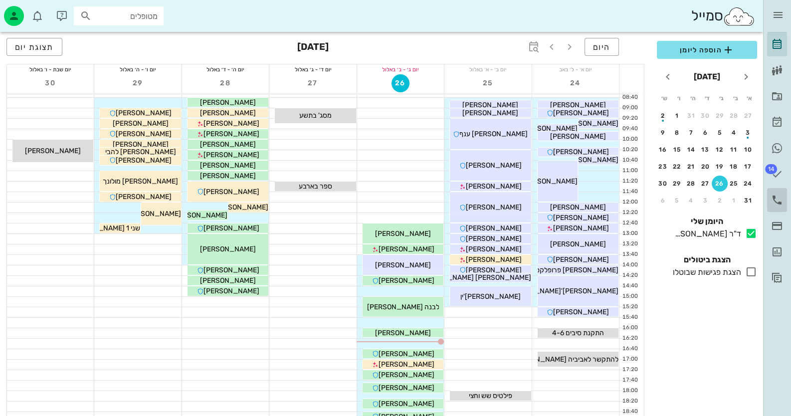
click at [783, 199] on icon at bounding box center [777, 200] width 12 height 12
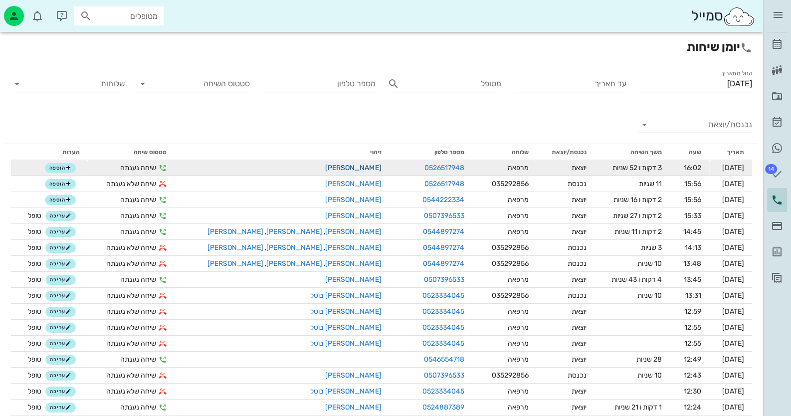
click at [325, 166] on link "[PERSON_NAME]" at bounding box center [353, 168] width 56 height 8
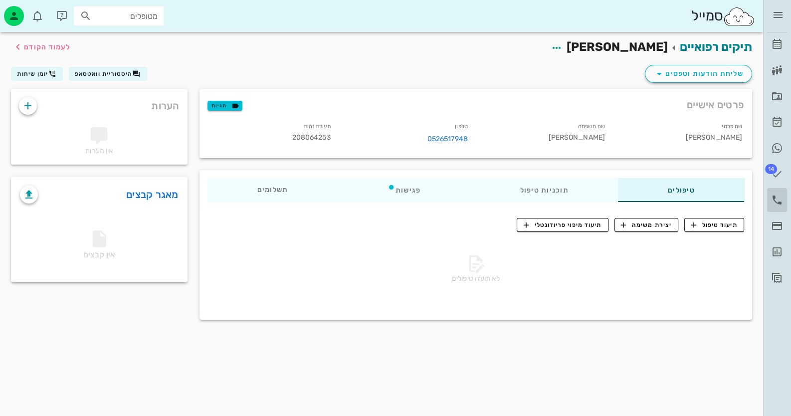
click at [779, 197] on icon at bounding box center [777, 200] width 12 height 12
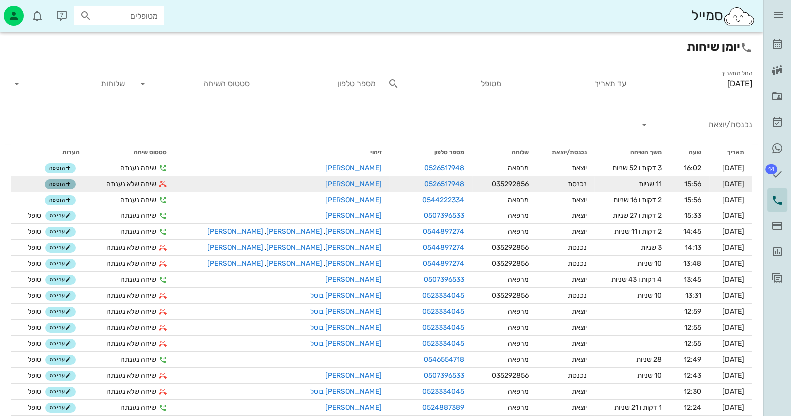
click at [62, 184] on span "הוספה" at bounding box center [60, 184] width 22 height 6
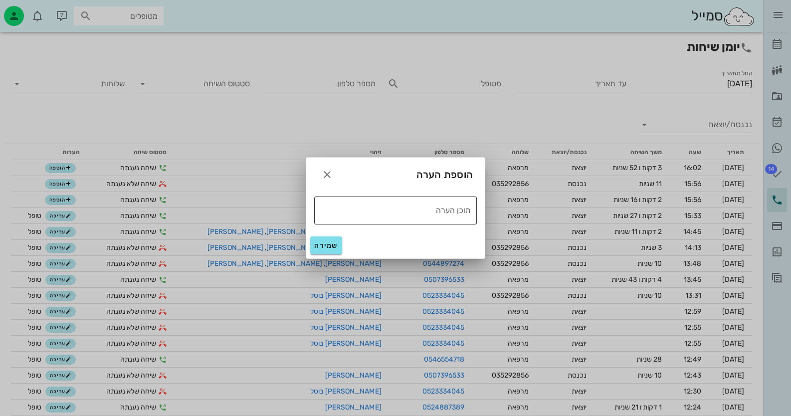
click at [414, 220] on div "תוכן הערה" at bounding box center [392, 211] width 157 height 28
type textarea "טופל"
click at [334, 248] on span "שמירה" at bounding box center [326, 246] width 24 height 8
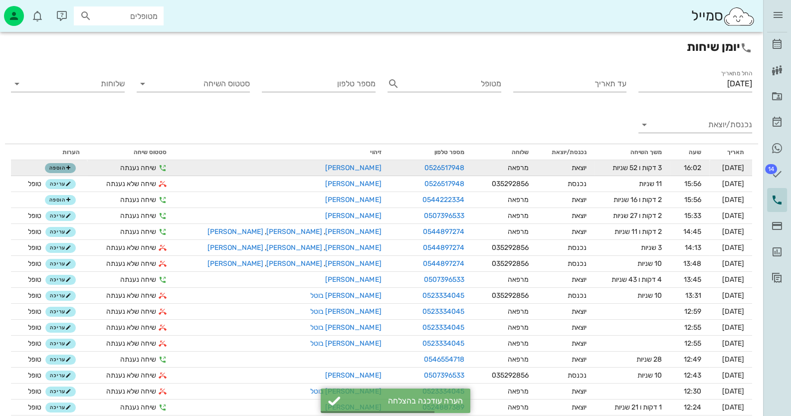
click at [71, 169] on icon "button" at bounding box center [68, 168] width 6 height 6
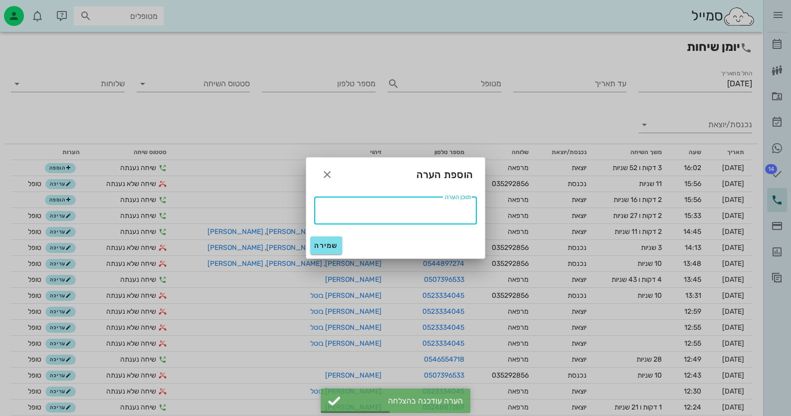
click at [434, 215] on textarea "תוכן הערה" at bounding box center [392, 210] width 157 height 16
type textarea "ט"
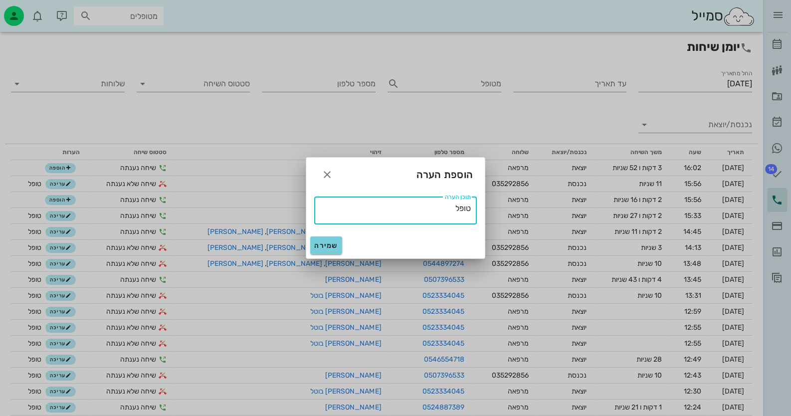
type textarea "טופל"
click at [329, 244] on span "שמירה" at bounding box center [326, 246] width 24 height 8
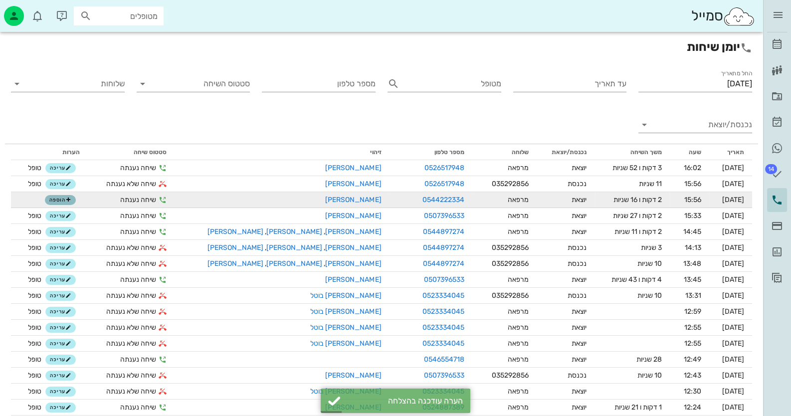
click at [71, 202] on icon "button" at bounding box center [68, 200] width 6 height 6
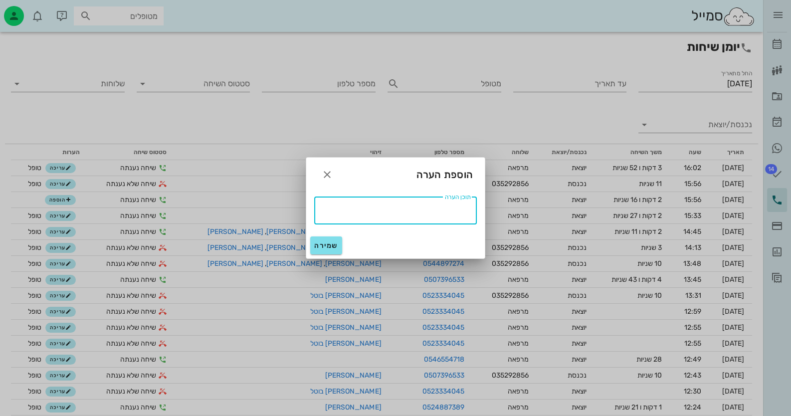
click at [447, 215] on textarea "תוכן הערה" at bounding box center [392, 210] width 157 height 16
type textarea "טופל"
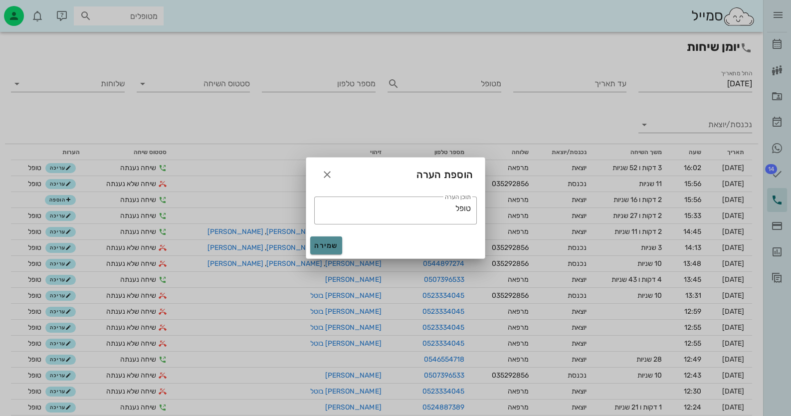
click at [331, 247] on span "שמירה" at bounding box center [326, 246] width 24 height 8
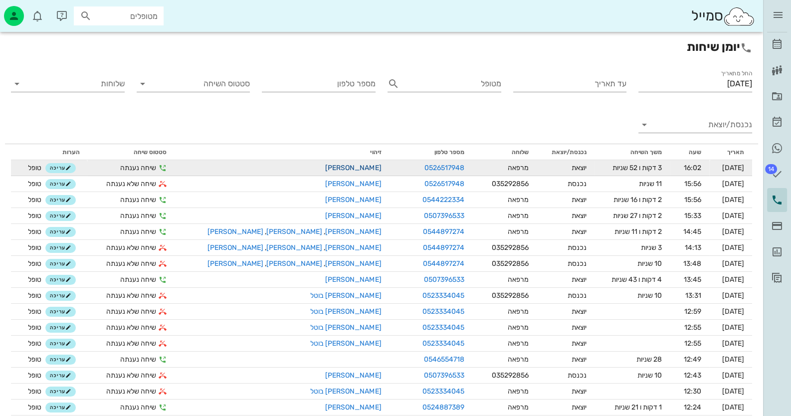
click at [325, 166] on link "[PERSON_NAME]" at bounding box center [353, 168] width 56 height 8
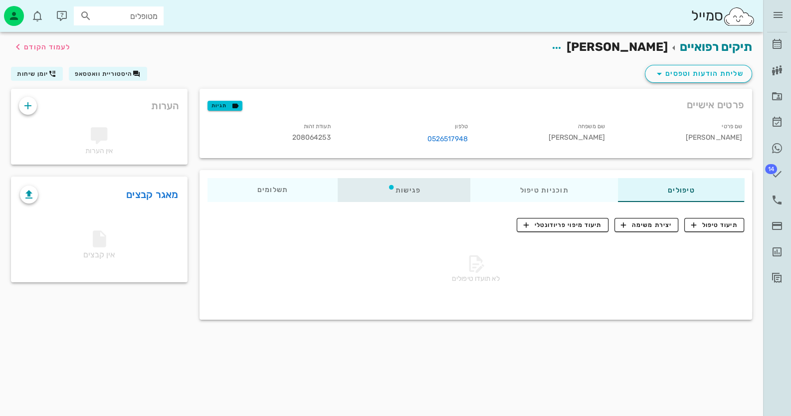
click at [419, 190] on div "פגישות" at bounding box center [404, 190] width 133 height 24
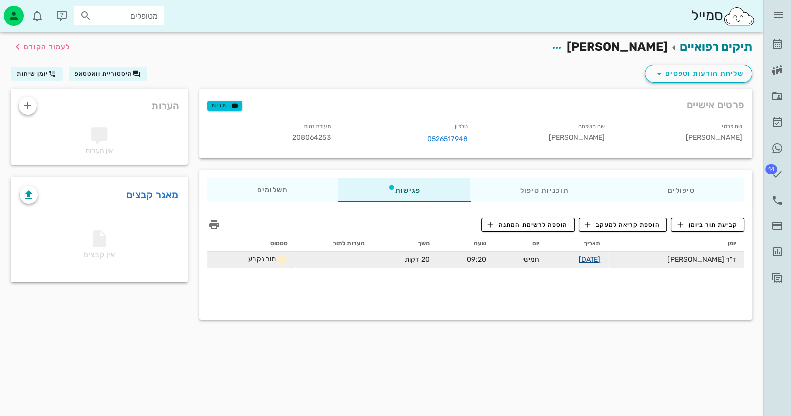
click at [601, 256] on link "[DATE]" at bounding box center [589, 259] width 22 height 8
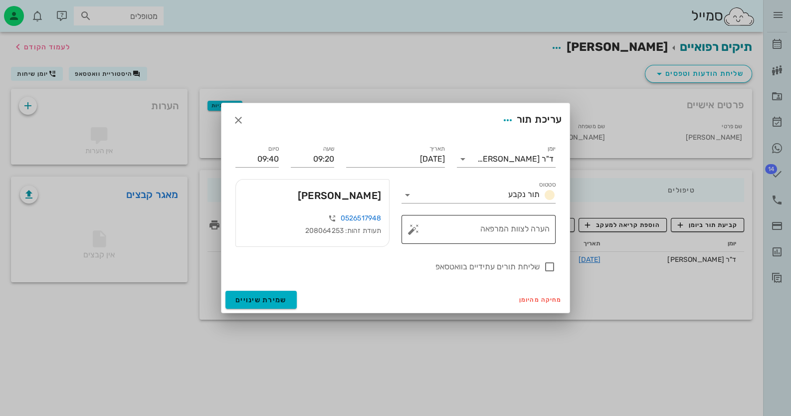
click at [417, 229] on button "button" at bounding box center [414, 230] width 12 height 12
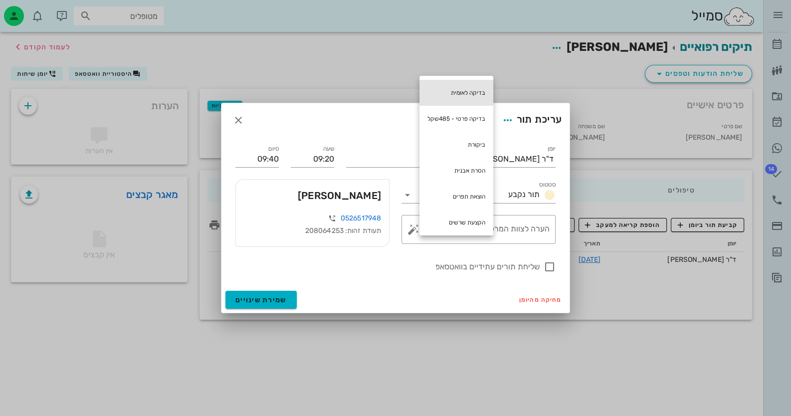
click at [481, 84] on div "בדיקה לאומית" at bounding box center [457, 93] width 74 height 26
type textarea "בדיקה לאומית"
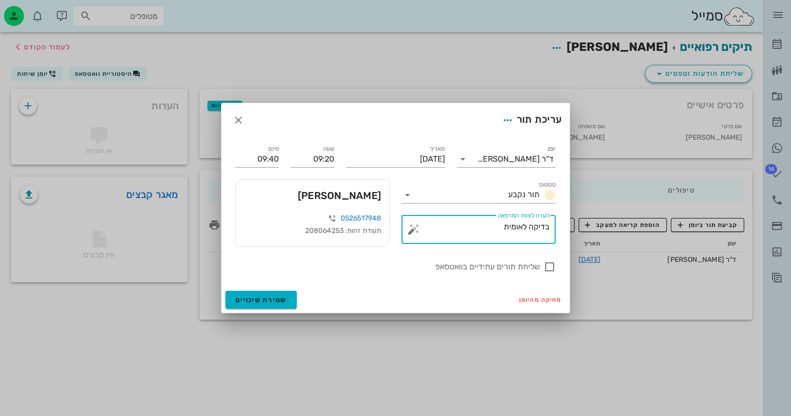
click at [294, 289] on div "מחיקה מהיומן שמירת שינויים" at bounding box center [396, 300] width 348 height 26
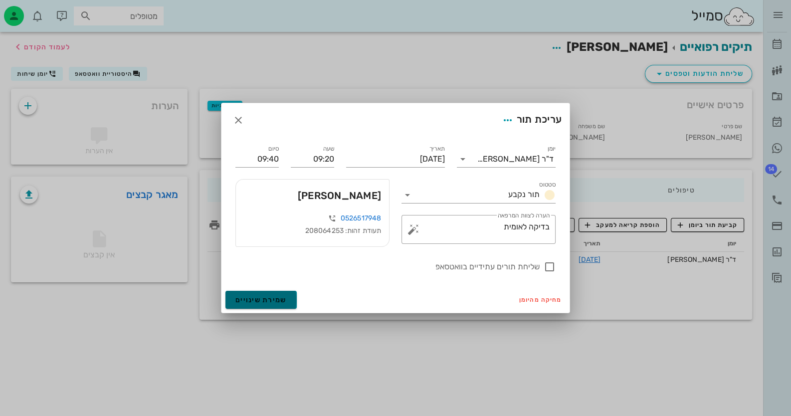
click at [291, 293] on button "שמירת שינויים" at bounding box center [261, 300] width 71 height 18
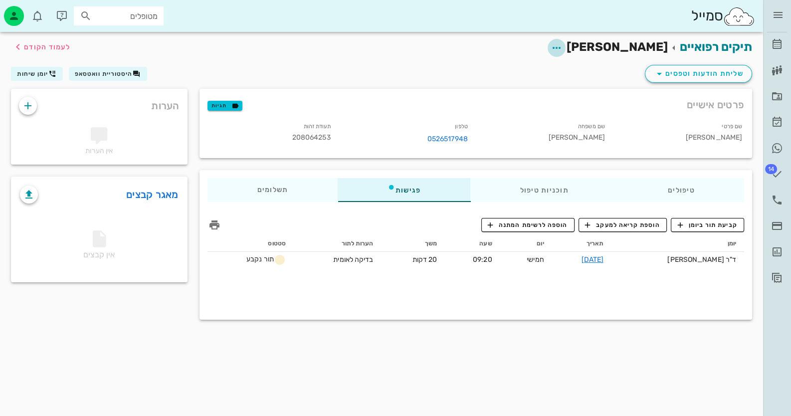
click at [563, 43] on icon "button" at bounding box center [557, 48] width 12 height 12
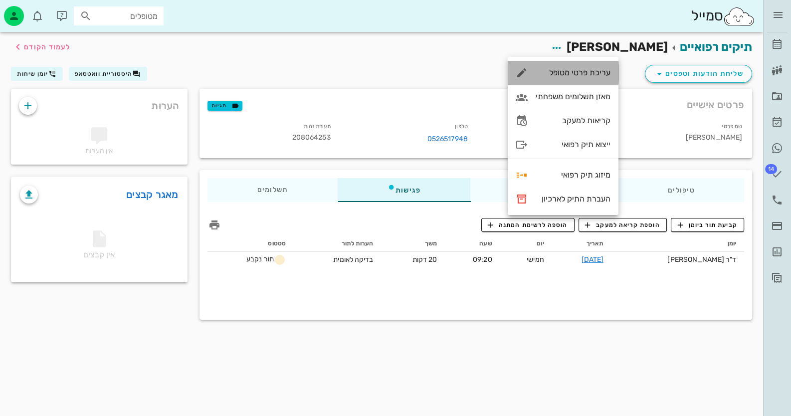
click at [600, 72] on div "עריכת פרטי מטופל" at bounding box center [573, 72] width 75 height 9
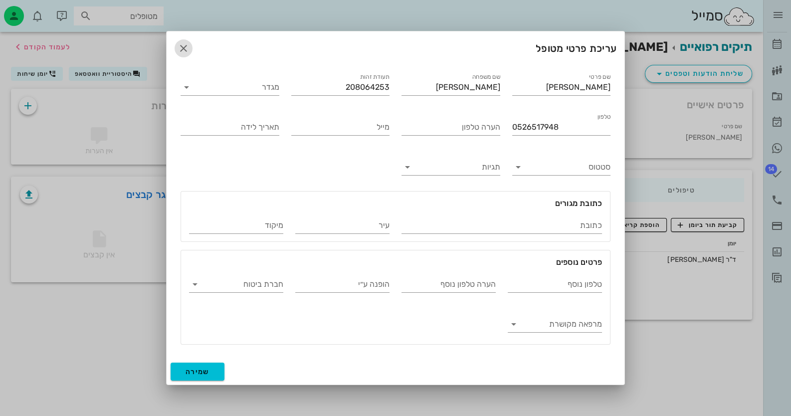
click at [186, 46] on icon "button" at bounding box center [184, 48] width 12 height 12
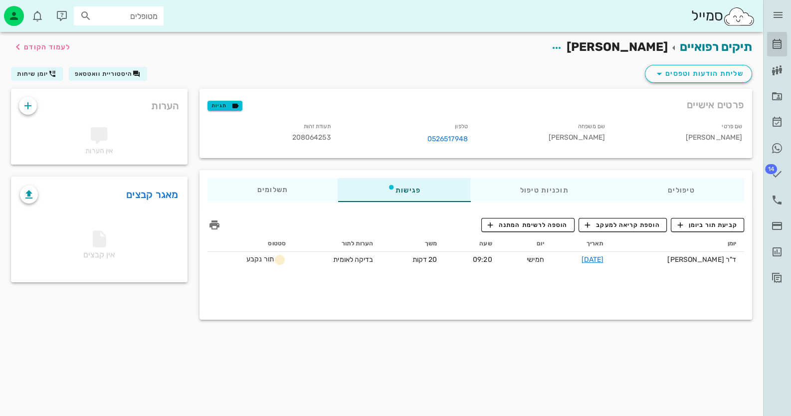
click at [777, 44] on icon at bounding box center [777, 44] width 12 height 12
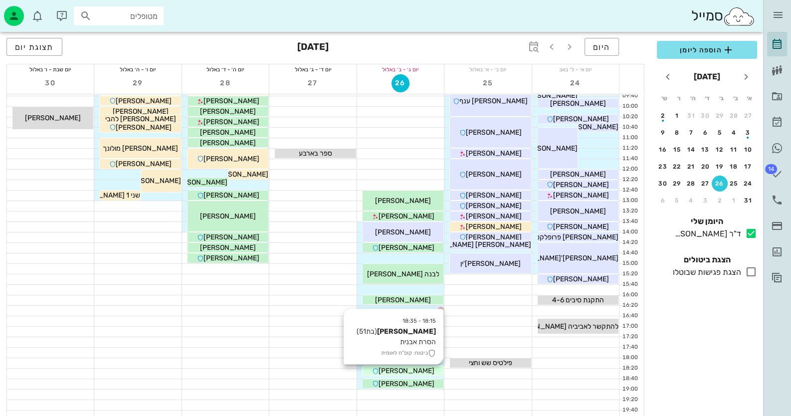
scroll to position [99, 0]
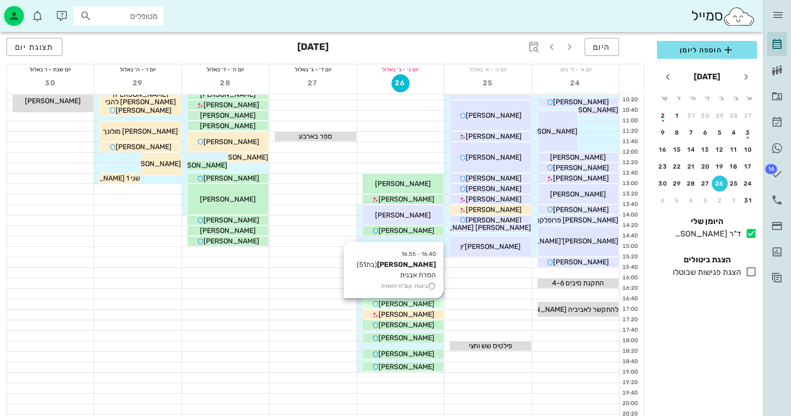
click at [430, 301] on div "[PERSON_NAME]" at bounding box center [403, 304] width 81 height 10
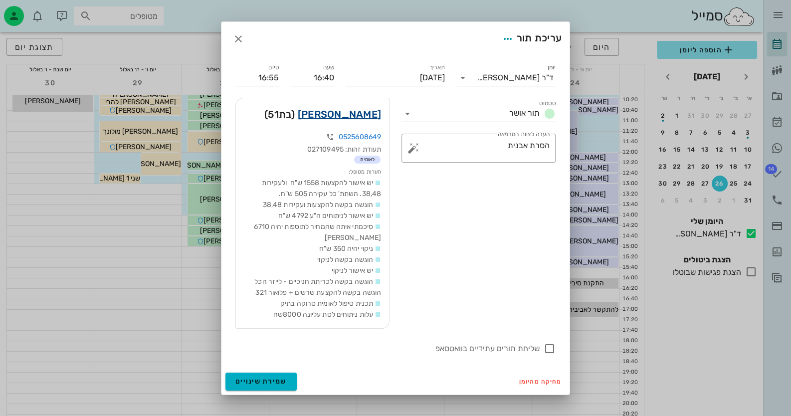
click at [327, 113] on link "[PERSON_NAME]" at bounding box center [339, 114] width 83 height 16
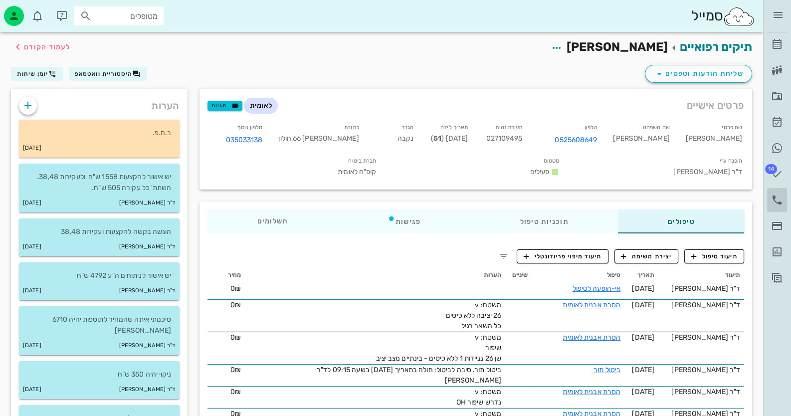
click at [781, 202] on icon at bounding box center [777, 200] width 12 height 12
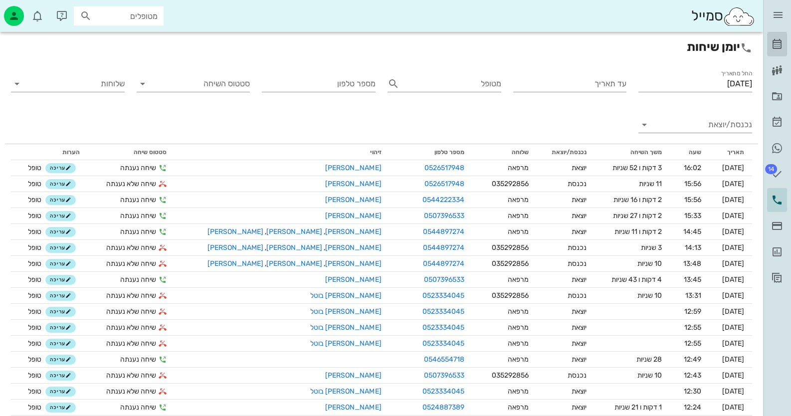
click at [776, 49] on icon at bounding box center [777, 44] width 12 height 12
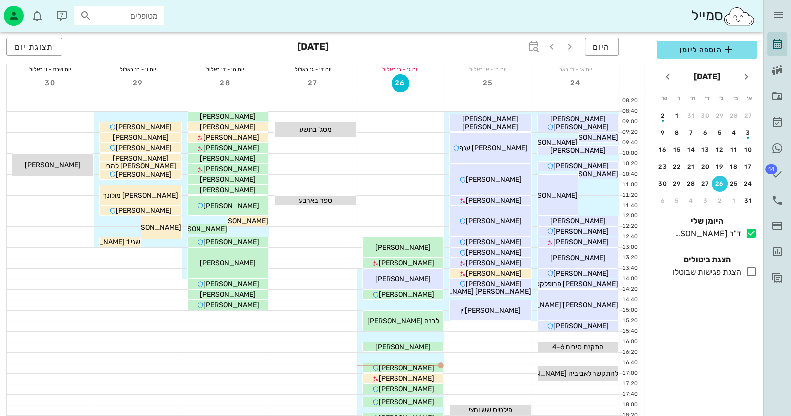
scroll to position [99, 0]
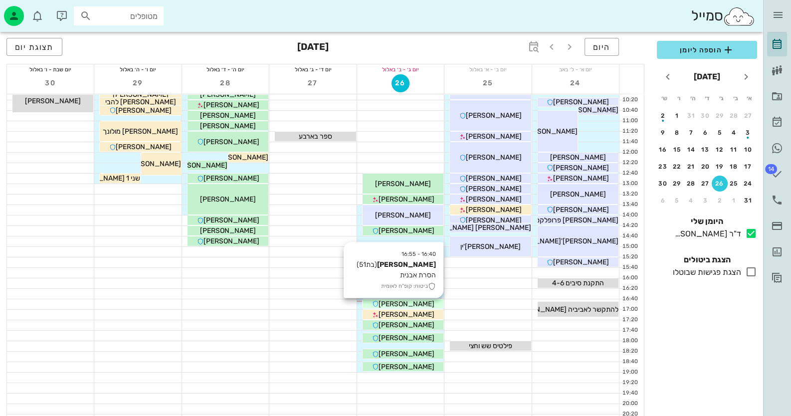
click at [394, 304] on span "[PERSON_NAME]" at bounding box center [406, 304] width 56 height 8
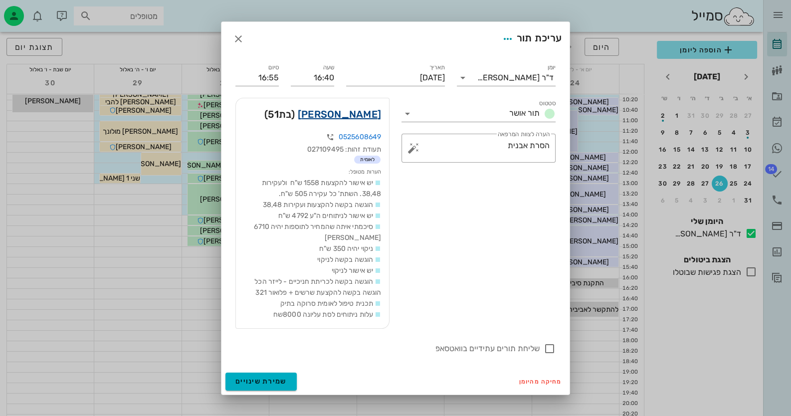
click at [362, 113] on link "[PERSON_NAME]" at bounding box center [339, 114] width 83 height 16
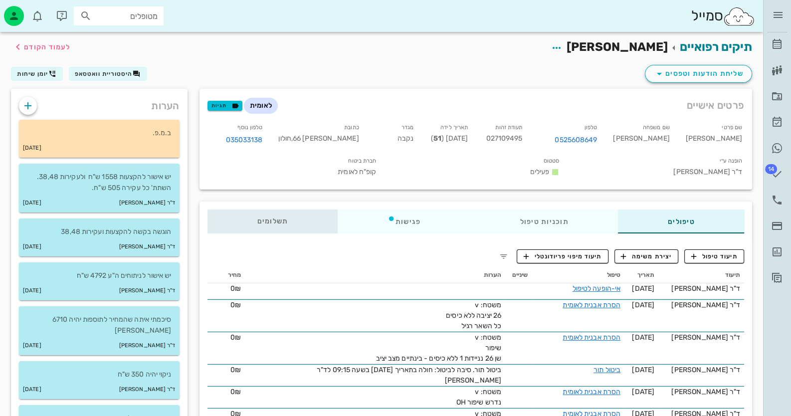
click at [277, 218] on span "תשלומים 0₪" at bounding box center [272, 221] width 31 height 7
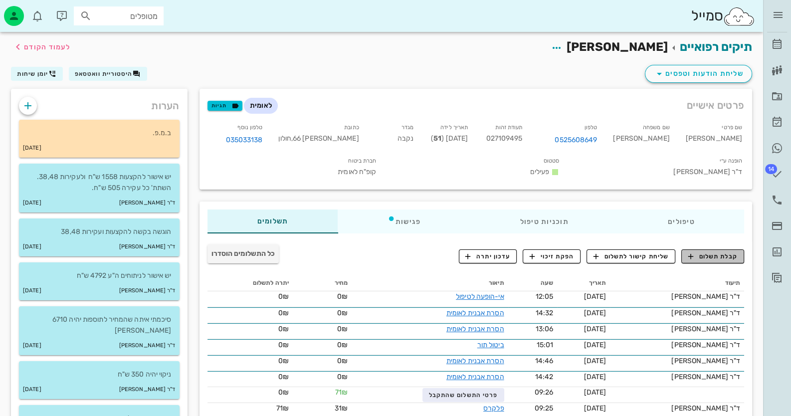
click at [726, 254] on span "קבלת תשלום" at bounding box center [713, 256] width 49 height 9
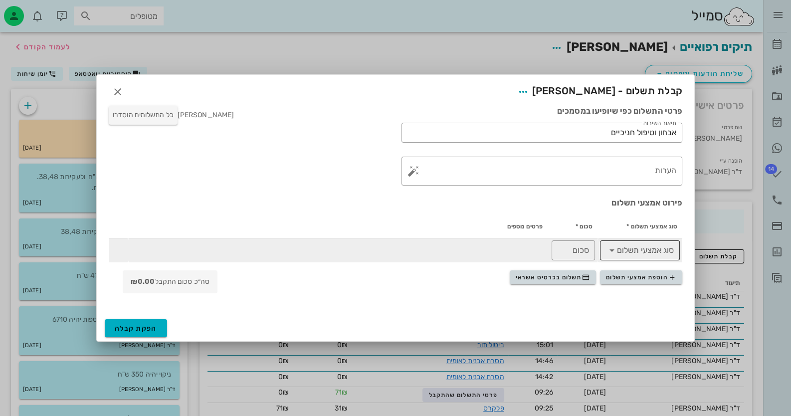
click at [614, 252] on icon at bounding box center [612, 251] width 12 height 12
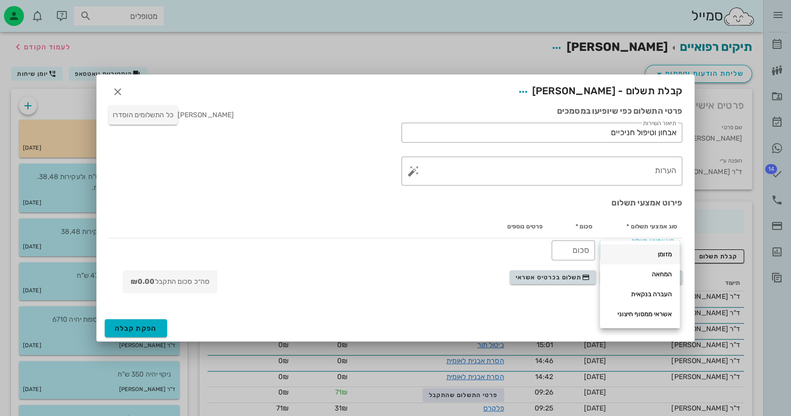
click at [637, 259] on div "מזומן" at bounding box center [640, 255] width 64 height 16
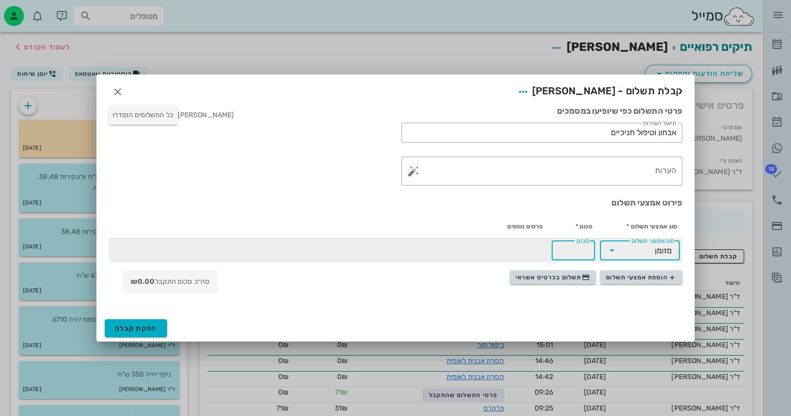
click at [571, 254] on input "סכום" at bounding box center [573, 251] width 31 height 16
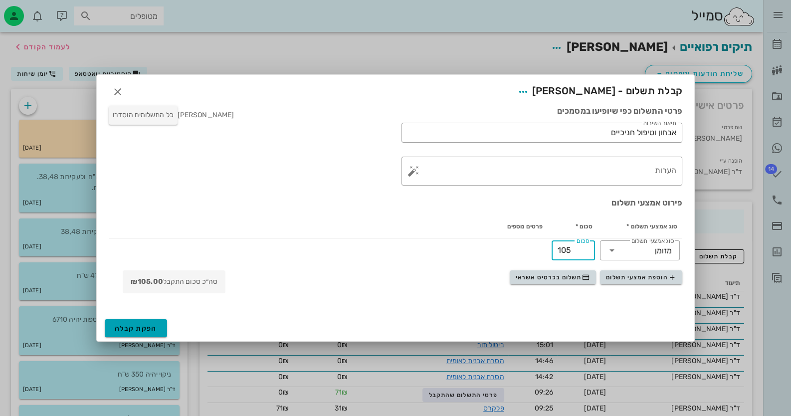
type input "105"
click at [153, 322] on button "הפקת קבלה" at bounding box center [136, 328] width 62 height 18
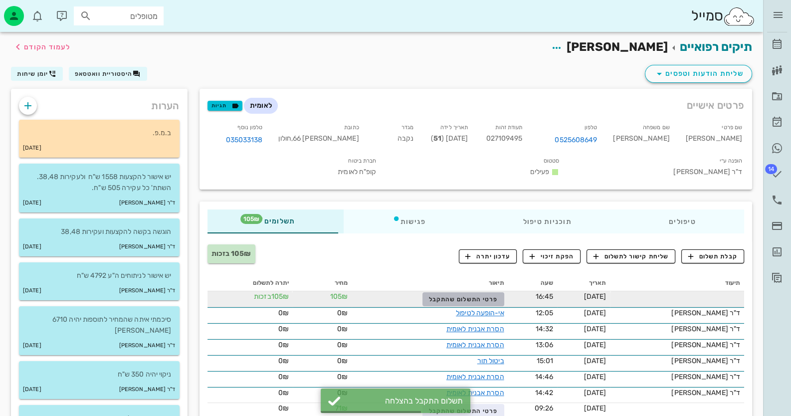
click at [489, 294] on button "פרטי התשלום שהתקבל" at bounding box center [463, 299] width 81 height 14
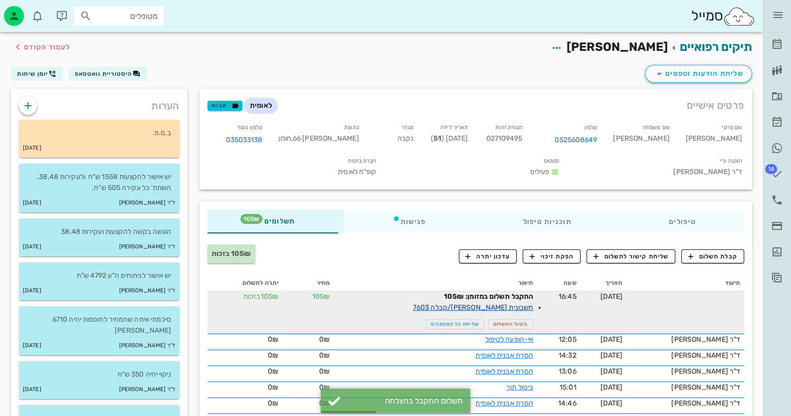
click at [511, 303] on link "חשבונית [PERSON_NAME]/קבלה 7603" at bounding box center [473, 307] width 120 height 8
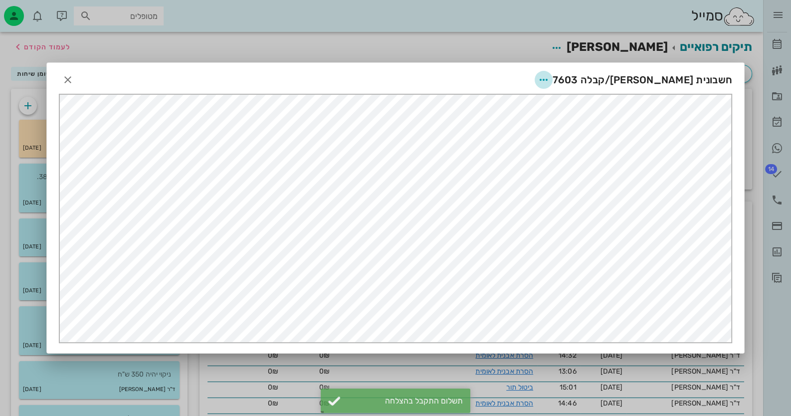
click at [553, 72] on button "button" at bounding box center [544, 80] width 18 height 18
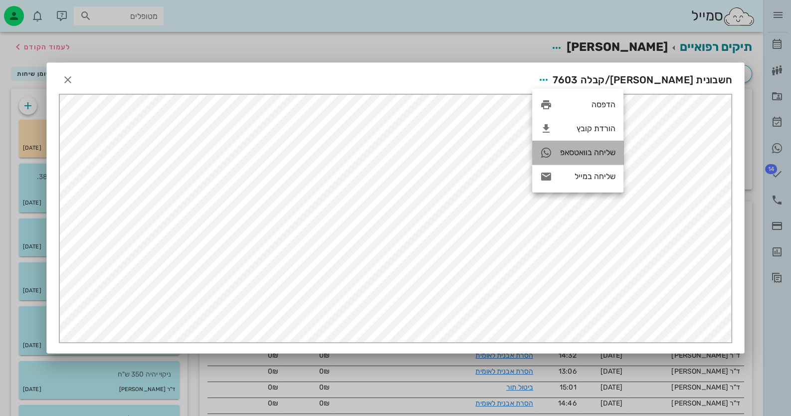
click at [596, 156] on div "שליחה בוואטסאפ" at bounding box center [587, 152] width 55 height 9
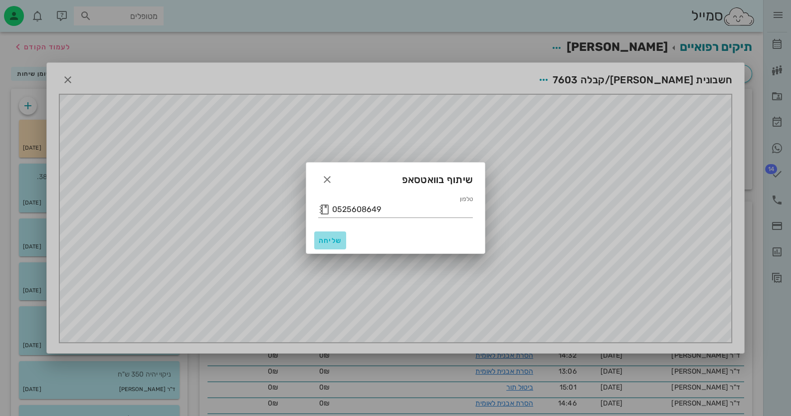
click at [340, 244] on span "שליחה" at bounding box center [330, 241] width 24 height 8
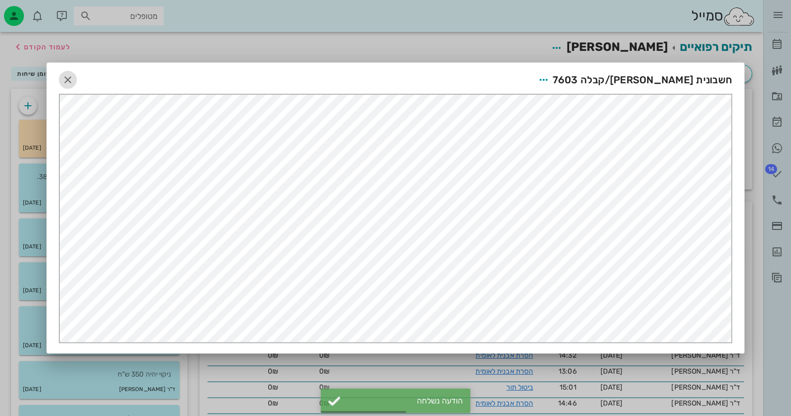
click at [64, 76] on icon "button" at bounding box center [68, 80] width 12 height 12
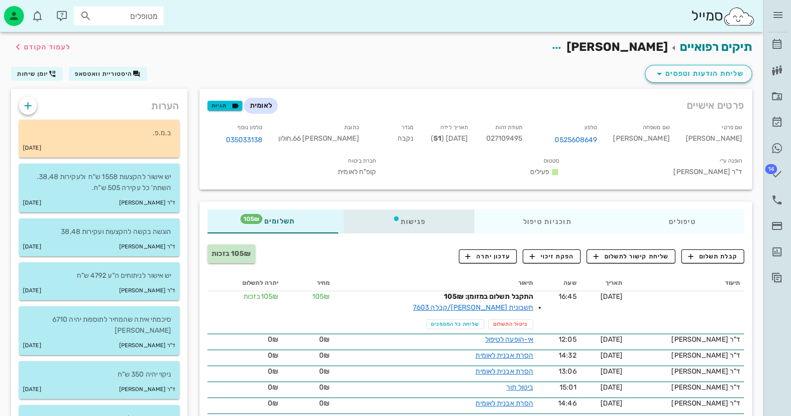
click at [399, 222] on icon at bounding box center [396, 219] width 8 height 8
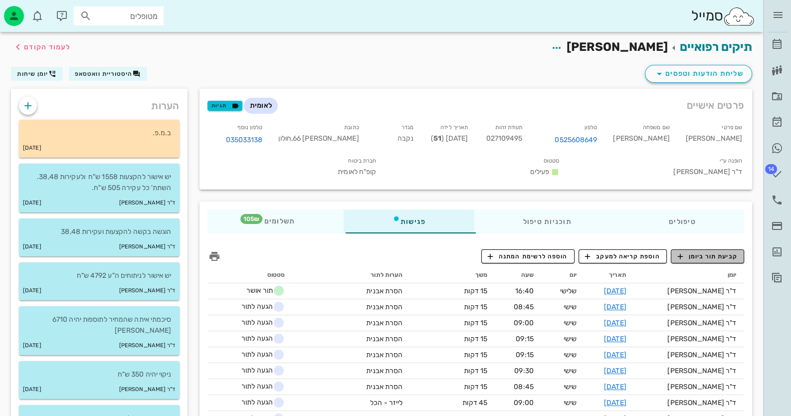
click at [709, 259] on span "קביעת תור ביומן" at bounding box center [708, 256] width 60 height 9
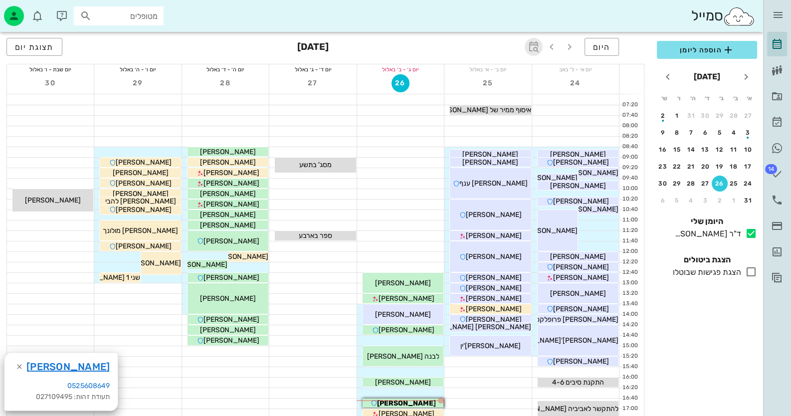
click at [532, 39] on button "button" at bounding box center [534, 47] width 18 height 18
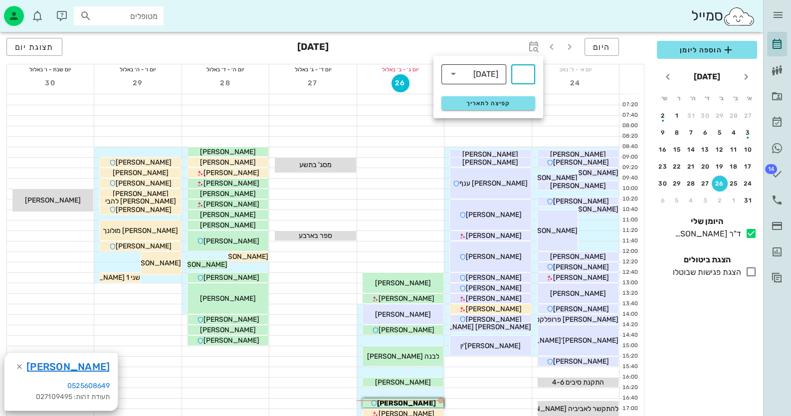
click at [478, 76] on div "[DATE]" at bounding box center [486, 74] width 25 height 9
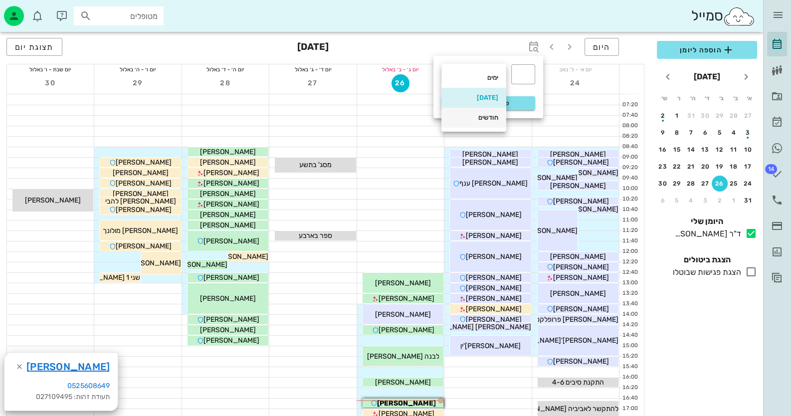
click at [487, 120] on div "חודשים" at bounding box center [474, 118] width 49 height 8
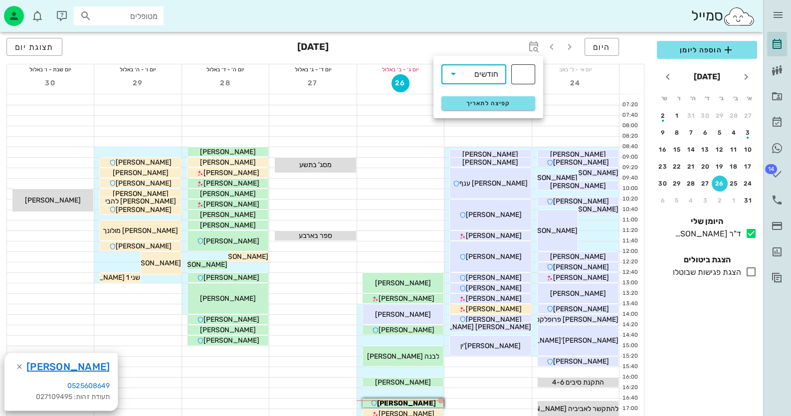
click at [524, 69] on div at bounding box center [523, 74] width 12 height 20
type input "3"
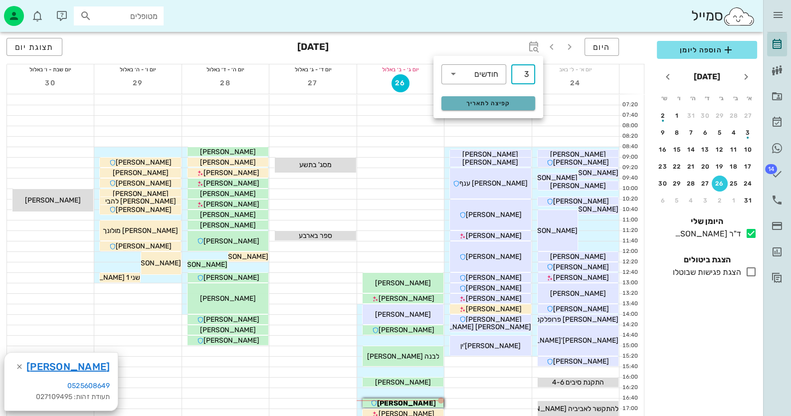
click at [518, 102] on span "קפיצה לתאריך" at bounding box center [488, 103] width 81 height 7
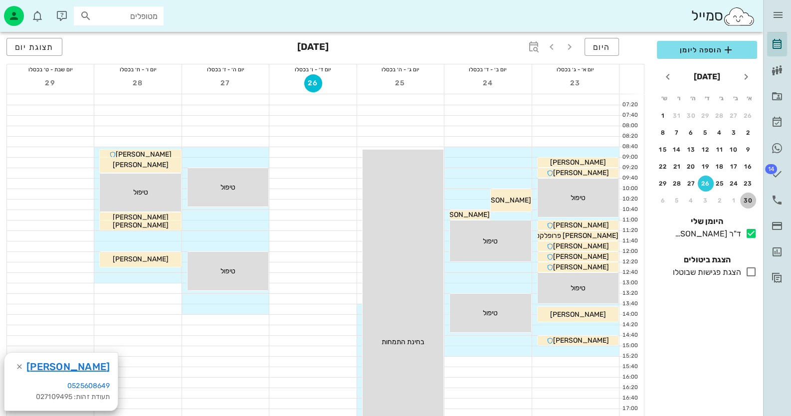
click at [746, 202] on div "30" at bounding box center [749, 200] width 16 height 7
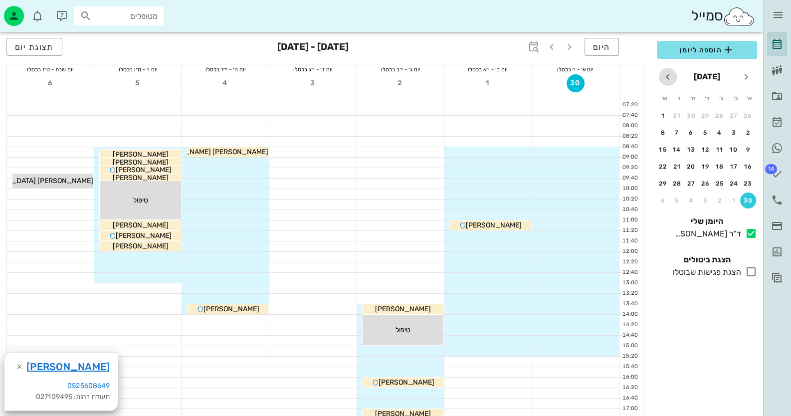
click at [671, 74] on icon "חודש הבא" at bounding box center [668, 77] width 12 height 12
click at [751, 130] on div "7" at bounding box center [749, 132] width 16 height 7
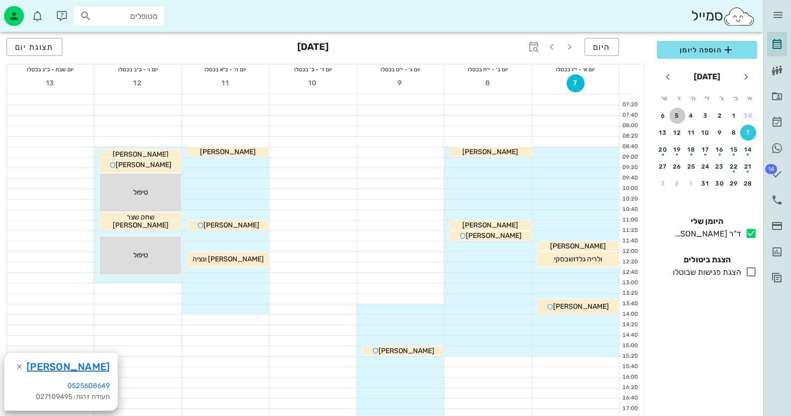
click at [678, 112] on div "5" at bounding box center [678, 115] width 16 height 7
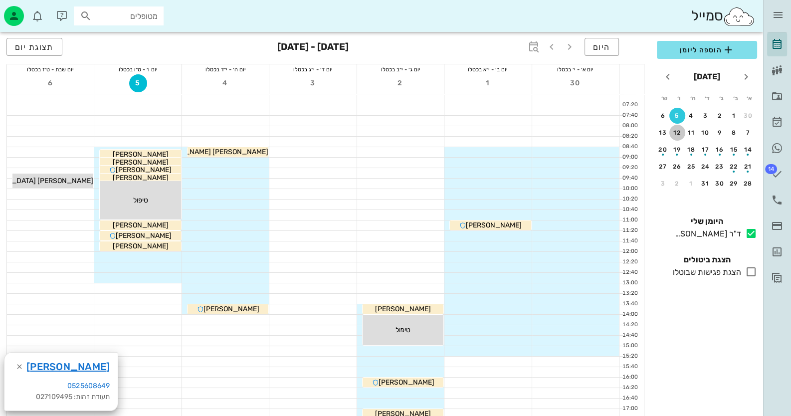
click at [679, 133] on div "12" at bounding box center [678, 132] width 16 height 7
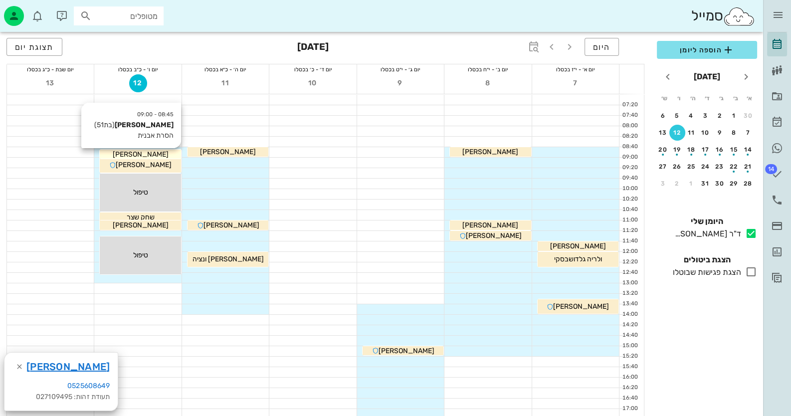
click at [164, 151] on div "[PERSON_NAME]" at bounding box center [140, 154] width 81 height 10
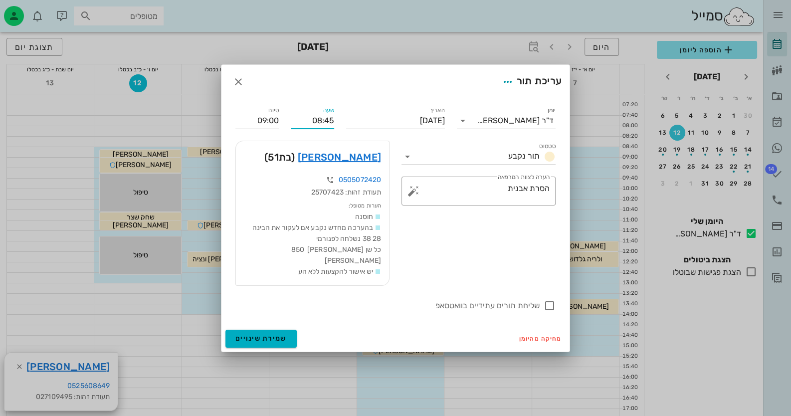
click at [332, 127] on input "08:45" at bounding box center [312, 121] width 43 height 16
click at [324, 128] on input "08:40" at bounding box center [312, 121] width 43 height 16
type input "08:40"
type input "08:55"
click at [272, 326] on div "מחיקה מהיומן שמירת שינויים" at bounding box center [396, 339] width 348 height 26
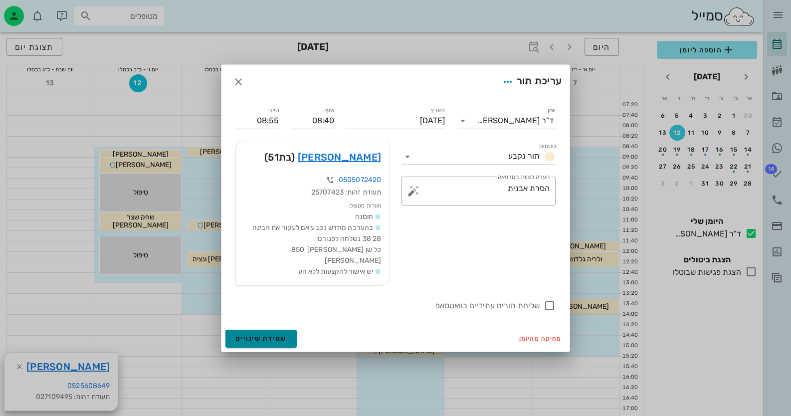
click at [271, 334] on span "שמירת שינויים" at bounding box center [261, 338] width 51 height 8
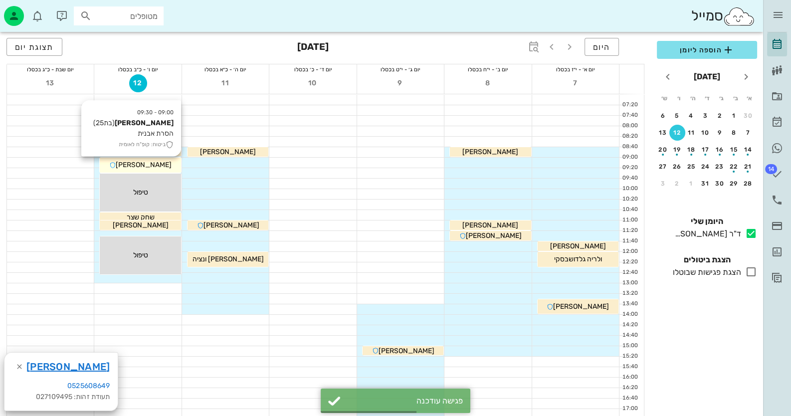
click at [148, 160] on div "[PERSON_NAME]" at bounding box center [140, 165] width 81 height 10
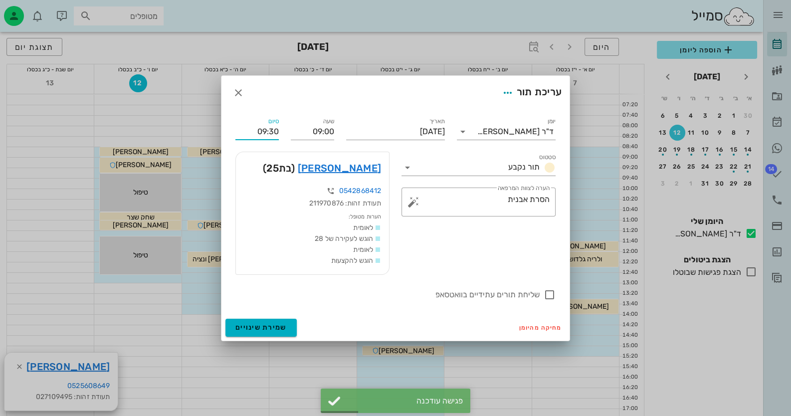
click at [269, 132] on input "09:30" at bounding box center [257, 132] width 43 height 16
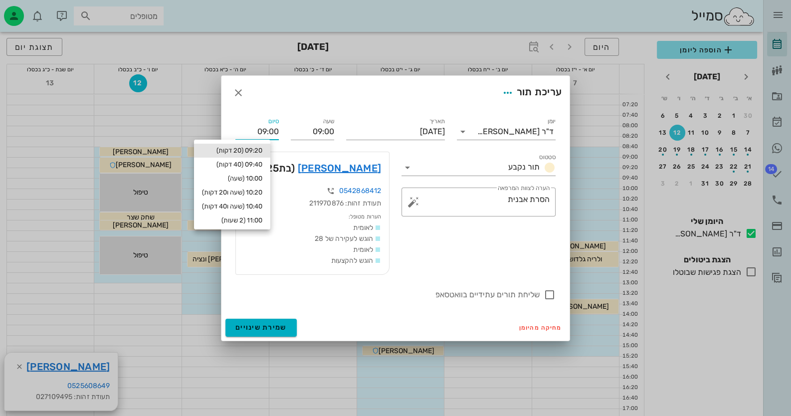
click at [255, 151] on div "09:20 (20 דקות)" at bounding box center [232, 151] width 60 height 8
type input "09:20"
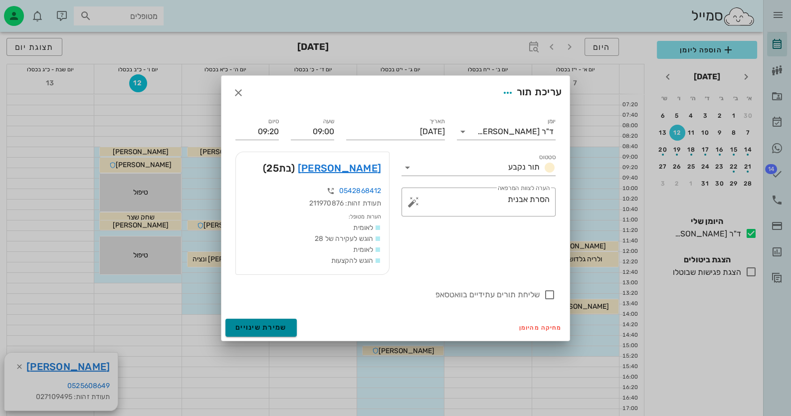
click at [271, 326] on span "שמירת שינויים" at bounding box center [261, 327] width 51 height 8
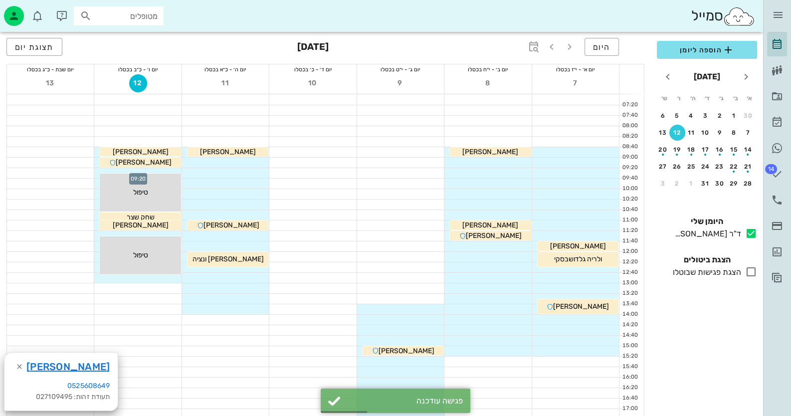
click at [167, 171] on div at bounding box center [137, 173] width 87 height 10
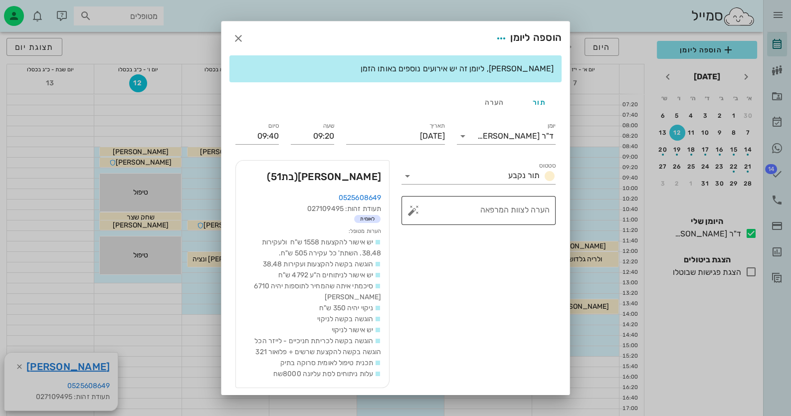
click at [419, 212] on button "button" at bounding box center [414, 211] width 12 height 12
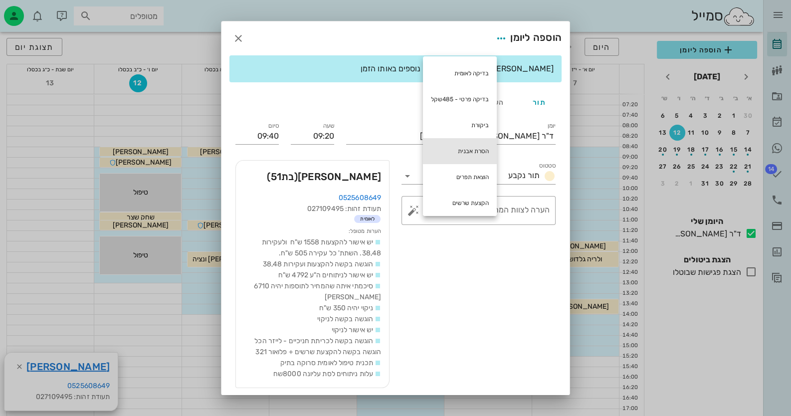
click at [478, 147] on div "הסרת אבנית" at bounding box center [460, 151] width 74 height 26
type textarea "הסרת אבנית"
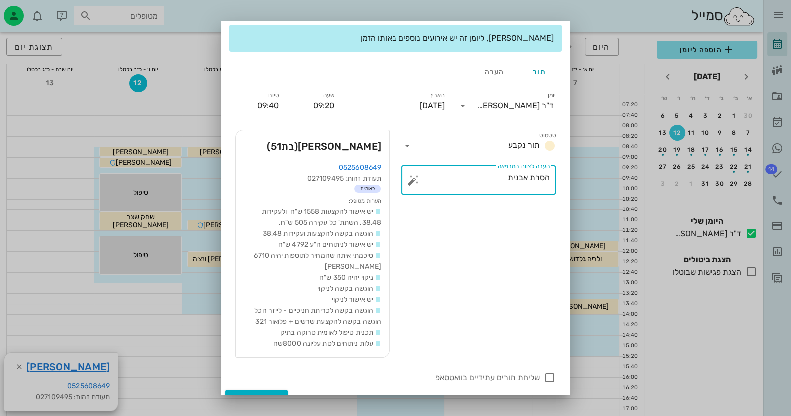
scroll to position [46, 0]
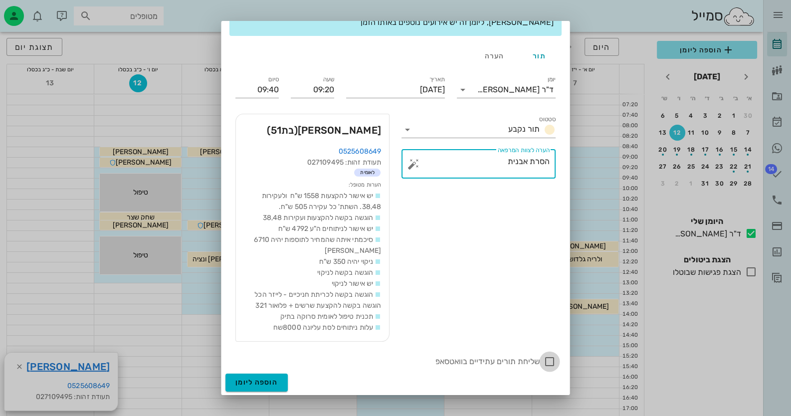
click at [552, 361] on div at bounding box center [549, 361] width 17 height 17
checkbox input "true"
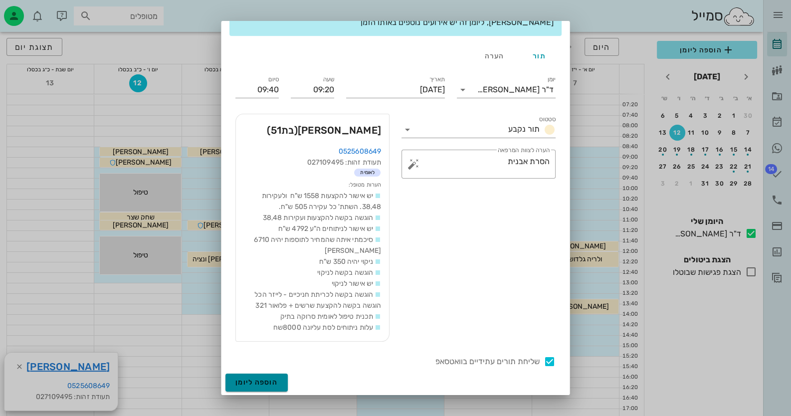
click at [267, 384] on span "הוספה ליומן" at bounding box center [257, 382] width 42 height 8
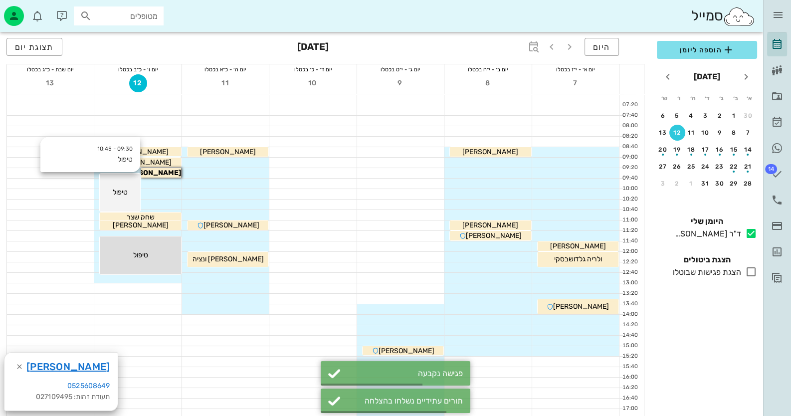
click at [127, 199] on div "09:30 - 10:45 טיפול טיפול" at bounding box center [120, 193] width 40 height 38
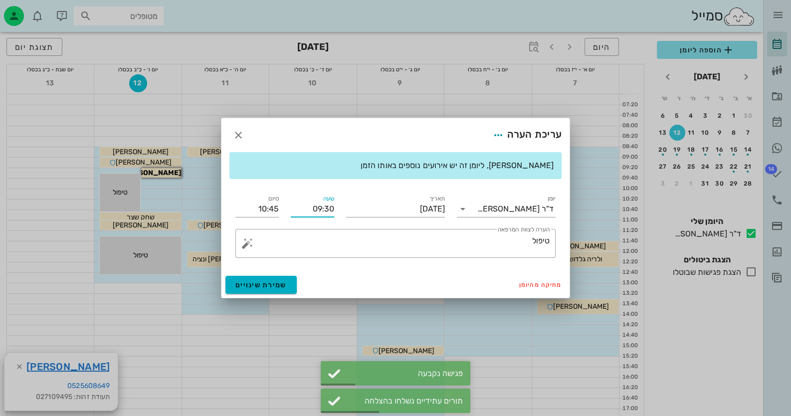
drag, startPoint x: 330, startPoint y: 208, endPoint x: 325, endPoint y: 208, distance: 5.5
click at [325, 208] on input "09:30" at bounding box center [312, 209] width 43 height 16
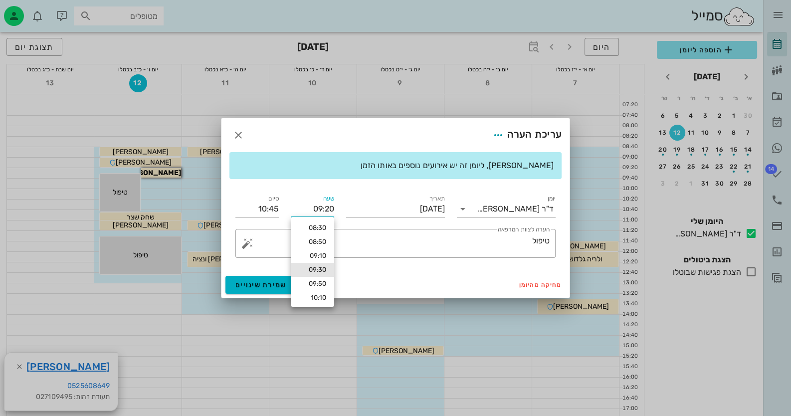
type input "09:20"
click at [346, 220] on div "תאריך [DATE]" at bounding box center [395, 205] width 111 height 36
drag, startPoint x: 277, startPoint y: 208, endPoint x: 271, endPoint y: 208, distance: 5.5
click at [270, 208] on input "10:35" at bounding box center [257, 209] width 43 height 16
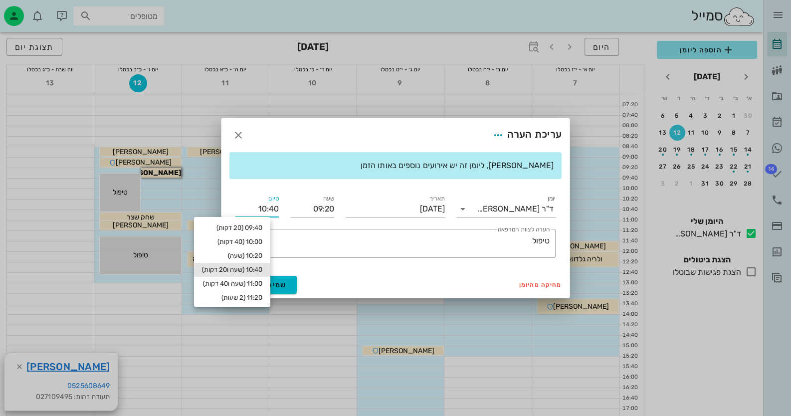
click at [272, 199] on label "סיום" at bounding box center [273, 198] width 10 height 7
click at [272, 201] on input "10:40" at bounding box center [257, 209] width 43 height 16
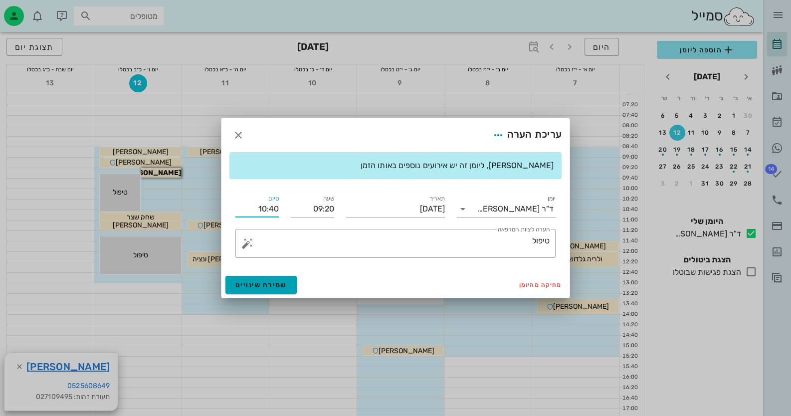
type input "10:40"
click at [274, 278] on button "שמירת שינויים" at bounding box center [261, 285] width 71 height 18
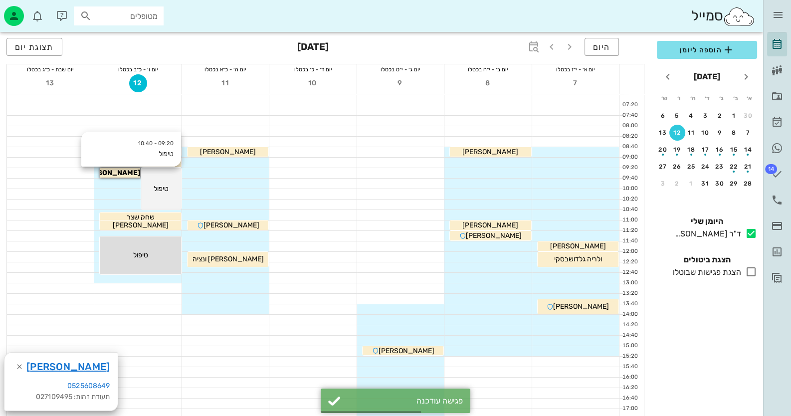
click at [164, 195] on div "09:20 - 10:40 טיפול טיפול" at bounding box center [161, 188] width 40 height 41
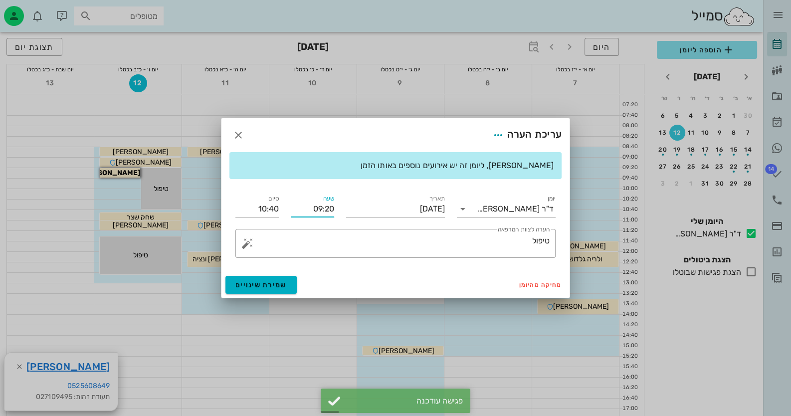
drag, startPoint x: 325, startPoint y: 209, endPoint x: 332, endPoint y: 209, distance: 6.5
click at [332, 209] on input "09:20" at bounding box center [312, 209] width 43 height 16
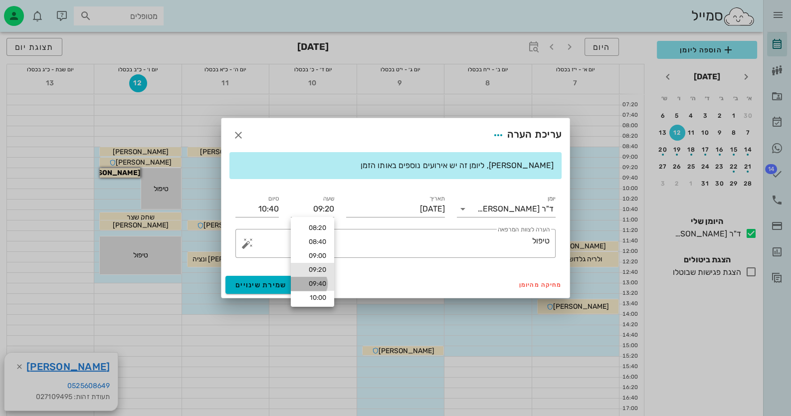
click at [320, 284] on div "09:40" at bounding box center [312, 284] width 27 height 8
type input "09:40"
type input "11:00"
click at [265, 286] on span "שמירת שינויים" at bounding box center [261, 285] width 51 height 8
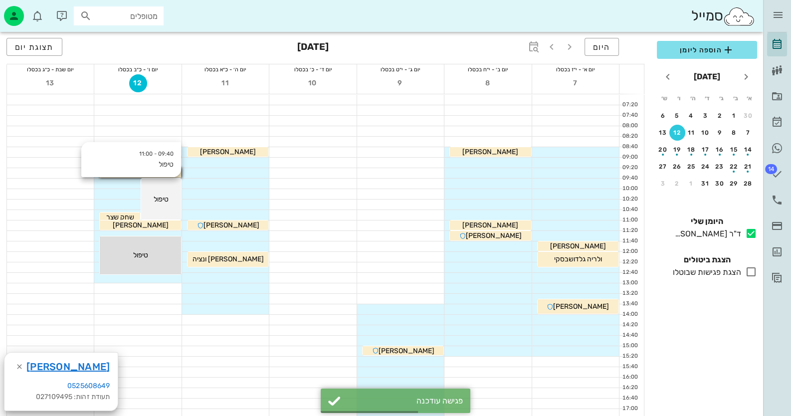
click at [172, 194] on div "טיפול" at bounding box center [161, 199] width 40 height 10
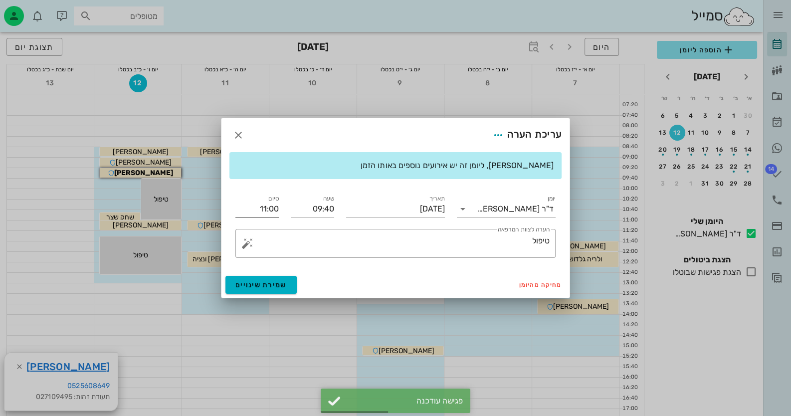
click at [266, 212] on input "11:00" at bounding box center [257, 209] width 43 height 16
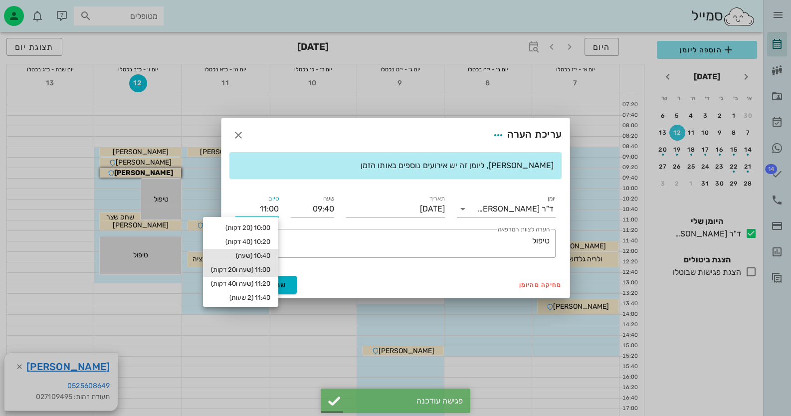
click at [267, 254] on div "10:40 (שעה)" at bounding box center [240, 256] width 59 height 8
type input "10:40"
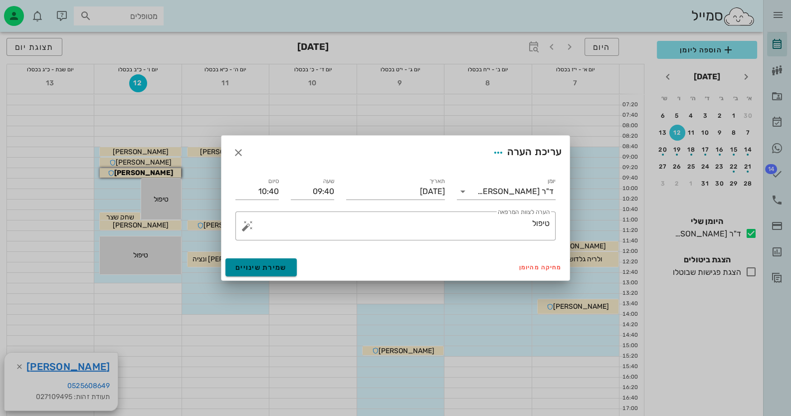
click at [252, 269] on span "שמירת שינויים" at bounding box center [261, 267] width 51 height 8
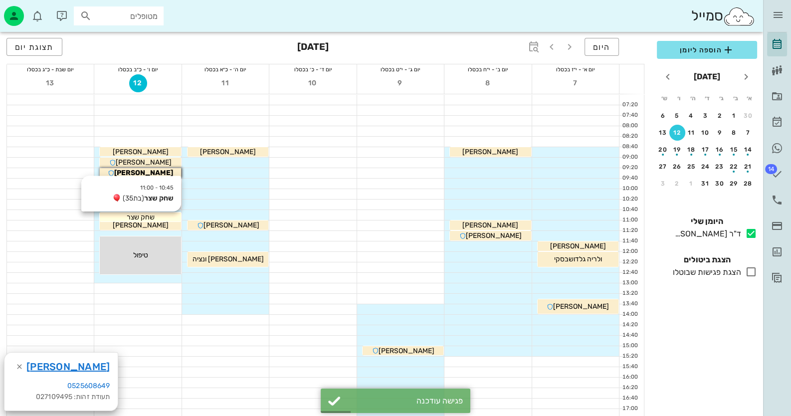
click at [127, 215] on span "שחק שצר" at bounding box center [141, 217] width 28 height 8
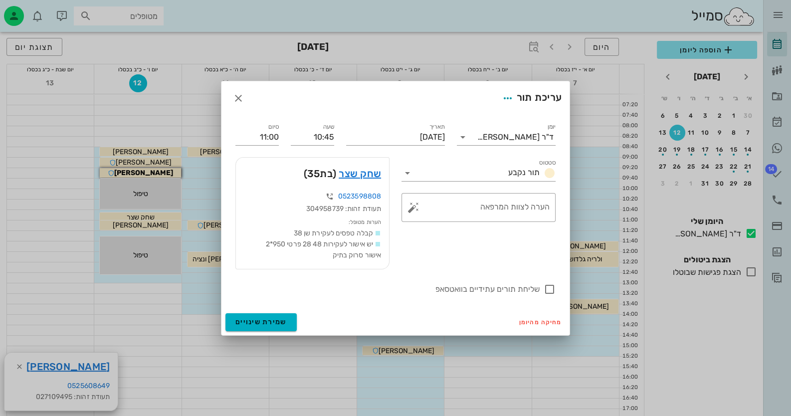
click at [337, 135] on div "שעה 10:45" at bounding box center [312, 133] width 55 height 36
drag, startPoint x: 330, startPoint y: 138, endPoint x: 336, endPoint y: 138, distance: 5.5
click at [336, 138] on div "שעה 10:45" at bounding box center [312, 133] width 55 height 36
type input "10:40"
type input "10:55"
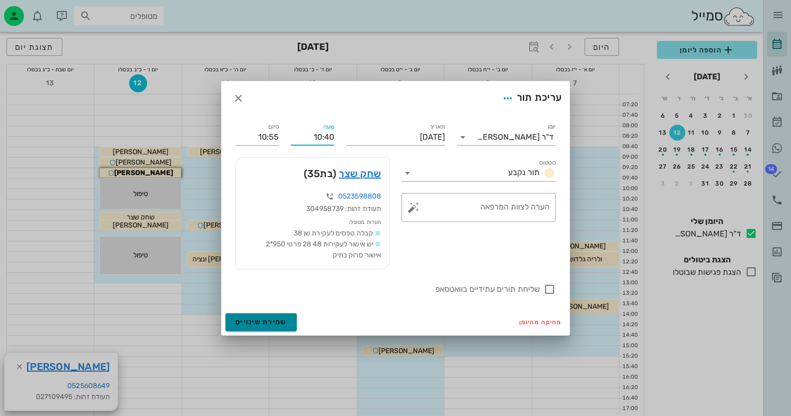
click at [282, 324] on span "שמירת שינויים" at bounding box center [261, 322] width 51 height 8
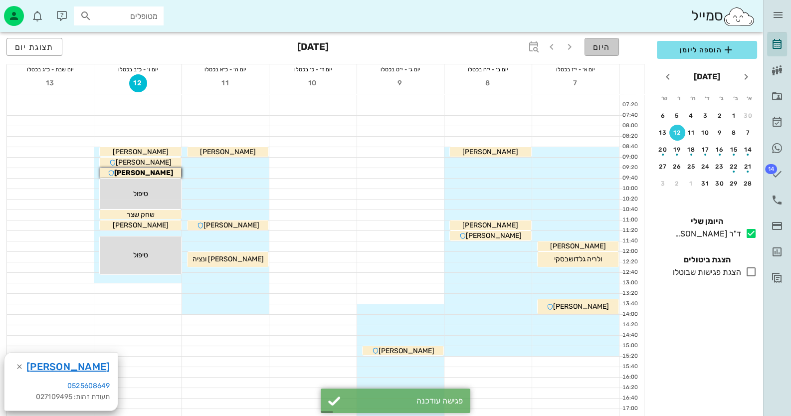
click at [606, 50] on span "היום" at bounding box center [601, 46] width 17 height 9
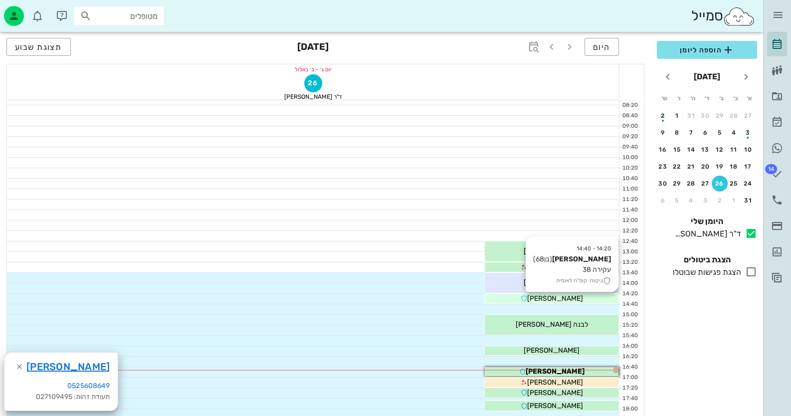
scroll to position [99, 0]
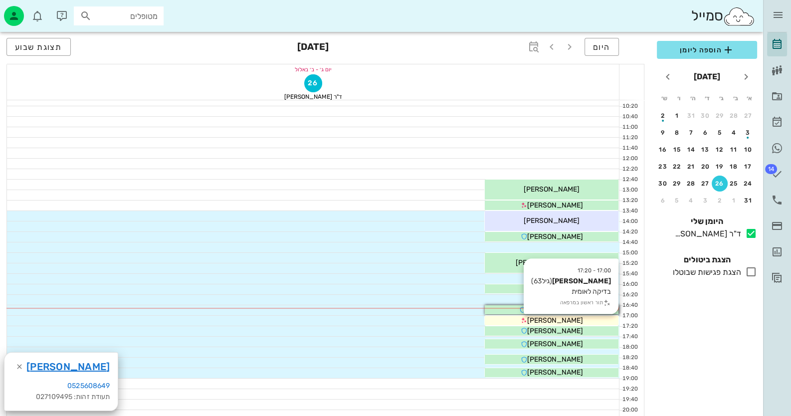
click at [575, 321] on div "[PERSON_NAME]" at bounding box center [552, 320] width 134 height 10
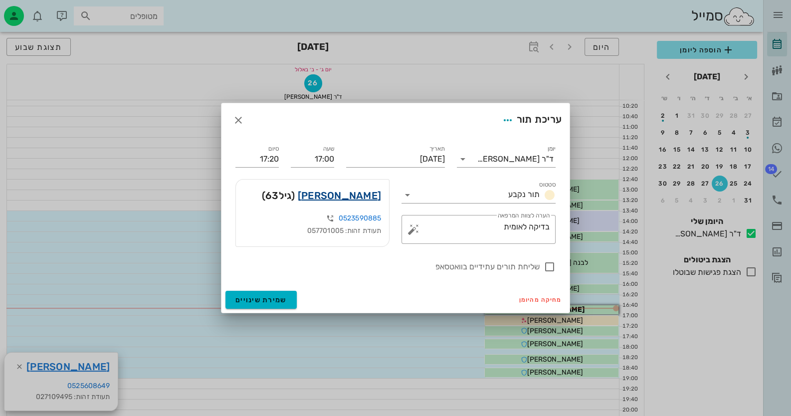
click at [364, 199] on link "[PERSON_NAME]" at bounding box center [339, 196] width 83 height 16
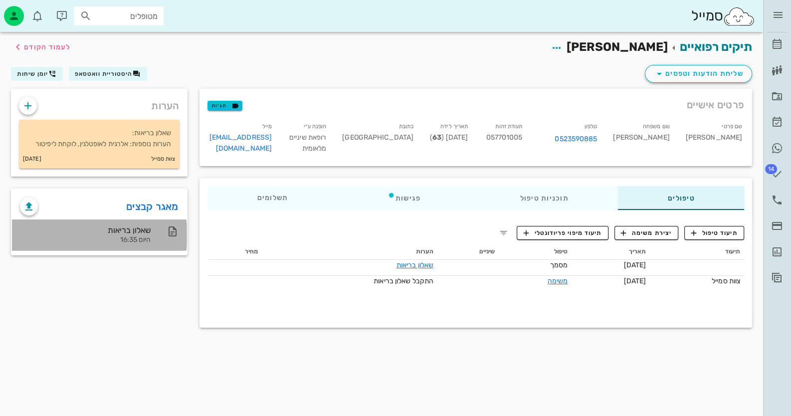
click at [152, 237] on div "שאלון בריאות היום 16:35" at bounding box center [99, 235] width 175 height 31
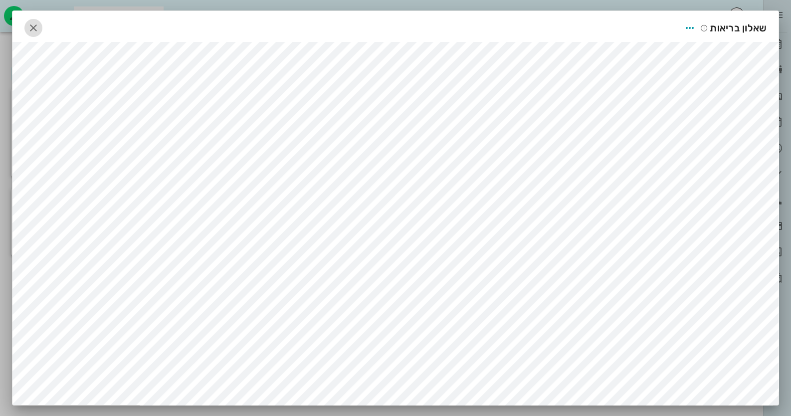
click at [36, 28] on icon "button" at bounding box center [33, 28] width 12 height 12
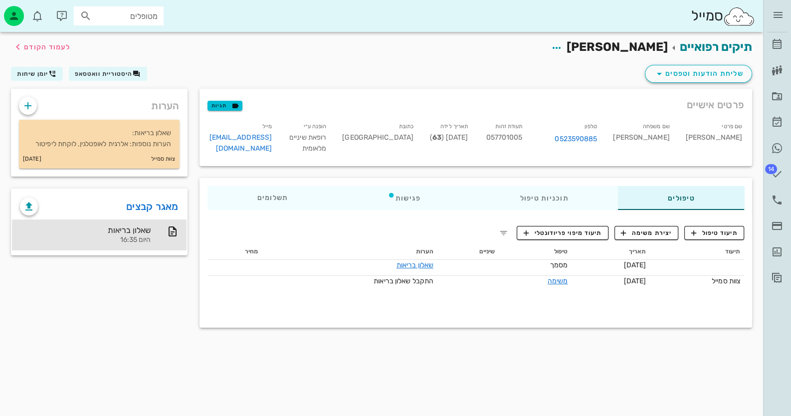
click at [44, 123] on div "שאלון בריאות: הערות נוספות: אלרגית לאופטלגין, לוקחת ליפיטור" at bounding box center [99, 135] width 161 height 30
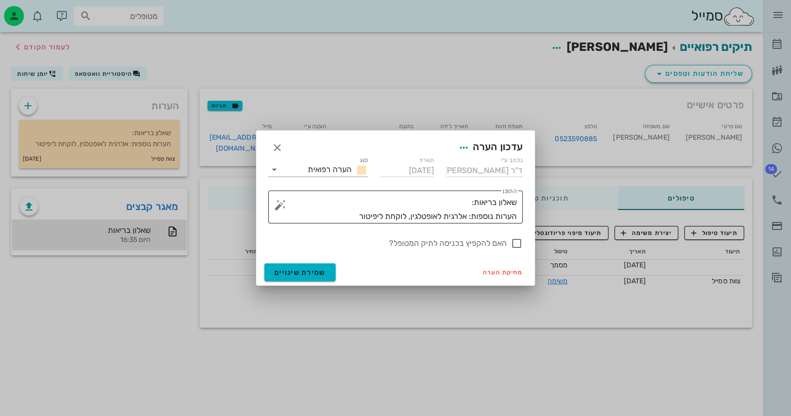
click at [404, 215] on textarea "שאלון בריאות: הערות נוספות: אלרגית לאופטלגין, לוקחת ליפיטור" at bounding box center [399, 210] width 235 height 28
click at [407, 214] on textarea "שאלון בריאות: הערות נוספות: אלרגית לאופטלגין, לוקחת ליפיטור" at bounding box center [399, 210] width 235 height 28
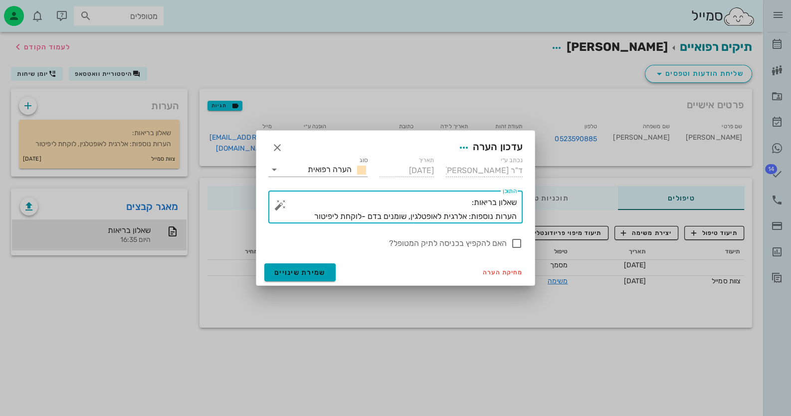
type textarea "שאלון בריאות: הערות נוספות: אלרגית לאופטלגין, שומנים בדם -לוקחת ליפיטור"
click at [324, 270] on span "שמירת שינויים" at bounding box center [299, 272] width 51 height 8
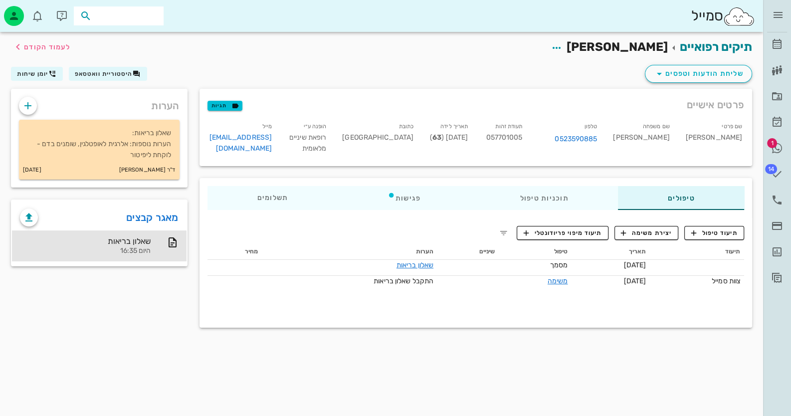
click at [152, 11] on input "text" at bounding box center [126, 15] width 64 height 13
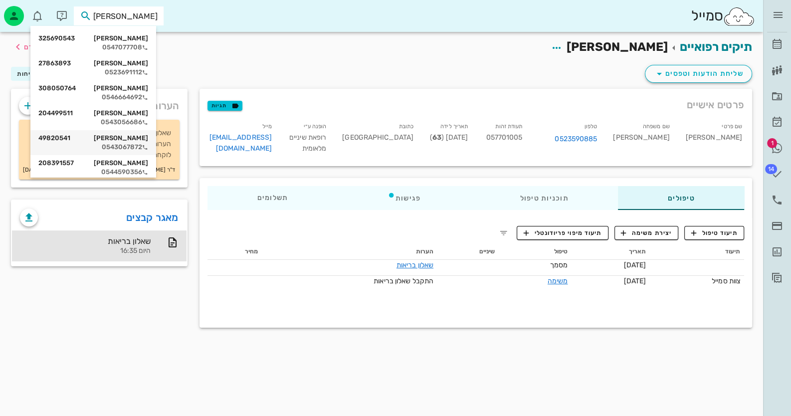
scroll to position [55, 0]
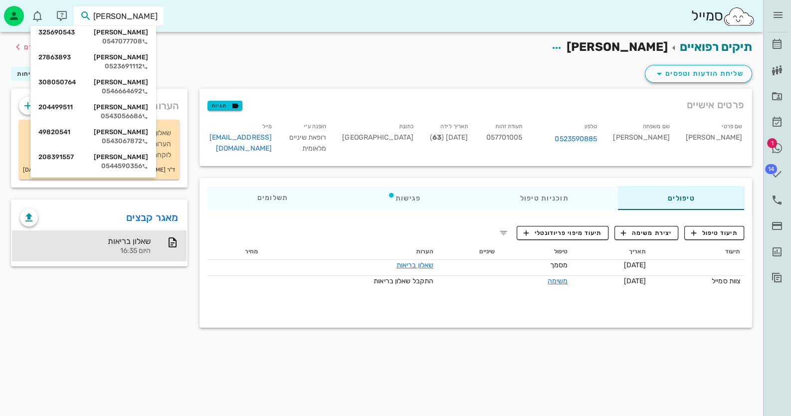
drag, startPoint x: 138, startPoint y: 17, endPoint x: 179, endPoint y: 16, distance: 40.9
click at [179, 16] on div "סמייל [PERSON_NAME]" at bounding box center [381, 16] width 763 height 32
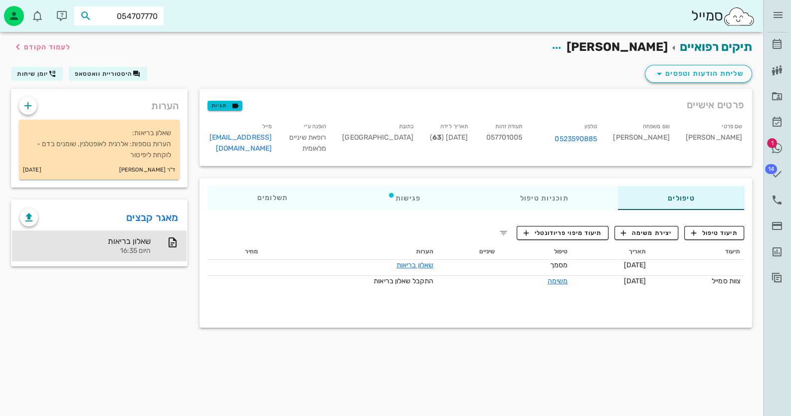
type input "0547077708"
click at [120, 38] on div "[PERSON_NAME] 325690543" at bounding box center [102, 38] width 110 height 8
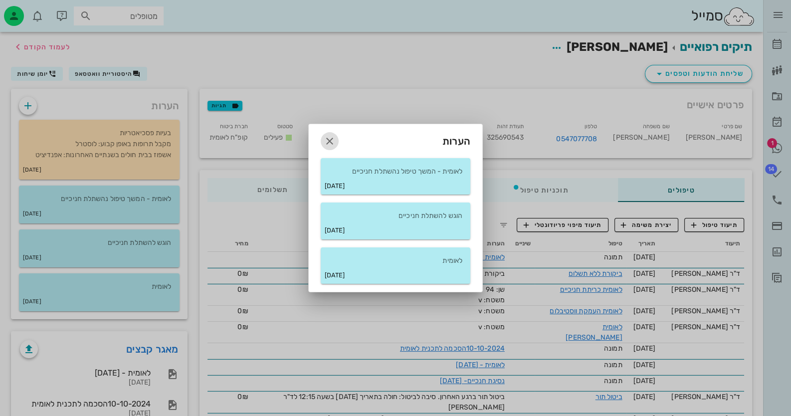
click at [332, 142] on icon "button" at bounding box center [330, 141] width 12 height 12
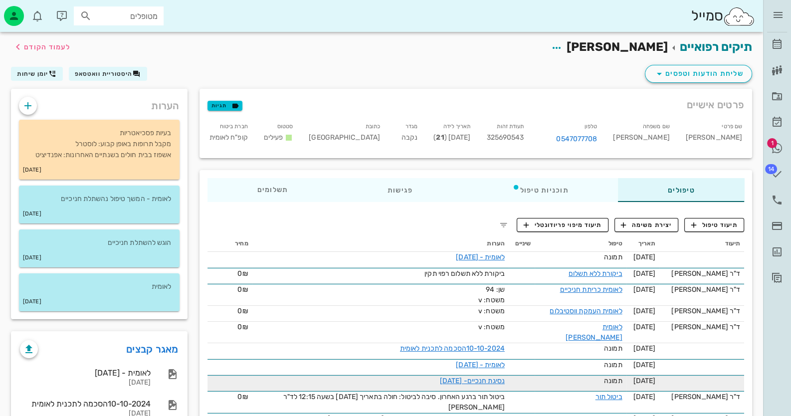
scroll to position [99, 0]
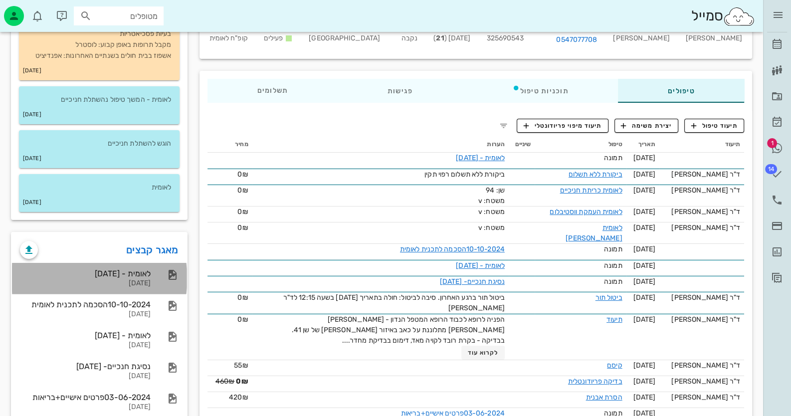
click at [127, 274] on div "לאומית - [DATE]" at bounding box center [85, 273] width 131 height 9
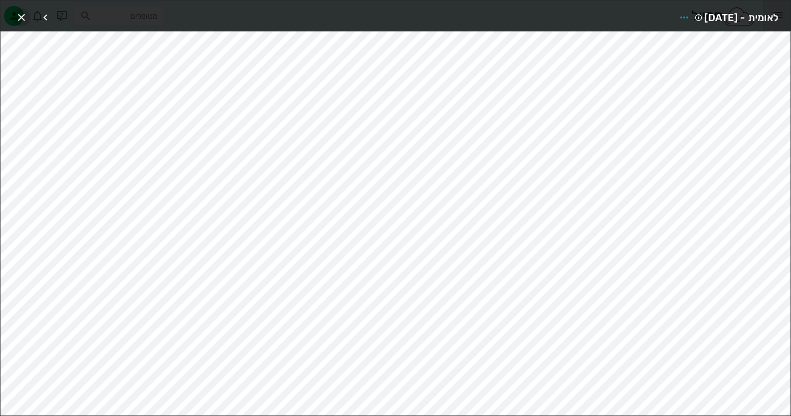
click at [21, 15] on icon "button" at bounding box center [21, 17] width 12 height 12
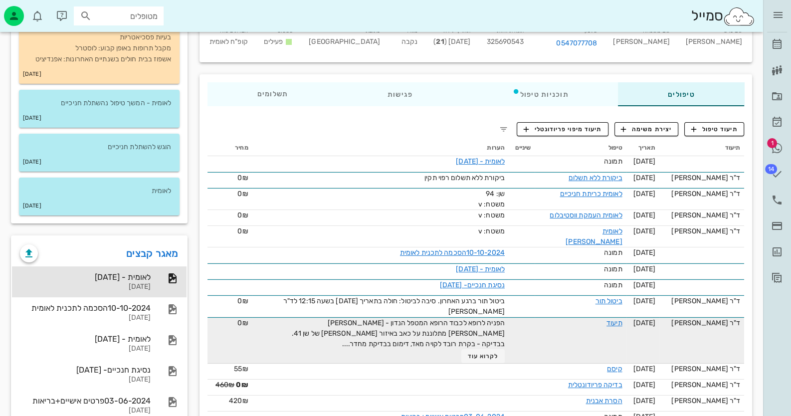
scroll to position [2, 0]
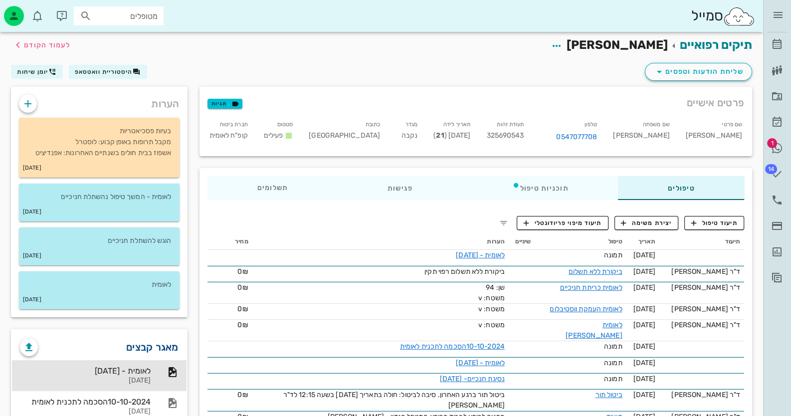
click at [174, 347] on link "מאגר קבצים" at bounding box center [152, 347] width 52 height 16
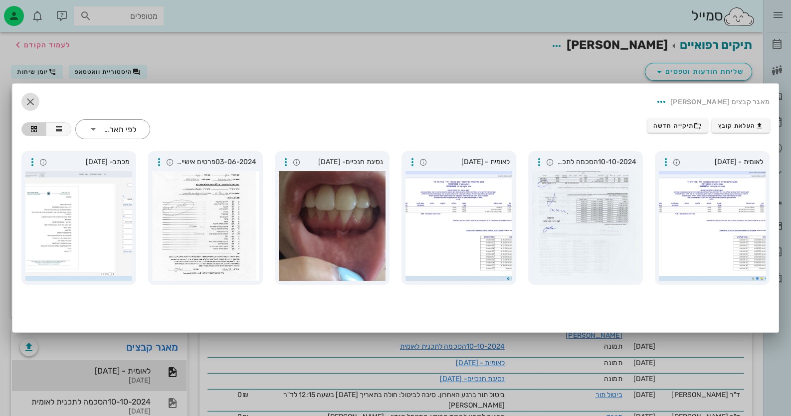
click at [31, 104] on icon "button" at bounding box center [30, 102] width 12 height 12
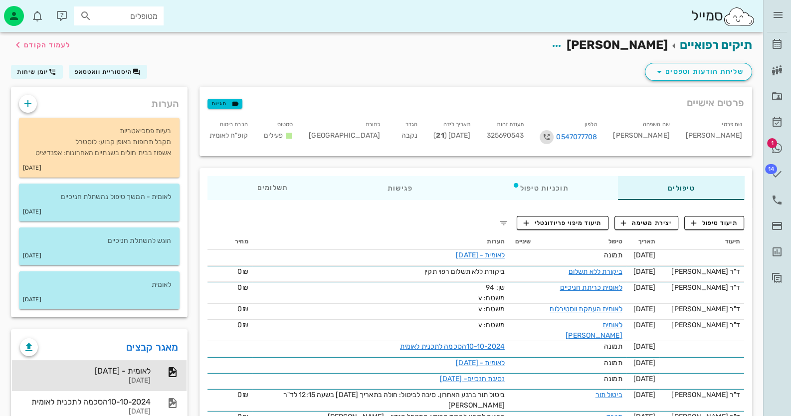
click at [553, 136] on icon "button" at bounding box center [547, 137] width 12 height 12
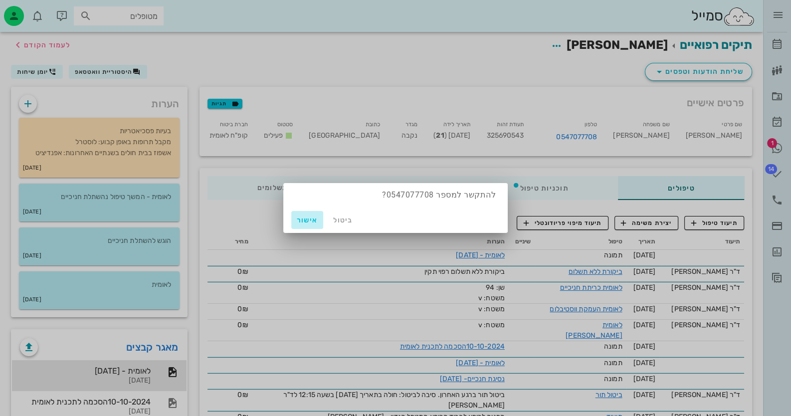
click at [315, 220] on span "אישור" at bounding box center [307, 220] width 24 height 8
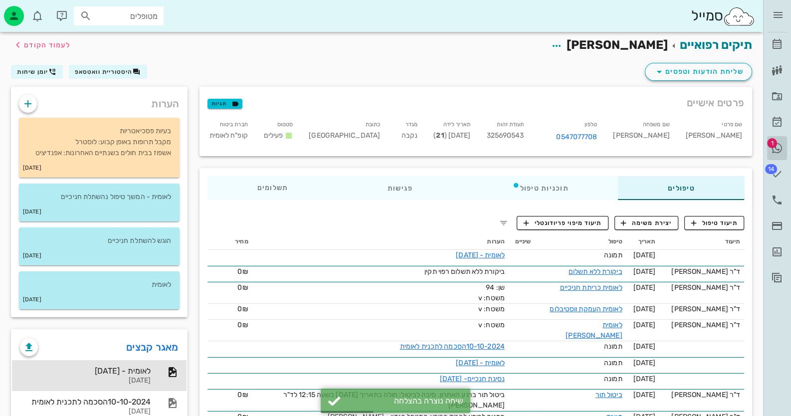
click at [768, 143] on span "1" at bounding box center [772, 143] width 10 height 10
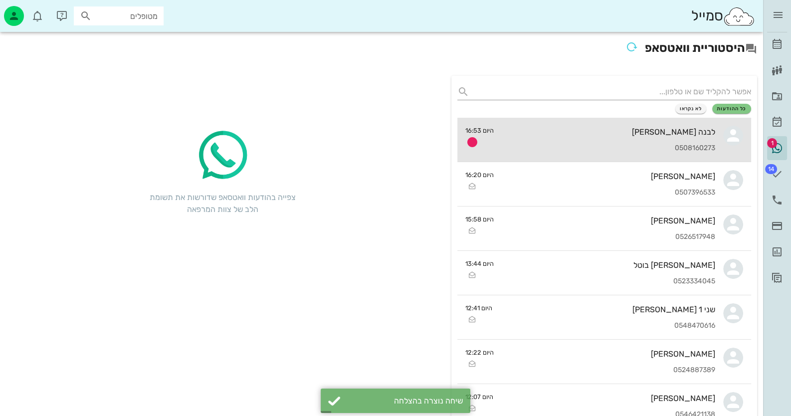
click at [712, 139] on div "לבנה [PERSON_NAME] 0508160273" at bounding box center [609, 140] width 214 height 44
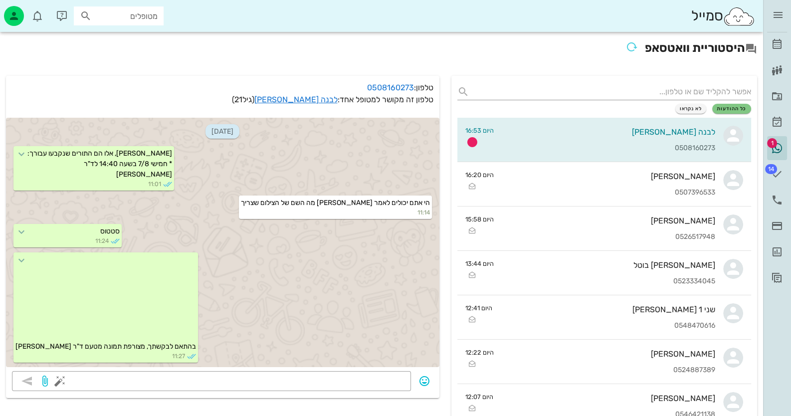
scroll to position [1594, 0]
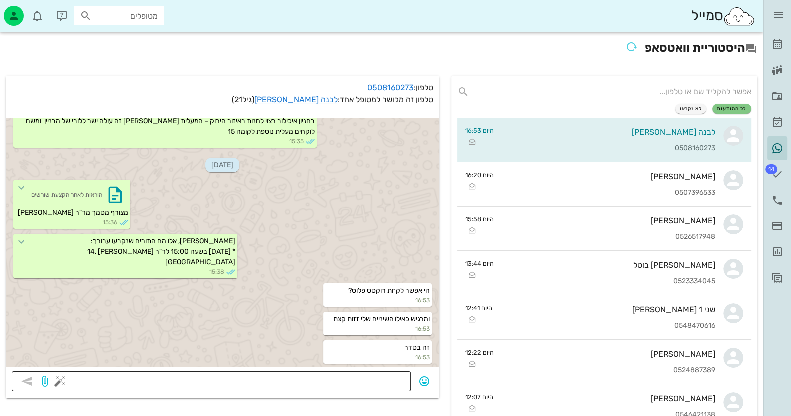
click at [361, 374] on textarea at bounding box center [233, 382] width 343 height 16
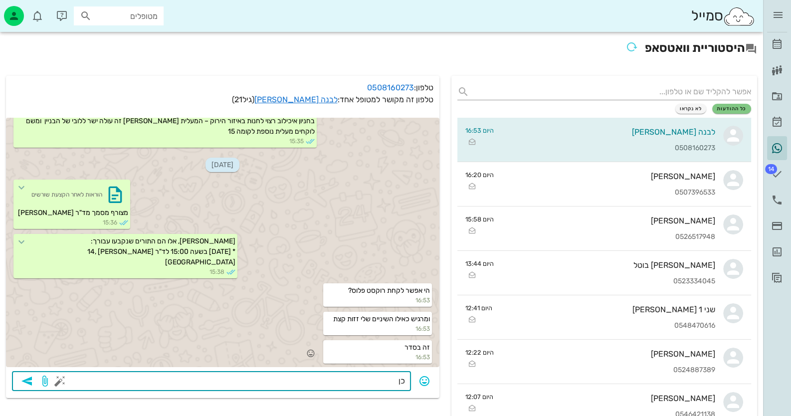
type textarea "כ"
type textarea "כן"
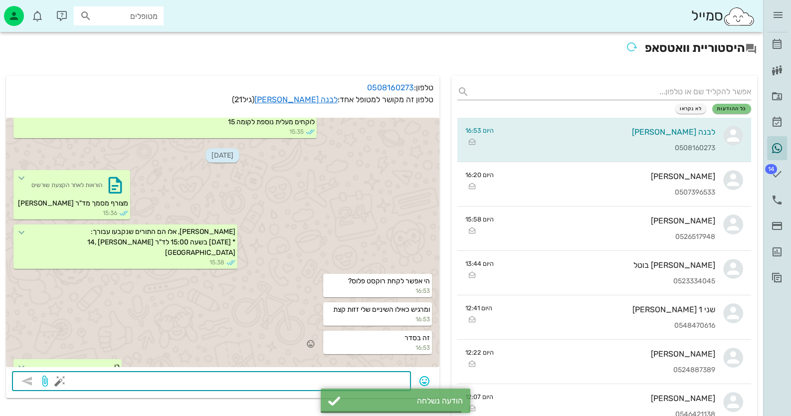
scroll to position [1623, 0]
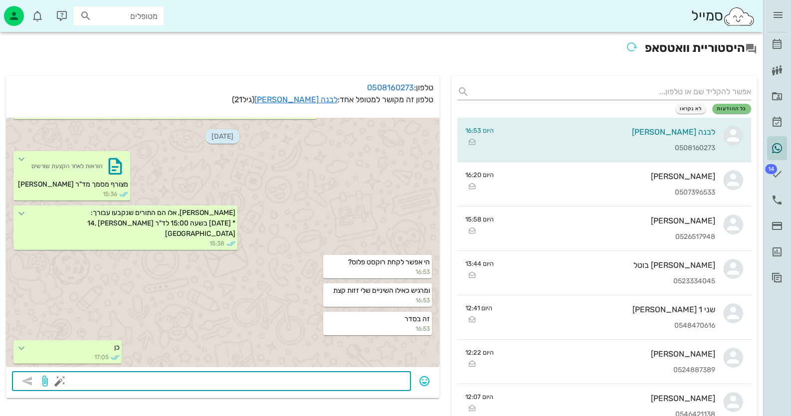
click at [132, 24] on div "מטופלים" at bounding box center [119, 15] width 90 height 19
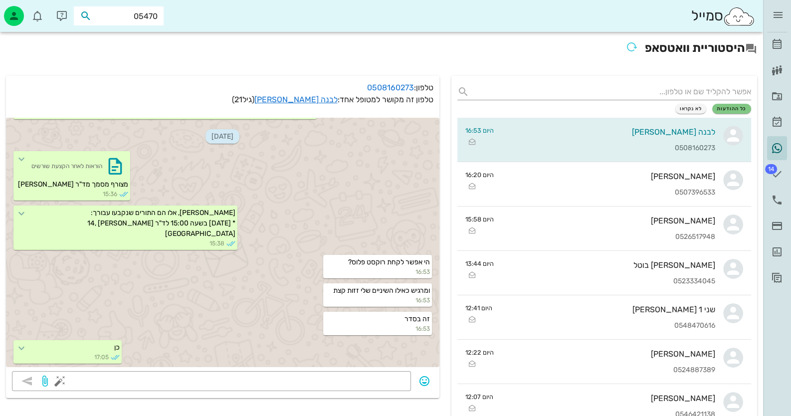
type input "054707"
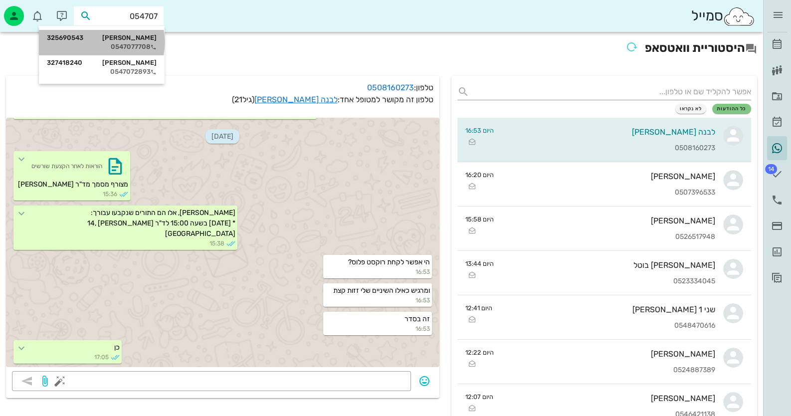
click at [137, 48] on div "0547077708" at bounding box center [102, 47] width 110 height 8
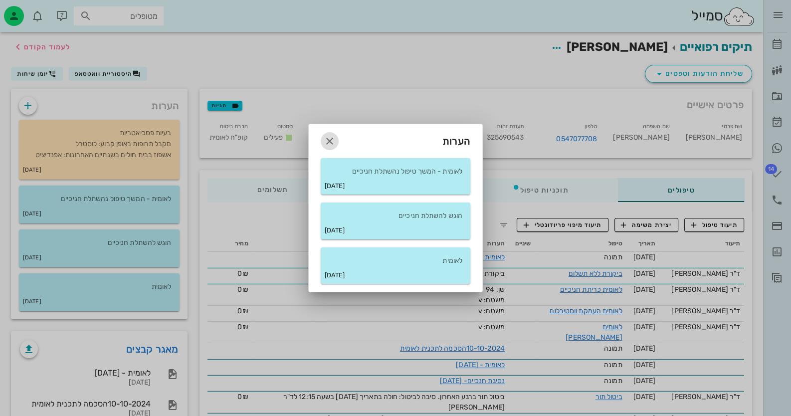
click at [329, 140] on icon "button" at bounding box center [330, 141] width 12 height 12
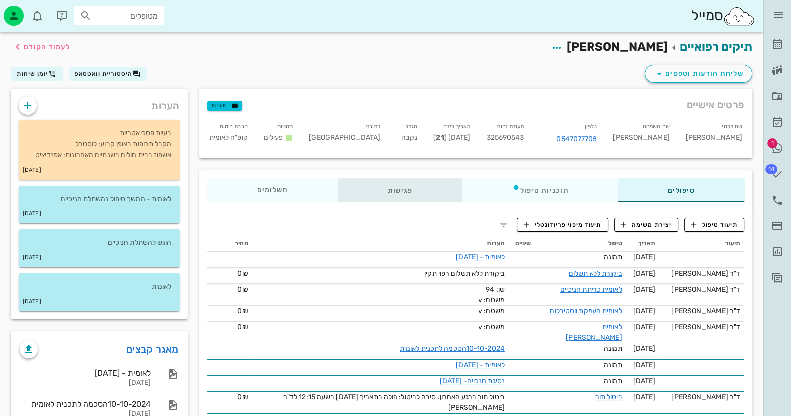
click at [415, 190] on div "פגישות" at bounding box center [400, 190] width 125 height 24
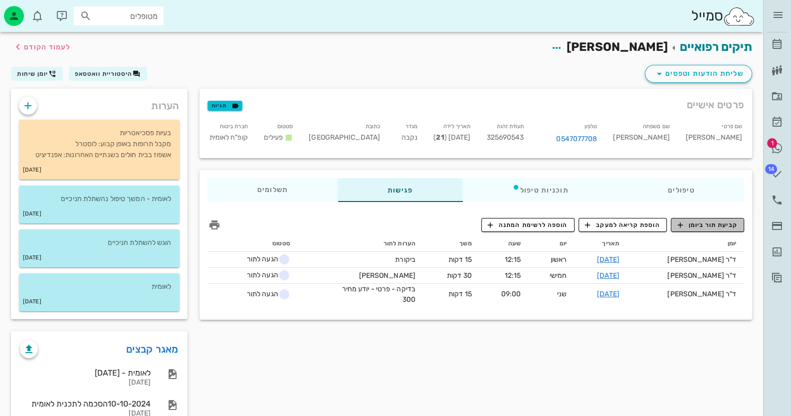
click at [725, 230] on button "קביעת תור ביומן" at bounding box center [707, 225] width 73 height 14
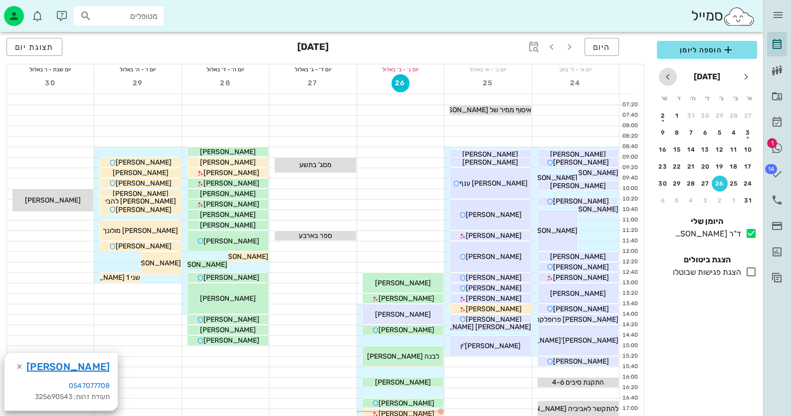
click at [669, 77] on icon "חודש הבא" at bounding box center [668, 77] width 12 height 12
click at [717, 132] on div "9" at bounding box center [720, 132] width 16 height 7
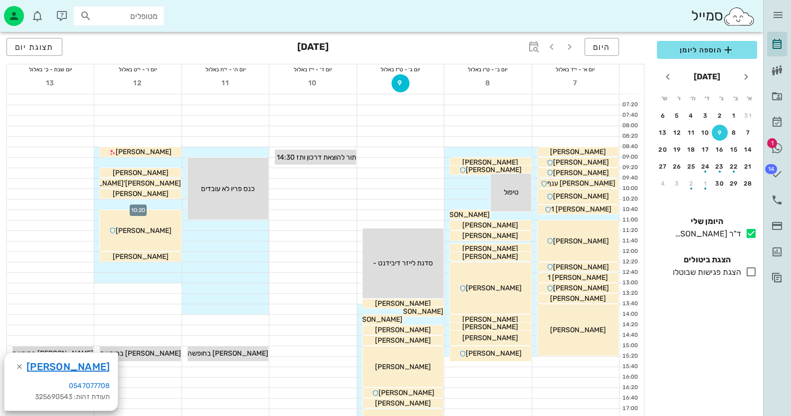
click at [160, 204] on div at bounding box center [137, 205] width 87 height 10
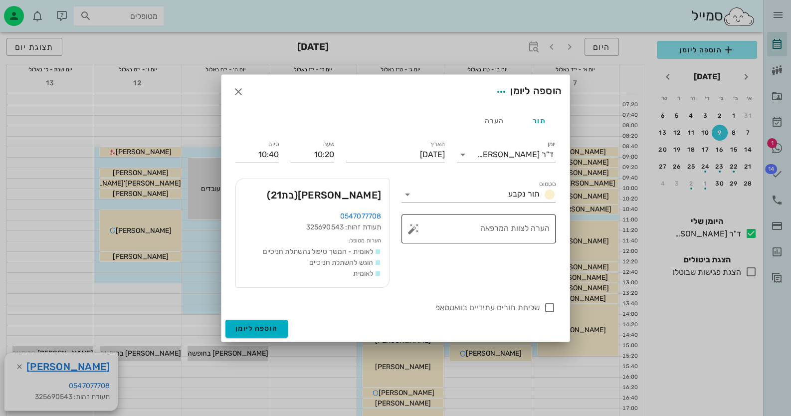
click at [411, 229] on button "button" at bounding box center [414, 229] width 12 height 12
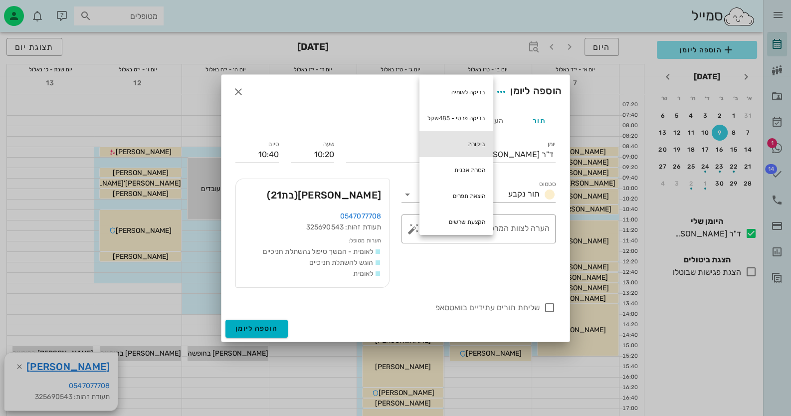
click at [457, 136] on div "ביקורת" at bounding box center [457, 144] width 74 height 26
type textarea "ביקורת"
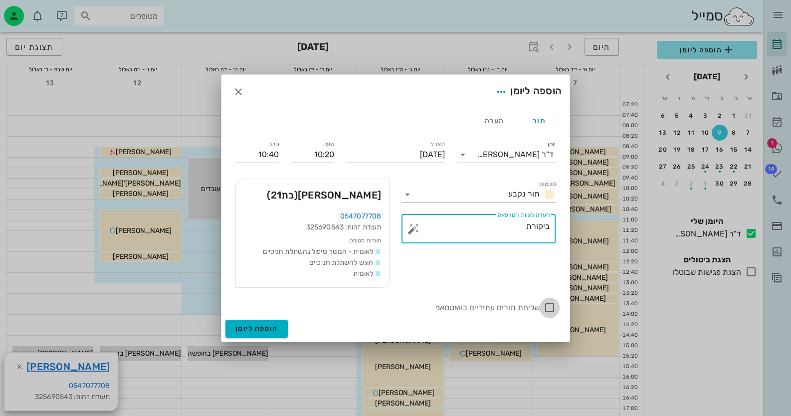
click at [544, 302] on div at bounding box center [549, 307] width 17 height 17
checkbox input "true"
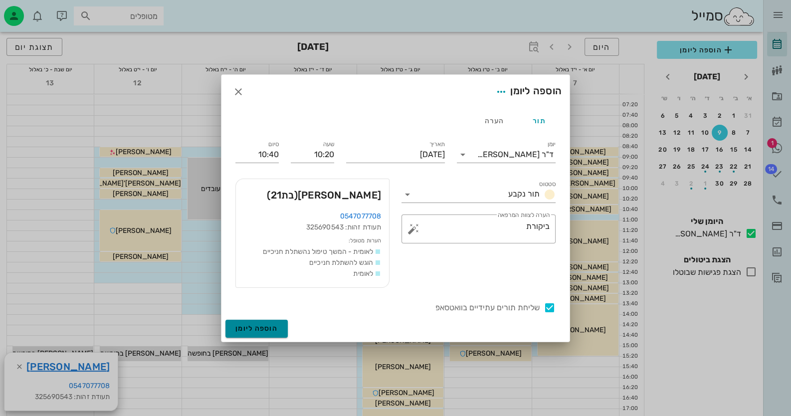
click at [263, 331] on span "הוספה ליומן" at bounding box center [257, 328] width 42 height 8
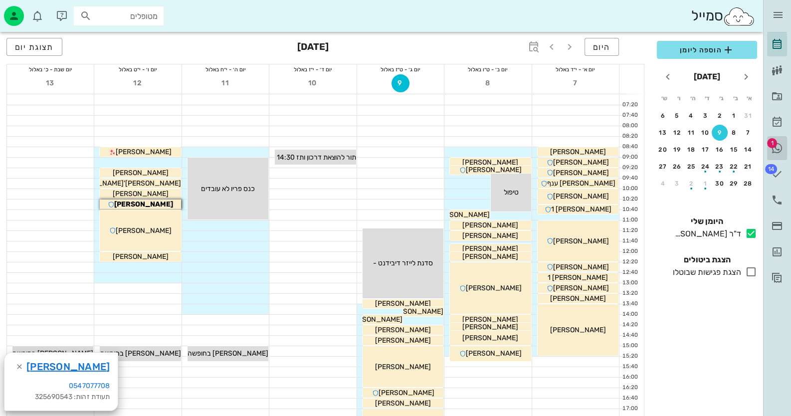
click at [779, 141] on link "1 היסטוריית וואטסאפ" at bounding box center [777, 148] width 20 height 24
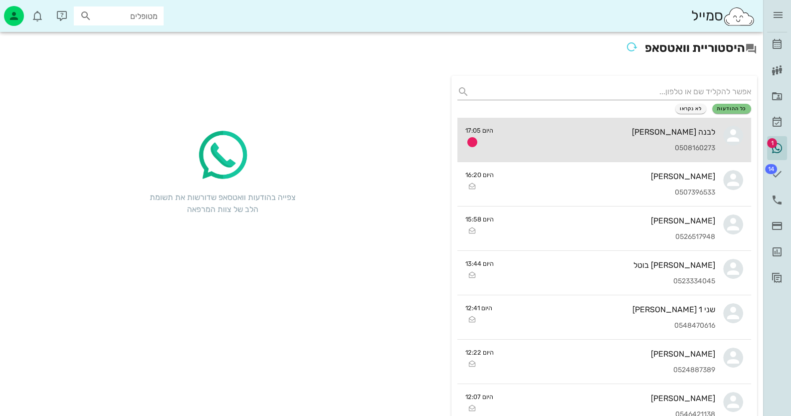
click at [634, 149] on div "0508160273" at bounding box center [609, 148] width 215 height 8
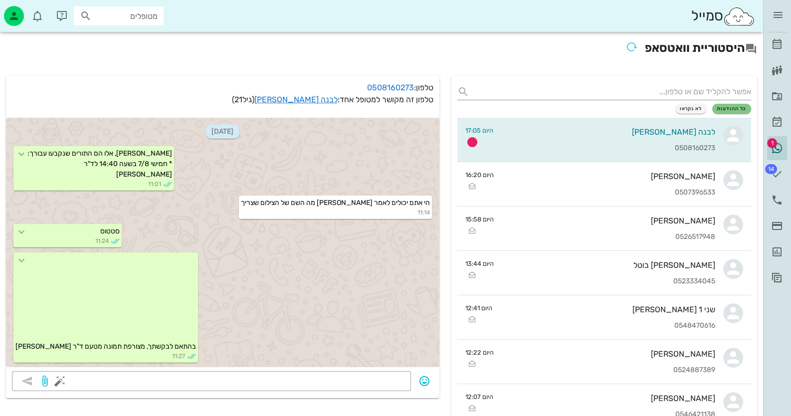
scroll to position [1651, 0]
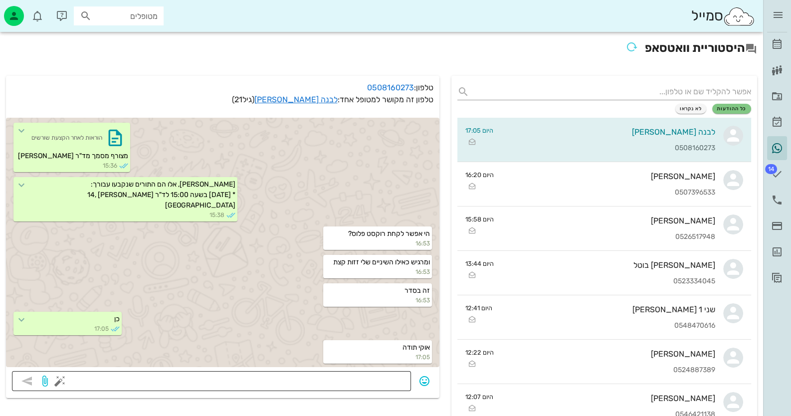
click at [372, 378] on textarea at bounding box center [233, 382] width 343 height 16
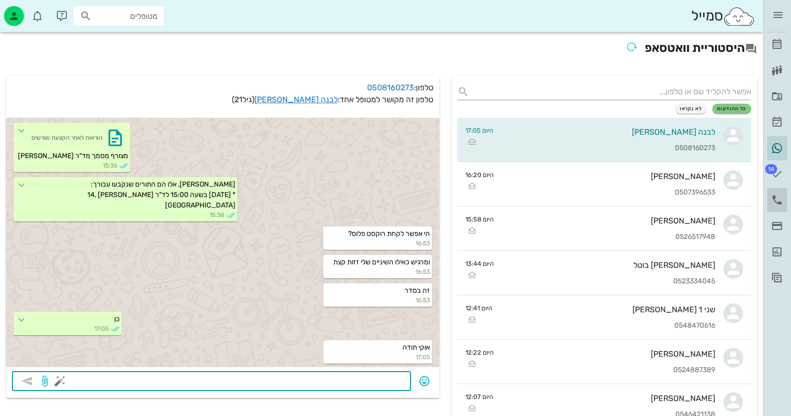
click at [781, 199] on icon at bounding box center [777, 200] width 12 height 12
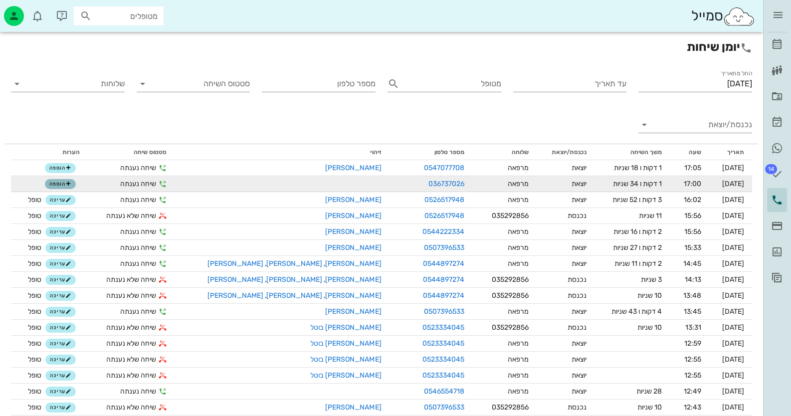
click at [62, 185] on span "הוספה" at bounding box center [60, 184] width 22 height 6
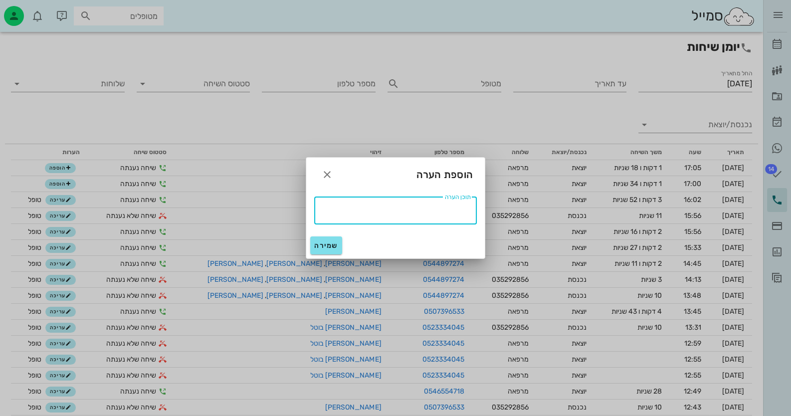
click at [379, 215] on textarea "תוכן הערה" at bounding box center [392, 210] width 157 height 16
drag, startPoint x: 447, startPoint y: 211, endPoint x: 487, endPoint y: 204, distance: 40.5
click at [487, 204] on div "ד״ר [PERSON_NAME] רשימת המתנה תיקים רפואיים אישורי הגעה היסטוריית וואטסאפ 14 מש…" at bounding box center [395, 403] width 791 height 807
type textarea "טופל"
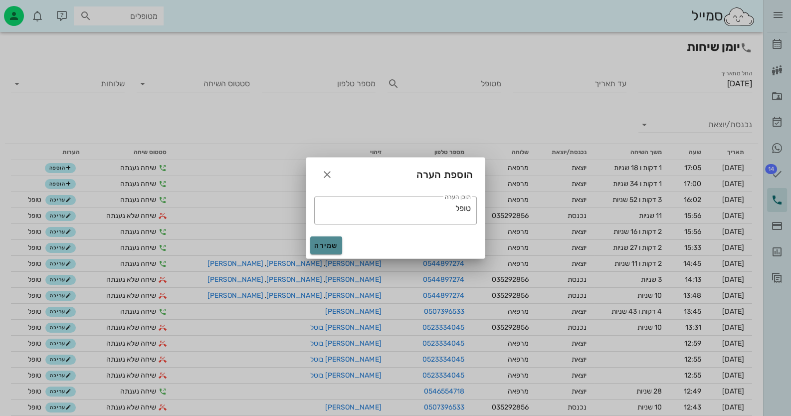
click at [326, 249] on span "שמירה" at bounding box center [326, 246] width 24 height 8
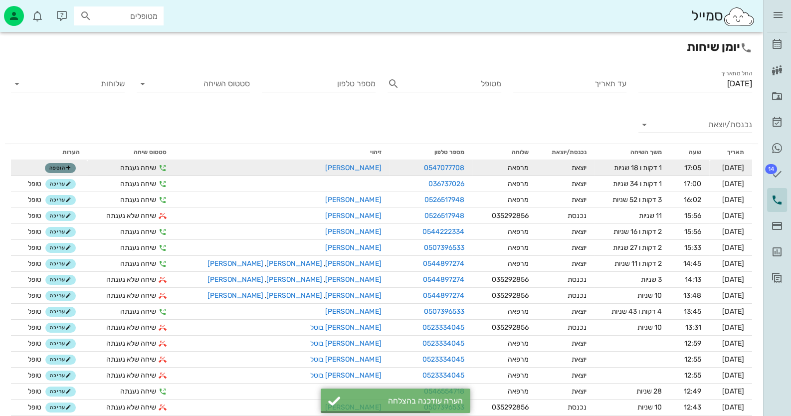
click at [59, 167] on span "הוספה" at bounding box center [60, 168] width 22 height 6
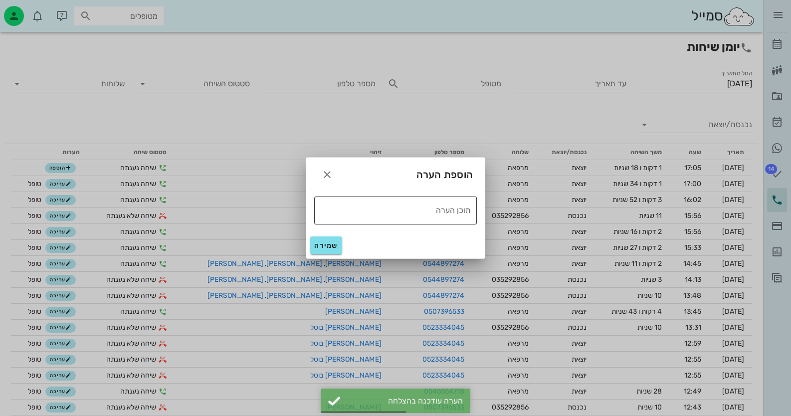
click at [372, 210] on textarea "תוכן הערה" at bounding box center [392, 210] width 157 height 16
paste textarea "טופל"
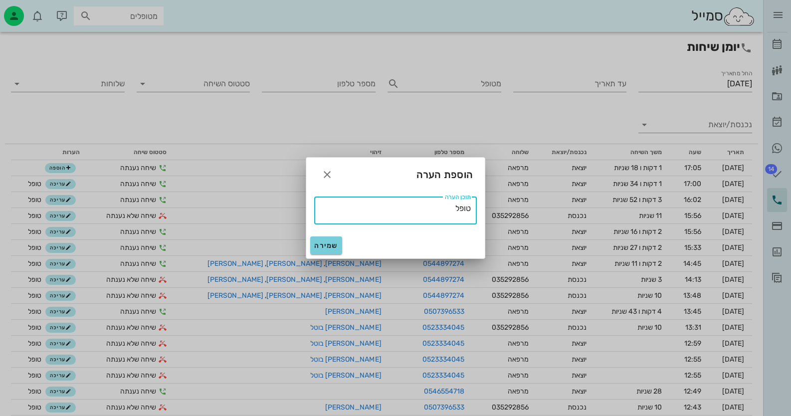
type textarea "טופל"
click at [331, 245] on span "שמירה" at bounding box center [326, 246] width 24 height 8
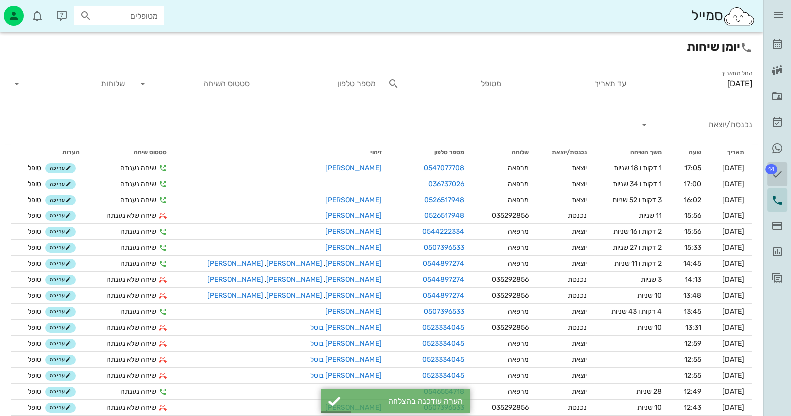
click at [778, 168] on icon at bounding box center [777, 174] width 12 height 12
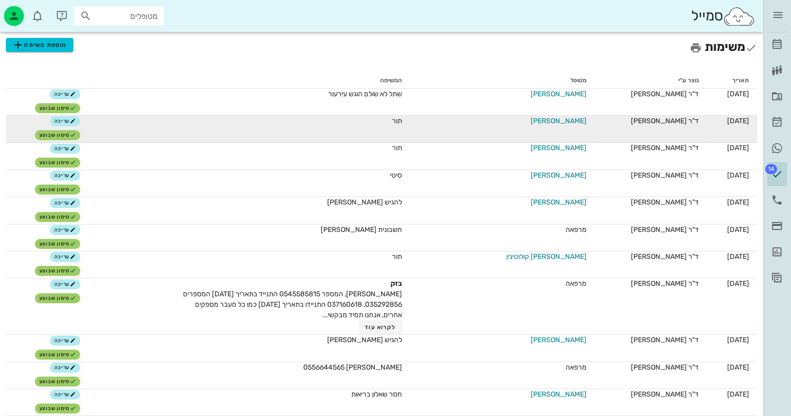
click at [557, 119] on span "[PERSON_NAME]" at bounding box center [559, 121] width 56 height 10
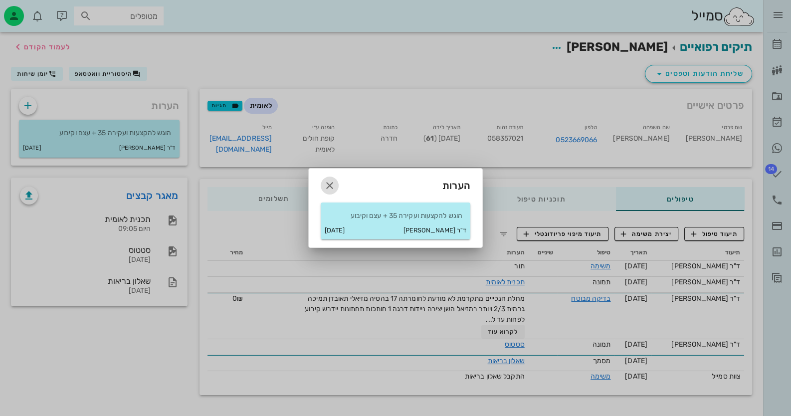
click at [329, 182] on icon "button" at bounding box center [330, 186] width 12 height 12
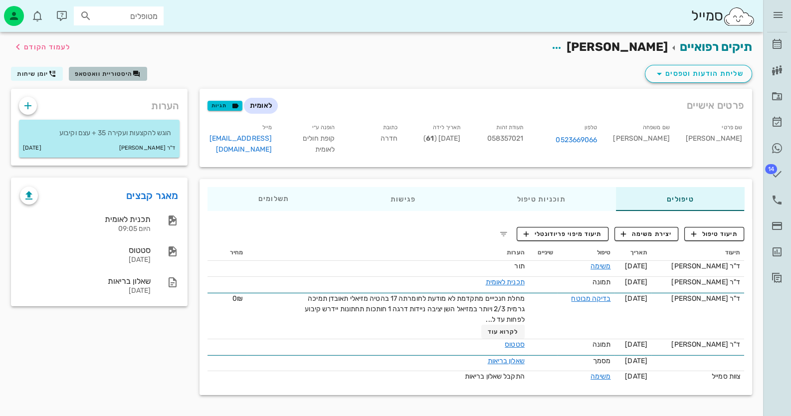
click at [94, 74] on span "היסטוריית וואטסאפ" at bounding box center [104, 73] width 58 height 7
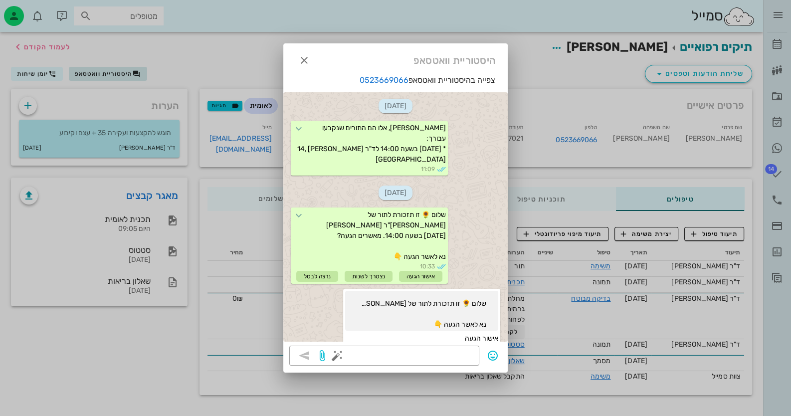
scroll to position [713, 0]
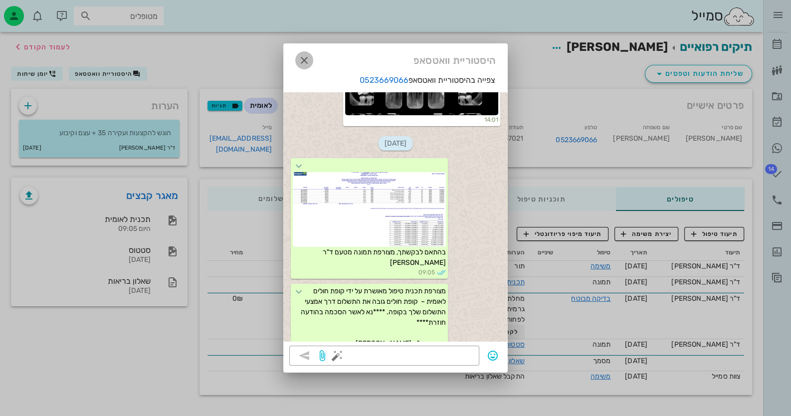
click at [308, 58] on icon "button" at bounding box center [304, 60] width 12 height 12
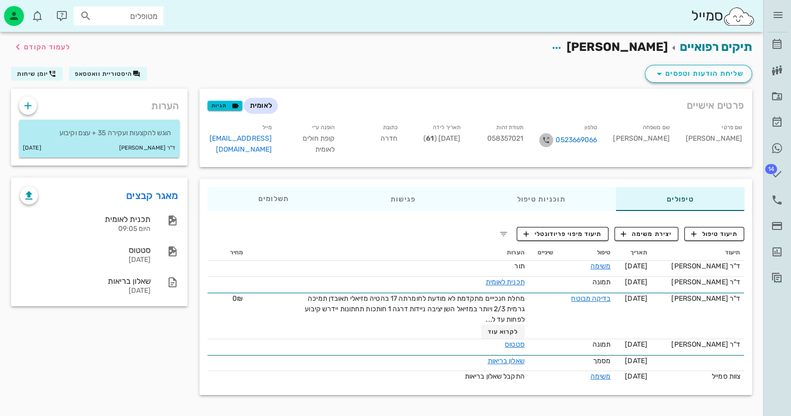
click at [552, 136] on icon "button" at bounding box center [546, 140] width 12 height 12
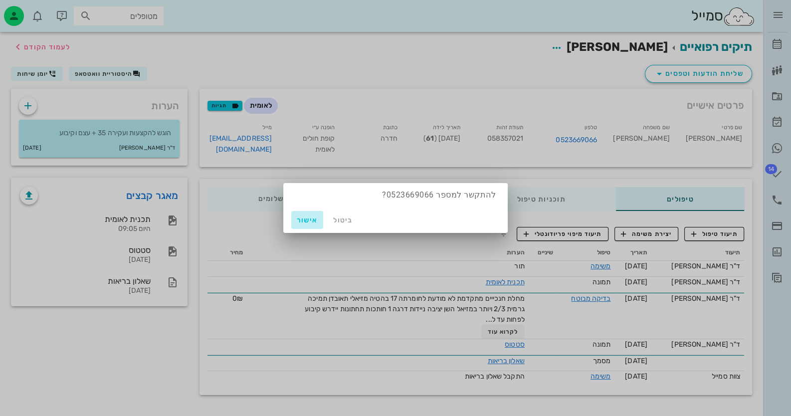
click at [302, 221] on span "אישור" at bounding box center [307, 220] width 24 height 8
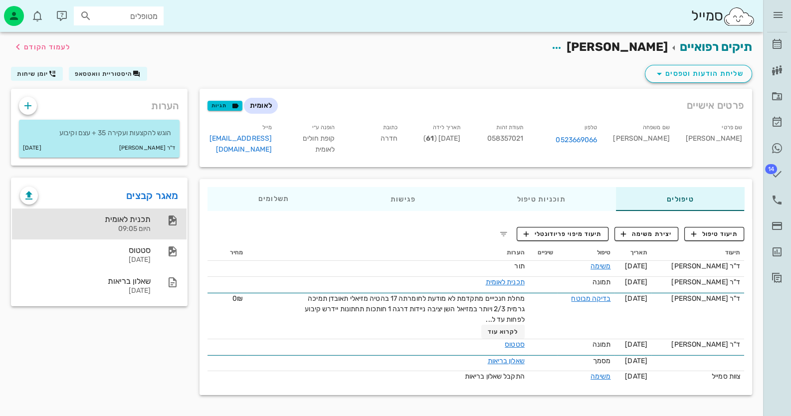
click at [136, 217] on div "תכנית לאומית" at bounding box center [85, 219] width 131 height 9
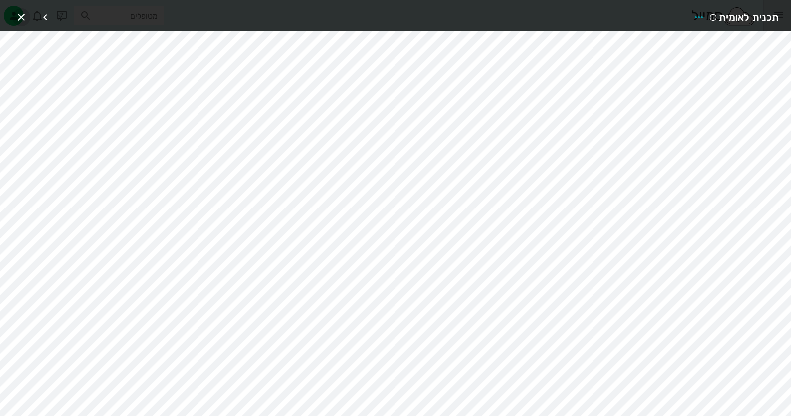
click at [20, 11] on icon "button" at bounding box center [21, 17] width 12 height 12
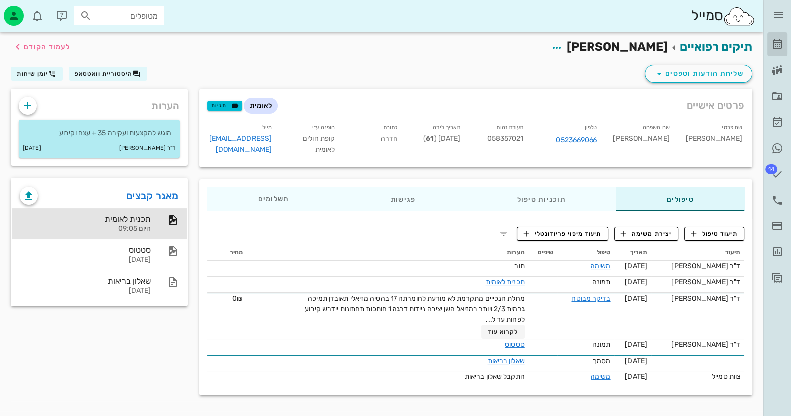
click at [780, 42] on icon at bounding box center [777, 44] width 12 height 12
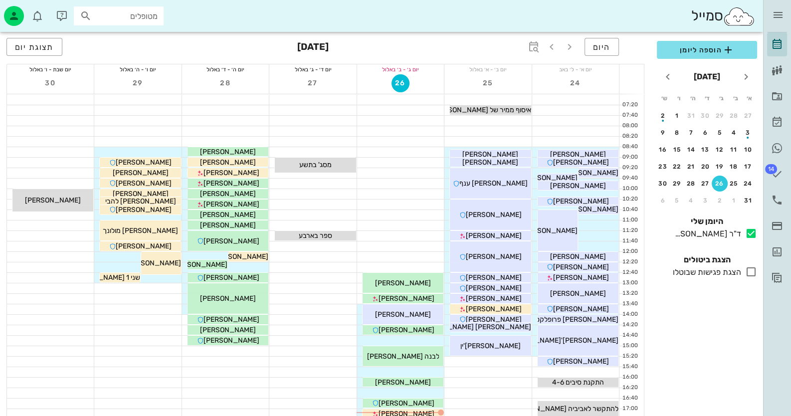
click at [144, 22] on div "מטופלים" at bounding box center [119, 15] width 90 height 19
click at [772, 138] on link "היסטוריית וואטסאפ" at bounding box center [777, 148] width 20 height 24
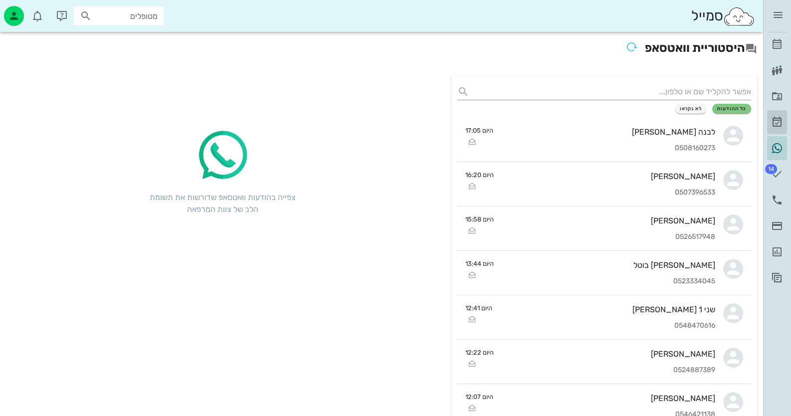
click at [779, 118] on icon at bounding box center [777, 122] width 12 height 12
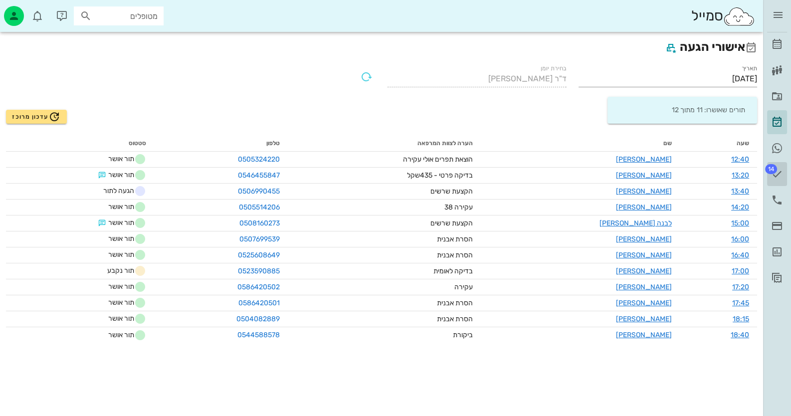
click at [778, 172] on icon at bounding box center [777, 174] width 12 height 12
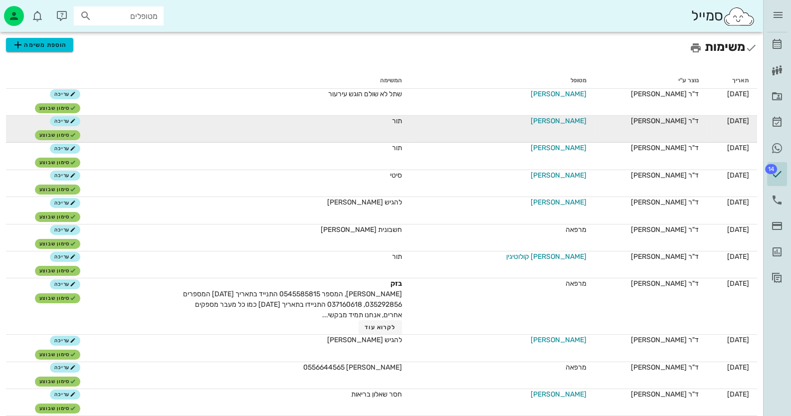
click at [547, 119] on span "[PERSON_NAME]" at bounding box center [559, 121] width 56 height 10
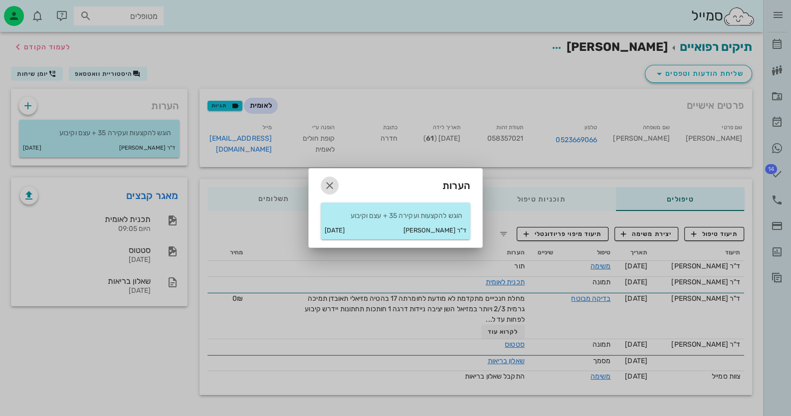
click at [331, 182] on icon "button" at bounding box center [330, 186] width 12 height 12
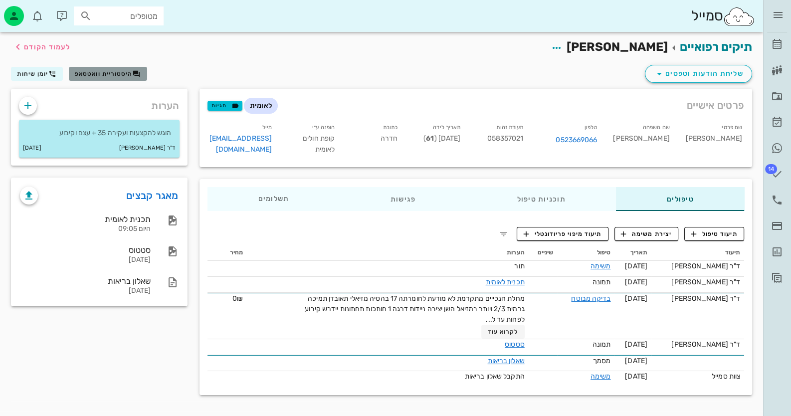
click at [114, 72] on span "היסטוריית וואטסאפ" at bounding box center [104, 73] width 58 height 7
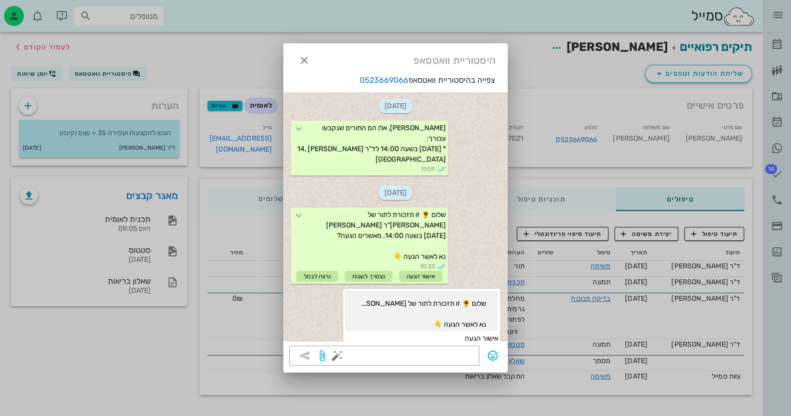
scroll to position [713, 0]
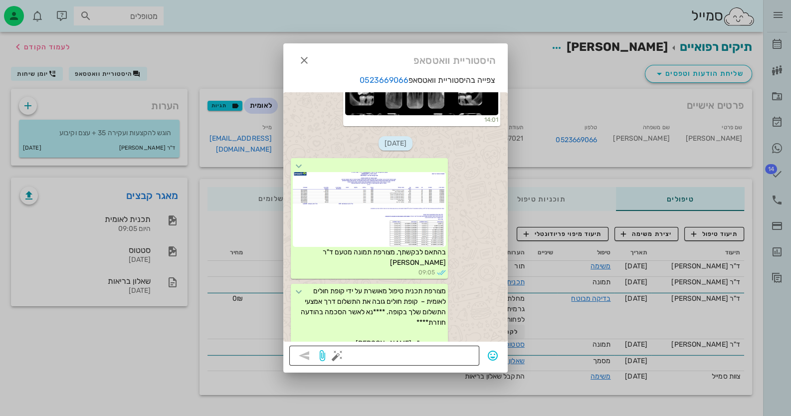
click at [332, 357] on button "button" at bounding box center [337, 356] width 12 height 12
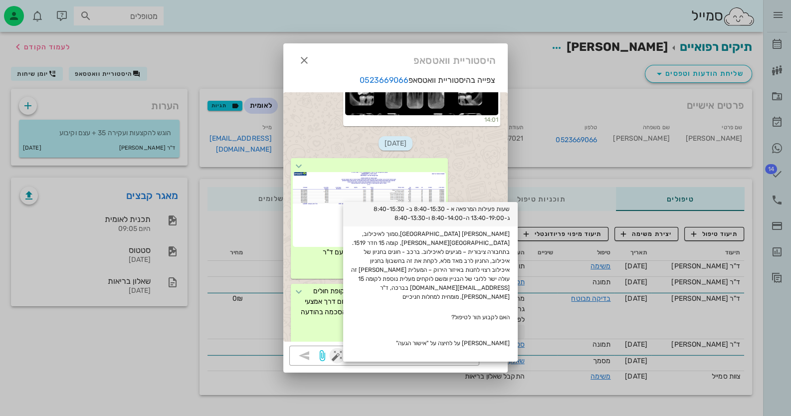
scroll to position [150, 0]
click at [463, 207] on div "שעות פעילות המרפאה א - 8:40-15:30 ב- 8:40-15:30 ג-13:40-19:00 ה-8:40-14:00 ו-8:…" at bounding box center [430, 213] width 175 height 26
type textarea "שעות פעילות המרפאה א - 8:40-15:30 ב- 8:40-15:30 ג-13:40-19:00 ה-8:40-14:00 ו-8:…"
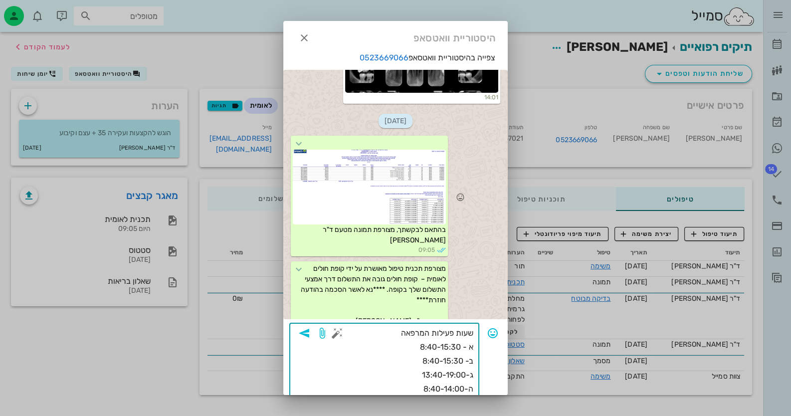
scroll to position [20, 0]
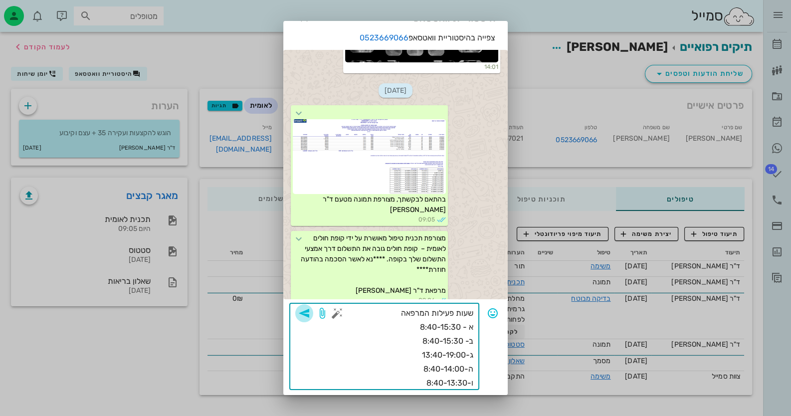
click at [310, 310] on icon "button" at bounding box center [304, 313] width 12 height 12
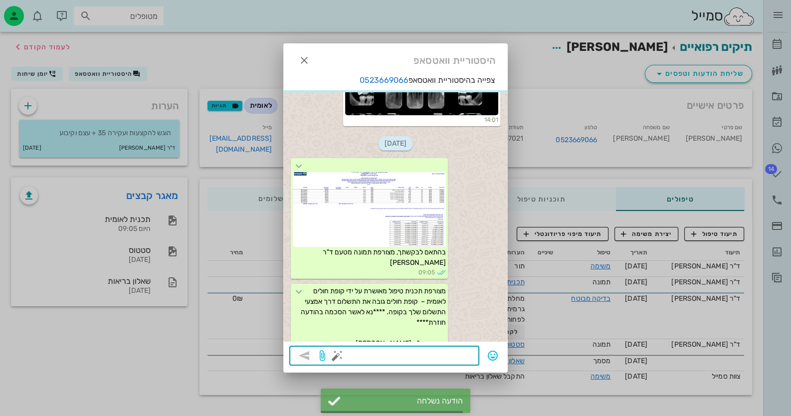
scroll to position [783, 0]
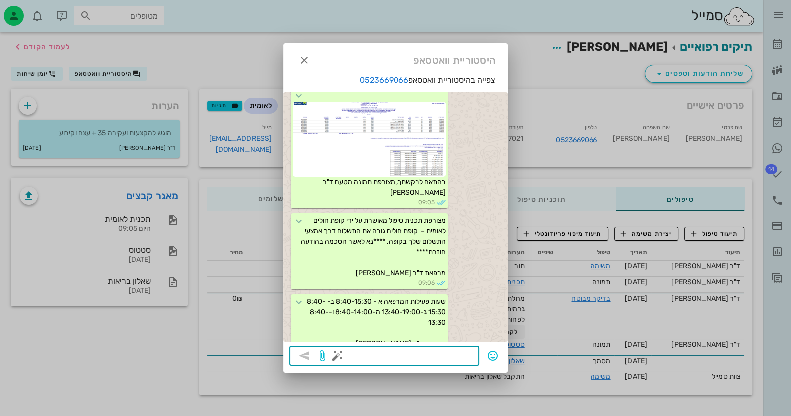
click at [782, 167] on div at bounding box center [395, 208] width 791 height 416
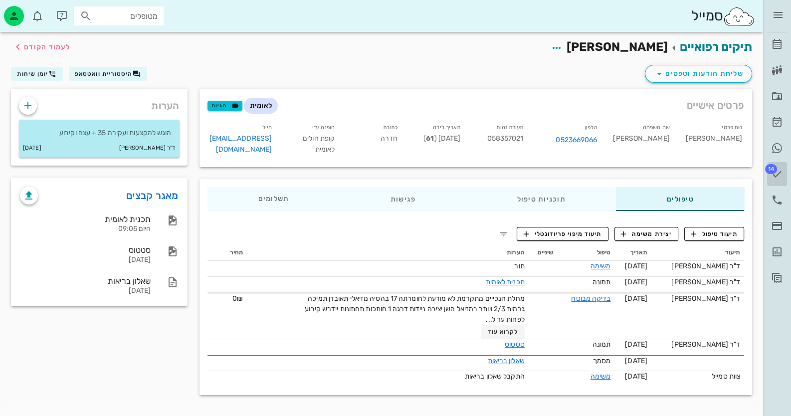
click at [781, 166] on link "14 משימות" at bounding box center [777, 174] width 20 height 24
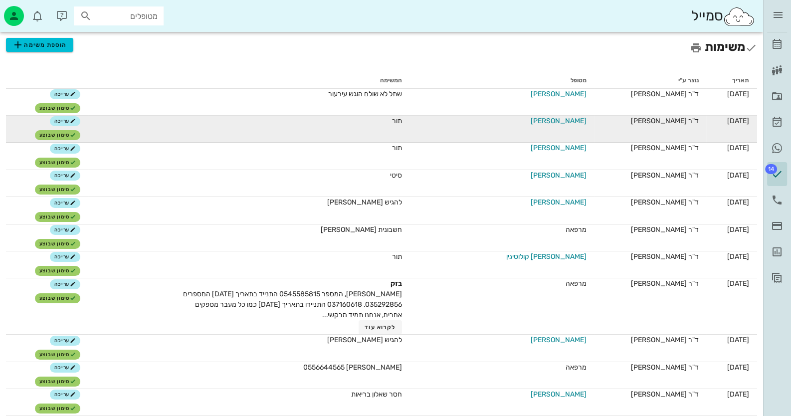
click at [557, 120] on span "[PERSON_NAME]" at bounding box center [559, 121] width 56 height 10
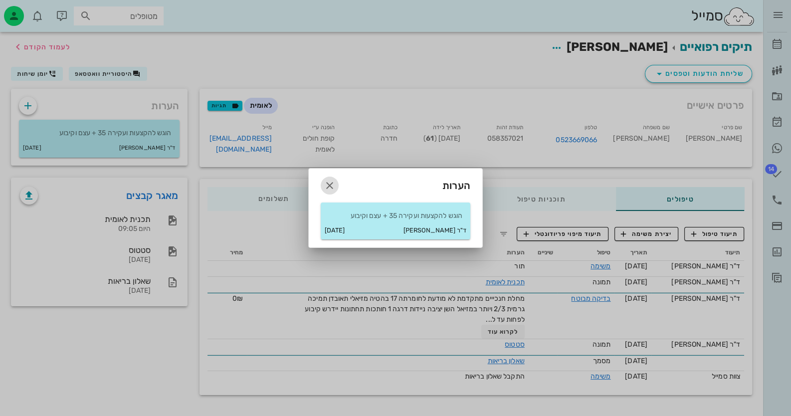
click at [328, 185] on icon "button" at bounding box center [330, 186] width 12 height 12
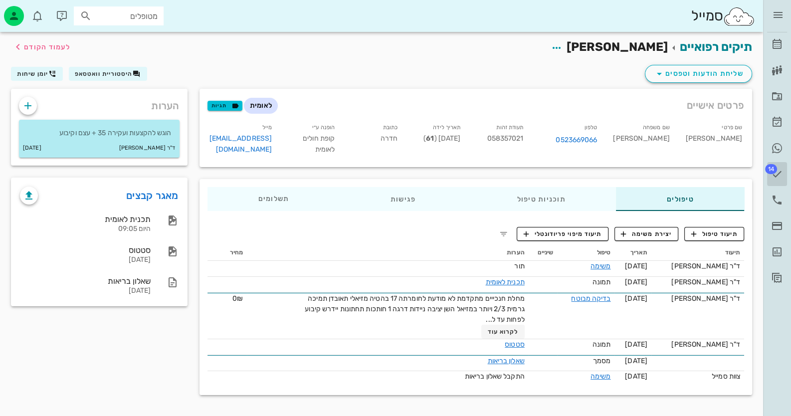
click at [772, 176] on icon at bounding box center [777, 174] width 12 height 12
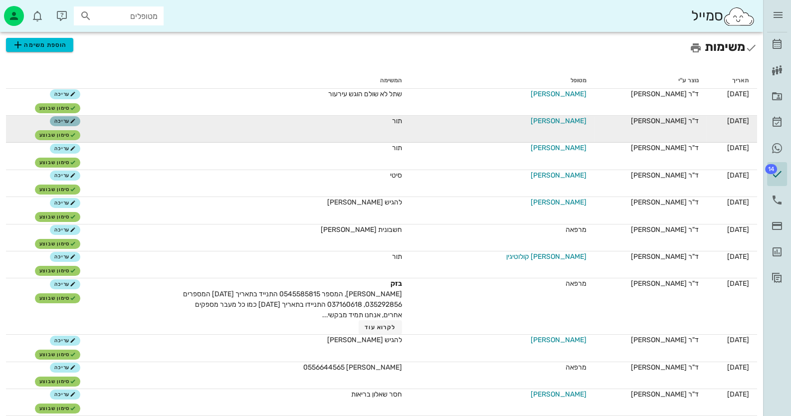
click at [76, 122] on span "עריכה" at bounding box center [64, 121] width 21 height 6
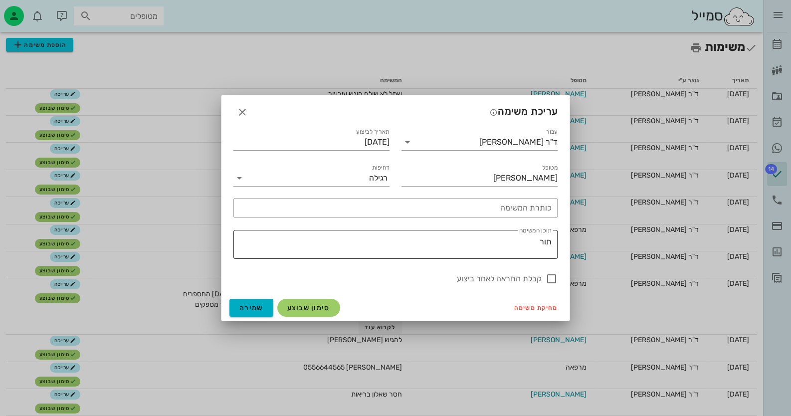
click at [519, 238] on textarea "תור" at bounding box center [394, 247] width 316 height 24
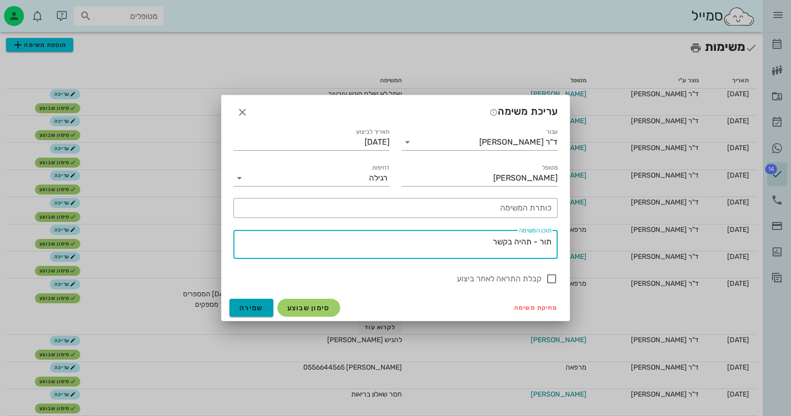
type textarea "תור - תהיה בקשר"
click at [235, 308] on button "שמירה" at bounding box center [252, 308] width 44 height 18
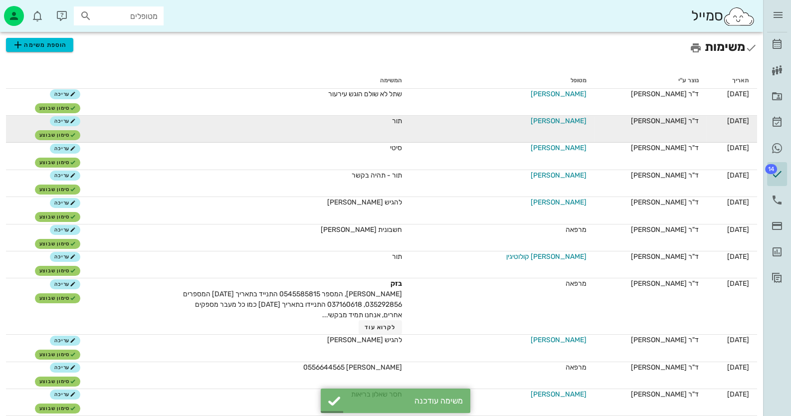
click at [558, 120] on span "[PERSON_NAME]" at bounding box center [559, 121] width 56 height 10
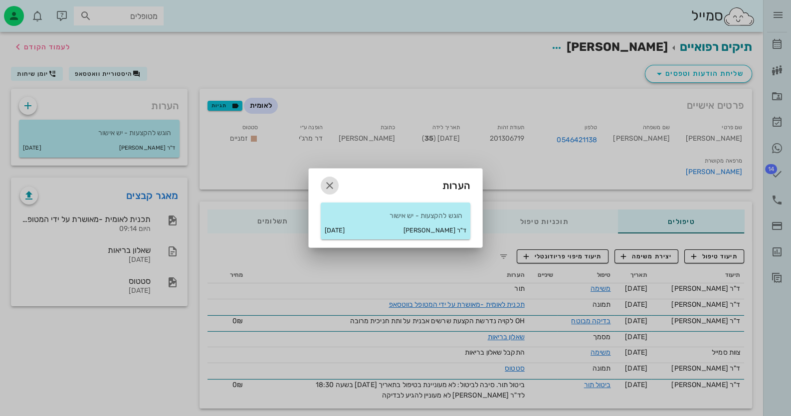
click at [332, 185] on icon "button" at bounding box center [330, 186] width 12 height 12
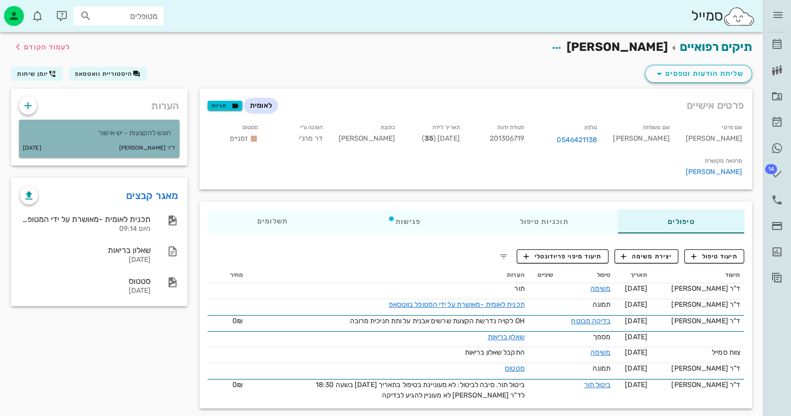
click at [152, 126] on div "הוגש להקצעות - יש אישור" at bounding box center [99, 129] width 161 height 19
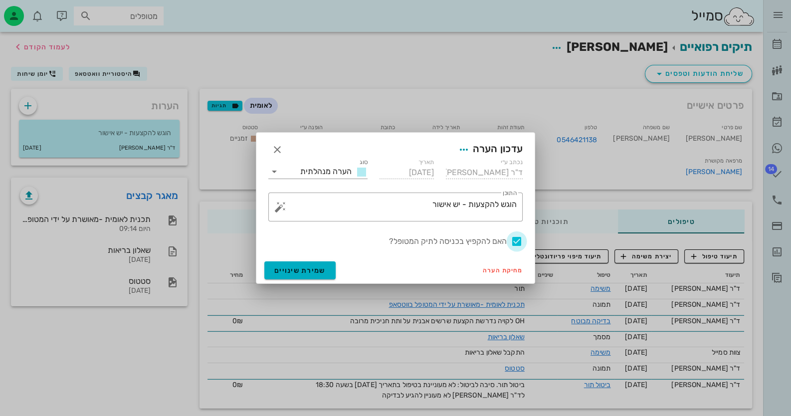
click at [513, 243] on div at bounding box center [517, 241] width 17 height 17
checkbox input "false"
click at [301, 275] on button "שמירת שינויים" at bounding box center [299, 270] width 71 height 18
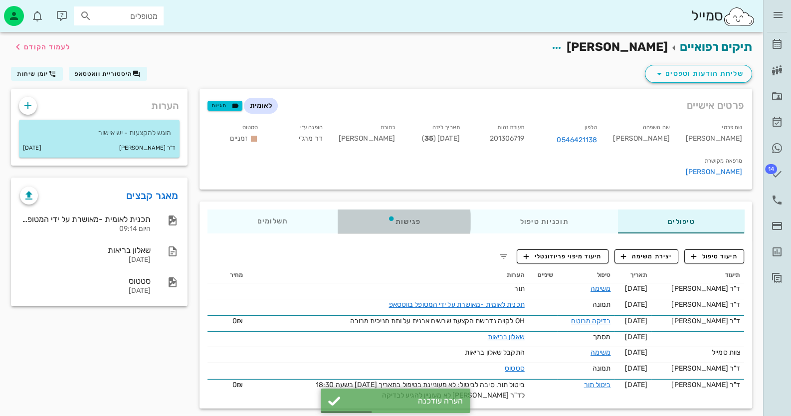
click at [373, 210] on div "פגישות" at bounding box center [404, 222] width 133 height 24
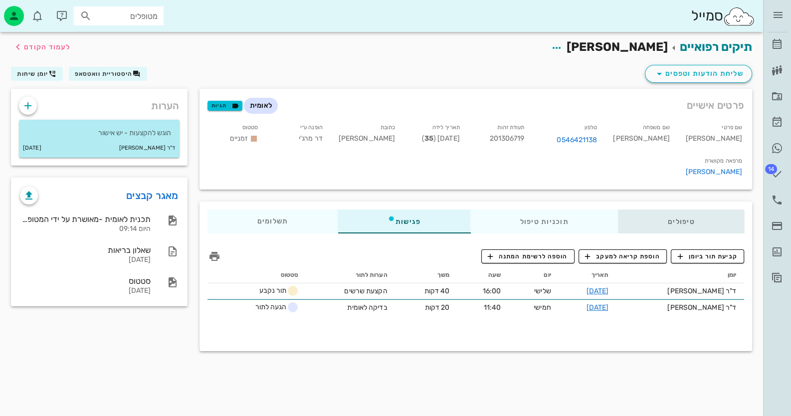
click at [674, 210] on div "טיפולים" at bounding box center [681, 222] width 126 height 24
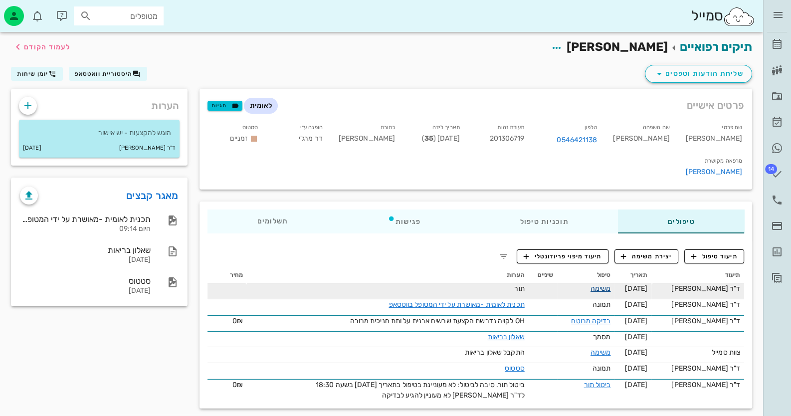
click at [611, 284] on link "משימה" at bounding box center [601, 288] width 20 height 8
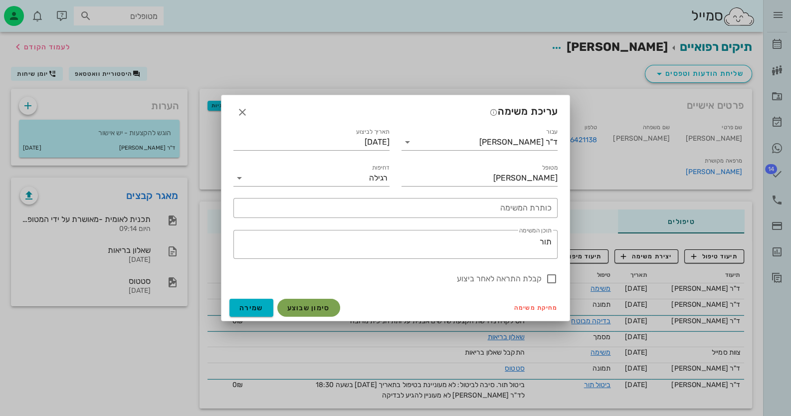
click at [314, 308] on span "סימון שבוצע" at bounding box center [308, 308] width 43 height 8
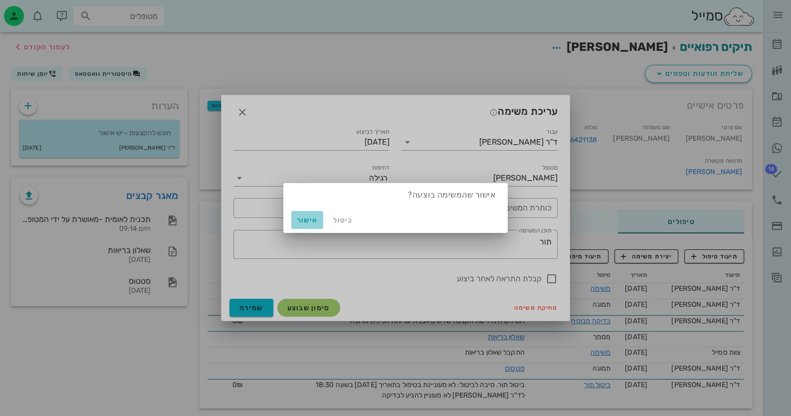
click at [304, 219] on span "אישור" at bounding box center [307, 220] width 24 height 8
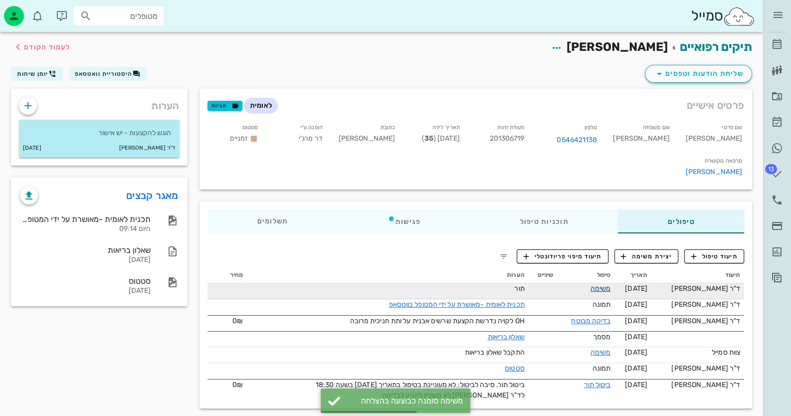
click at [611, 284] on link "משימה" at bounding box center [601, 288] width 20 height 8
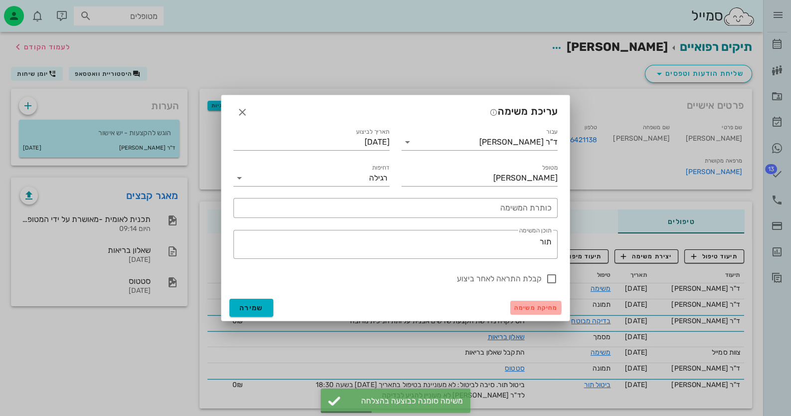
click at [534, 309] on span "מחיקת משימה" at bounding box center [535, 307] width 43 height 7
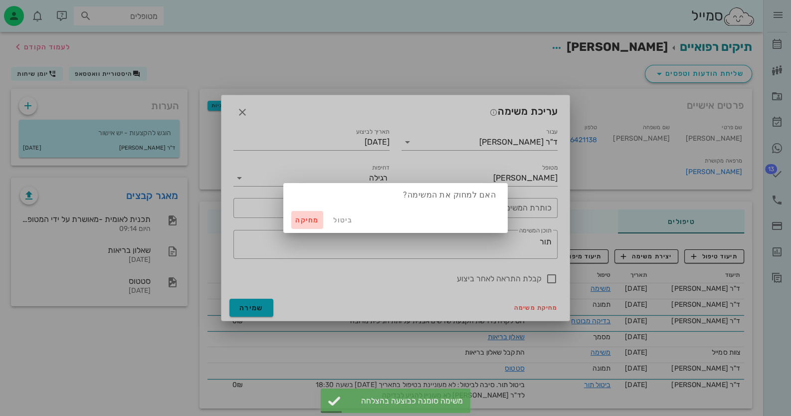
click at [312, 219] on span "מחיקה" at bounding box center [307, 220] width 24 height 8
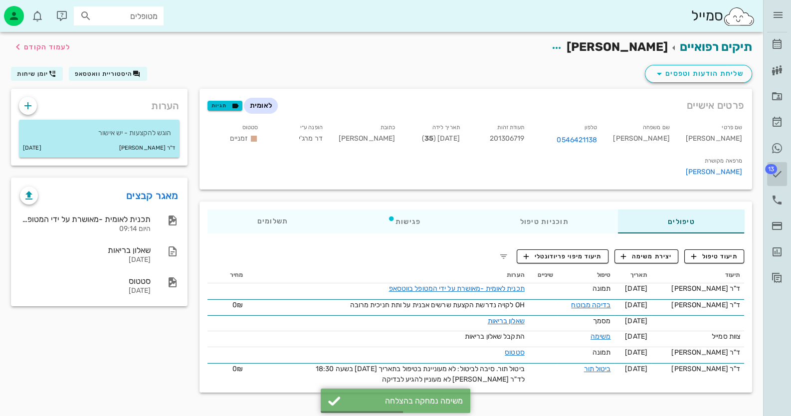
click at [768, 172] on span "13" at bounding box center [771, 169] width 12 height 10
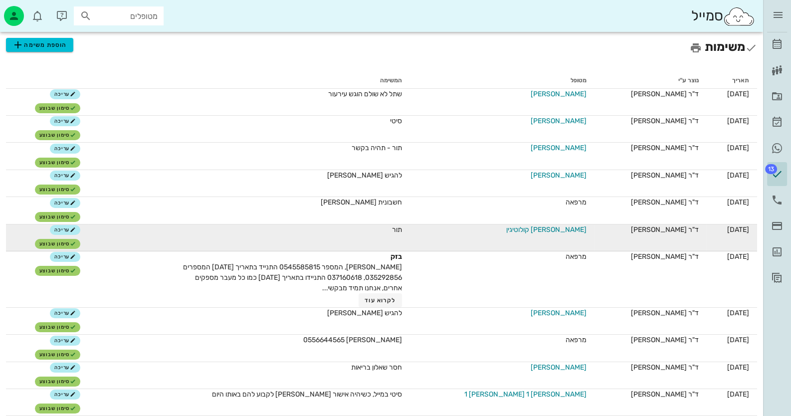
click at [557, 229] on span "[PERSON_NAME] קולוטיגין" at bounding box center [547, 230] width 80 height 10
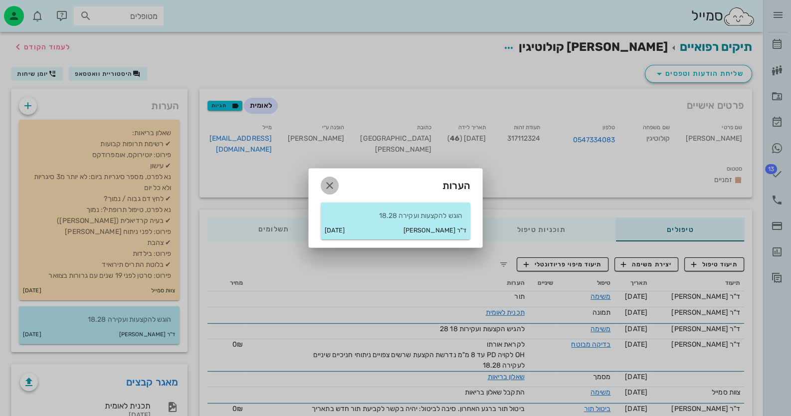
click at [325, 180] on icon "button" at bounding box center [330, 186] width 12 height 12
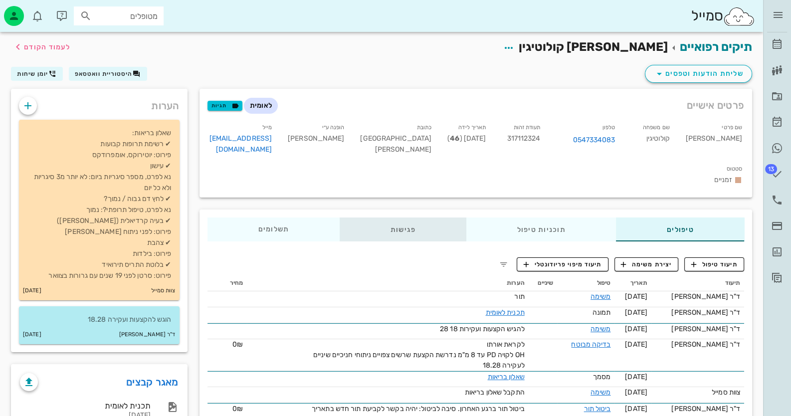
click at [387, 218] on div "פגישות" at bounding box center [403, 230] width 127 height 24
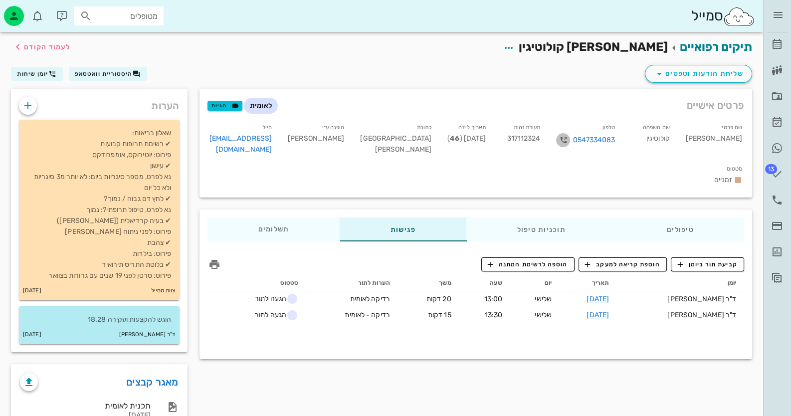
click at [569, 139] on icon "button" at bounding box center [563, 140] width 12 height 12
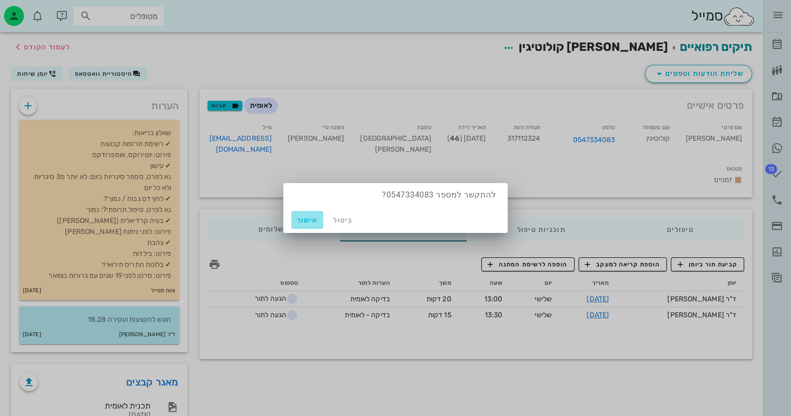
click at [315, 216] on span "אישור" at bounding box center [307, 220] width 24 height 8
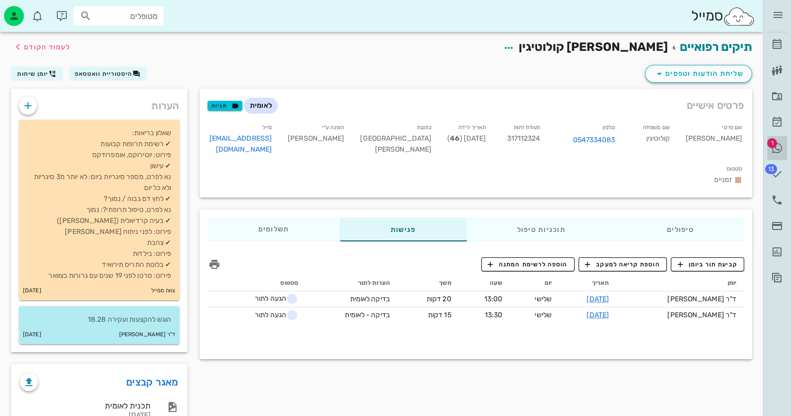
click at [777, 144] on span "1" at bounding box center [772, 143] width 10 height 10
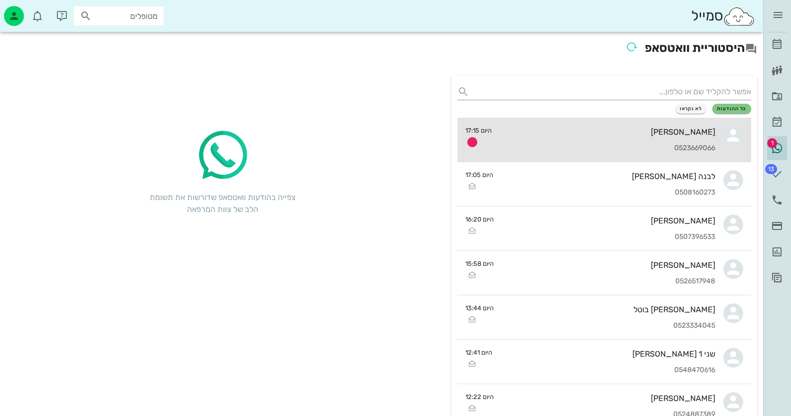
click at [629, 133] on div "[PERSON_NAME]" at bounding box center [608, 131] width 216 height 9
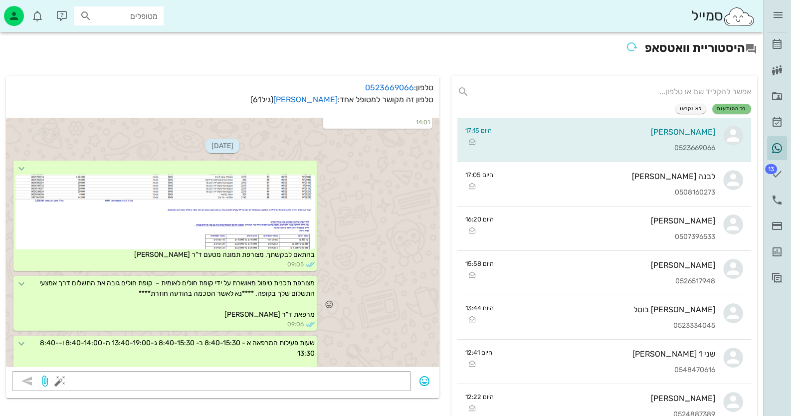
scroll to position [651, 0]
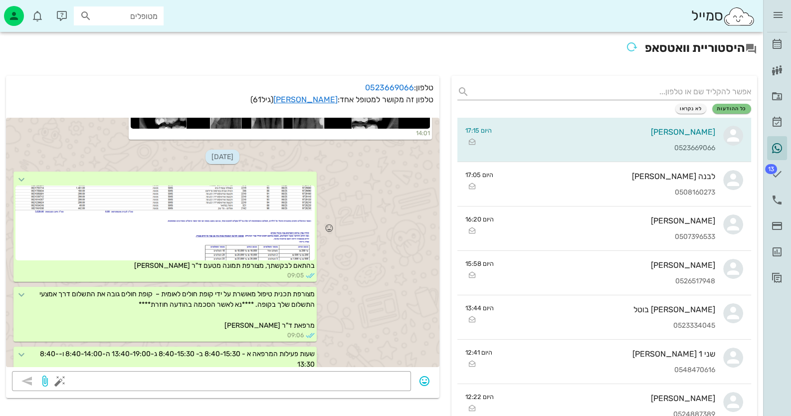
click at [239, 205] on div at bounding box center [164, 223] width 299 height 75
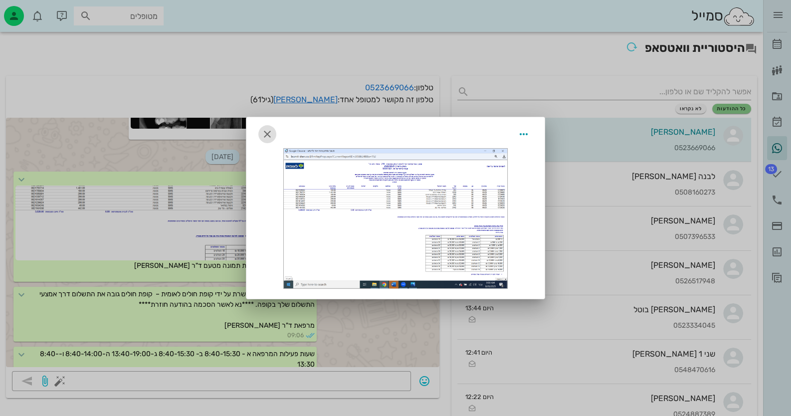
click at [266, 134] on icon "button" at bounding box center [267, 134] width 12 height 12
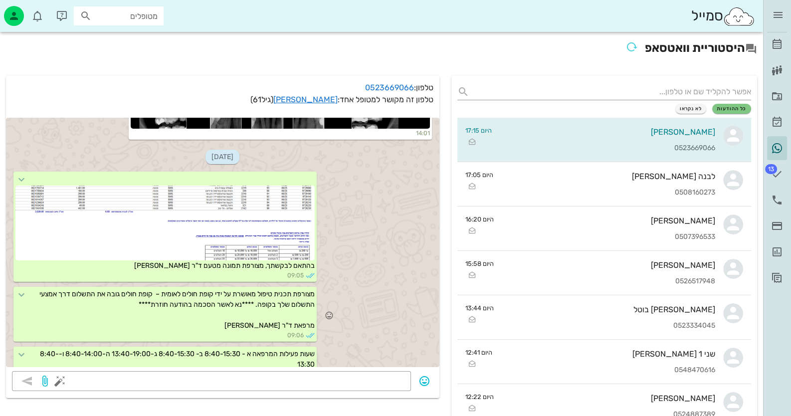
click at [374, 331] on div "מצורפת תכנית טיפול מאושרת על ידי קופת חולים לאומית – קופת חולים גובה את התשלום …" at bounding box center [223, 315] width 434 height 60
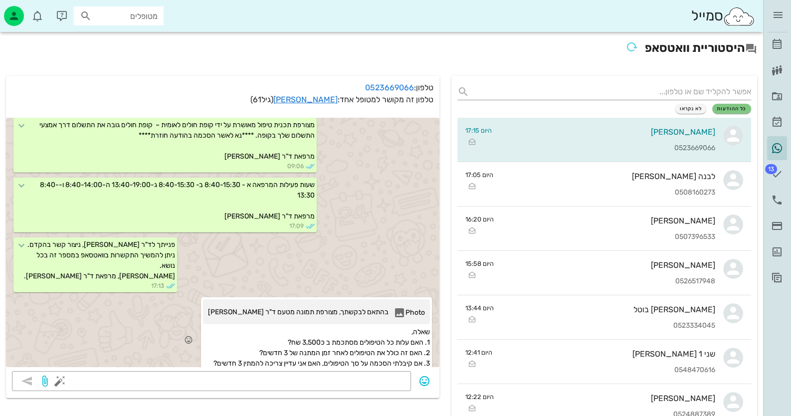
scroll to position [851, 0]
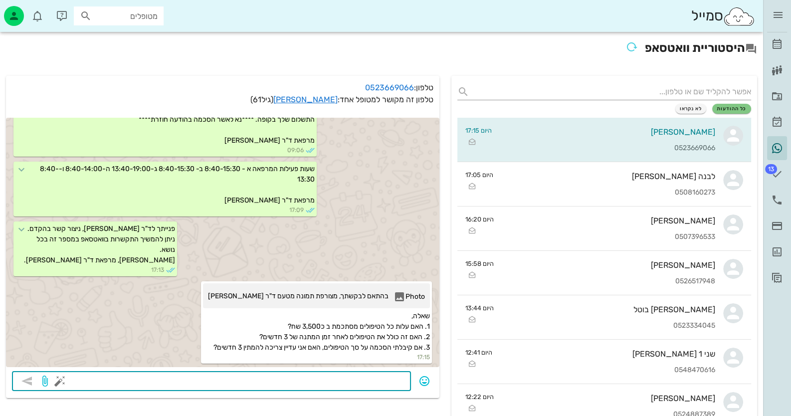
click at [377, 375] on textarea at bounding box center [233, 382] width 343 height 16
click at [322, 99] on link "[PERSON_NAME]" at bounding box center [305, 99] width 64 height 9
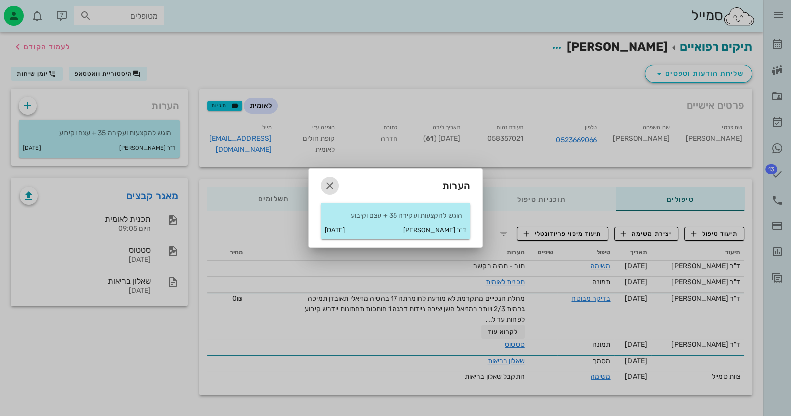
click at [327, 186] on icon "button" at bounding box center [330, 186] width 12 height 12
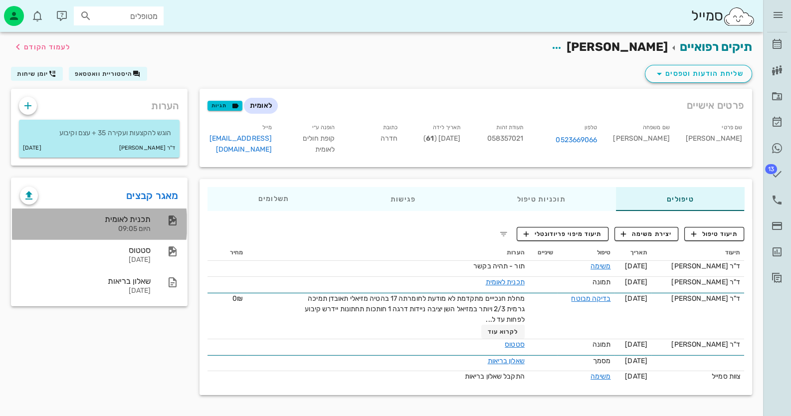
click at [161, 209] on div "תכנית לאומית היום 09:05" at bounding box center [99, 224] width 175 height 31
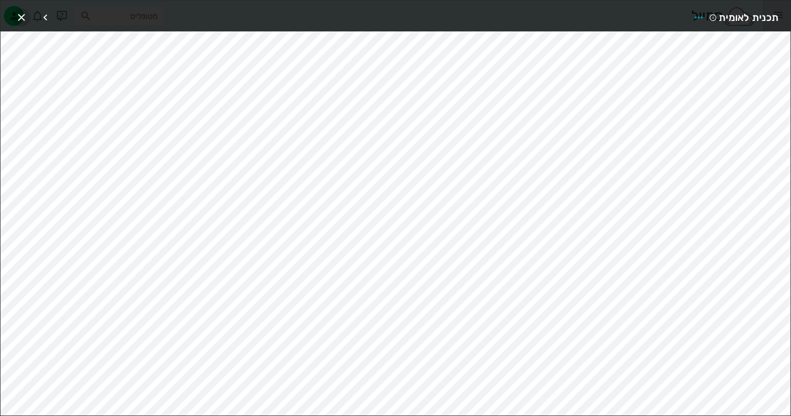
click at [16, 12] on icon "button" at bounding box center [21, 17] width 12 height 12
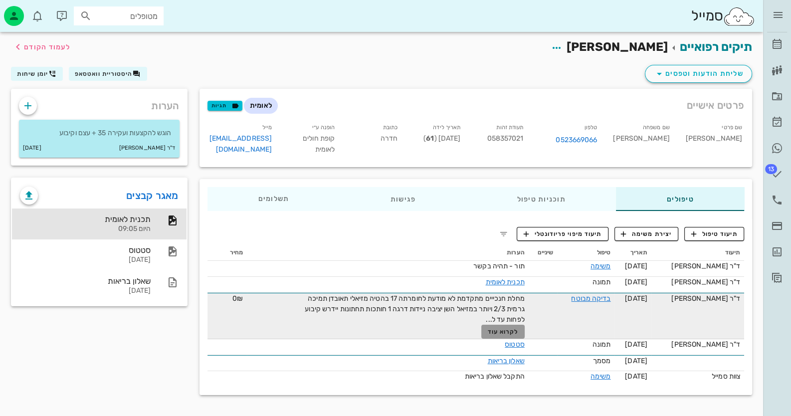
click at [508, 331] on span "לקרוא עוד" at bounding box center [503, 331] width 31 height 7
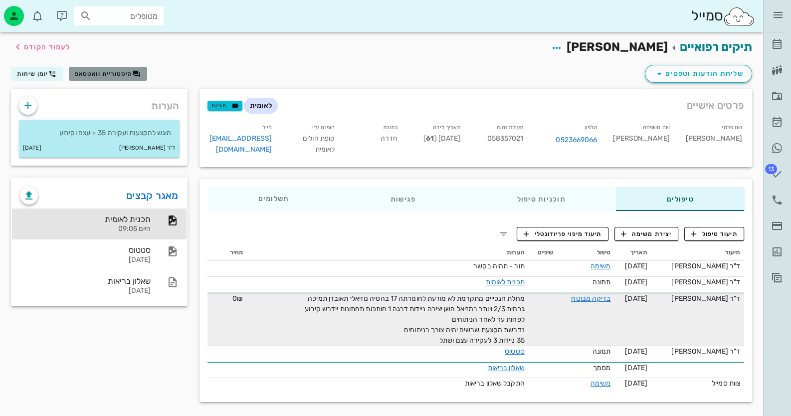
click at [121, 74] on span "היסטוריית וואטסאפ" at bounding box center [104, 73] width 58 height 7
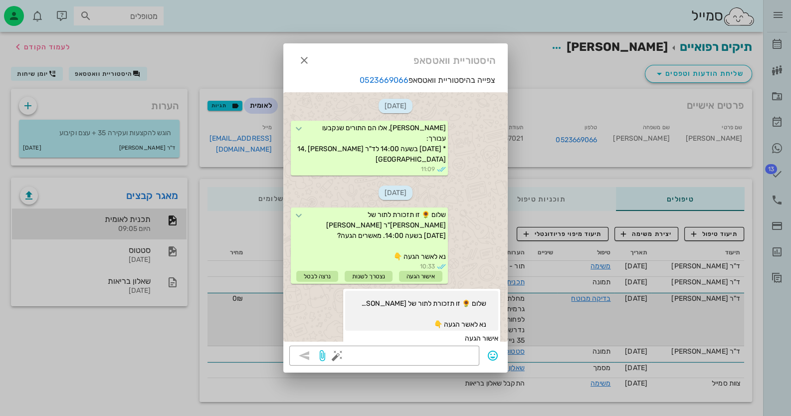
scroll to position [977, 0]
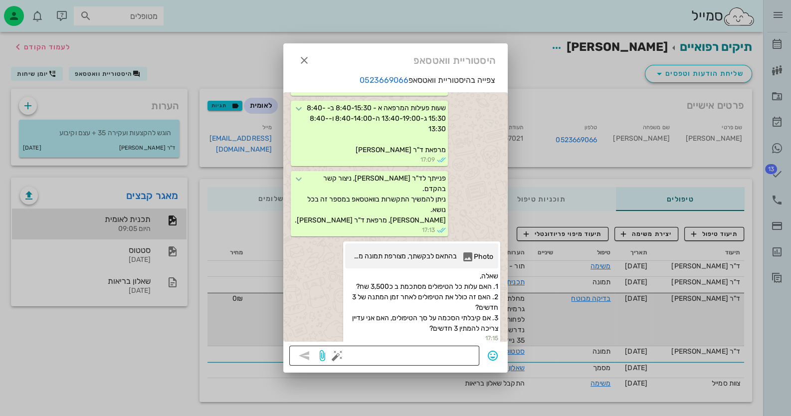
click at [467, 353] on textarea at bounding box center [406, 357] width 134 height 16
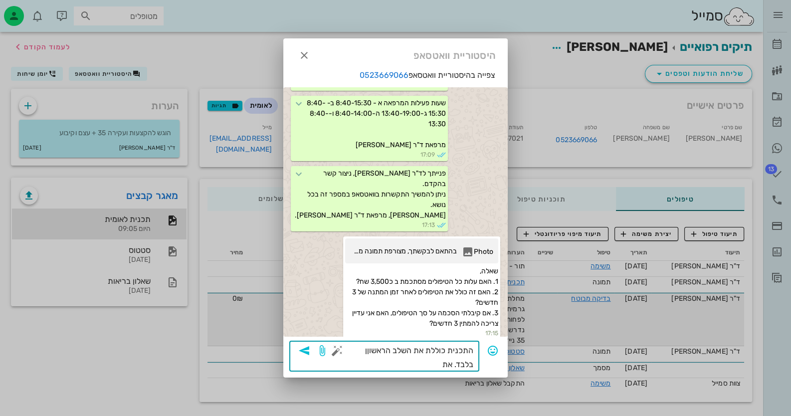
click at [366, 350] on textarea "התכנית כוללת את השלב הראשוןן בלבד. את" at bounding box center [406, 358] width 134 height 28
click at [459, 362] on textarea "התכנית כוללת את השלב הראשון בלבד. את" at bounding box center [406, 358] width 134 height 28
drag, startPoint x: 462, startPoint y: 366, endPoint x: 484, endPoint y: 364, distance: 22.0
click at [484, 364] on div "​ התכנית כוללת את השלב הראשון בלבד. את" at bounding box center [395, 356] width 213 height 31
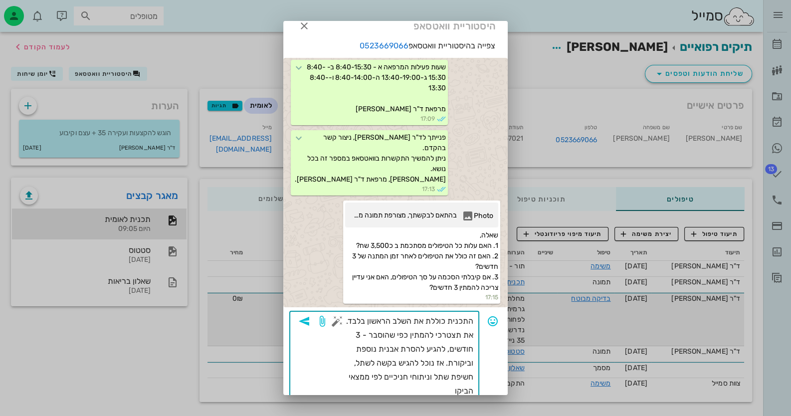
scroll to position [12, 0]
type textarea "התכנית כוללת את השלב הראשון בלבד. את תצטרכי להמתין כפי שהוסבר - 3 חודשים, להגיע…"
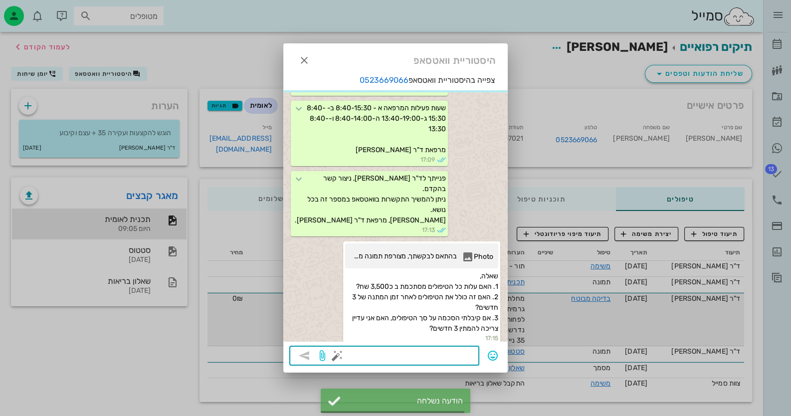
scroll to position [1047, 0]
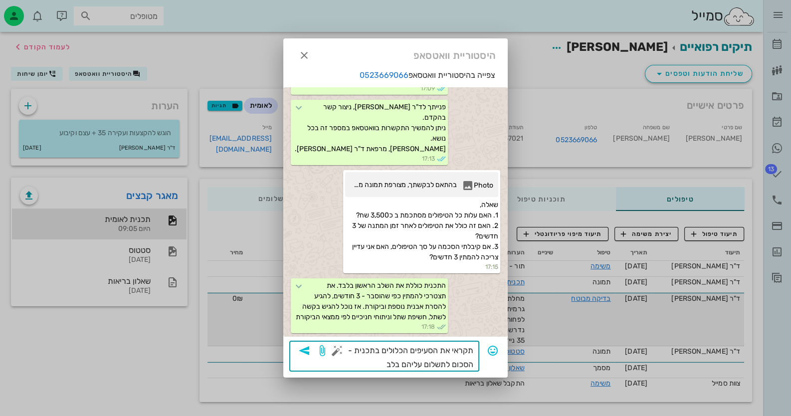
type textarea "תקראי את הסעיפים הכלולים בתכנית - הסכום לתשלום עליהם בלבד"
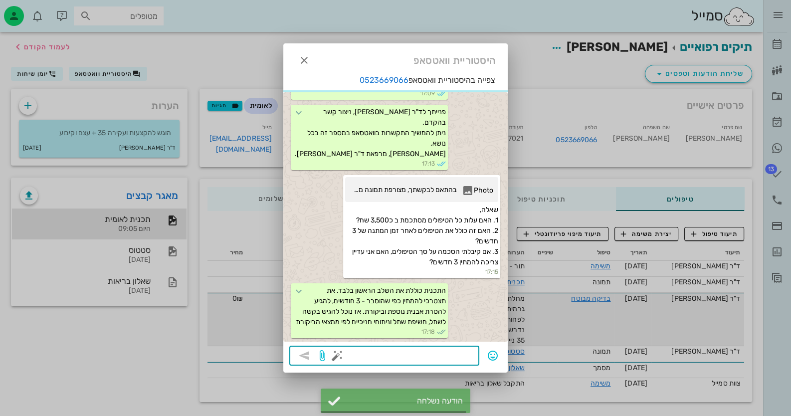
scroll to position [1085, 0]
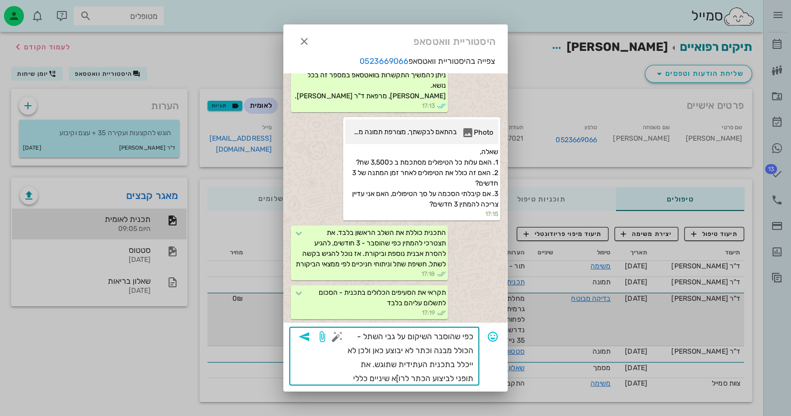
click at [398, 378] on textarea "כפי שהוסבר השיקום על גבי השתל - הכולל מבנה וכתר לא יבוצע כאן ולכן לא ייכלל בתכנ…" at bounding box center [406, 358] width 134 height 56
type textarea "כפי שהוסבר השיקום על גבי השתל - הכולל מבנה וכתר לא יבוצע כאן ולכן לא ייכלל בתכנ…"
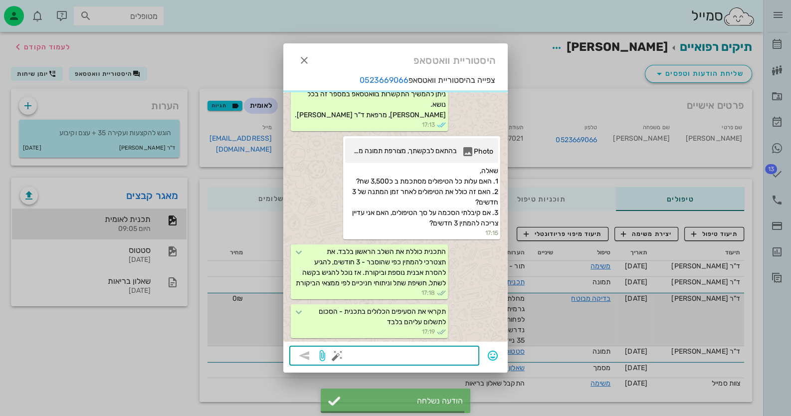
scroll to position [1145, 0]
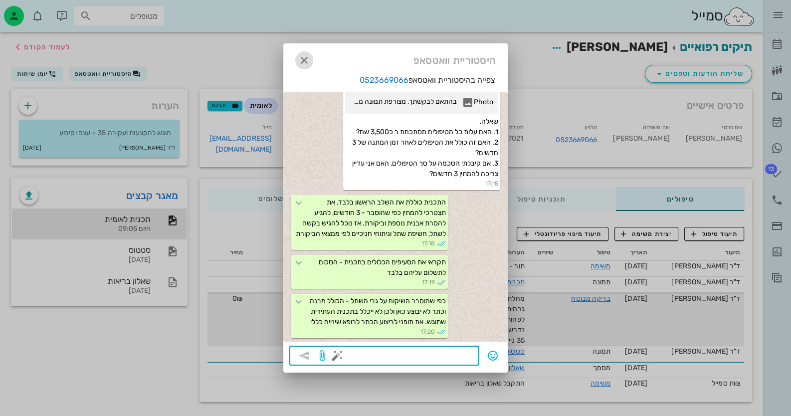
click at [300, 57] on icon "button" at bounding box center [304, 60] width 12 height 12
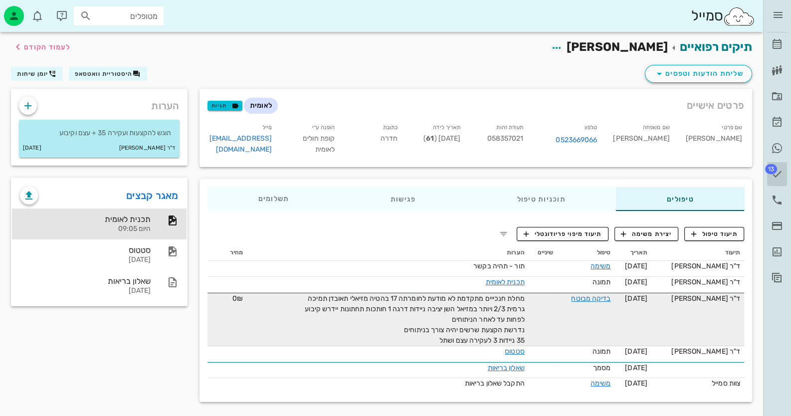
click at [768, 166] on span "13" at bounding box center [771, 169] width 12 height 10
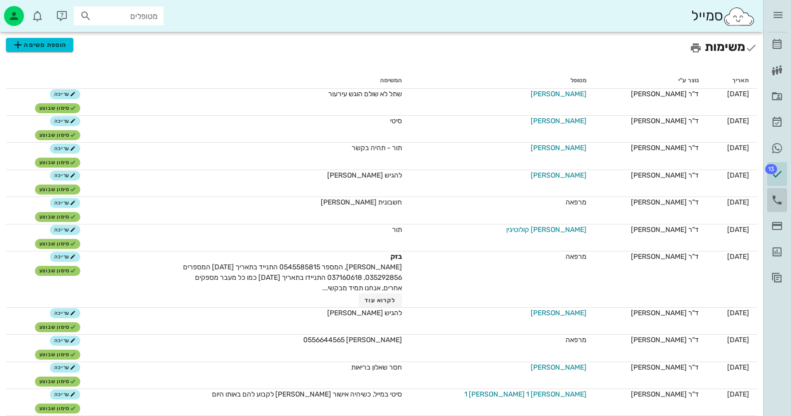
click at [778, 197] on icon at bounding box center [777, 200] width 12 height 12
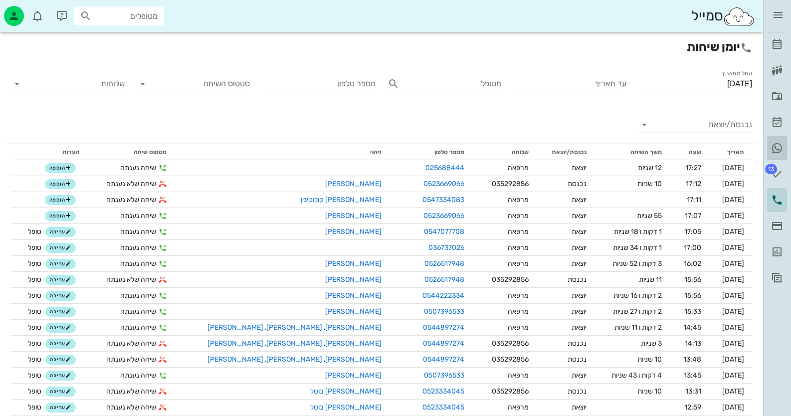
click at [773, 150] on icon at bounding box center [777, 148] width 12 height 12
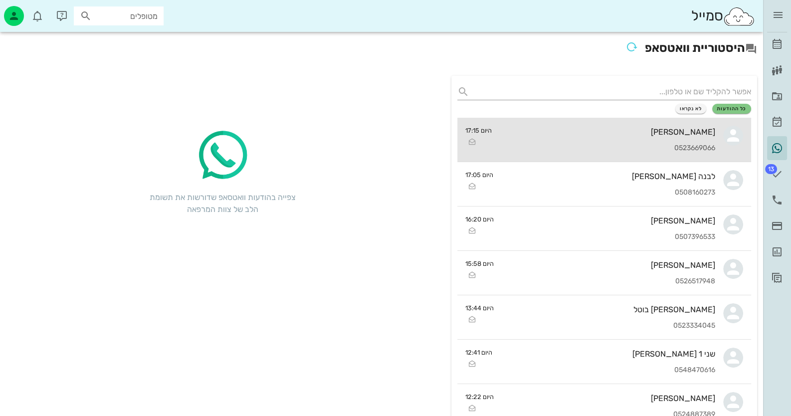
click at [714, 144] on div "0523669066" at bounding box center [608, 148] width 216 height 8
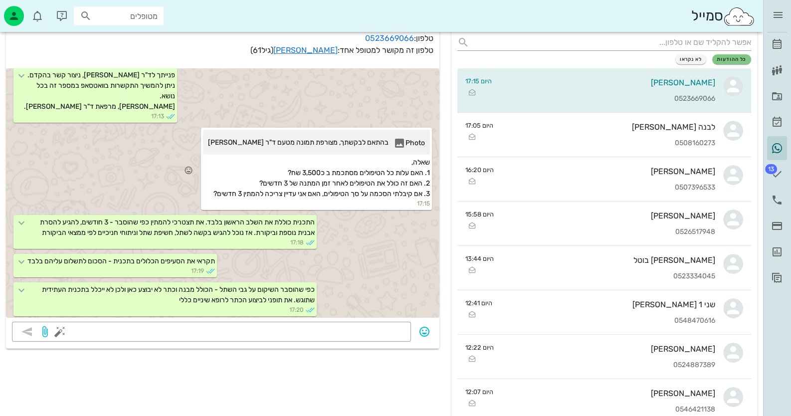
scroll to position [957, 0]
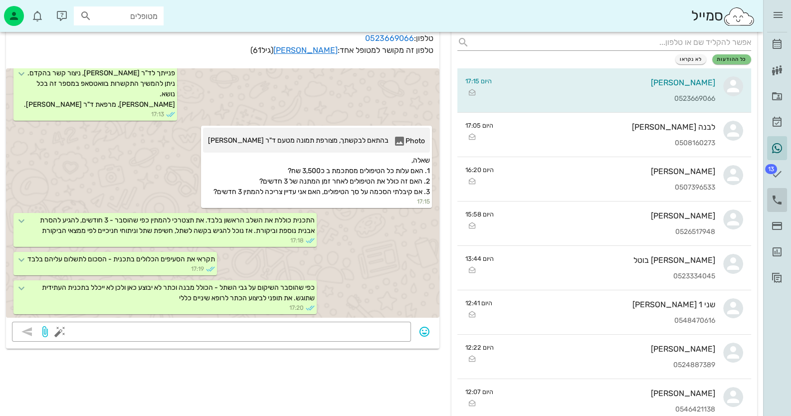
click at [776, 194] on icon at bounding box center [777, 200] width 12 height 12
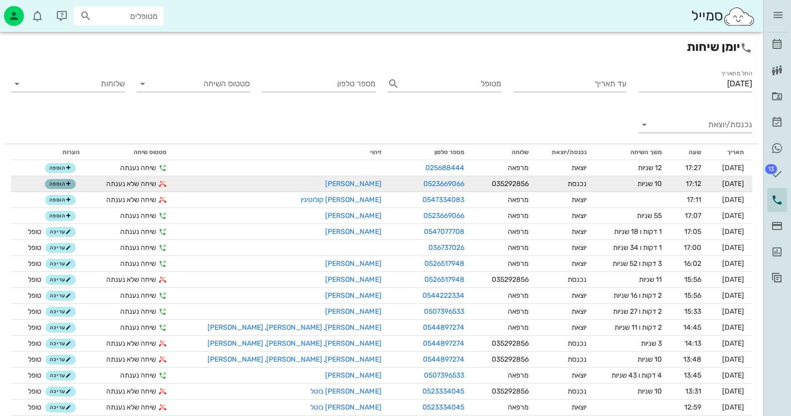
click at [60, 185] on span "הוספה" at bounding box center [60, 184] width 22 height 6
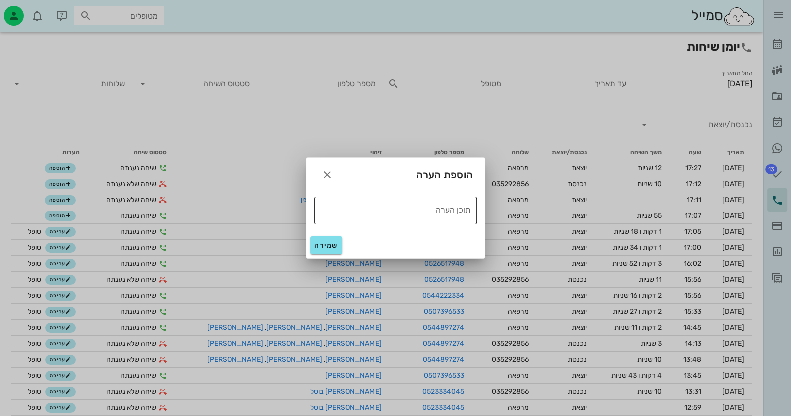
click at [426, 206] on textarea "תוכן הערה" at bounding box center [392, 210] width 157 height 16
drag, startPoint x: 446, startPoint y: 212, endPoint x: 487, endPoint y: 204, distance: 42.1
type textarea "טופל"
click at [302, 250] on div at bounding box center [395, 208] width 791 height 416
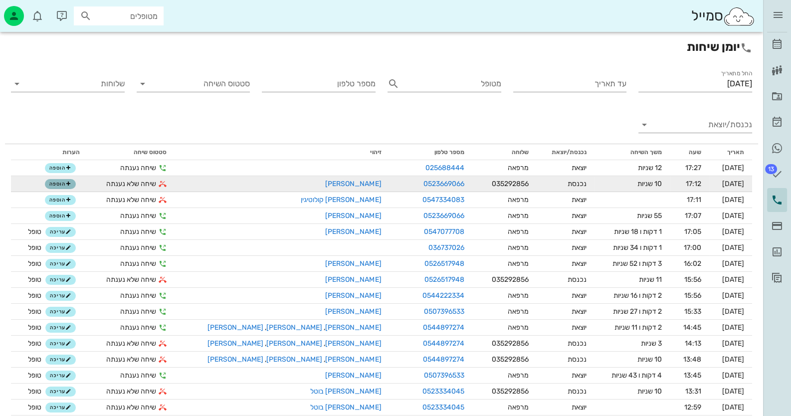
click at [76, 188] on button "הוספה" at bounding box center [60, 184] width 31 height 10
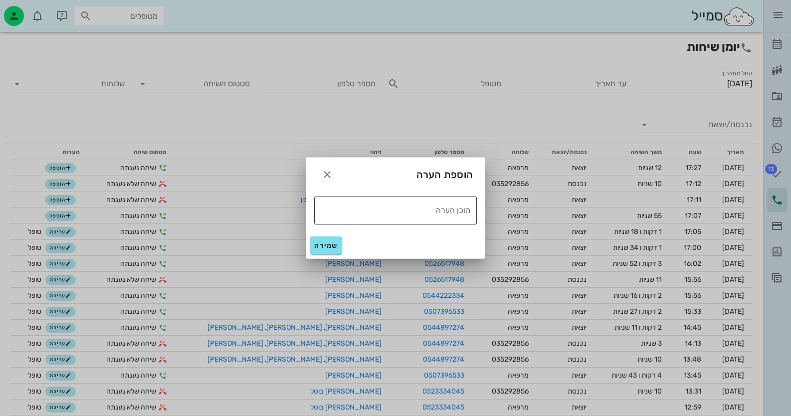
click at [405, 222] on div "תוכן הערה" at bounding box center [392, 211] width 157 height 28
type textarea "טופל"
click at [311, 249] on button "שמירה" at bounding box center [326, 246] width 32 height 18
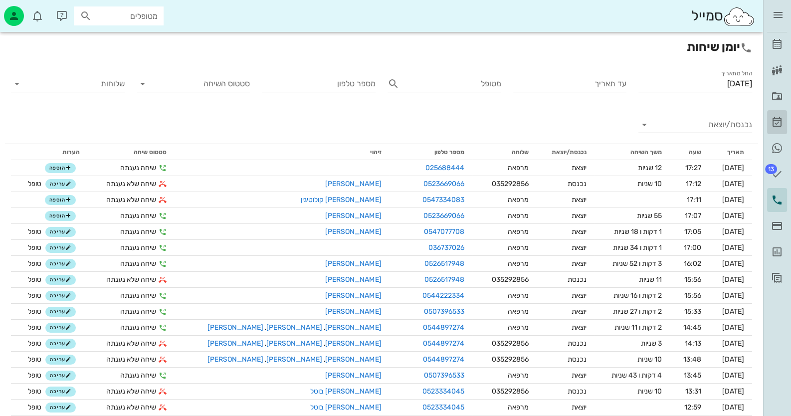
click at [775, 122] on icon at bounding box center [777, 122] width 12 height 12
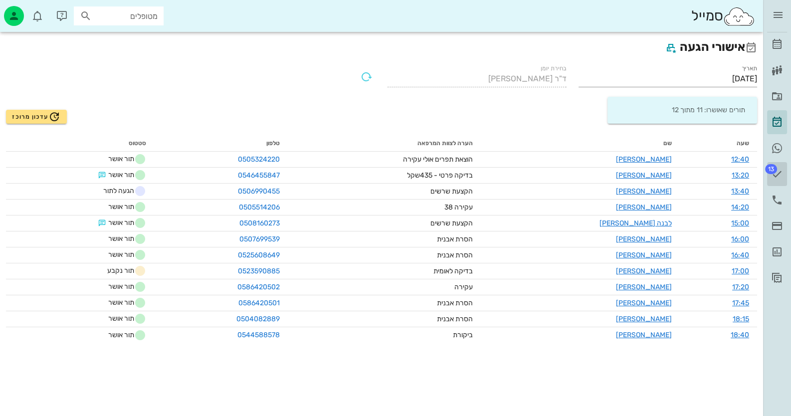
click at [776, 171] on span "13" at bounding box center [771, 169] width 12 height 10
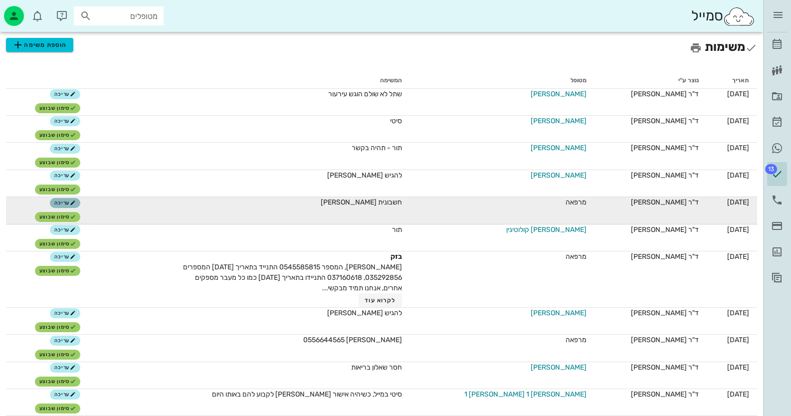
click at [76, 205] on span "עריכה" at bounding box center [64, 203] width 21 height 6
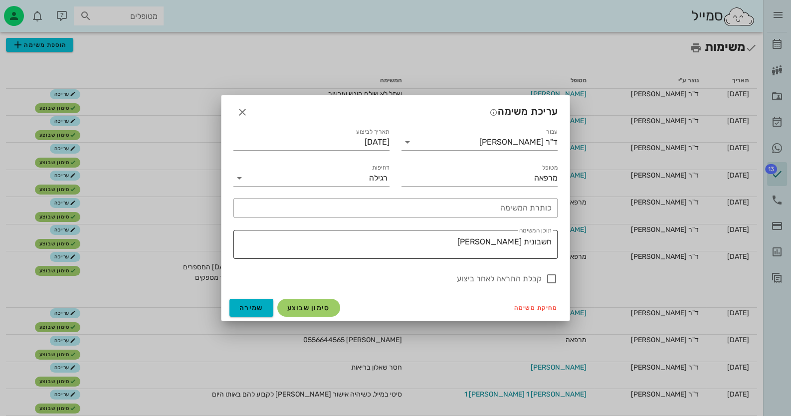
click at [461, 241] on textarea "חשבונית [PERSON_NAME]" at bounding box center [394, 247] width 316 height 24
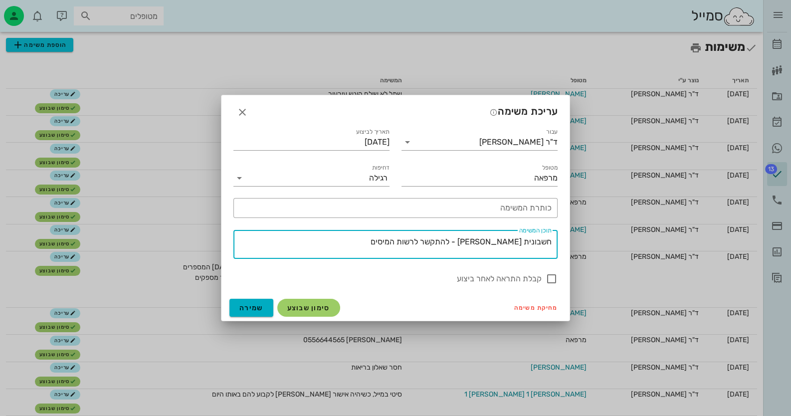
paste textarea "[US_EMPLOYER_IDENTIFICATION_NUMBER]"
type textarea "חשבונית [PERSON_NAME] - להתקשר לרשות המיסים [US_EMPLOYER_IDENTIFICATION_NUMBER]"
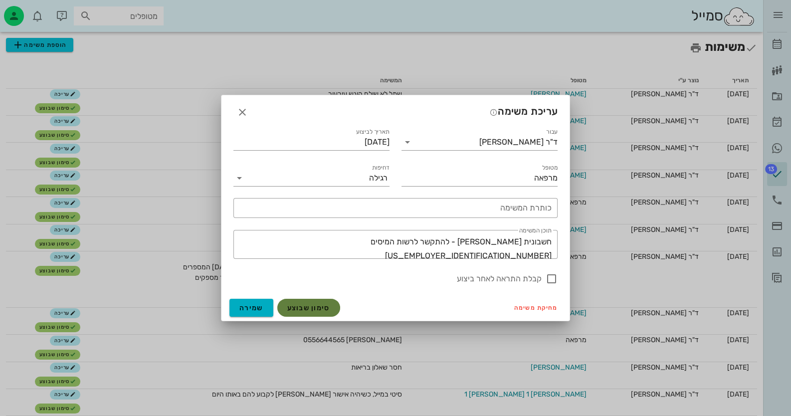
click at [329, 303] on button "סימון שבוצע" at bounding box center [308, 308] width 63 height 18
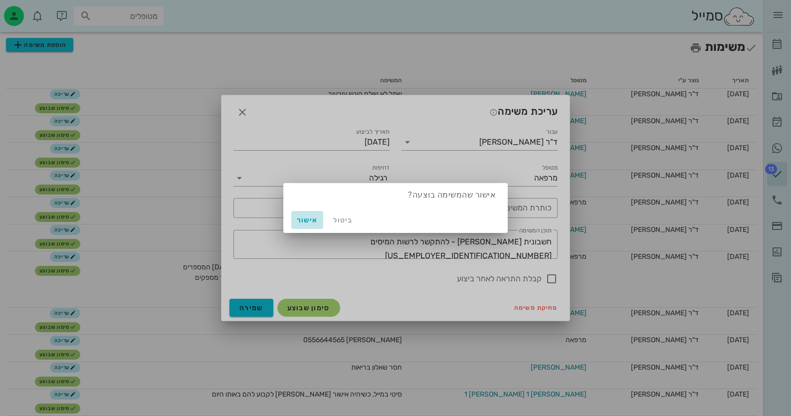
click at [303, 216] on span "אישור" at bounding box center [307, 220] width 24 height 8
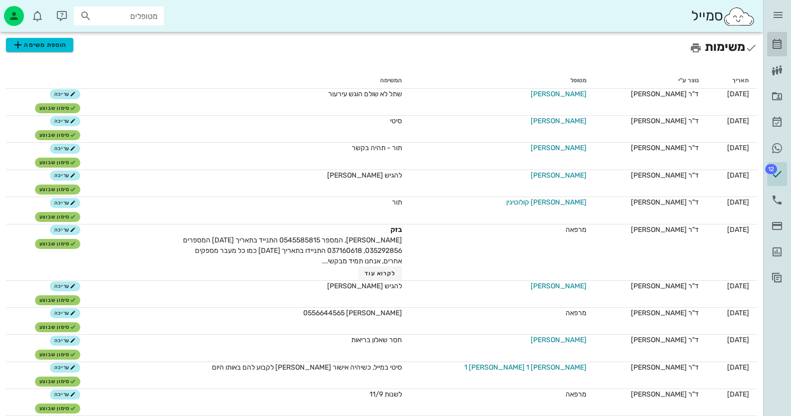
click at [784, 46] on link "[PERSON_NAME]" at bounding box center [777, 44] width 20 height 24
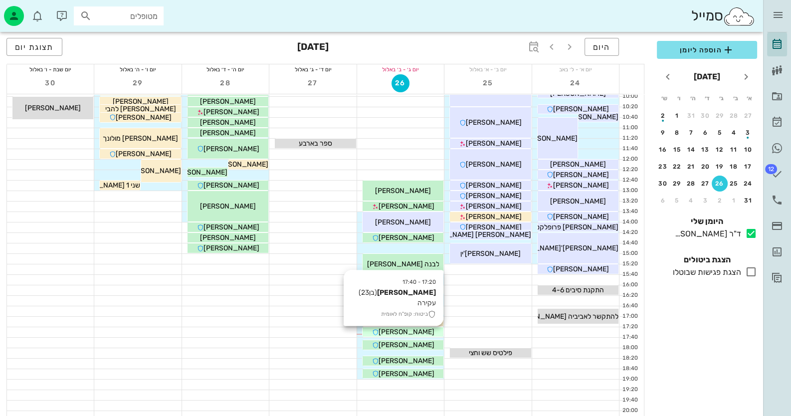
scroll to position [99, 0]
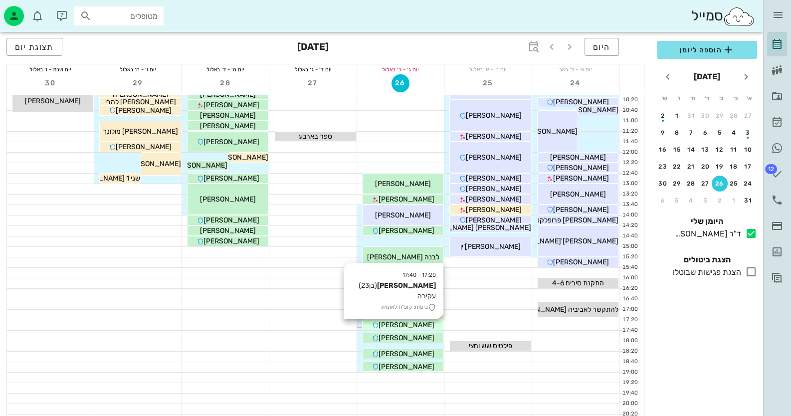
click at [423, 324] on span "[PERSON_NAME]" at bounding box center [406, 325] width 56 height 8
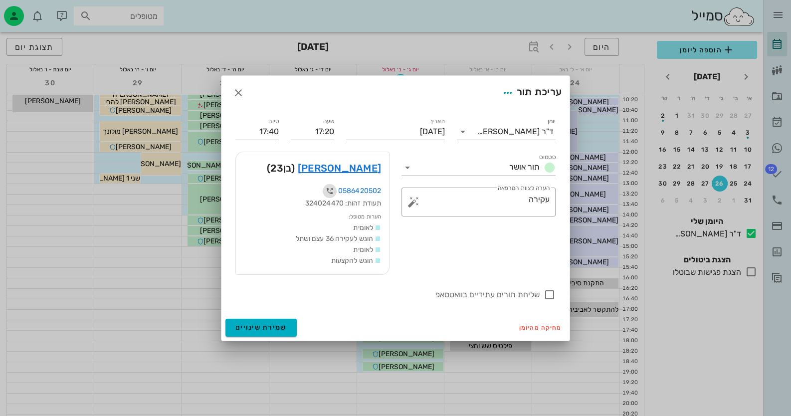
click at [331, 190] on icon "button" at bounding box center [330, 191] width 12 height 12
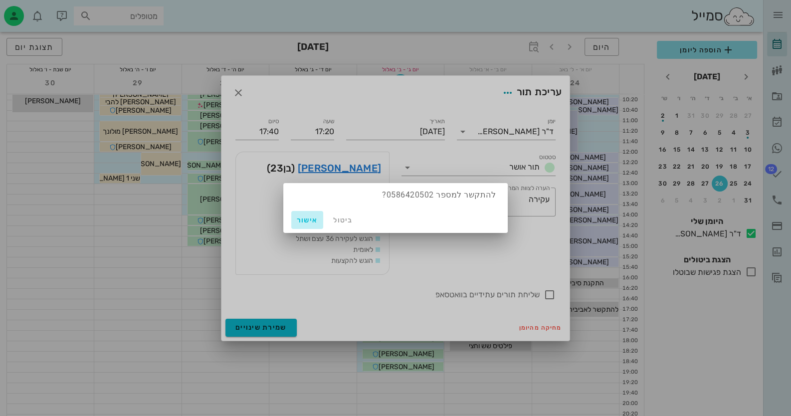
click at [304, 222] on span "אישור" at bounding box center [307, 220] width 24 height 8
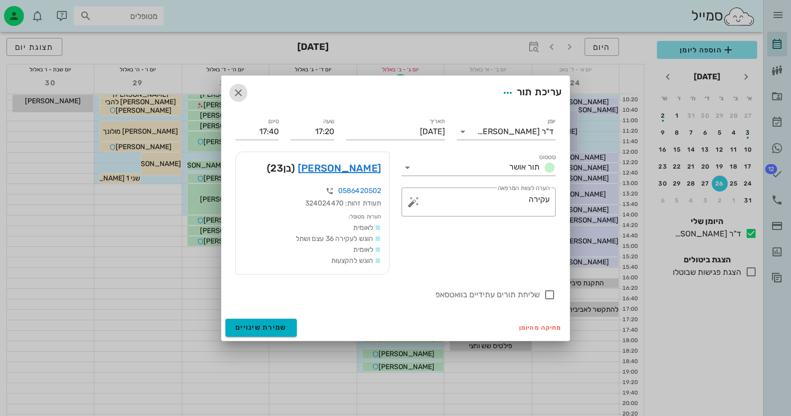
click at [242, 93] on icon "button" at bounding box center [239, 93] width 12 height 12
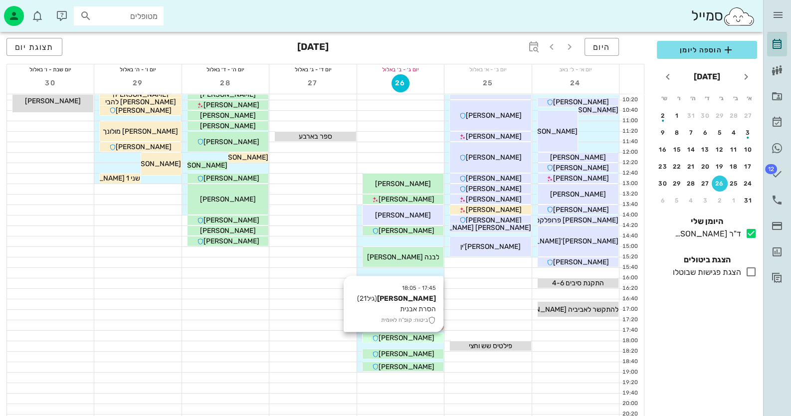
click at [426, 338] on div "[PERSON_NAME]" at bounding box center [403, 338] width 81 height 10
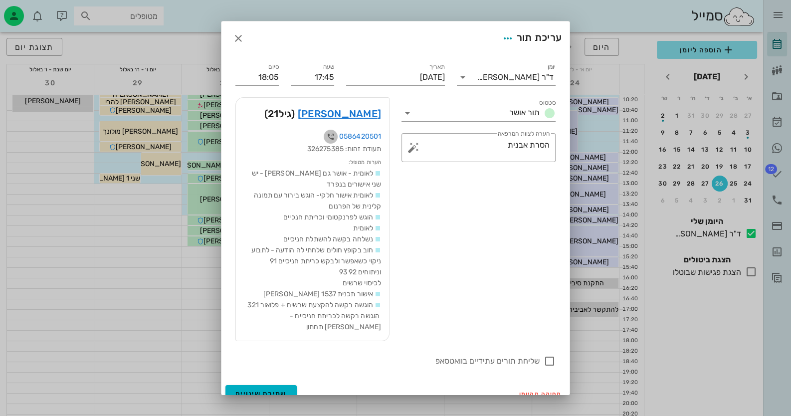
click at [332, 135] on icon "button" at bounding box center [331, 137] width 12 height 12
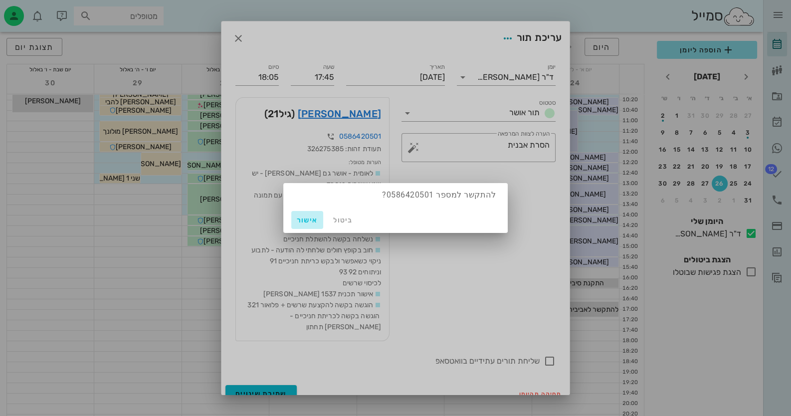
click at [304, 217] on span "אישור" at bounding box center [307, 220] width 24 height 8
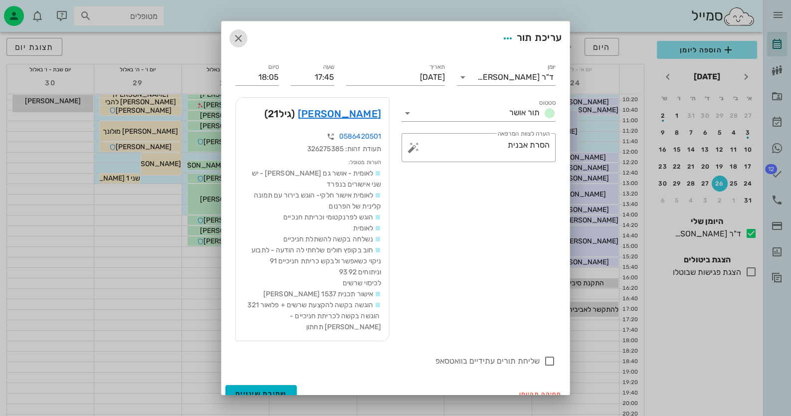
click at [244, 38] on icon "button" at bounding box center [239, 38] width 12 height 12
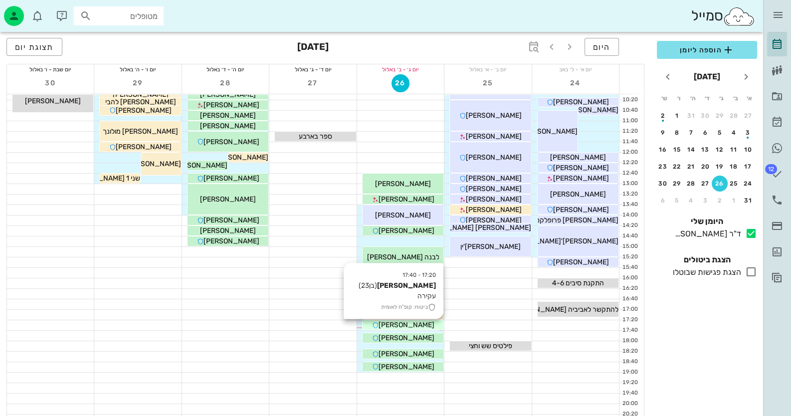
click at [434, 327] on div "[PERSON_NAME]" at bounding box center [403, 325] width 81 height 10
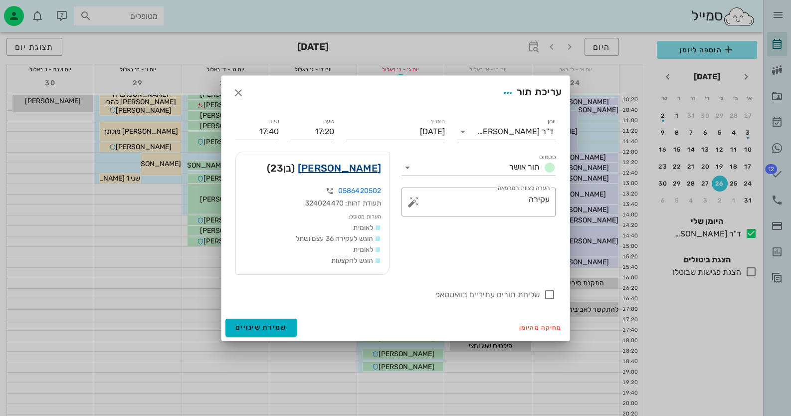
click at [352, 164] on link "[PERSON_NAME]" at bounding box center [339, 168] width 83 height 16
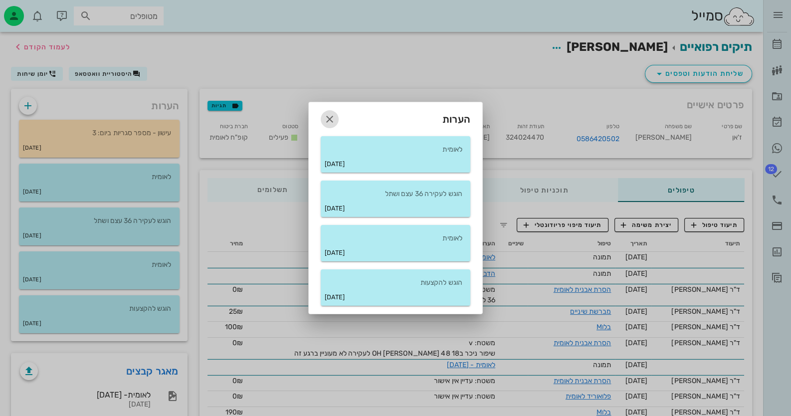
click at [324, 118] on icon "button" at bounding box center [330, 119] width 12 height 12
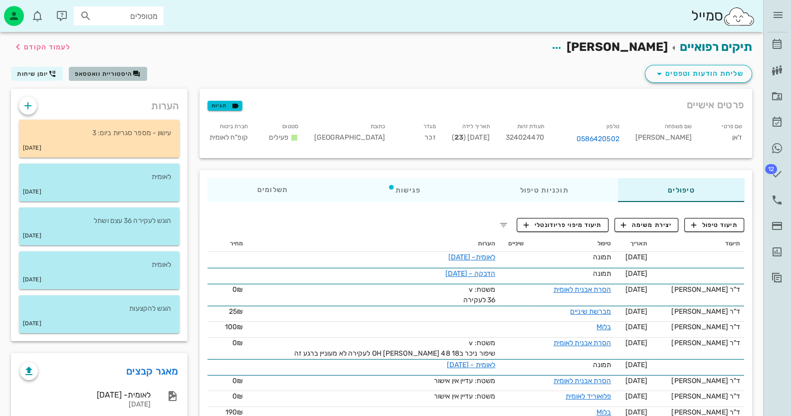
click at [119, 74] on span "היסטוריית וואטסאפ" at bounding box center [104, 73] width 58 height 7
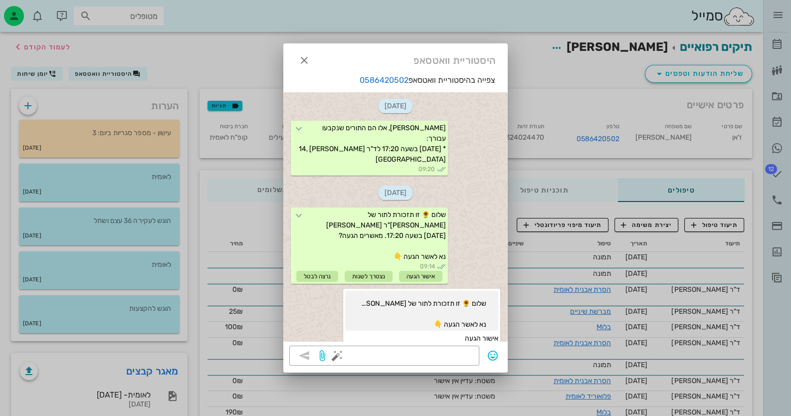
scroll to position [160, 0]
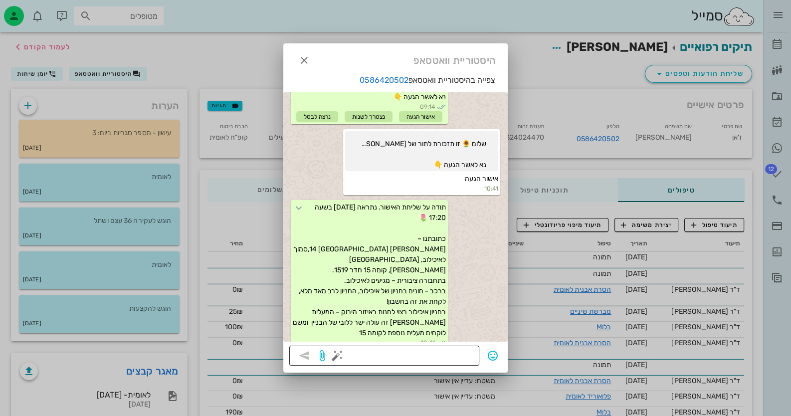
click at [336, 356] on button "button" at bounding box center [337, 356] width 12 height 12
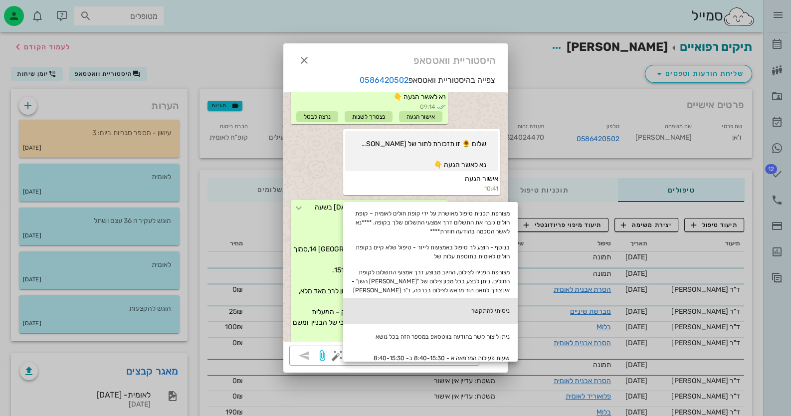
click at [514, 315] on div "ניסיתי להתקשר" at bounding box center [430, 311] width 175 height 26
type textarea "ניסיתי להתקשר"
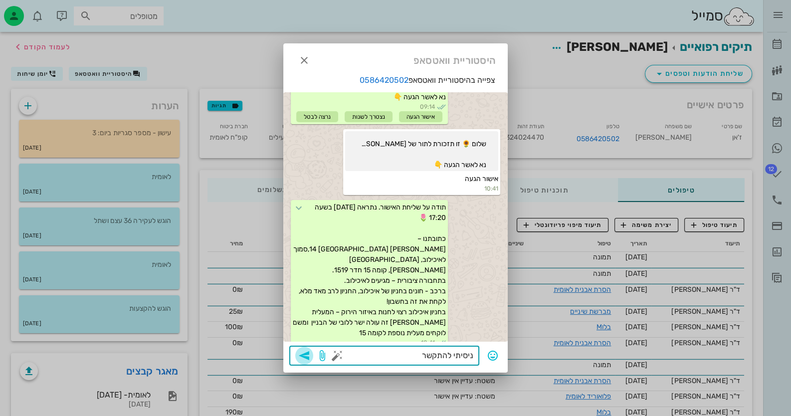
click at [305, 351] on icon "button" at bounding box center [304, 356] width 12 height 12
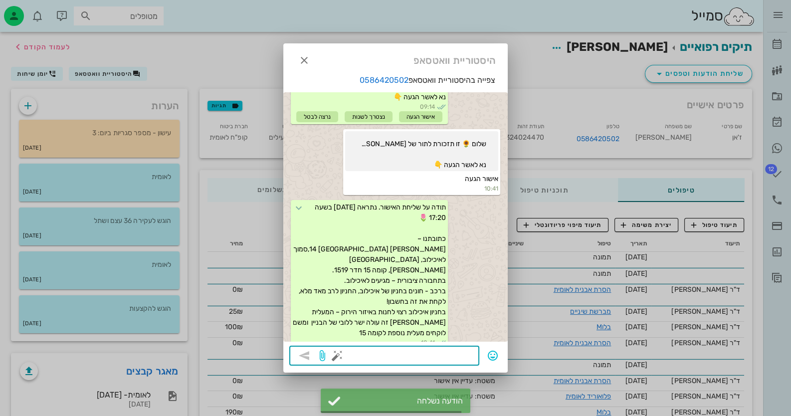
scroll to position [236, 0]
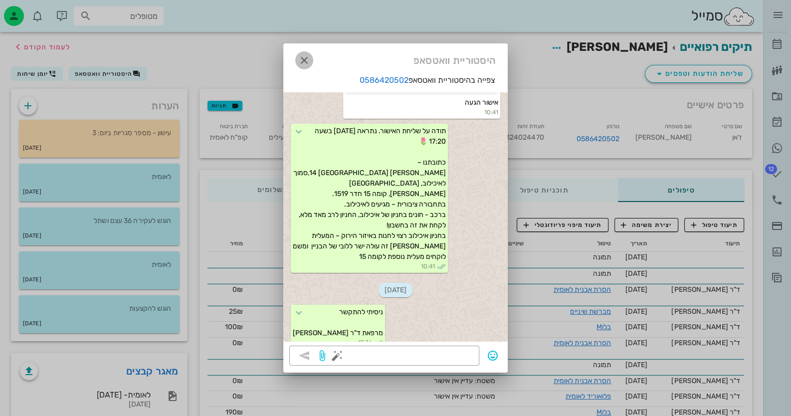
click at [307, 53] on button "button" at bounding box center [304, 60] width 18 height 18
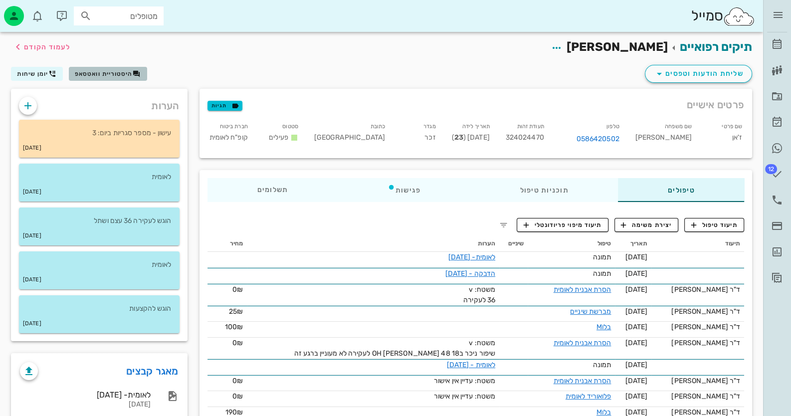
click at [122, 69] on button "היסטוריית וואטסאפ" at bounding box center [108, 74] width 78 height 14
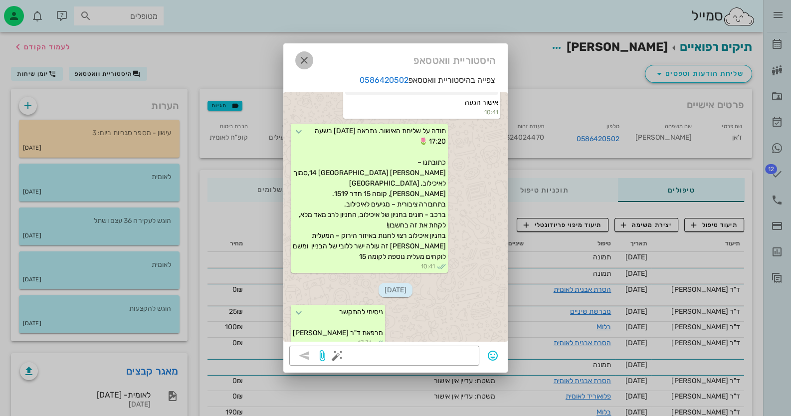
click at [303, 59] on icon "button" at bounding box center [304, 60] width 12 height 12
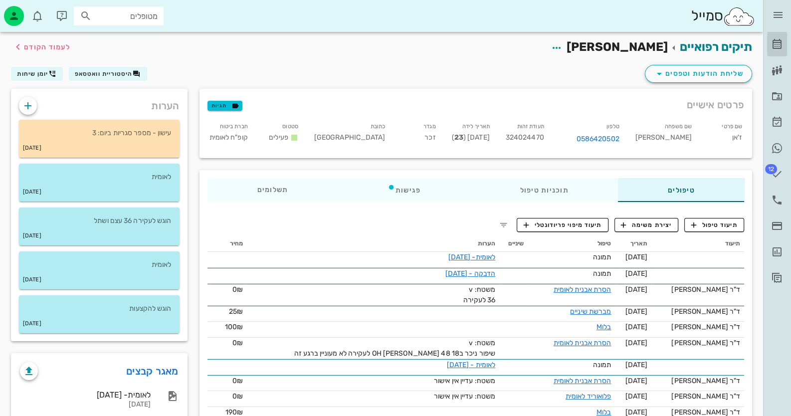
click at [776, 41] on icon at bounding box center [777, 44] width 12 height 12
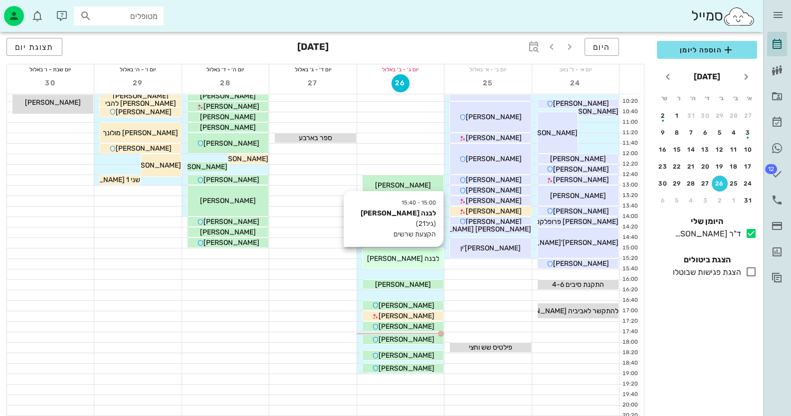
scroll to position [99, 0]
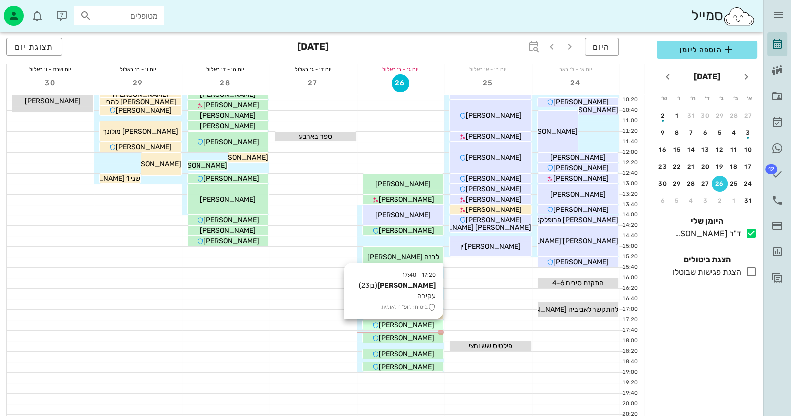
click at [412, 322] on span "[PERSON_NAME]" at bounding box center [406, 325] width 56 height 8
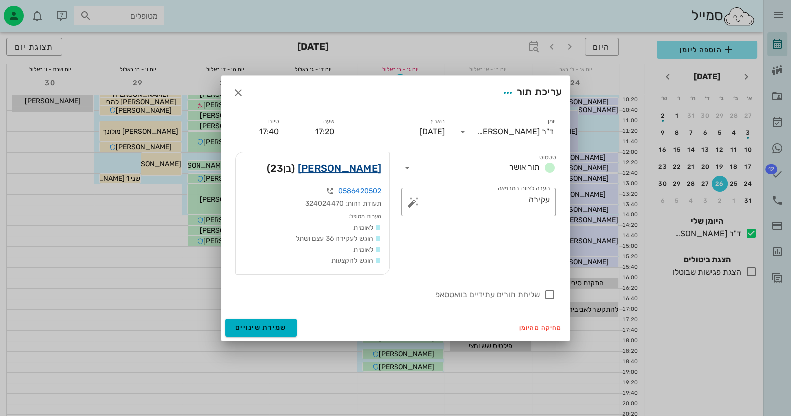
click at [356, 165] on link "[PERSON_NAME]" at bounding box center [339, 168] width 83 height 16
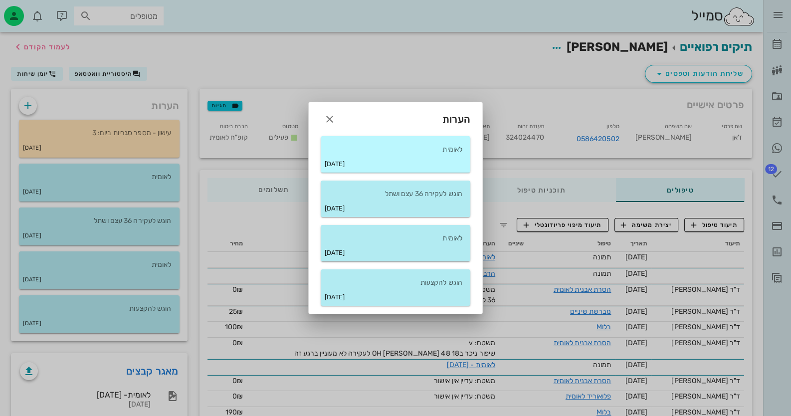
click at [413, 145] on p "לאומית" at bounding box center [396, 149] width 134 height 11
click at [102, 403] on div at bounding box center [395, 208] width 791 height 416
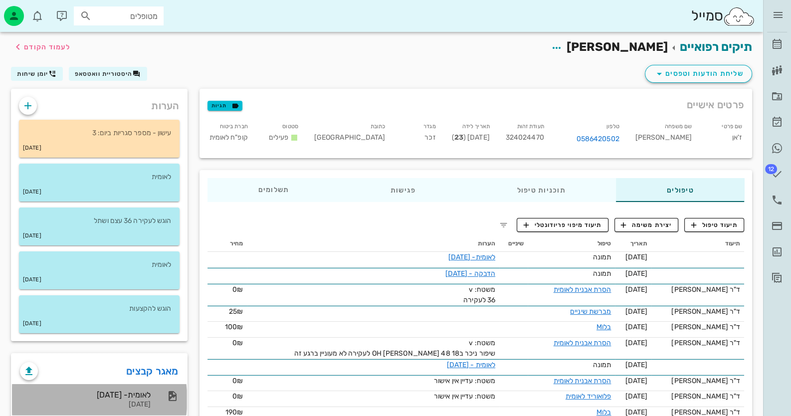
click at [110, 399] on div "לאומית- [DATE]" at bounding box center [85, 394] width 131 height 9
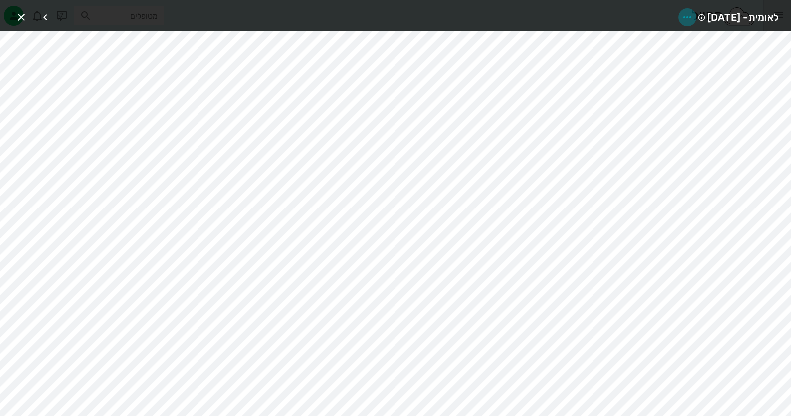
click at [679, 14] on span "button" at bounding box center [688, 17] width 18 height 12
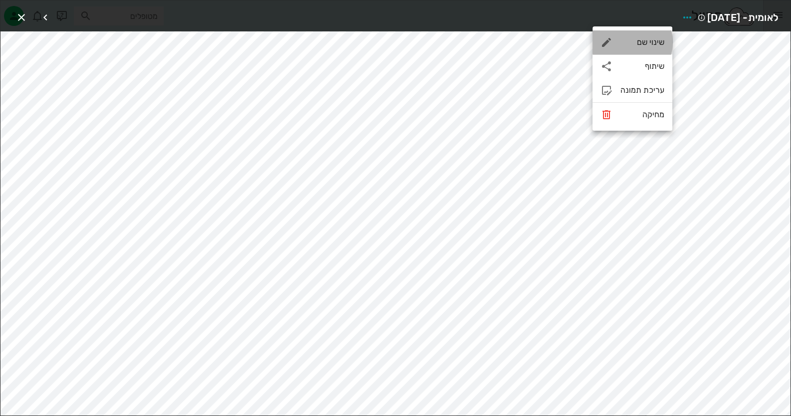
click at [645, 42] on div "שינוי שם" at bounding box center [643, 41] width 44 height 9
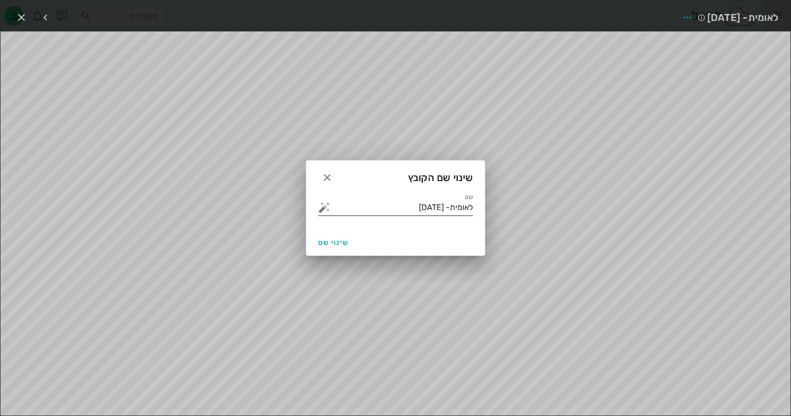
click at [324, 207] on button "button" at bounding box center [324, 208] width 12 height 12
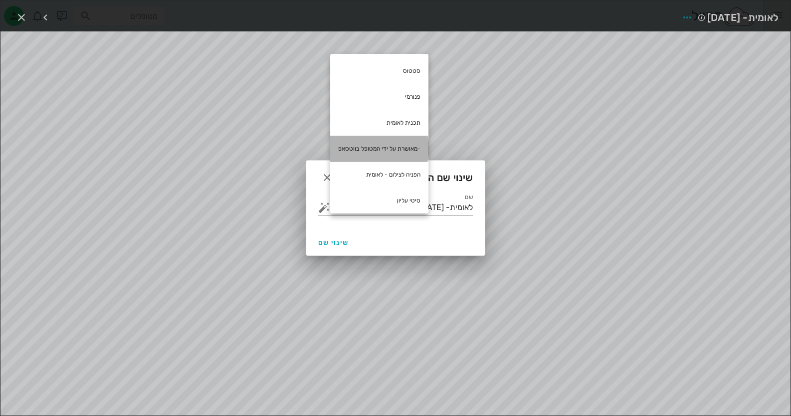
click at [414, 150] on div "-מאושרת על ידי המטופל בווטסאפ" at bounding box center [379, 149] width 98 height 26
type input "לאומית- [DATE] -מאושרת על ידי המטופל בווטסאפ"
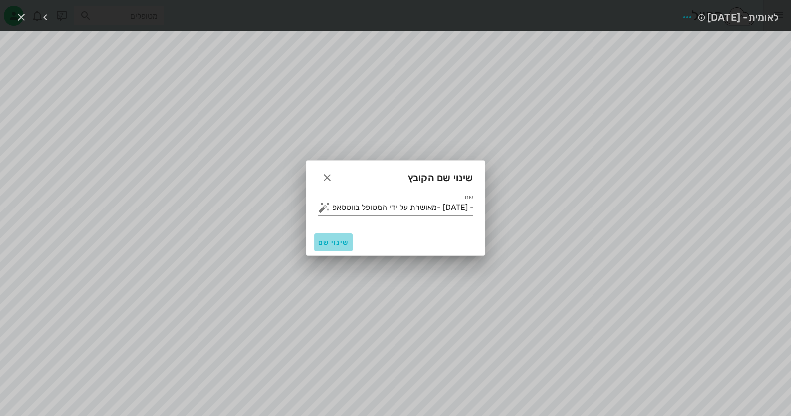
click at [330, 243] on span "שינוי שם" at bounding box center [333, 243] width 30 height 8
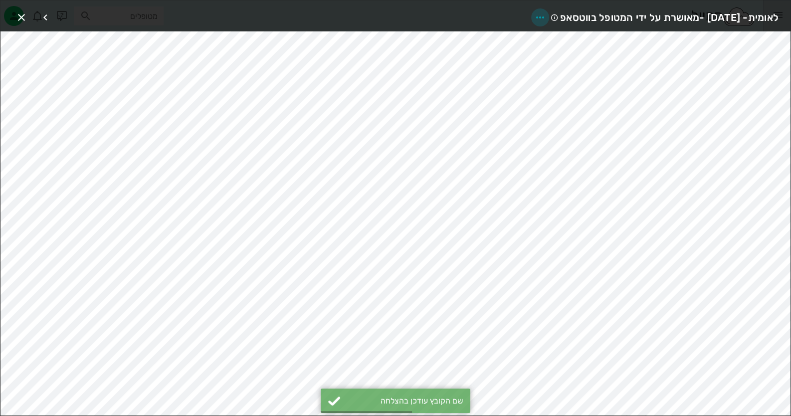
click at [534, 19] on icon "button" at bounding box center [540, 17] width 12 height 12
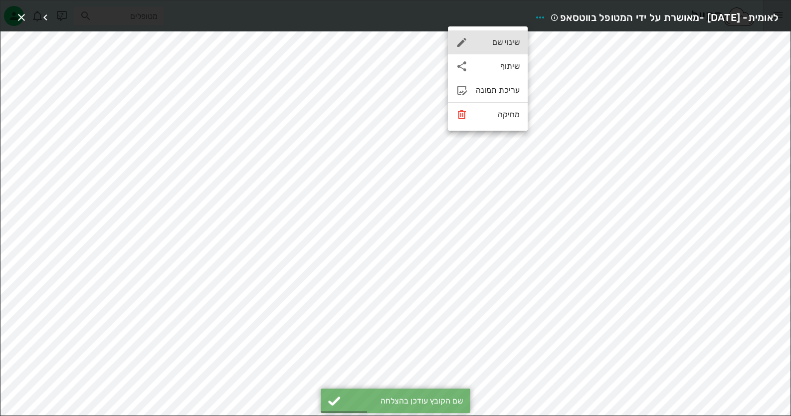
click at [505, 44] on div "שינוי שם" at bounding box center [498, 41] width 44 height 9
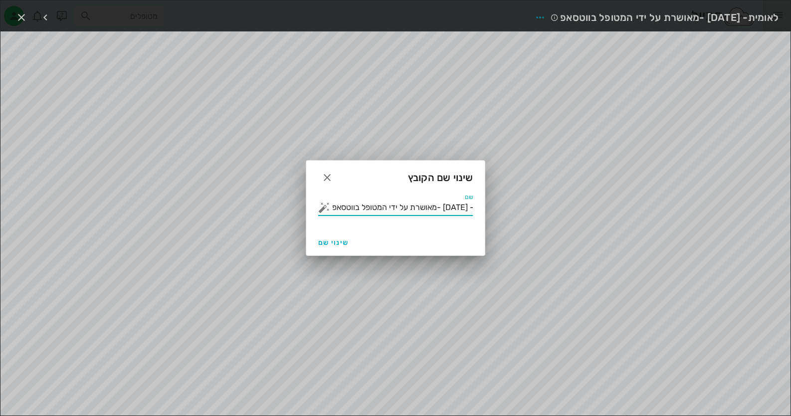
scroll to position [0, -42]
drag, startPoint x: 394, startPoint y: 207, endPoint x: 320, endPoint y: 208, distance: 74.4
click at [320, 208] on div "שם לאומית- [DATE] -מאושרת על ידי המטופל בווטסאפ" at bounding box center [395, 208] width 155 height 16
click at [347, 206] on input "לאומית- [DATE] -מאושרת על ידי המטופל בווטסאפ" at bounding box center [402, 208] width 141 height 16
click at [339, 208] on input "לאומית- [DATE] -מאושרת על ידי המטופל בווטסאפ" at bounding box center [402, 208] width 141 height 16
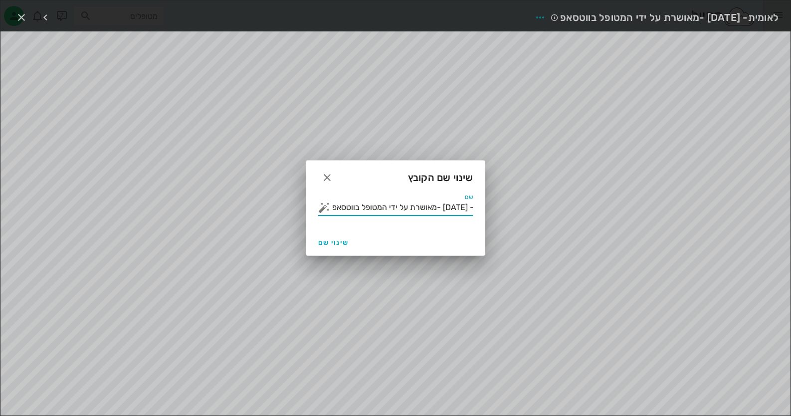
click at [339, 208] on input "לאומית- [DATE] -מאושרת על ידי המטופל בווטסאפ" at bounding box center [402, 208] width 141 height 16
type input "לאומית- [DATE] -מאושרת על ידי המטופל"
click at [332, 242] on span "שינוי שם" at bounding box center [333, 243] width 30 height 8
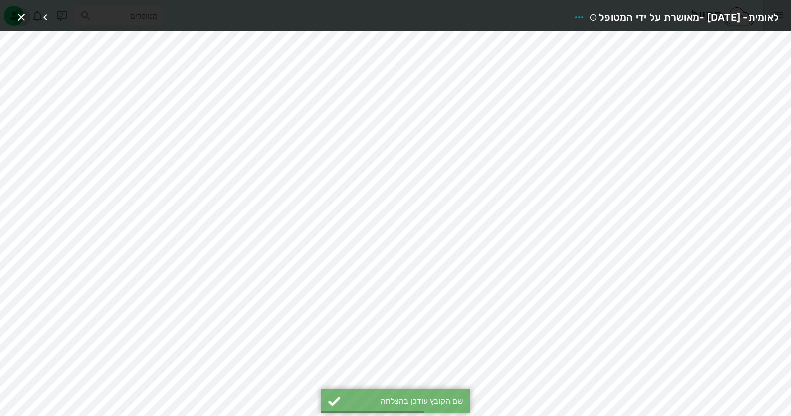
click at [22, 11] on icon "button" at bounding box center [21, 17] width 12 height 12
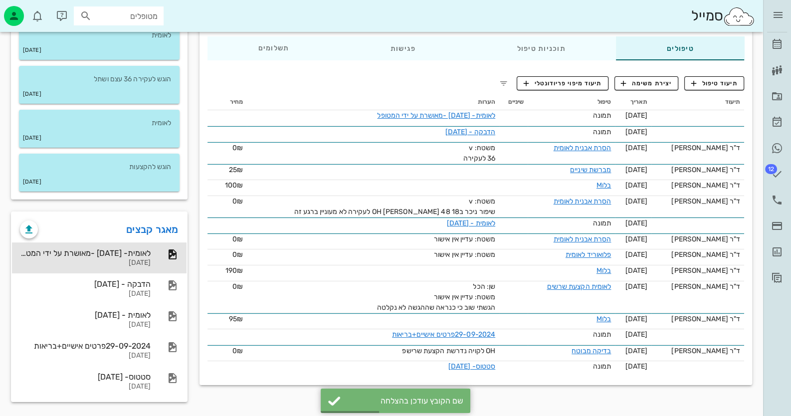
scroll to position [143, 0]
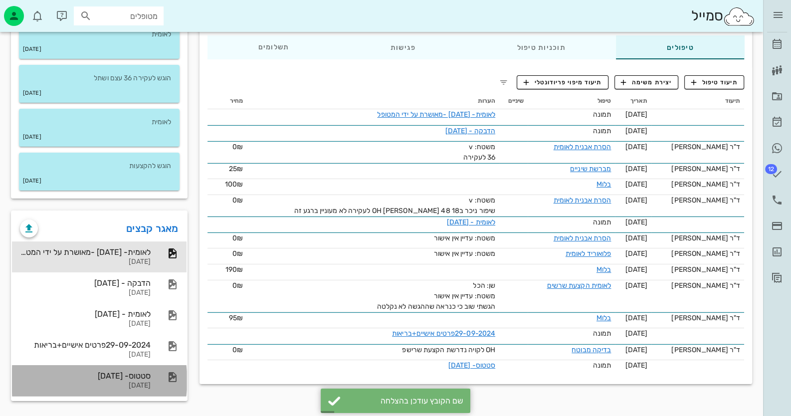
click at [140, 383] on div "[DATE]" at bounding box center [85, 386] width 131 height 8
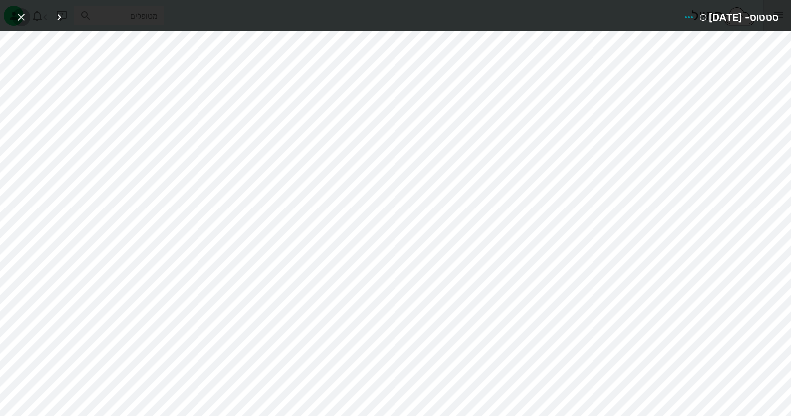
click at [22, 16] on icon "button" at bounding box center [21, 17] width 12 height 12
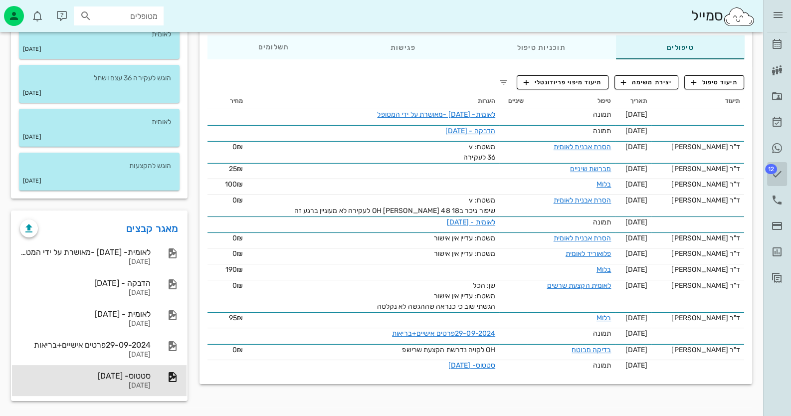
click at [779, 171] on icon at bounding box center [777, 174] width 12 height 12
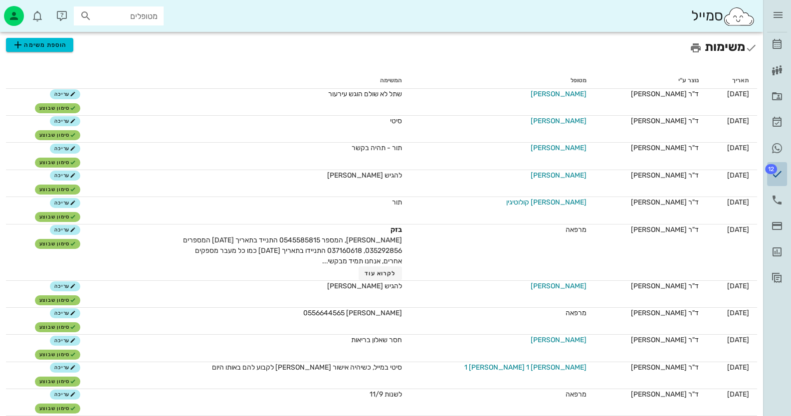
click at [772, 179] on icon at bounding box center [777, 174] width 12 height 12
click at [781, 174] on icon at bounding box center [777, 174] width 12 height 12
click at [40, 50] on span "הוספת משימה" at bounding box center [39, 45] width 55 height 12
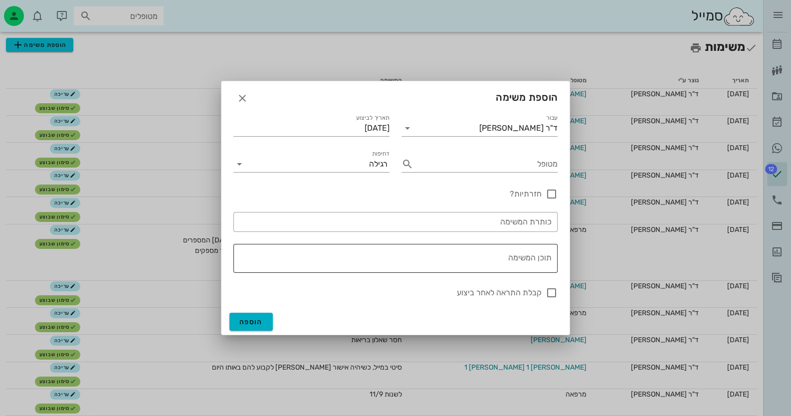
click at [516, 258] on textarea "תוכן המשימה" at bounding box center [394, 261] width 316 height 24
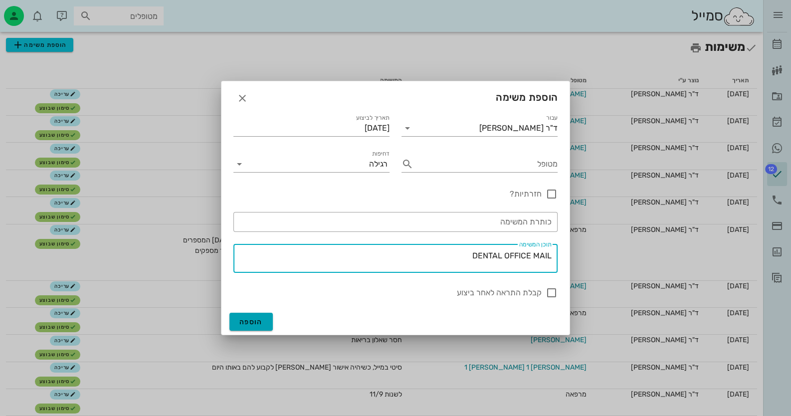
type textarea "DENTAL OFFICE MAIL"
click at [264, 326] on button "הוספה" at bounding box center [251, 322] width 43 height 18
